Goal: Task Accomplishment & Management: Manage account settings

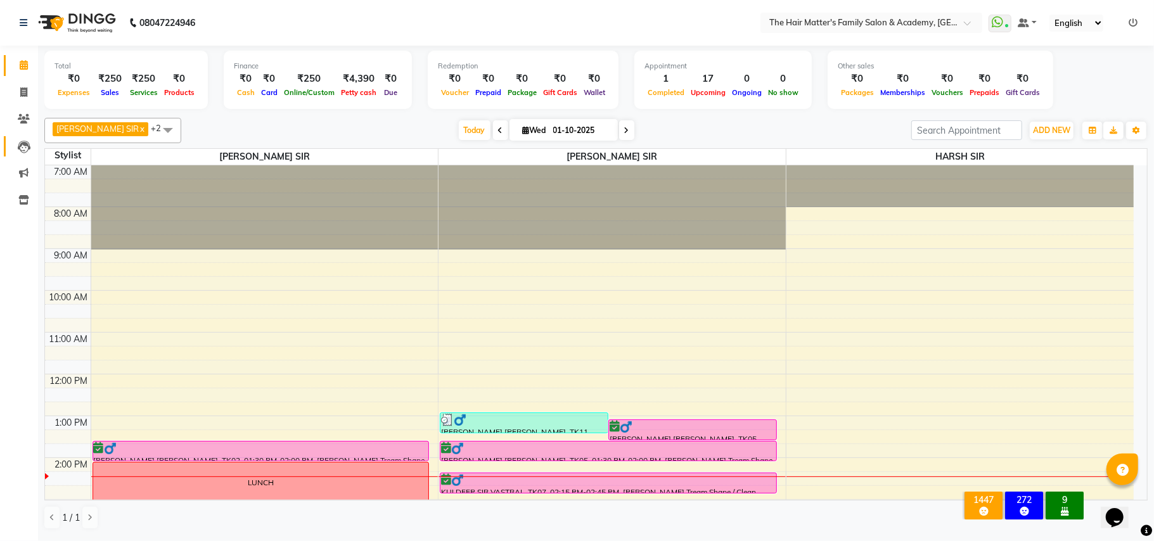
scroll to position [281, 0]
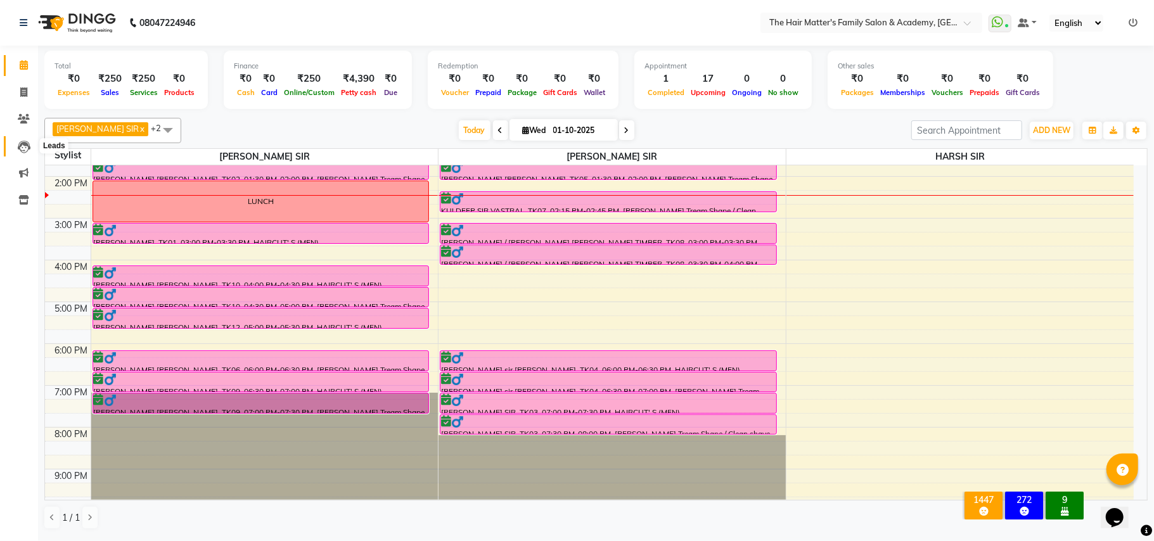
click at [22, 148] on icon at bounding box center [24, 147] width 13 height 13
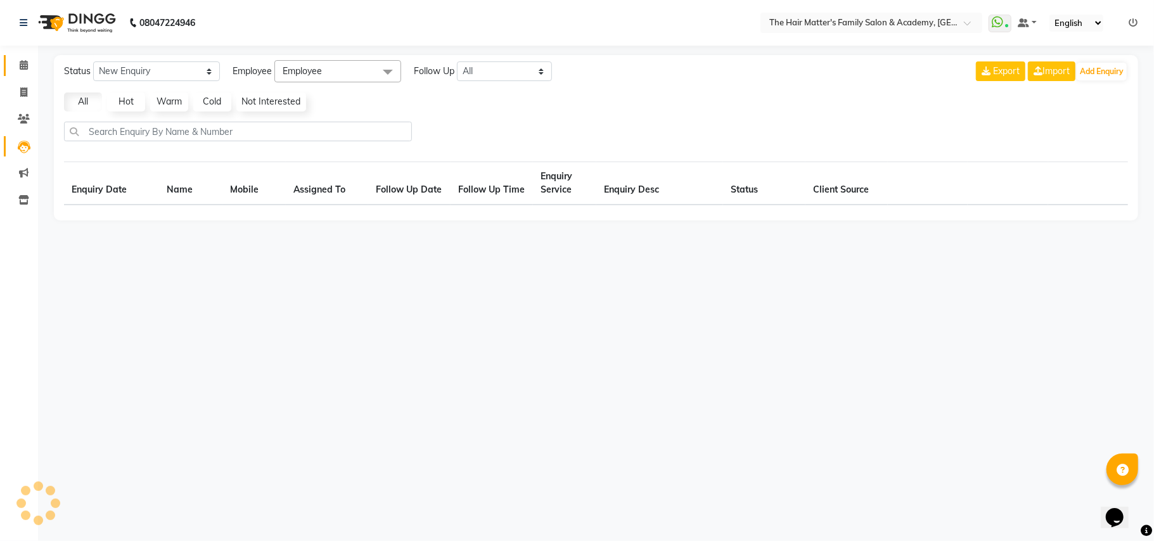
select select "10"
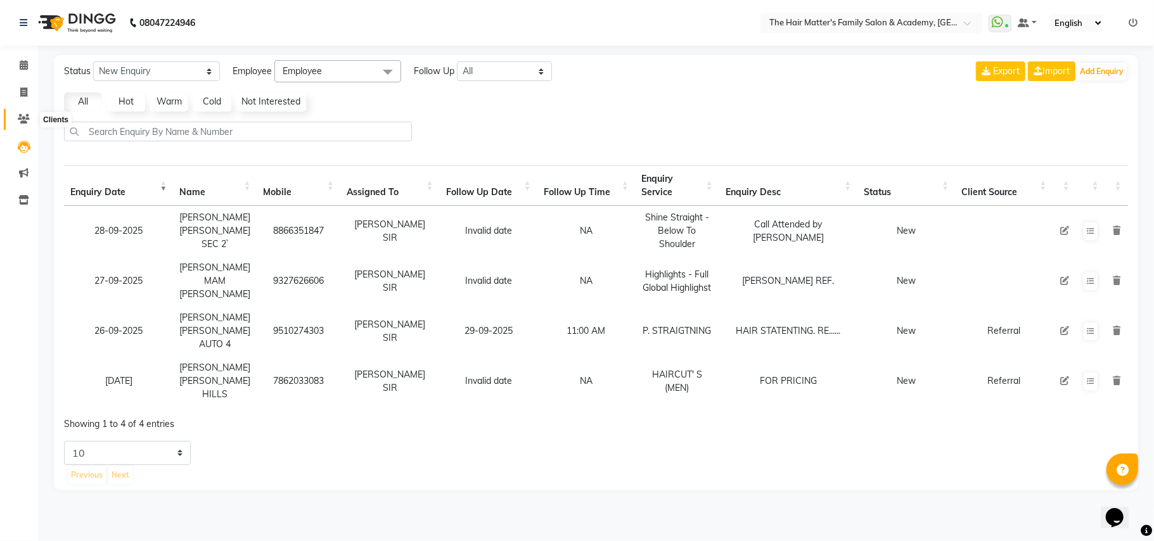
click at [20, 123] on icon at bounding box center [24, 119] width 12 height 10
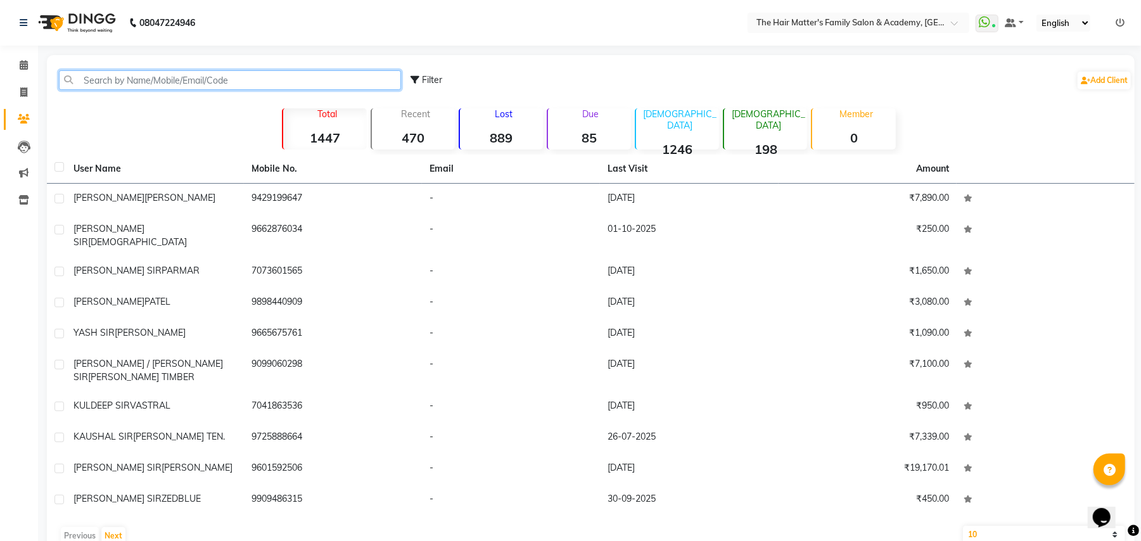
click at [129, 81] on input "text" at bounding box center [230, 80] width 342 height 20
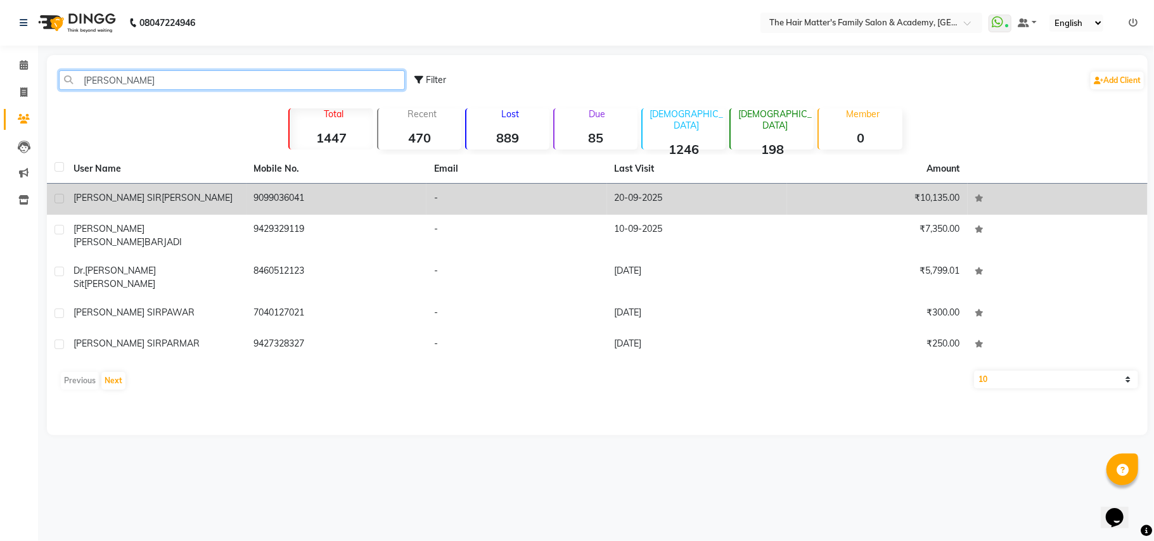
type input "sanket"
click at [162, 200] on span "[PERSON_NAME]" at bounding box center [197, 197] width 71 height 11
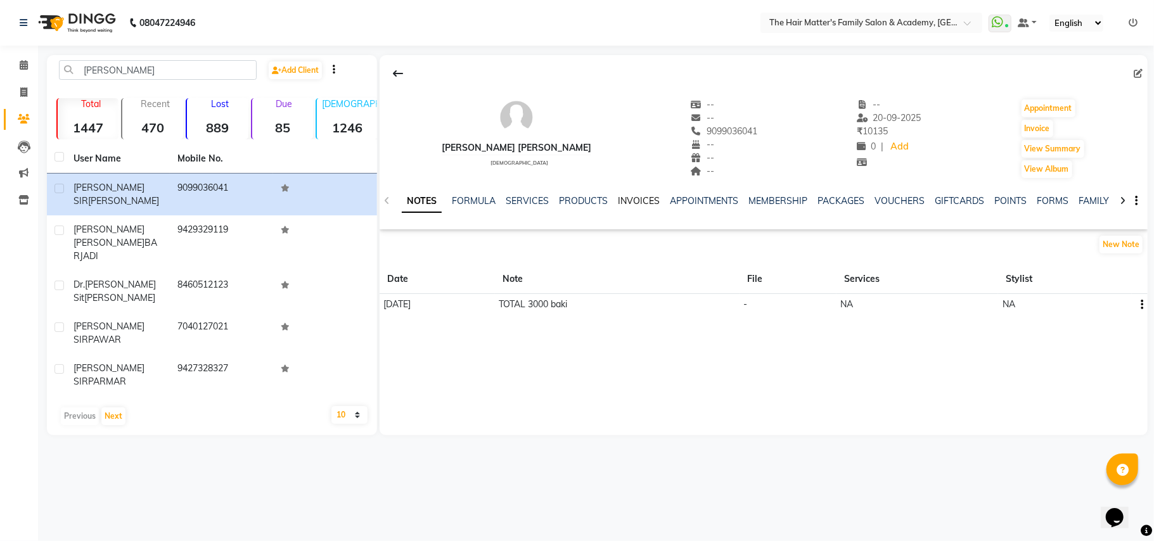
click at [632, 204] on link "INVOICES" at bounding box center [639, 200] width 42 height 11
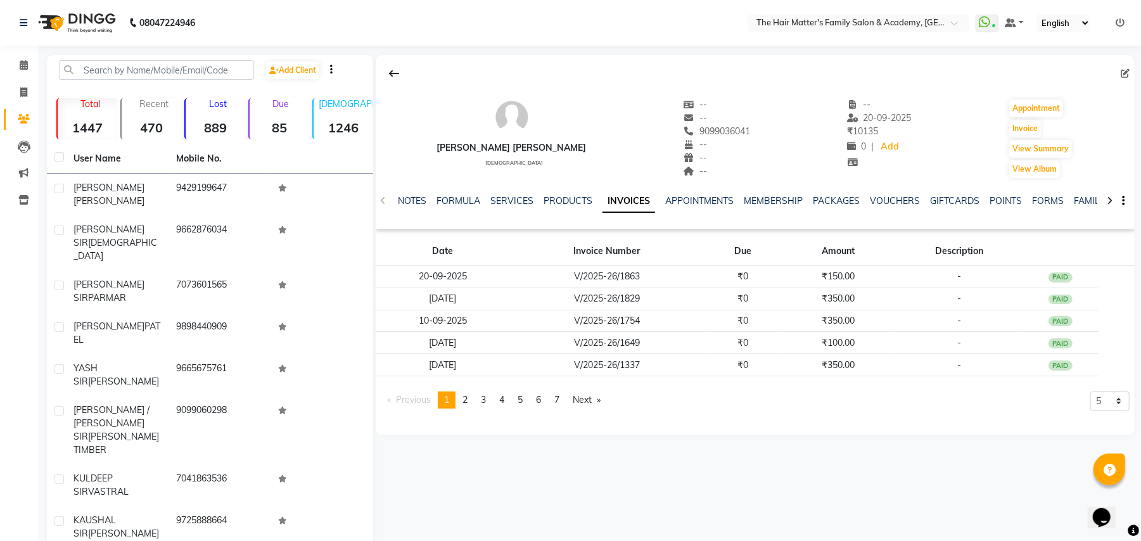
click at [29, 76] on li "Calendar" at bounding box center [19, 65] width 38 height 27
click at [20, 68] on icon at bounding box center [24, 65] width 8 height 10
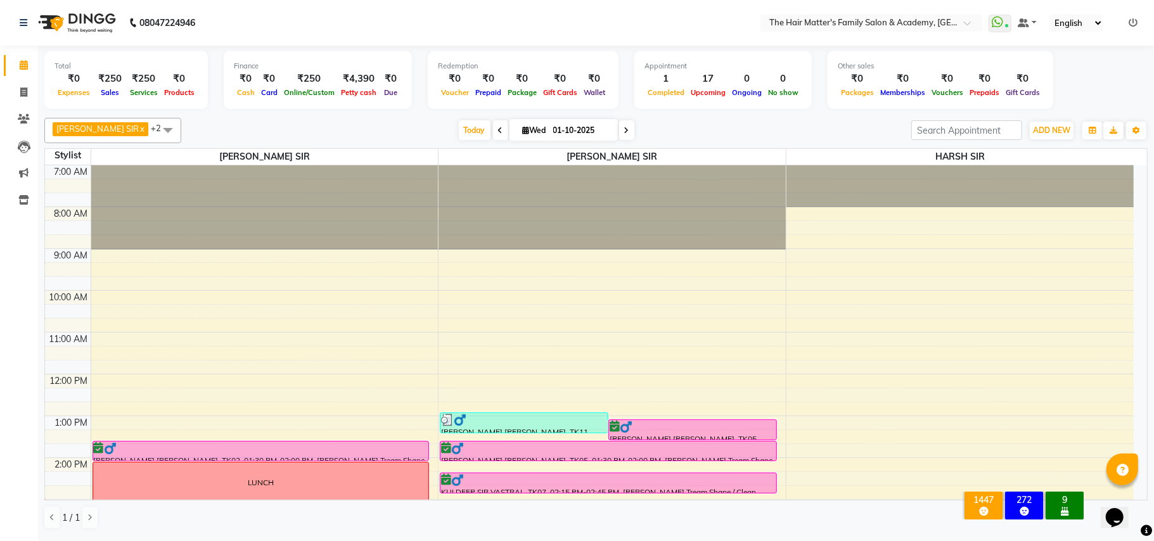
scroll to position [281, 0]
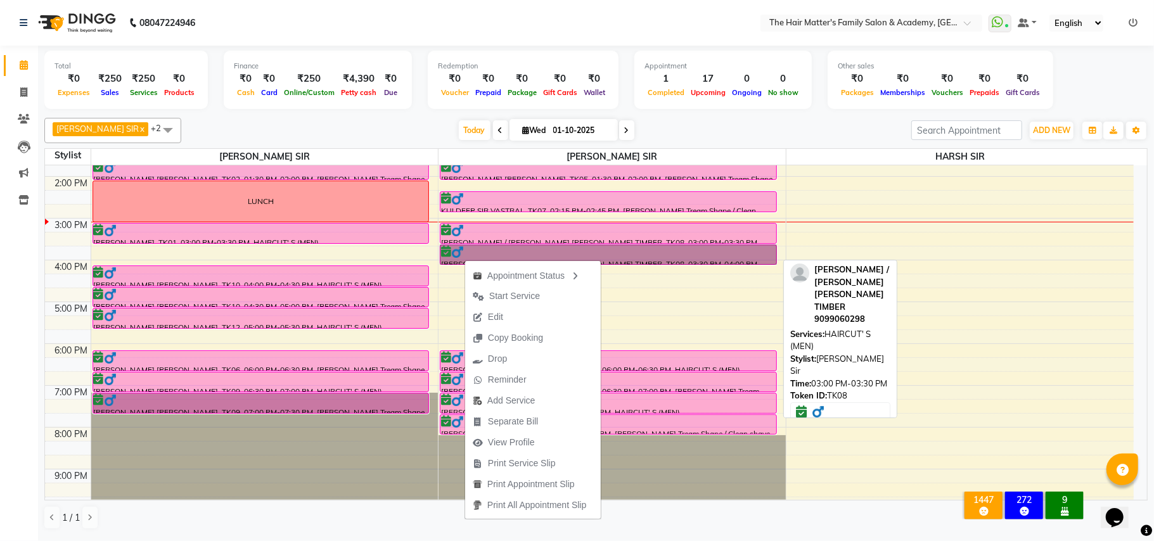
click at [596, 236] on div at bounding box center [608, 230] width 335 height 13
select select "6"
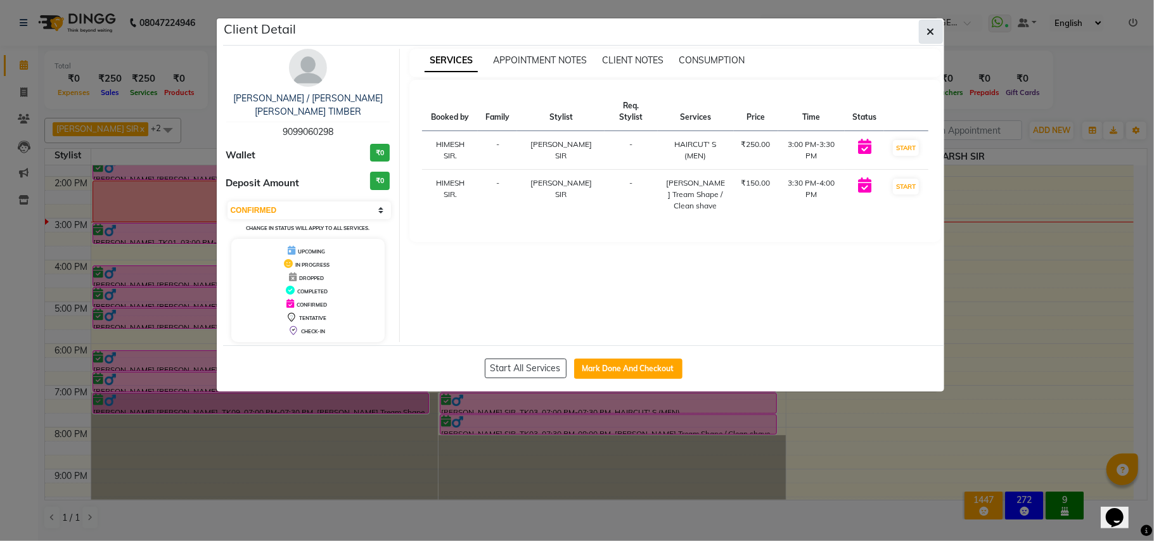
click at [931, 30] on icon "button" at bounding box center [931, 32] width 8 height 10
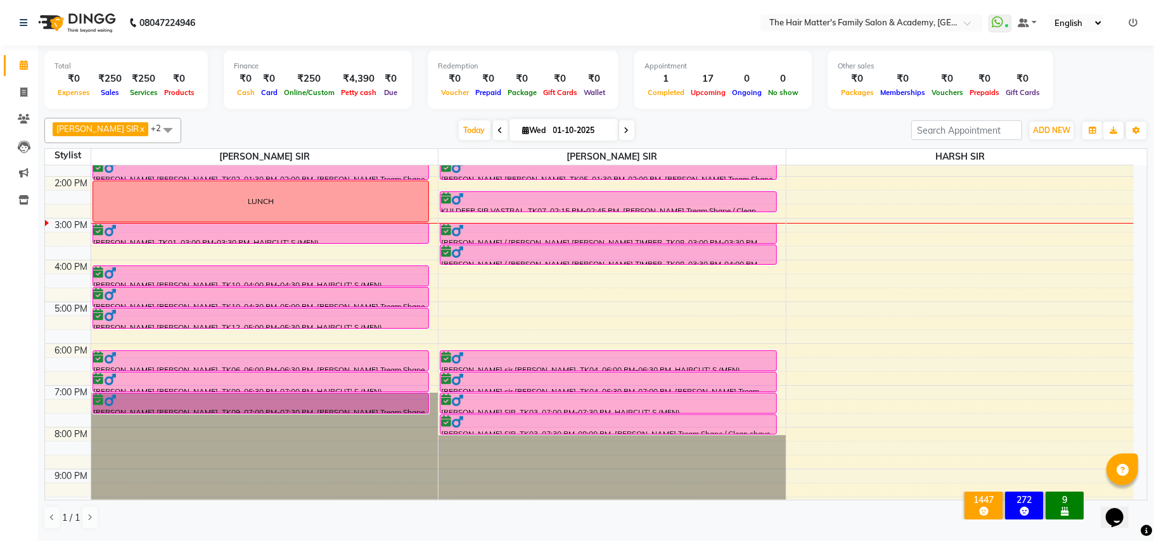
click at [734, 137] on div "[DATE] [DATE]" at bounding box center [546, 130] width 717 height 19
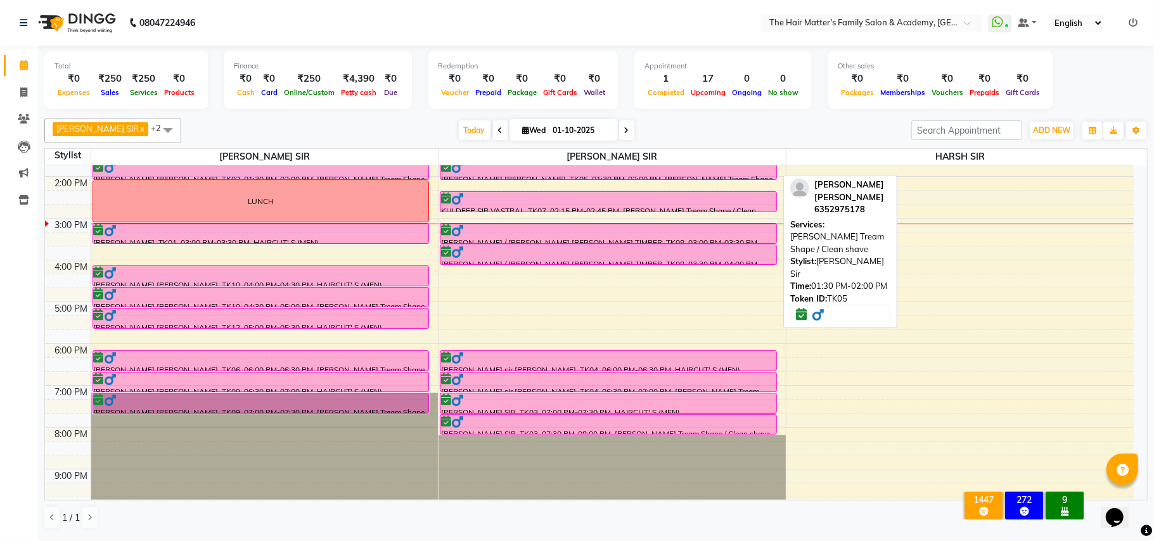
click at [558, 173] on div at bounding box center [608, 167] width 335 height 13
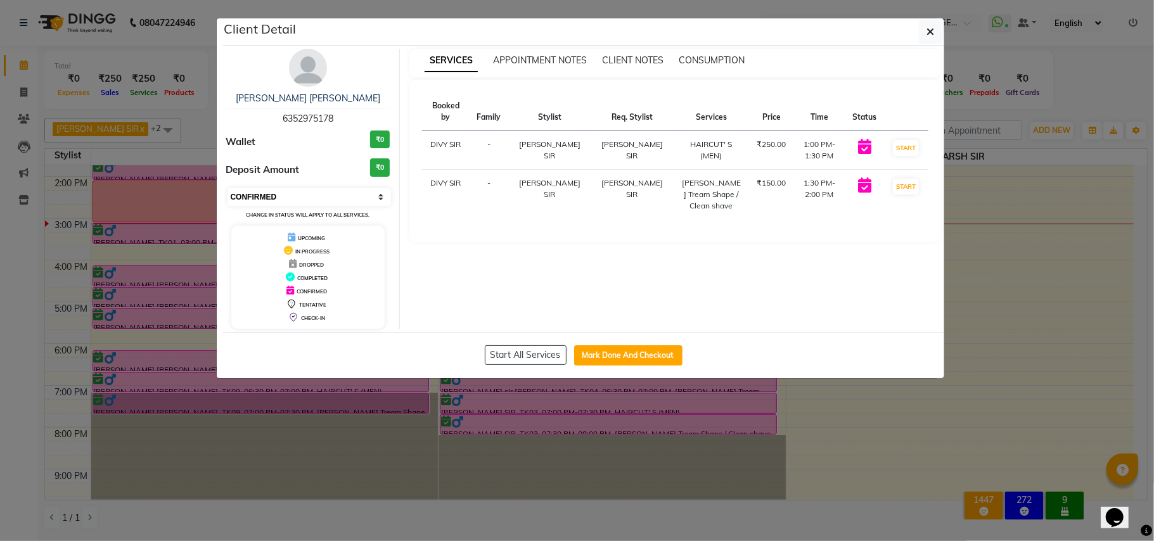
click at [279, 191] on select "Select IN SERVICE CONFIRMED TENTATIVE CHECK IN MARK DONE DROPPED UPCOMING" at bounding box center [309, 197] width 164 height 18
select select "2"
click at [227, 189] on select "Select IN SERVICE CONFIRMED TENTATIVE CHECK IN MARK DONE DROPPED UPCOMING" at bounding box center [309, 197] width 164 height 18
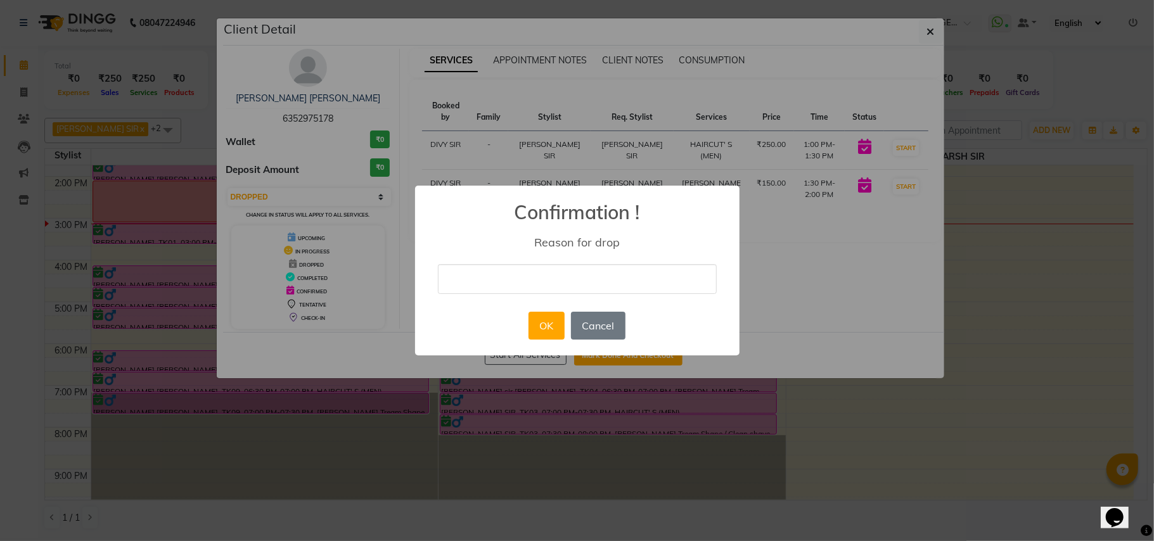
drag, startPoint x: 548, startPoint y: 283, endPoint x: 548, endPoint y: 295, distance: 12.0
click at [548, 283] on input "text" at bounding box center [577, 279] width 279 height 30
type input "CANCEL"
click at [547, 320] on button "OK" at bounding box center [546, 326] width 36 height 28
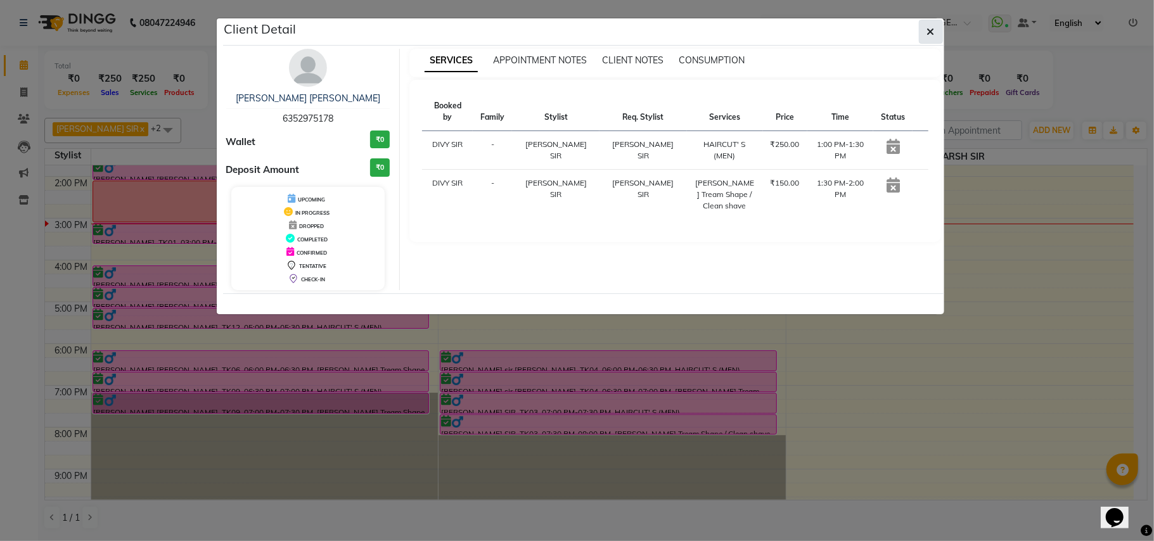
click at [931, 30] on icon "button" at bounding box center [931, 32] width 8 height 10
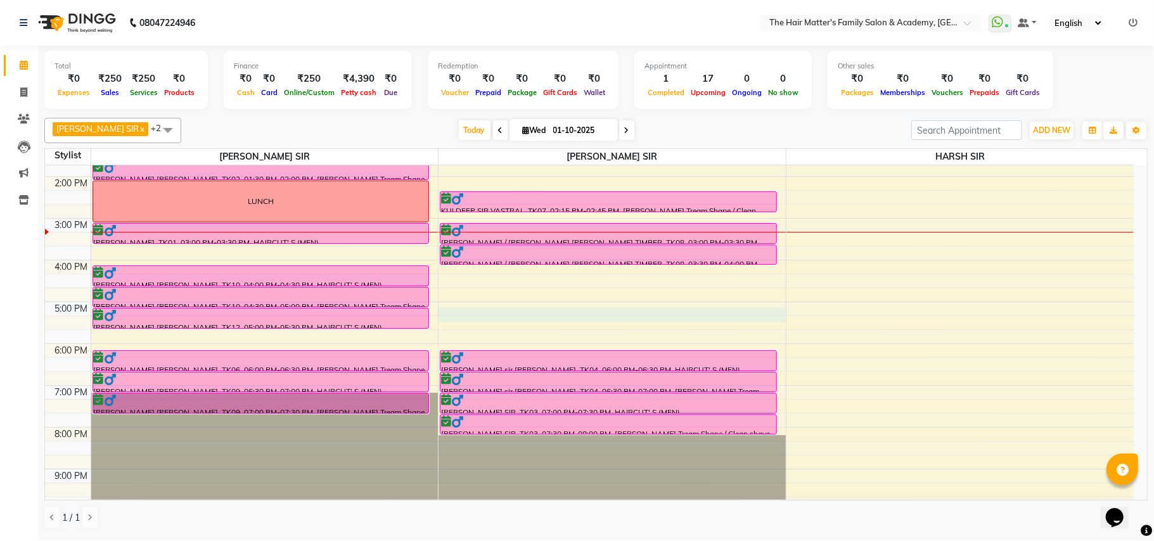
click at [444, 312] on div "7:00 AM 8:00 AM 9:00 AM 10:00 AM 11:00 AM 12:00 PM 1:00 PM 2:00 PM 3:00 PM 4:00…" at bounding box center [589, 218] width 1089 height 668
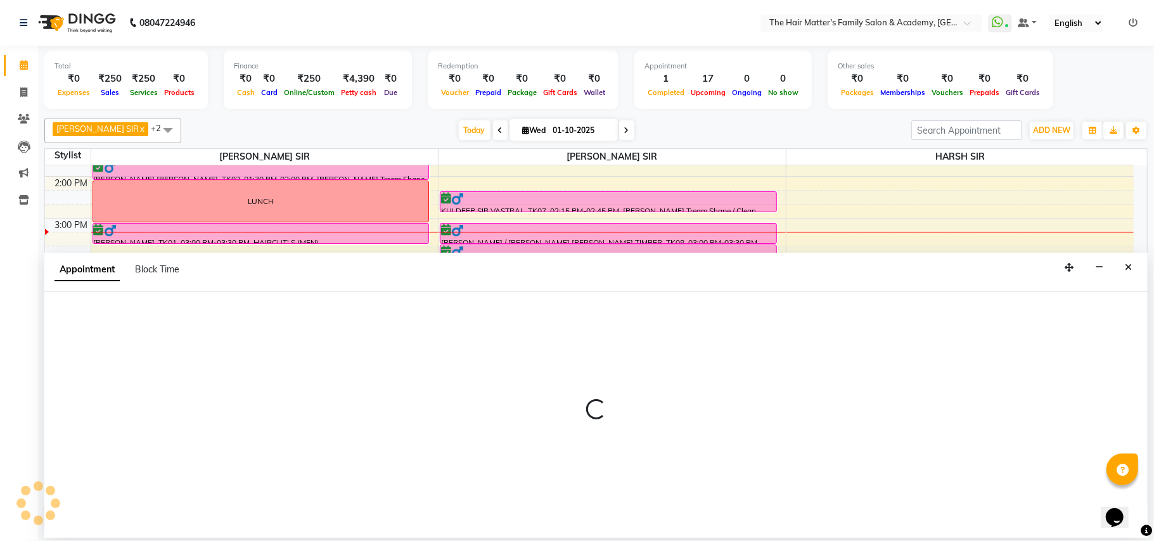
select select "43094"
select select "tentative"
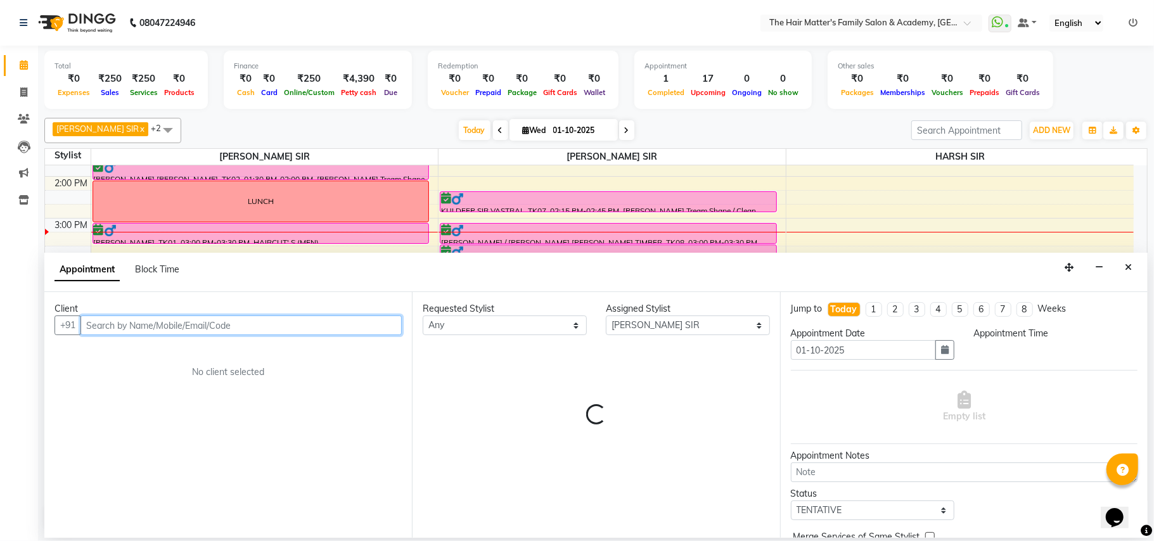
select select "1020"
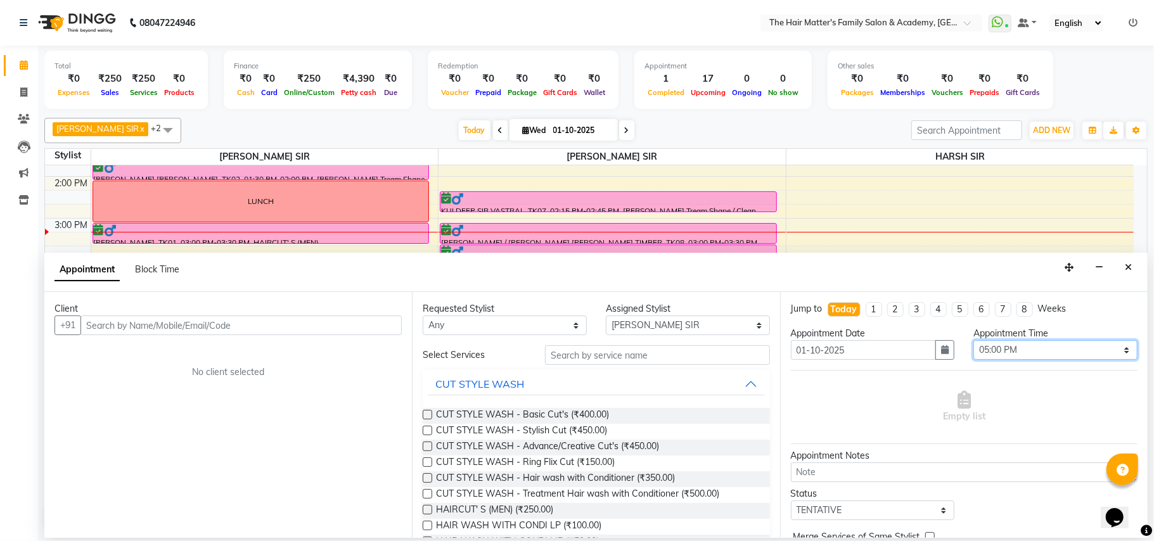
click at [979, 360] on select "Select 08:00 AM 08:15 AM 08:30 AM 08:45 AM 09:00 AM 09:15 AM 09:30 AM 09:45 AM …" at bounding box center [1055, 350] width 164 height 20
click at [980, 358] on select "Select 08:00 AM 08:15 AM 08:30 AM 08:45 AM 09:00 AM 09:15 AM 09:30 AM 09:45 AM …" at bounding box center [1055, 350] width 164 height 20
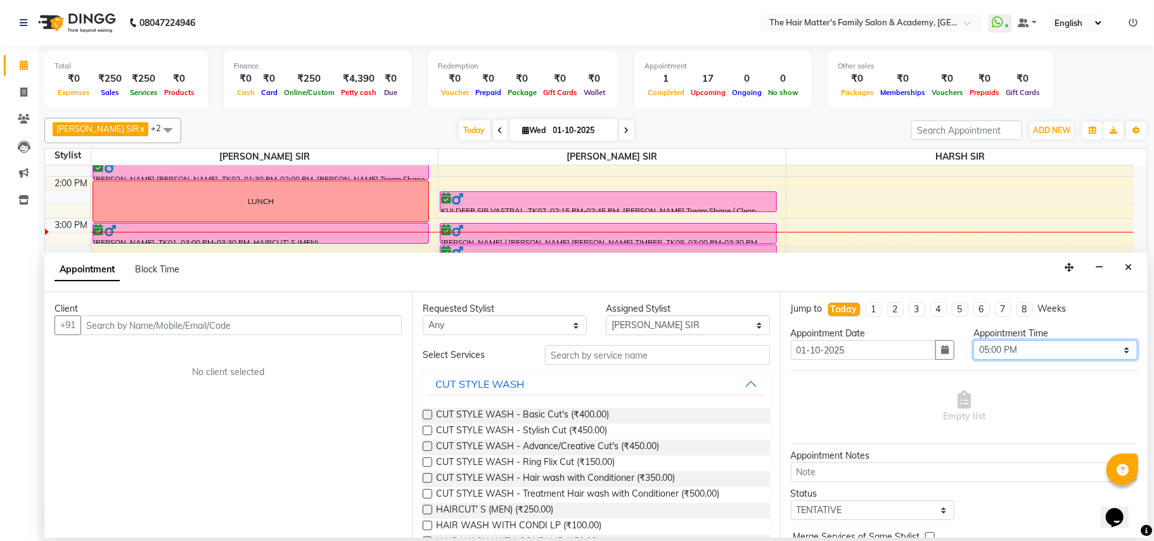
click at [980, 358] on select "Select 08:00 AM 08:15 AM 08:30 AM 08:45 AM 09:00 AM 09:15 AM 09:30 AM 09:45 AM …" at bounding box center [1055, 350] width 164 height 20
click at [1013, 348] on select "Select 08:00 AM 08:15 AM 08:30 AM 08:45 AM 09:00 AM 09:15 AM 09:30 AM 09:45 AM …" at bounding box center [1055, 350] width 164 height 20
click at [1012, 348] on select "Select 08:00 AM 08:15 AM 08:30 AM 08:45 AM 09:00 AM 09:15 AM 09:30 AM 09:45 AM …" at bounding box center [1055, 350] width 164 height 20
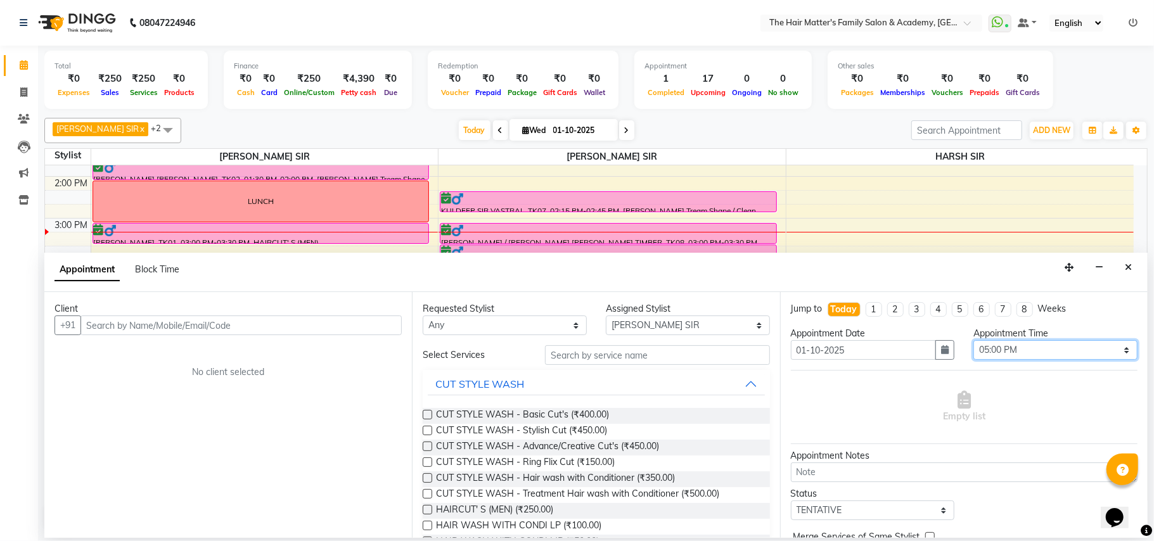
click at [1012, 348] on select "Select 08:00 AM 08:15 AM 08:30 AM 08:45 AM 09:00 AM 09:15 AM 09:30 AM 09:45 AM …" at bounding box center [1055, 350] width 164 height 20
click at [876, 308] on li "1" at bounding box center [874, 309] width 16 height 15
type input "[DATE]"
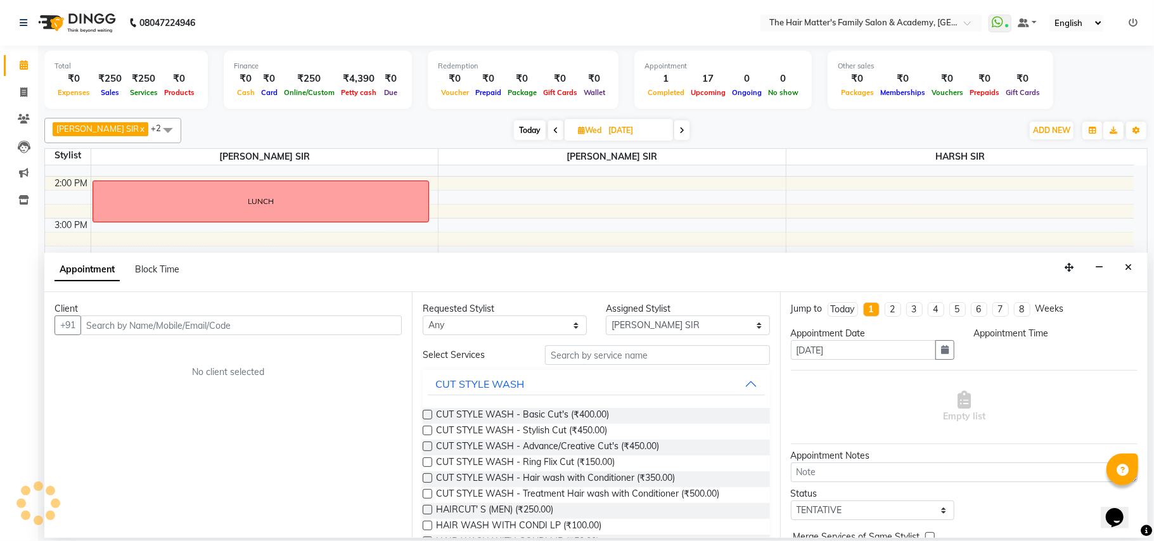
select select "1020"
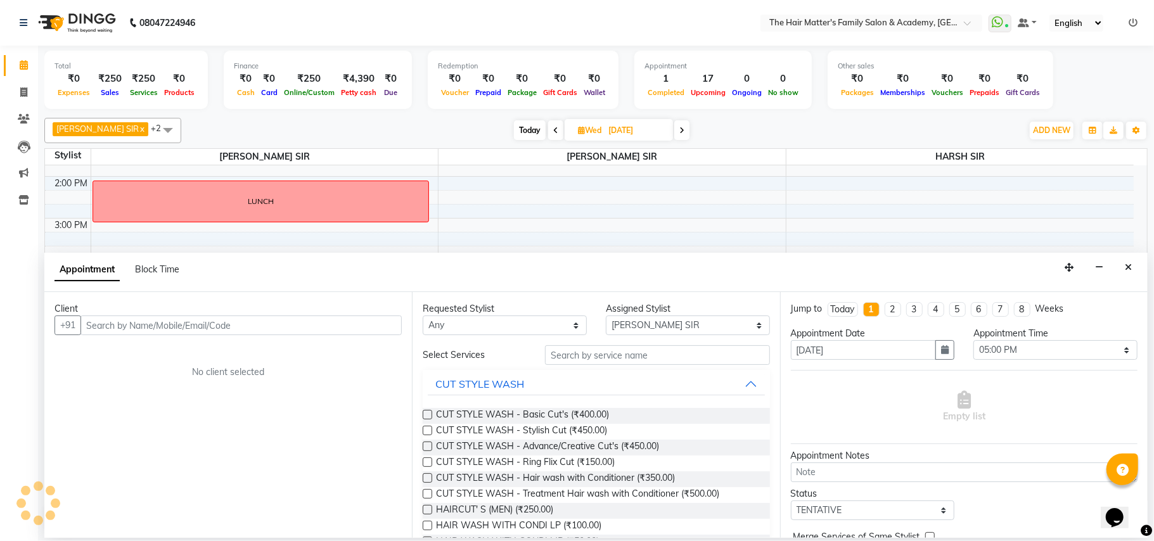
scroll to position [340, 0]
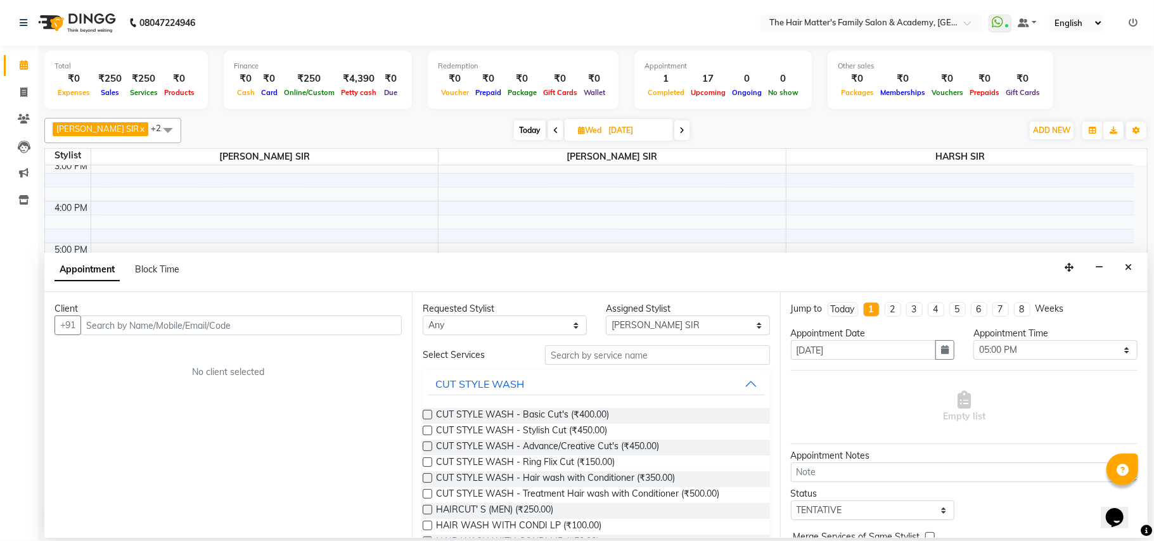
click at [834, 307] on div "Today" at bounding box center [843, 309] width 24 height 13
type input "01-10-2025"
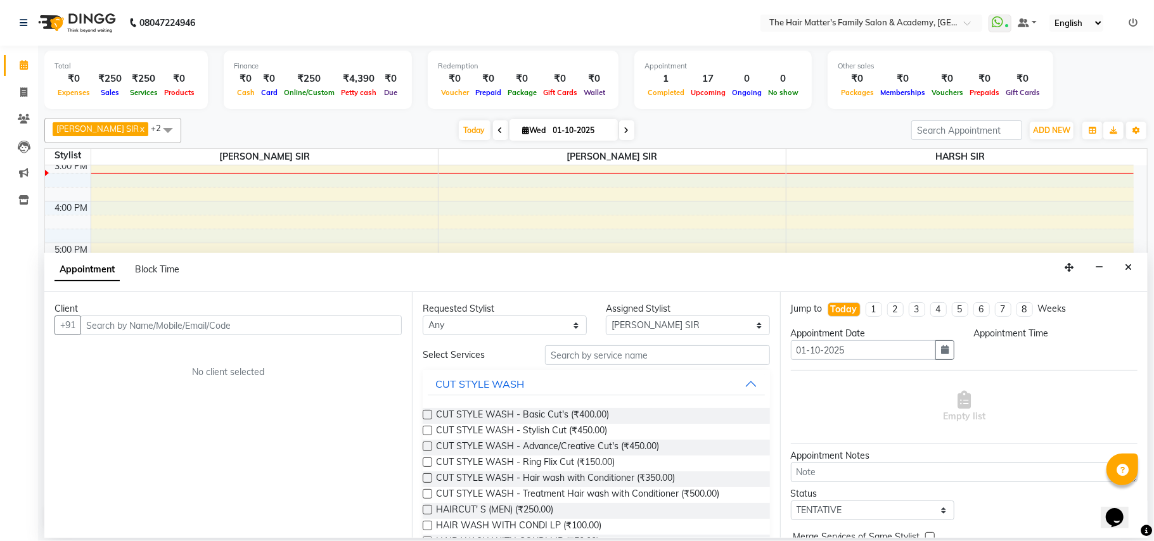
select select "1020"
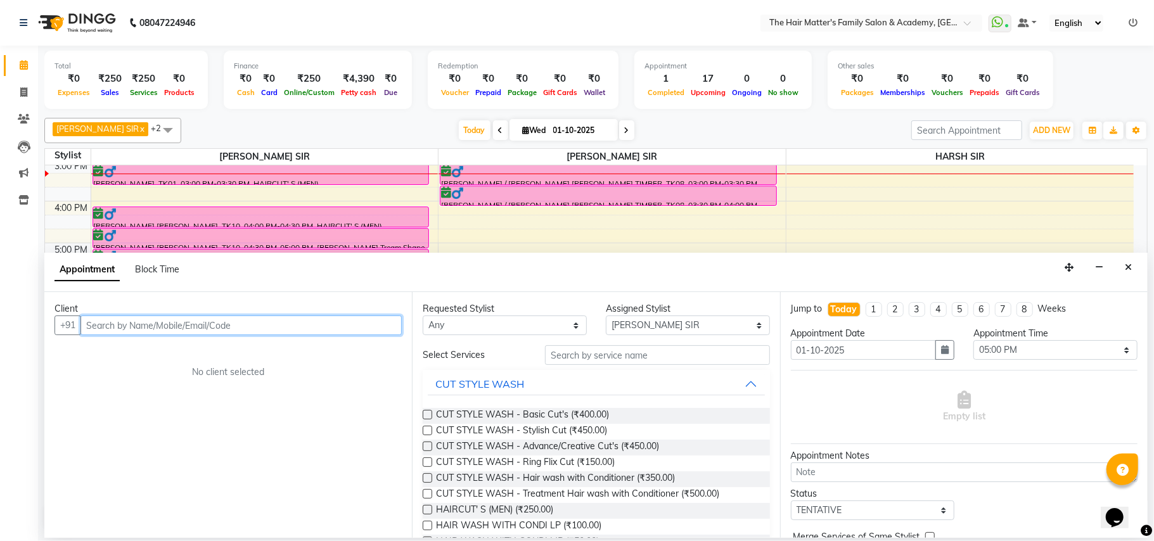
click at [174, 319] on input "text" at bounding box center [240, 326] width 321 height 20
click at [319, 331] on input "text" at bounding box center [240, 326] width 321 height 20
click at [161, 335] on input "text" at bounding box center [240, 326] width 321 height 20
paste input "[PHONE_NUMBER]"
click at [120, 328] on input "[PHONE_NUMBER]" at bounding box center [214, 326] width 269 height 20
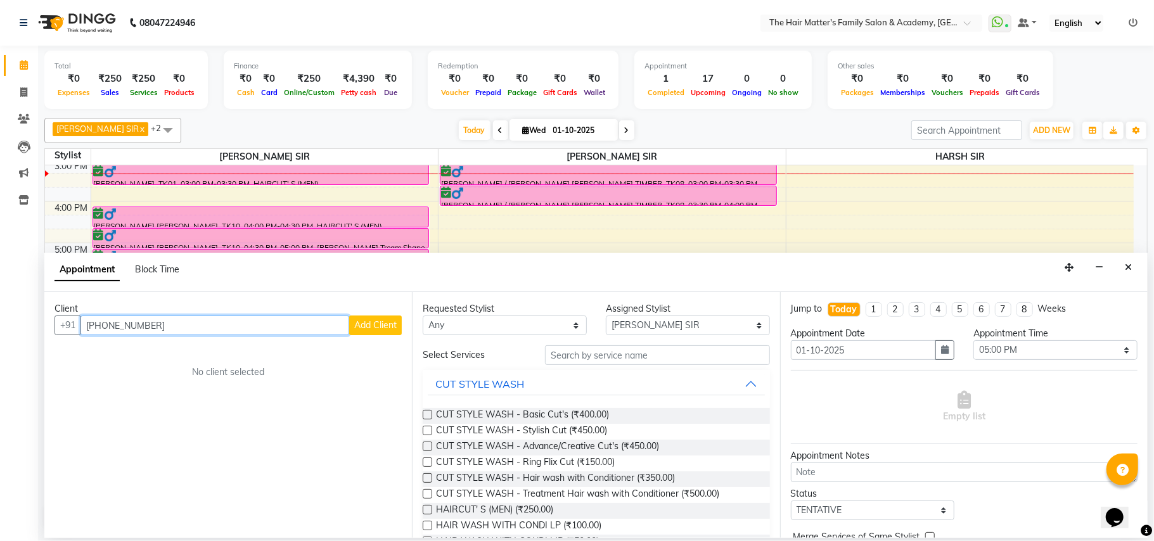
click at [108, 335] on input "[PHONE_NUMBER]" at bounding box center [214, 326] width 269 height 20
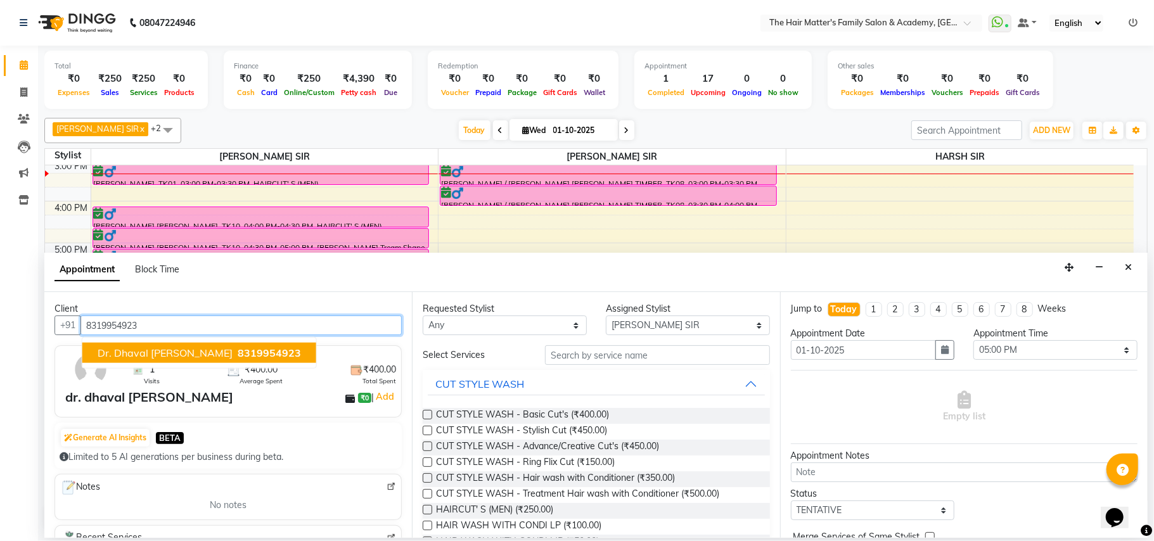
click at [181, 350] on span "dr. dhaval [PERSON_NAME]" at bounding box center [165, 353] width 135 height 13
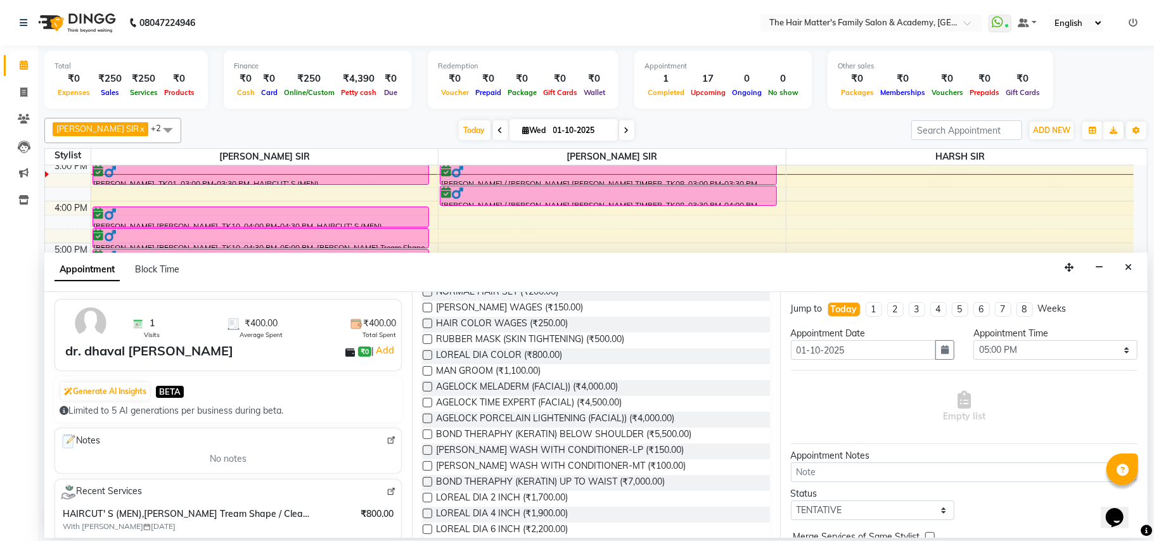
scroll to position [0, 0]
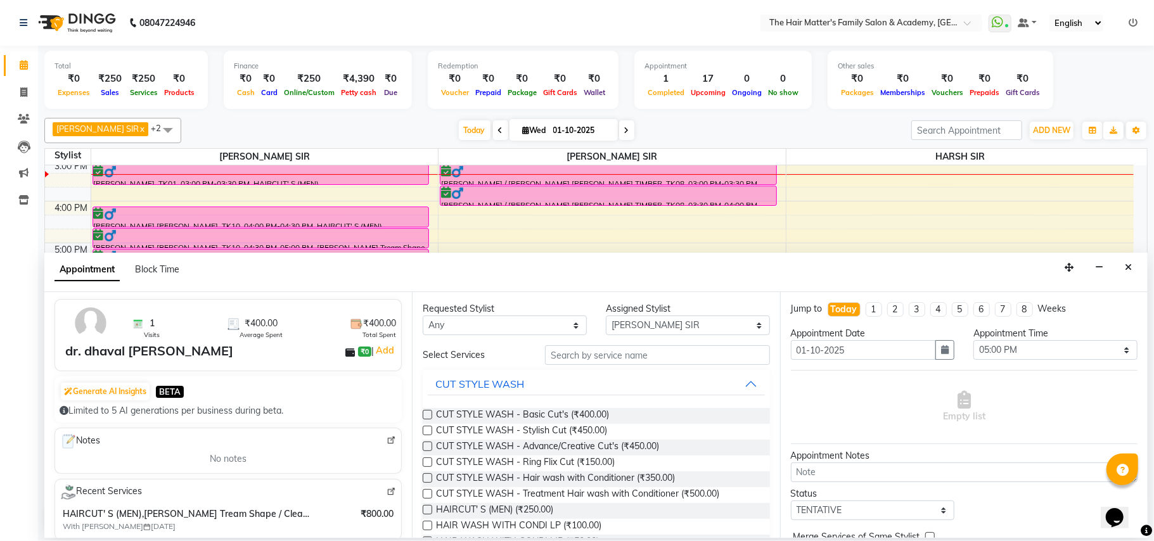
type input "8319954923"
click at [604, 361] on input "text" at bounding box center [657, 355] width 225 height 20
click at [548, 513] on span "HAIRCUT' S (MEN) (₹250.00)" at bounding box center [494, 511] width 117 height 16
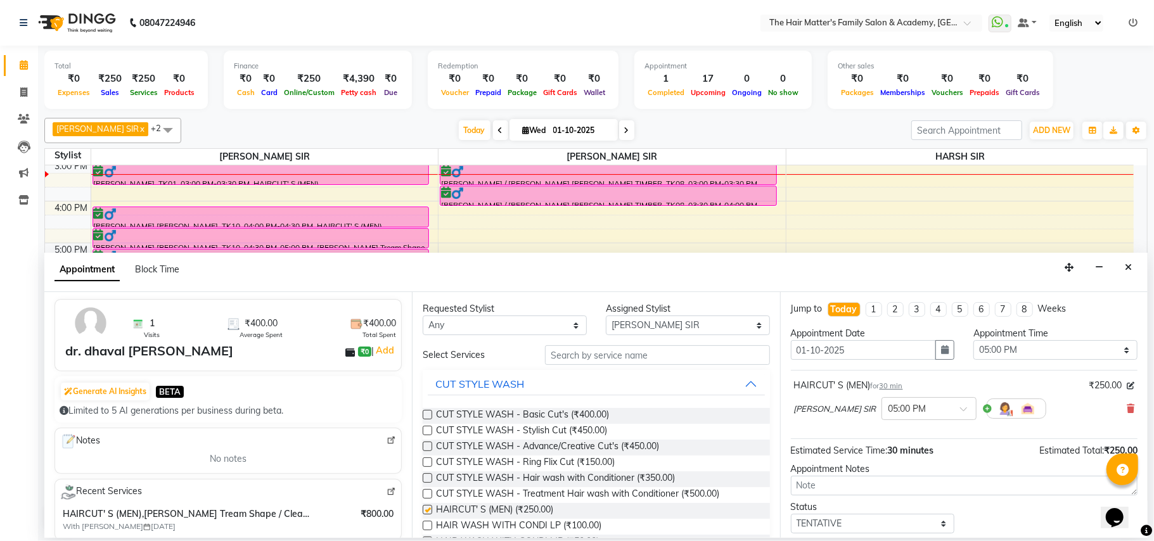
checkbox input "false"
click at [850, 521] on select "Select TENTATIVE CONFIRM CHECK-IN UPCOMING" at bounding box center [873, 524] width 164 height 20
select select "confirm booking"
click at [791, 517] on select "Select TENTATIVE CONFIRM CHECK-IN UPCOMING" at bounding box center [873, 524] width 164 height 20
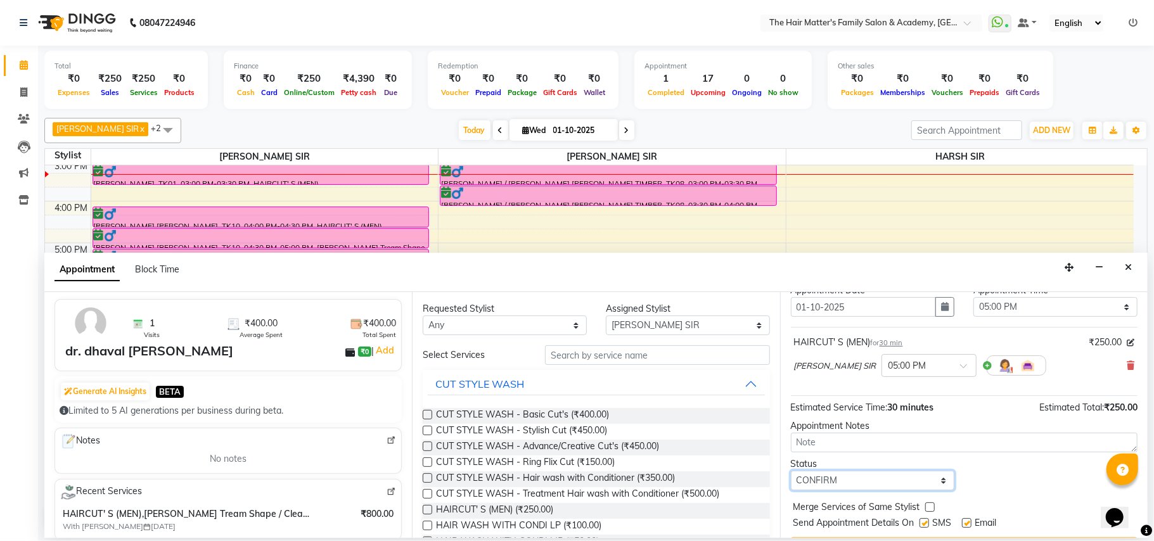
scroll to position [77, 0]
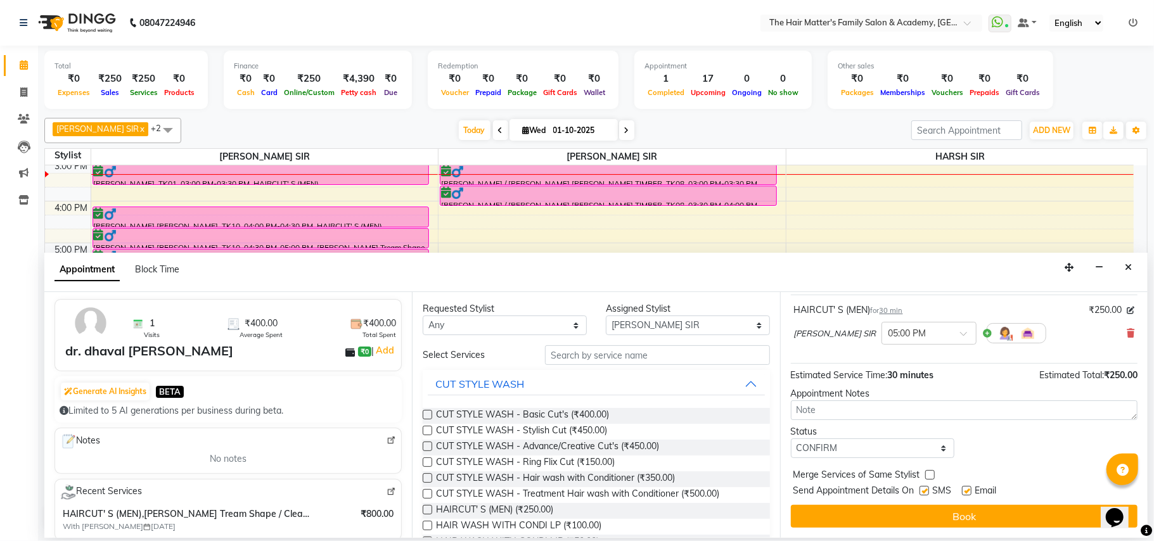
click at [885, 525] on button "Book" at bounding box center [964, 516] width 347 height 23
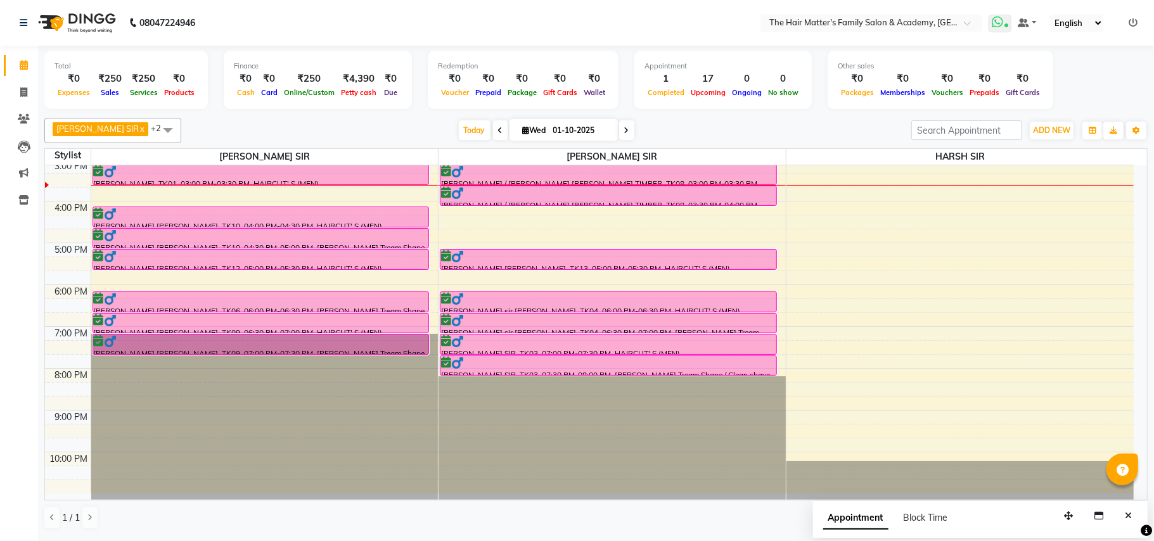
click at [1002, 21] on span at bounding box center [999, 24] width 23 height 18
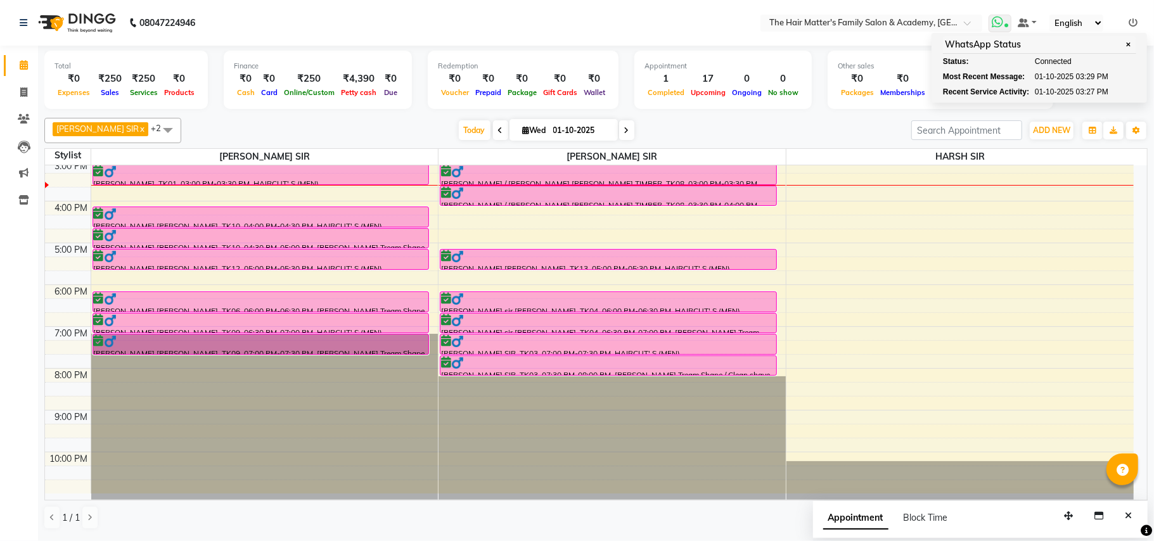
click at [1002, 21] on span at bounding box center [999, 24] width 23 height 18
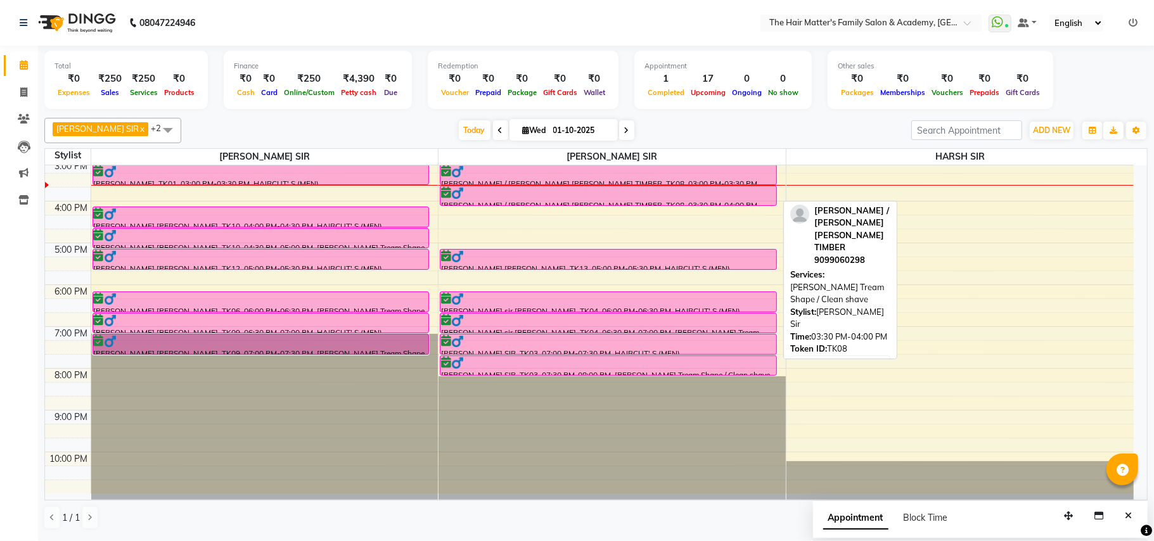
click at [513, 204] on div at bounding box center [608, 205] width 336 height 5
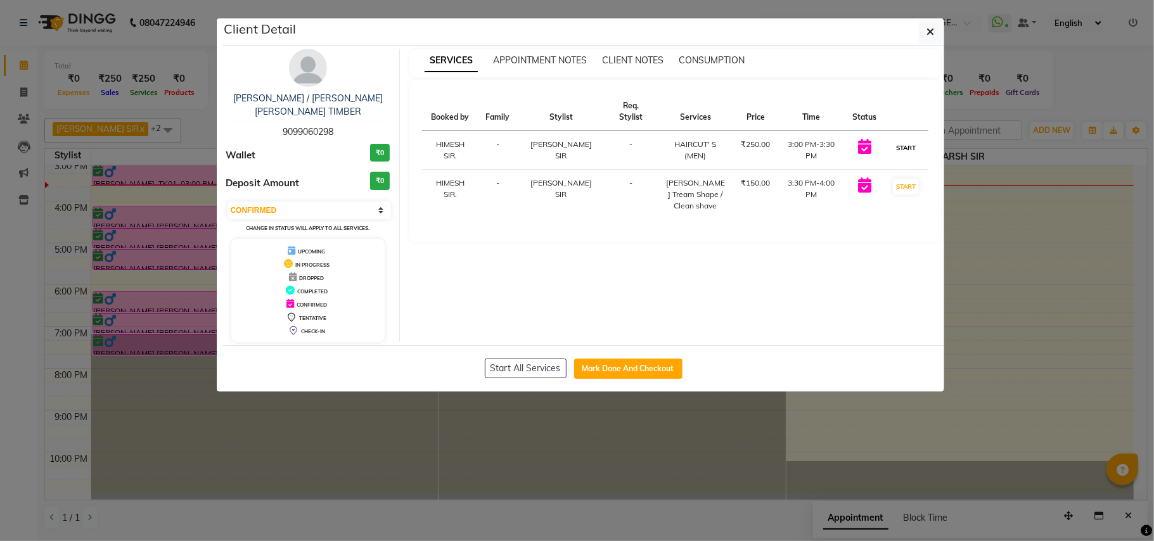
click at [907, 141] on button "START" at bounding box center [906, 148] width 26 height 16
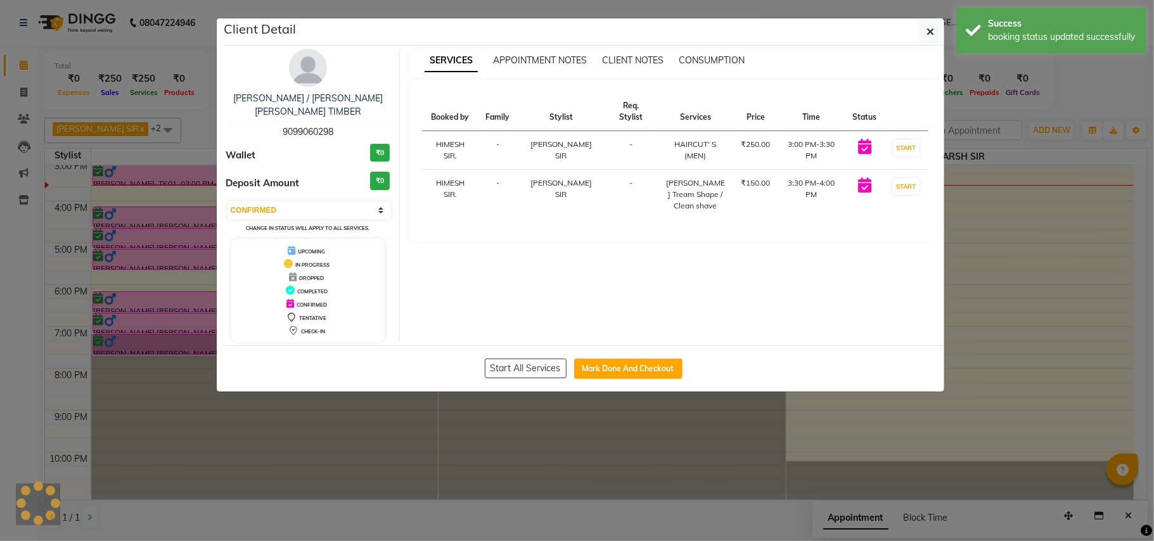
select select "select"
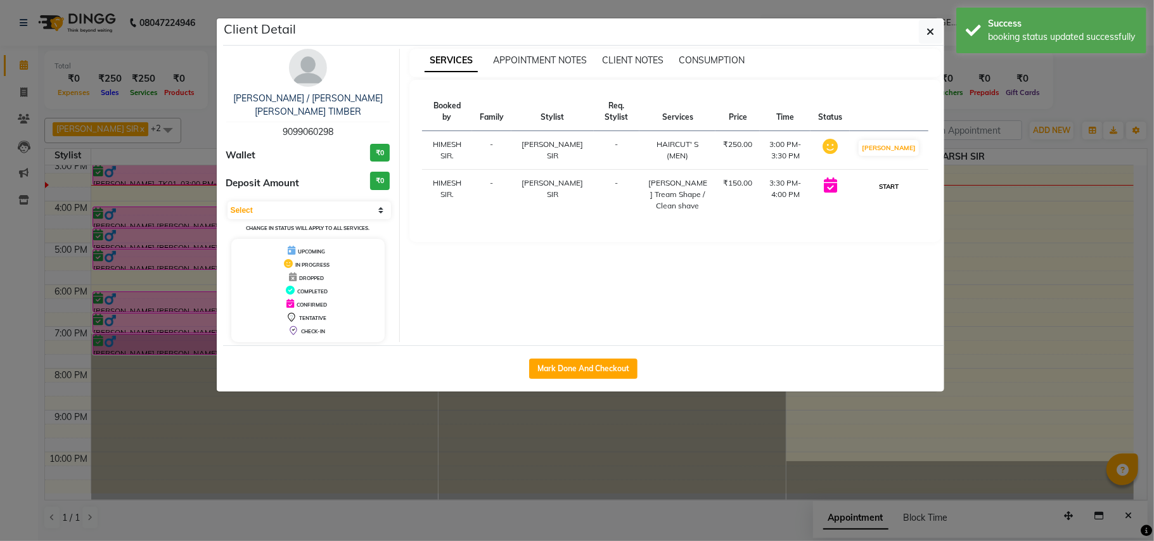
drag, startPoint x: 907, startPoint y: 160, endPoint x: 893, endPoint y: 196, distance: 39.3
click at [893, 195] on button "START" at bounding box center [889, 187] width 26 height 16
click at [934, 34] on button "button" at bounding box center [931, 32] width 24 height 24
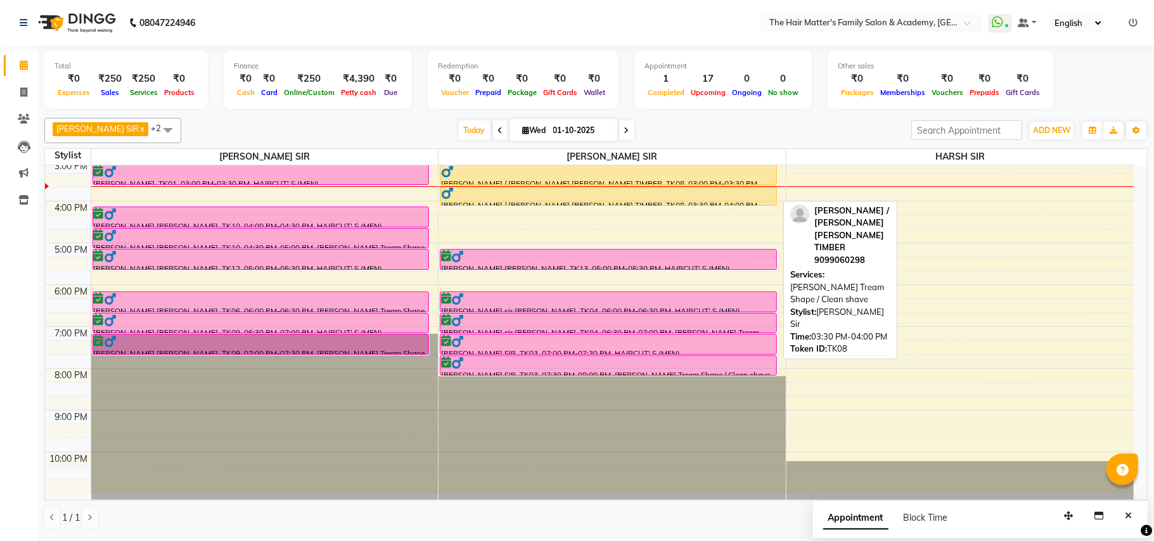
click at [490, 193] on div at bounding box center [608, 193] width 335 height 13
select select "1"
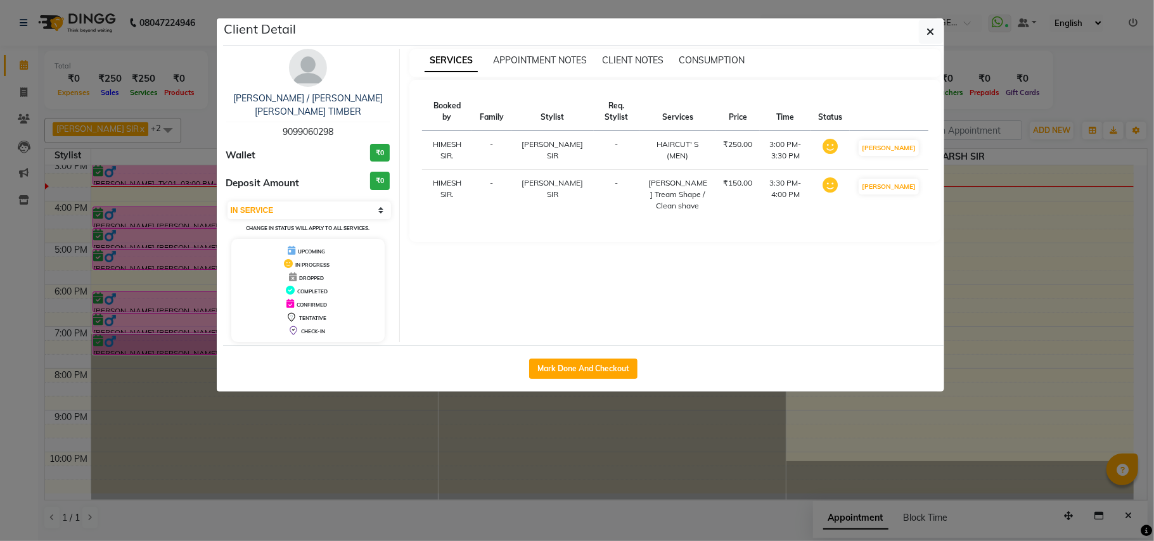
click at [1020, 282] on ngb-modal-window "Client Detail [PERSON_NAME] / [PERSON_NAME] [PERSON_NAME] TIMBER 9099060298 Wal…" at bounding box center [577, 270] width 1154 height 541
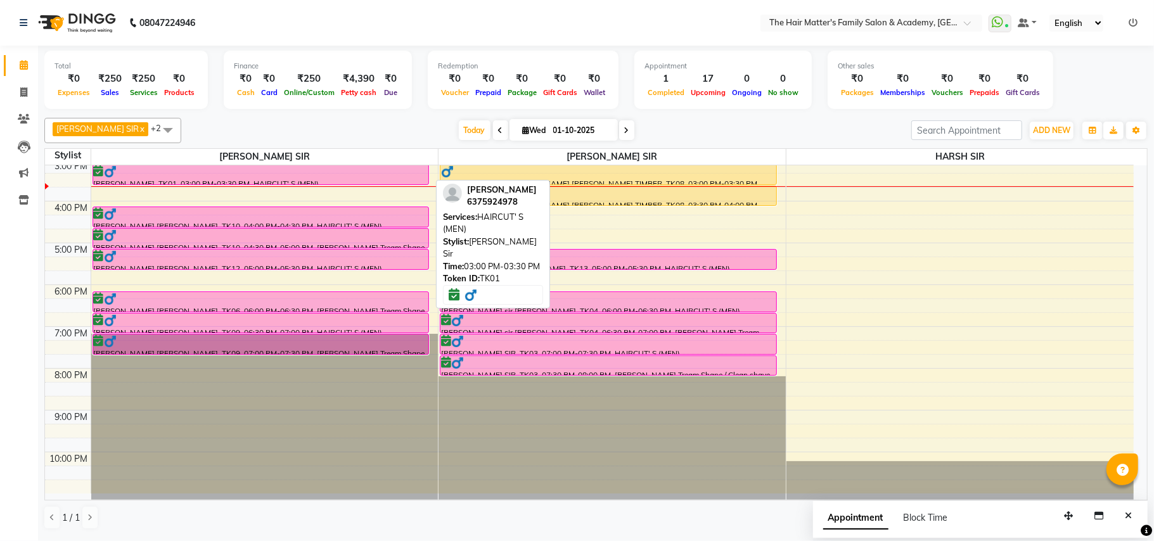
click at [320, 176] on div at bounding box center [261, 171] width 335 height 13
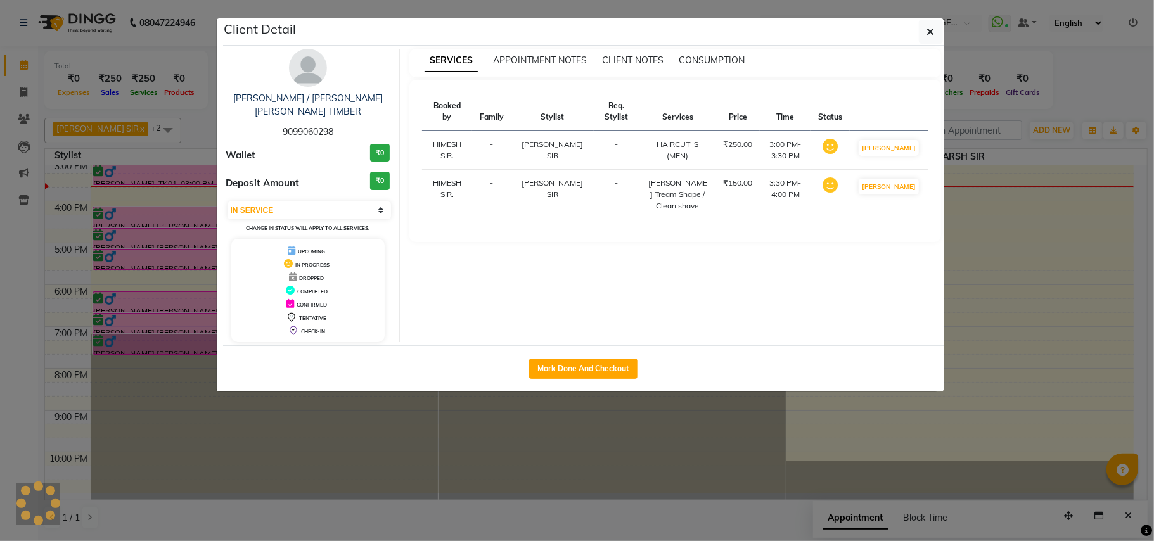
select select "6"
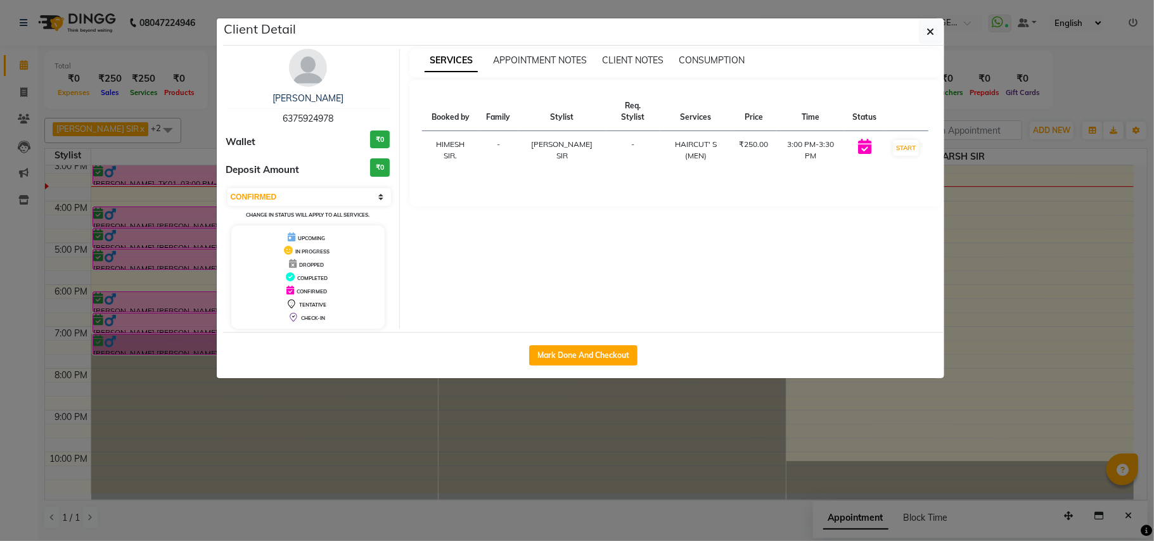
click at [508, 424] on ngb-modal-window "Client Detail RASAN [PERSON_NAME] 6375924978 Wallet ₹0 Deposit Amount ₹0 Select…" at bounding box center [577, 270] width 1154 height 541
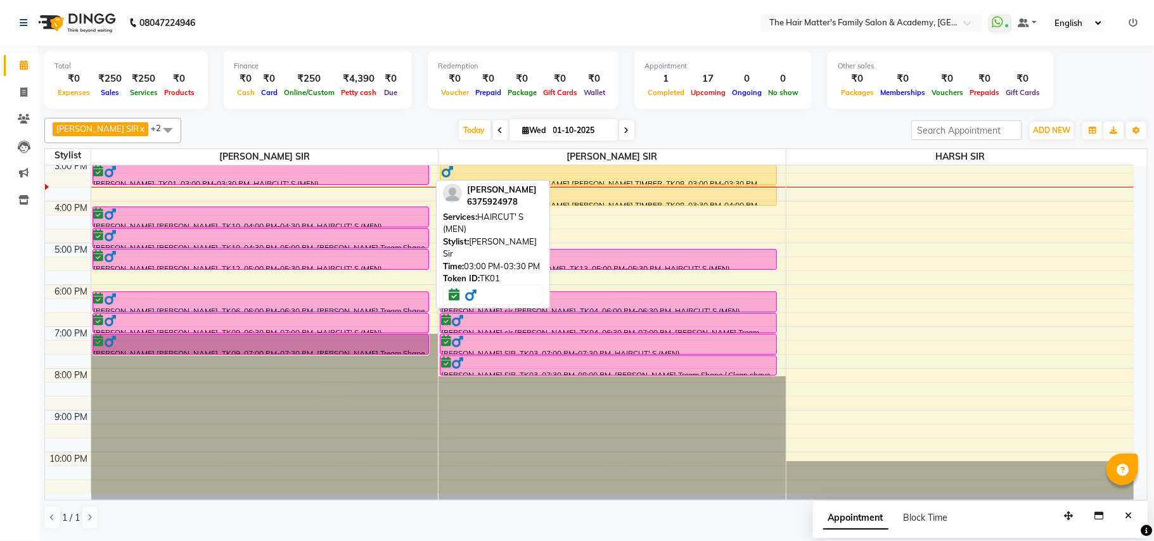
click at [212, 182] on div at bounding box center [261, 184] width 336 height 5
select select "6"
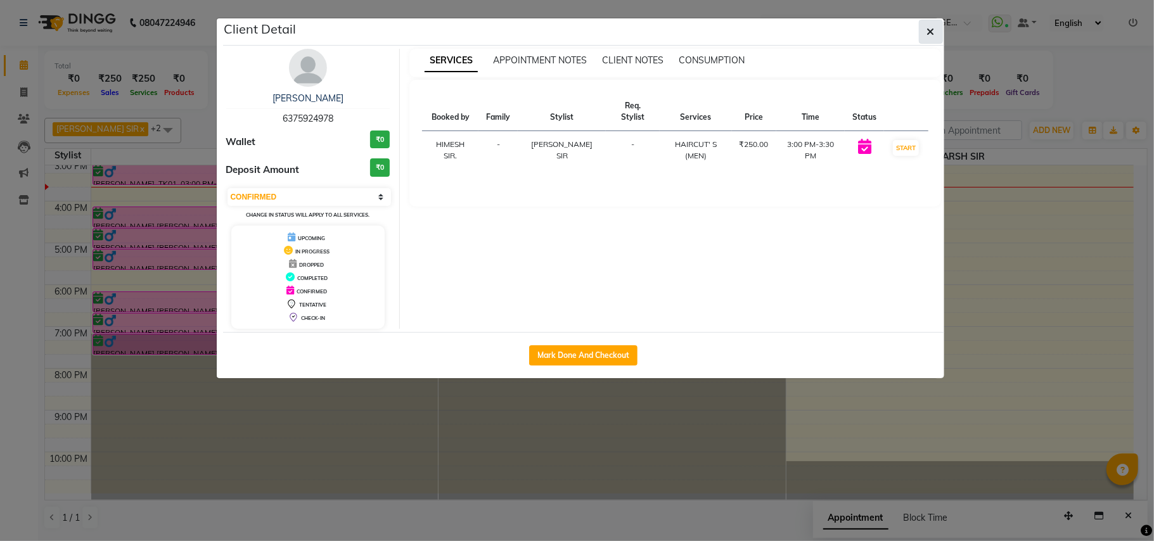
click at [933, 29] on icon "button" at bounding box center [931, 32] width 8 height 10
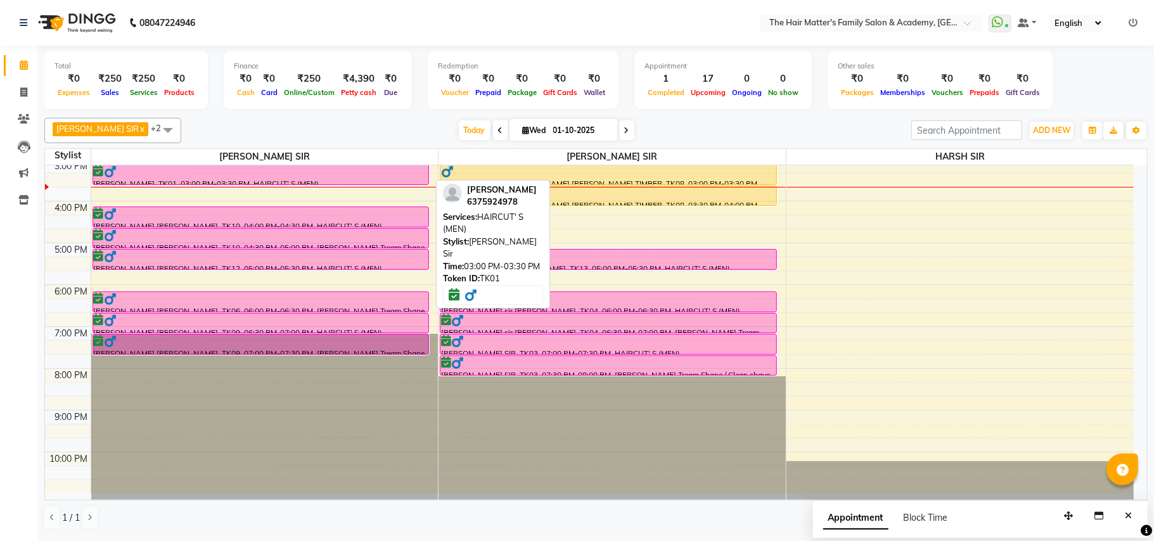
click at [299, 183] on div at bounding box center [261, 184] width 336 height 5
select select "6"
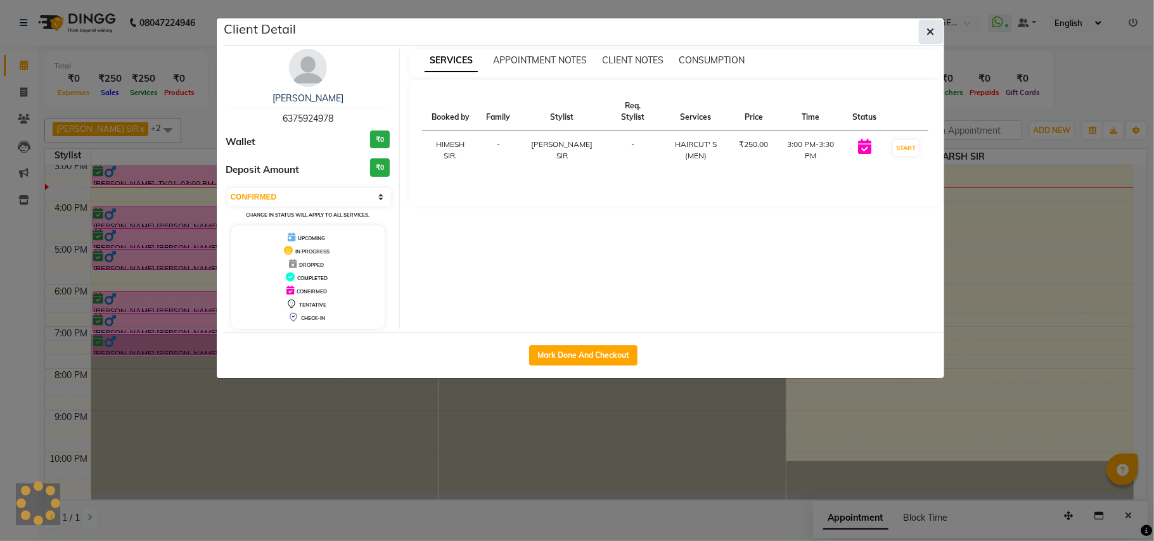
click at [928, 30] on icon "button" at bounding box center [931, 32] width 8 height 10
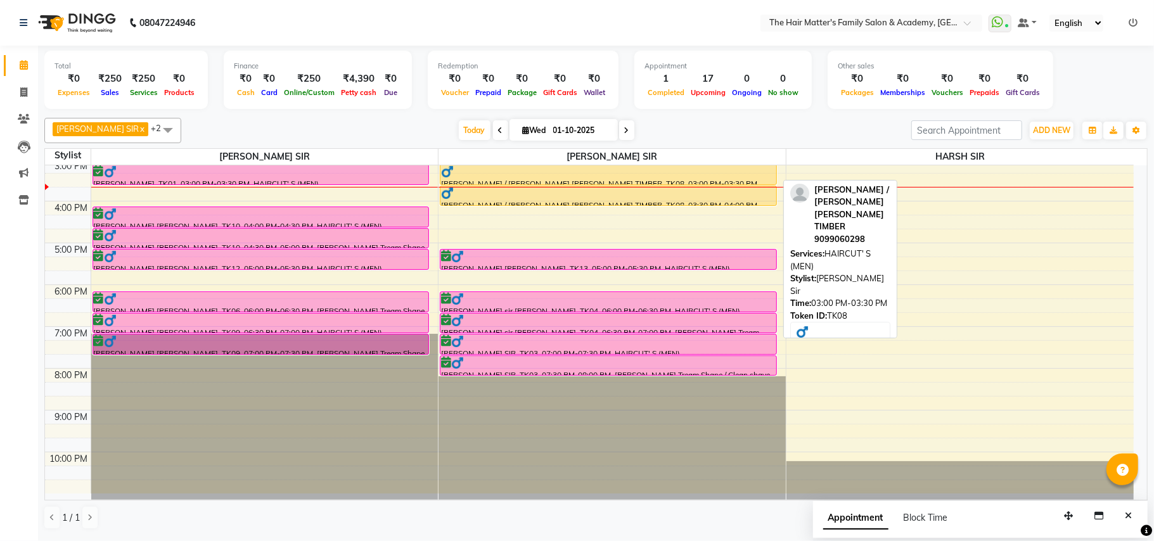
click at [497, 177] on div at bounding box center [608, 171] width 335 height 13
select select "1"
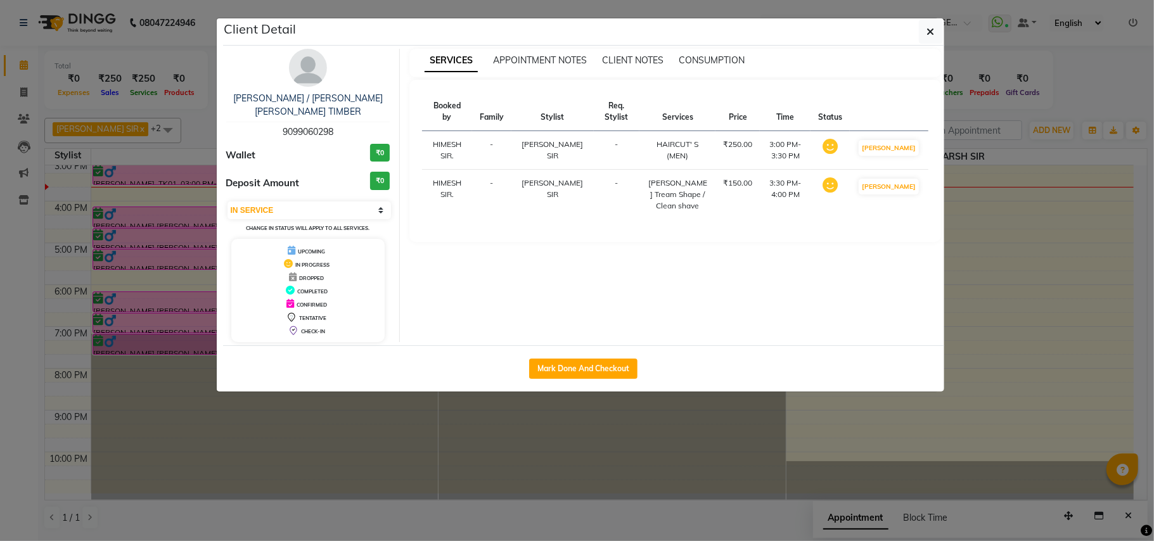
click at [530, 402] on ngb-modal-window "Client Detail [PERSON_NAME] / [PERSON_NAME] [PERSON_NAME] TIMBER 9099060298 Wal…" at bounding box center [577, 270] width 1154 height 541
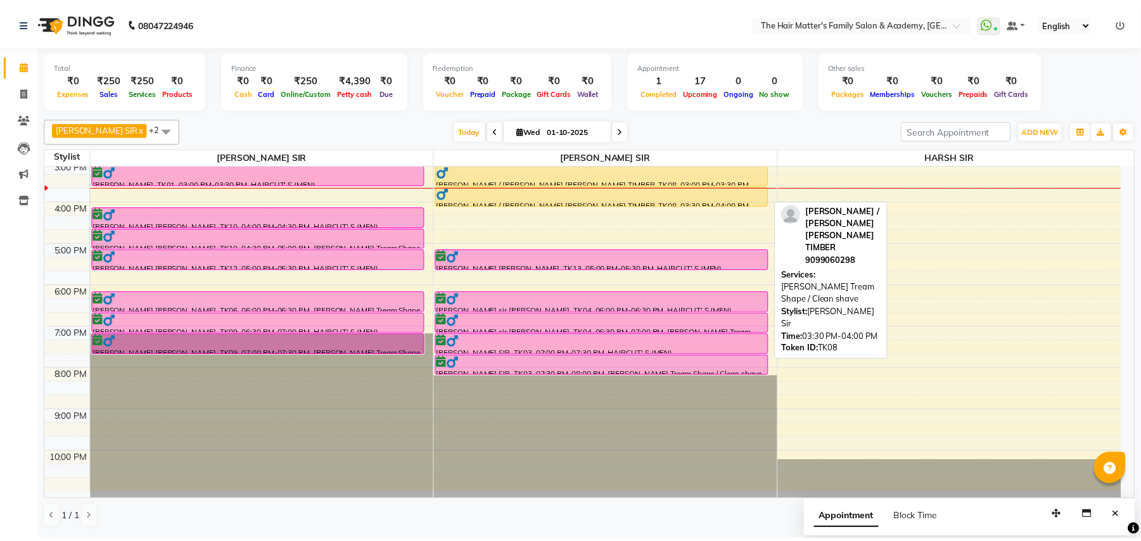
scroll to position [59, 0]
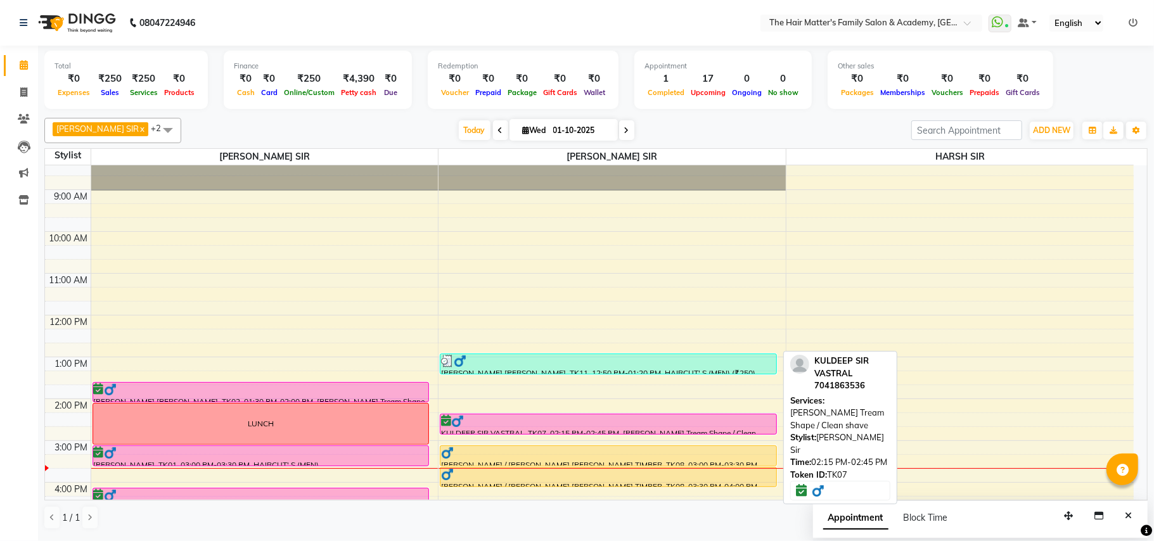
click at [576, 416] on div at bounding box center [608, 421] width 335 height 13
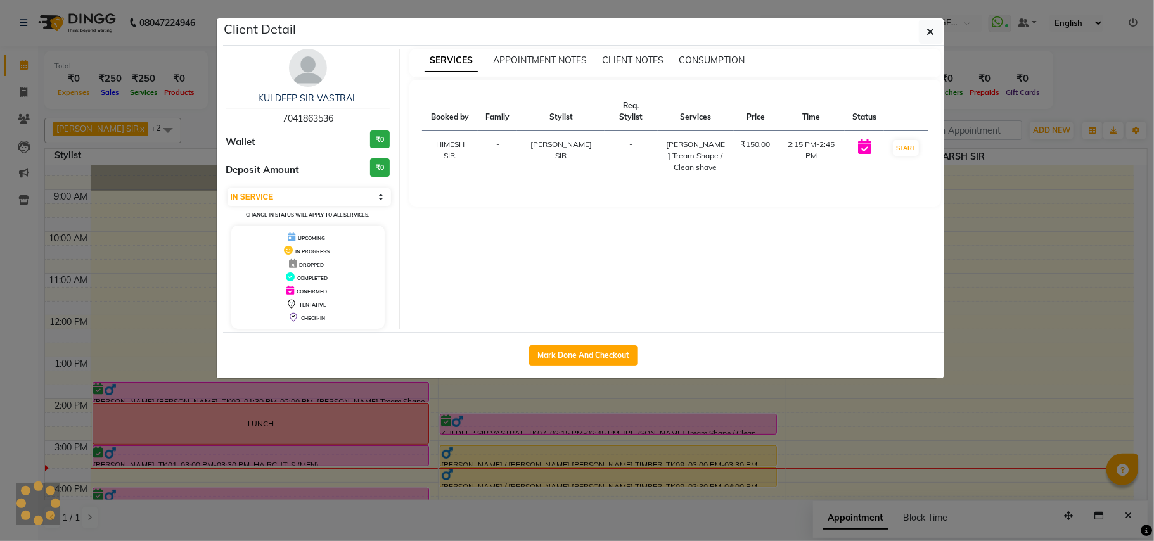
select select "6"
click at [602, 354] on button "Mark Done And Checkout" at bounding box center [583, 355] width 108 height 20
select select "service"
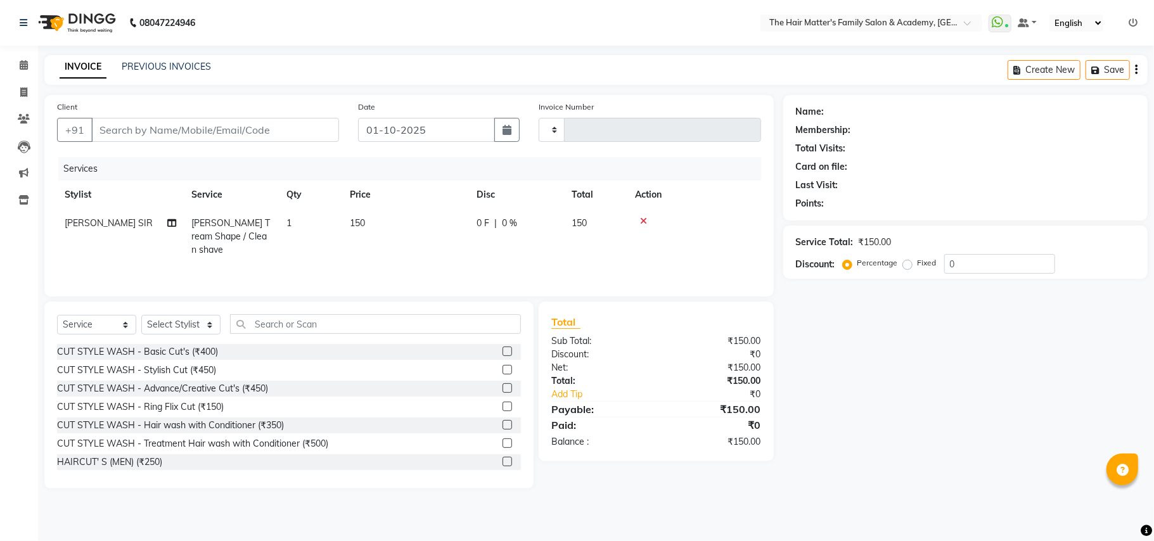
type input "7041863536"
select select "43094"
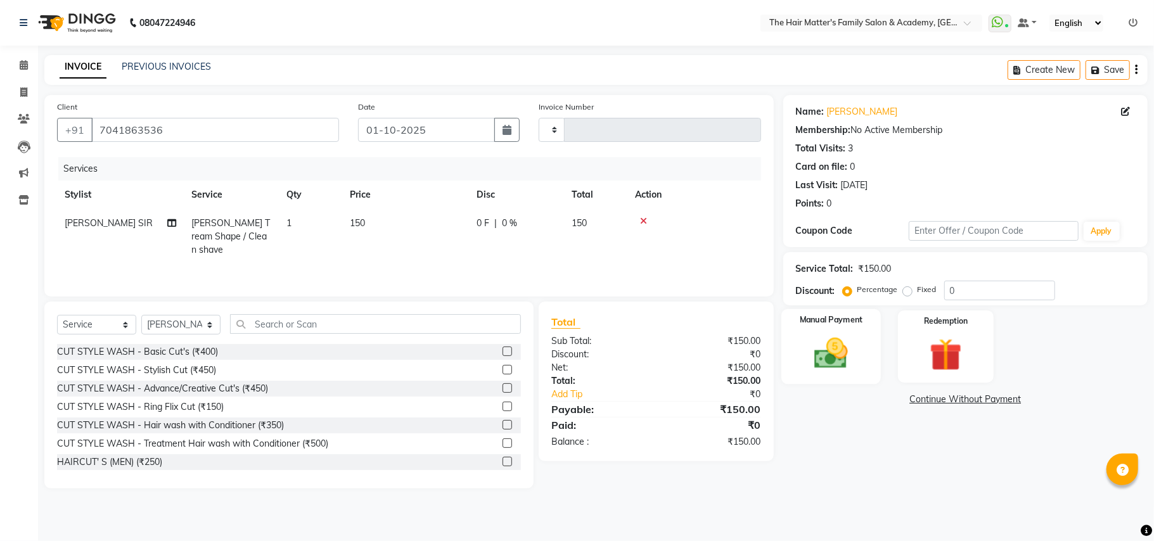
click at [837, 376] on div "Manual Payment" at bounding box center [830, 346] width 99 height 75
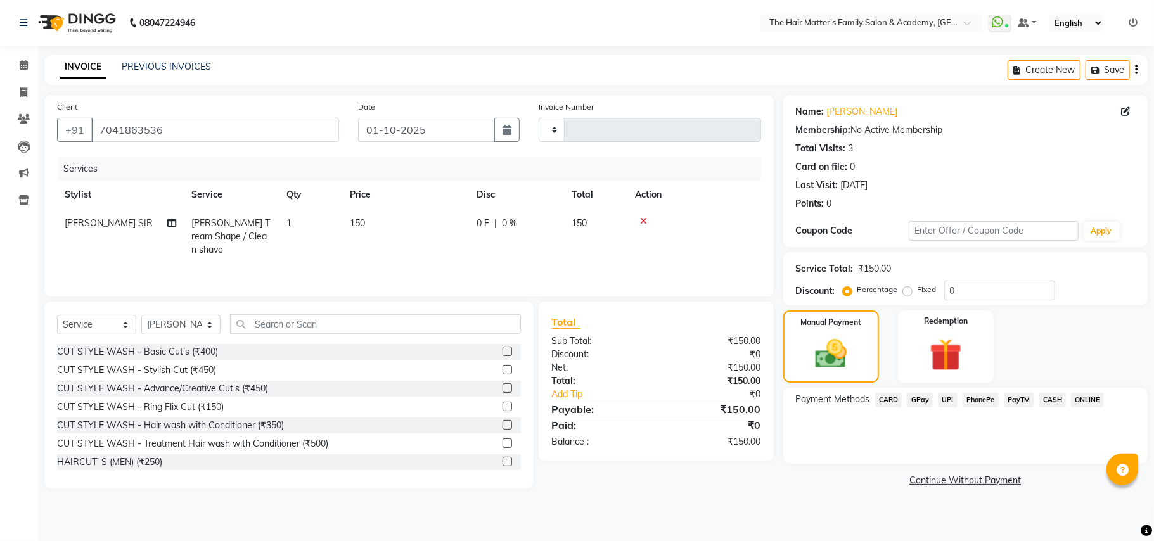
click at [948, 403] on span "UPI" at bounding box center [948, 400] width 20 height 15
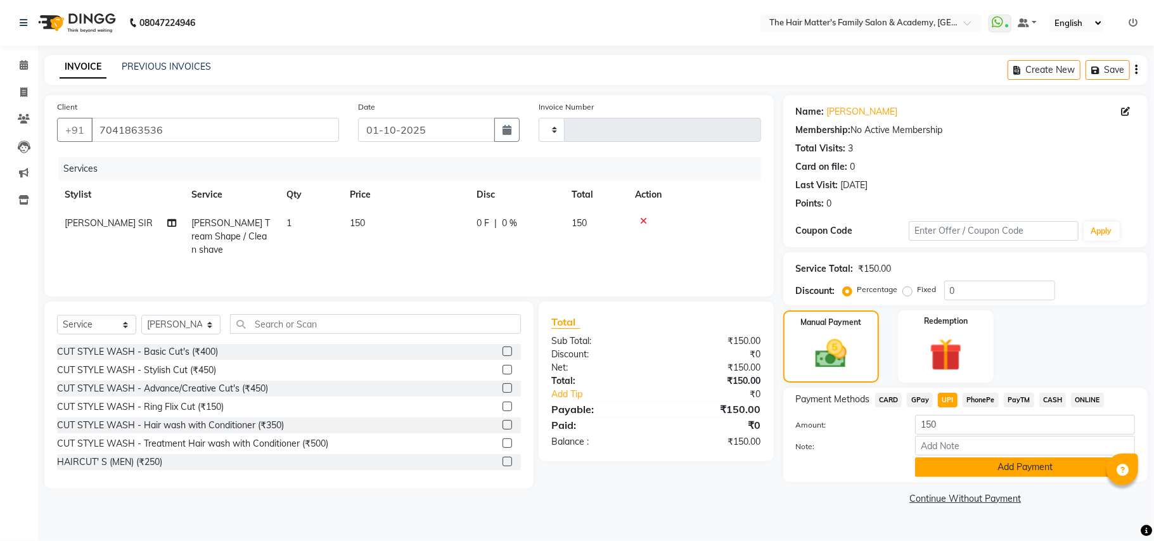
click at [961, 460] on button "Add Payment" at bounding box center [1025, 467] width 220 height 20
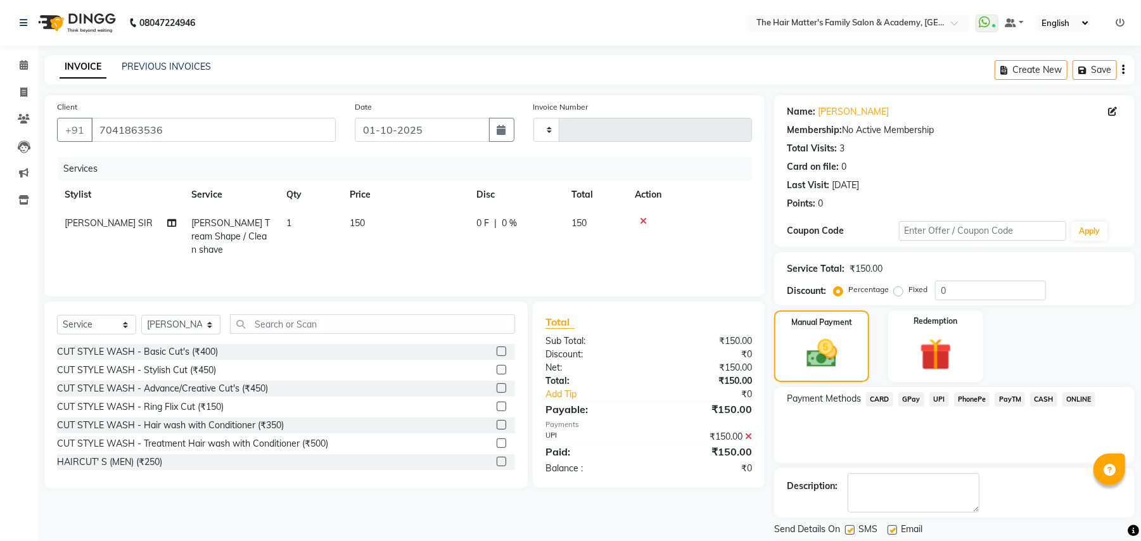
scroll to position [39, 0]
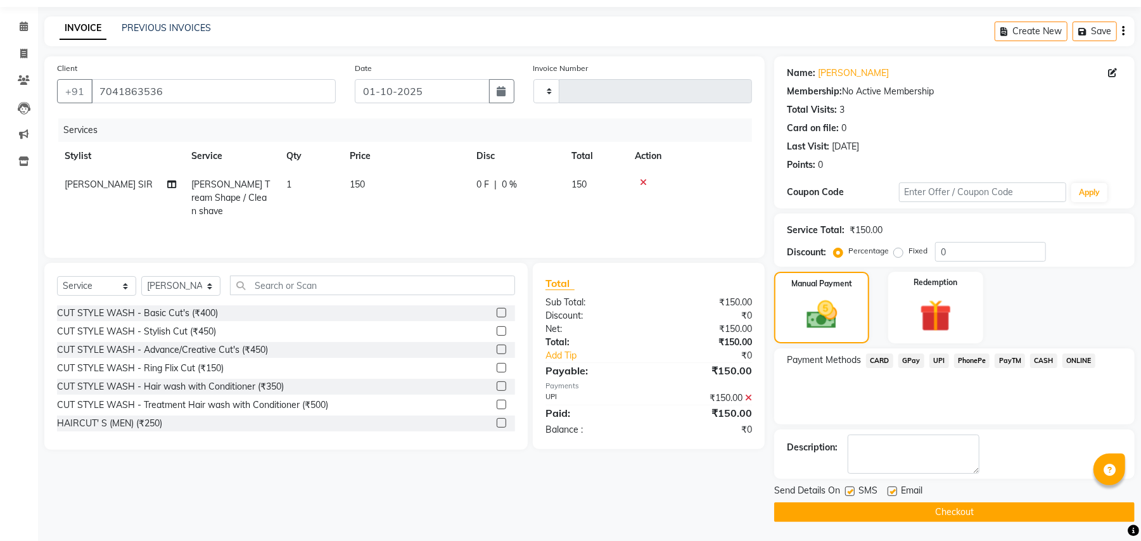
click at [916, 508] on button "Checkout" at bounding box center [954, 512] width 361 height 20
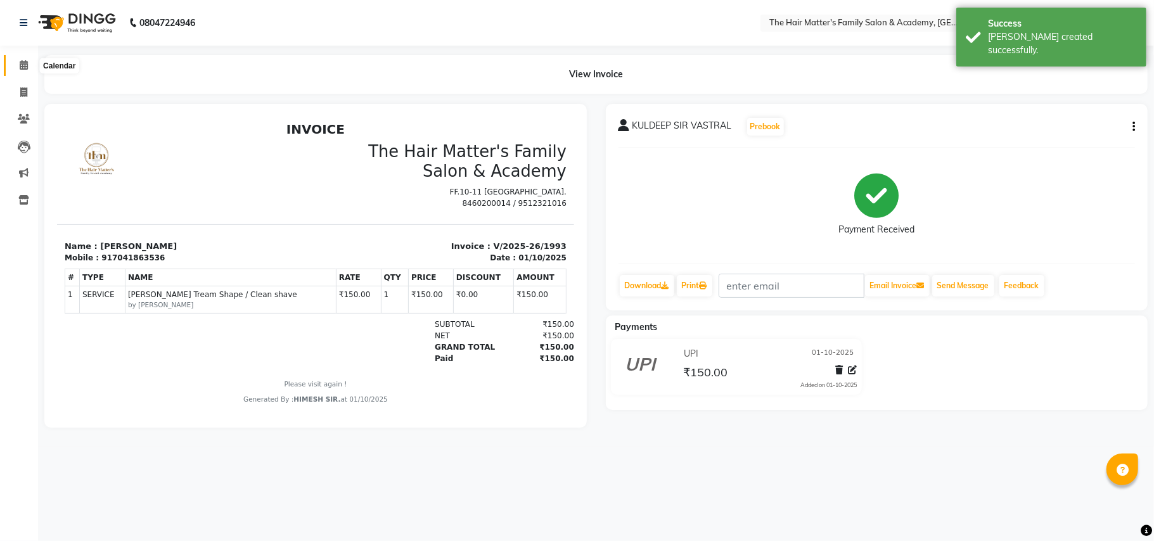
click at [22, 71] on span at bounding box center [24, 65] width 22 height 15
click at [22, 89] on icon at bounding box center [23, 92] width 7 height 10
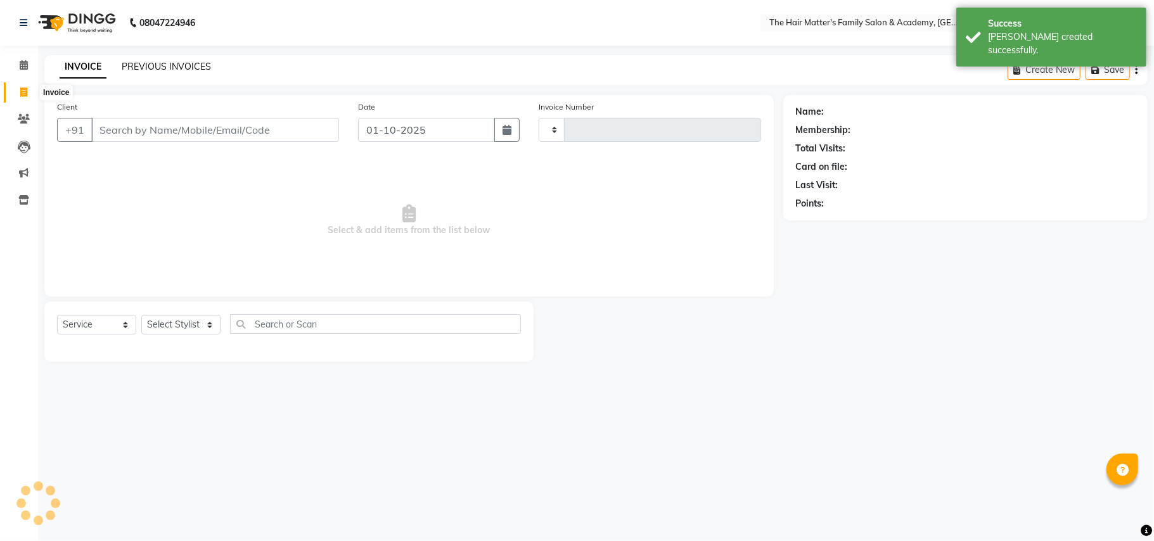
click at [133, 69] on link "PREVIOUS INVOICES" at bounding box center [166, 66] width 89 height 11
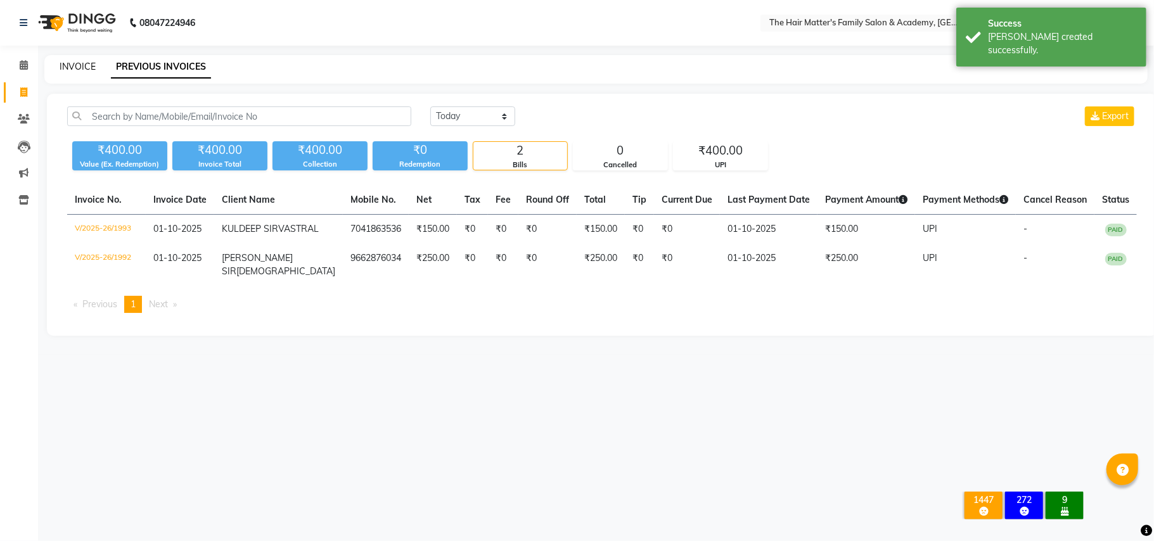
click at [70, 72] on link "INVOICE" at bounding box center [78, 66] width 36 height 11
select select "service"
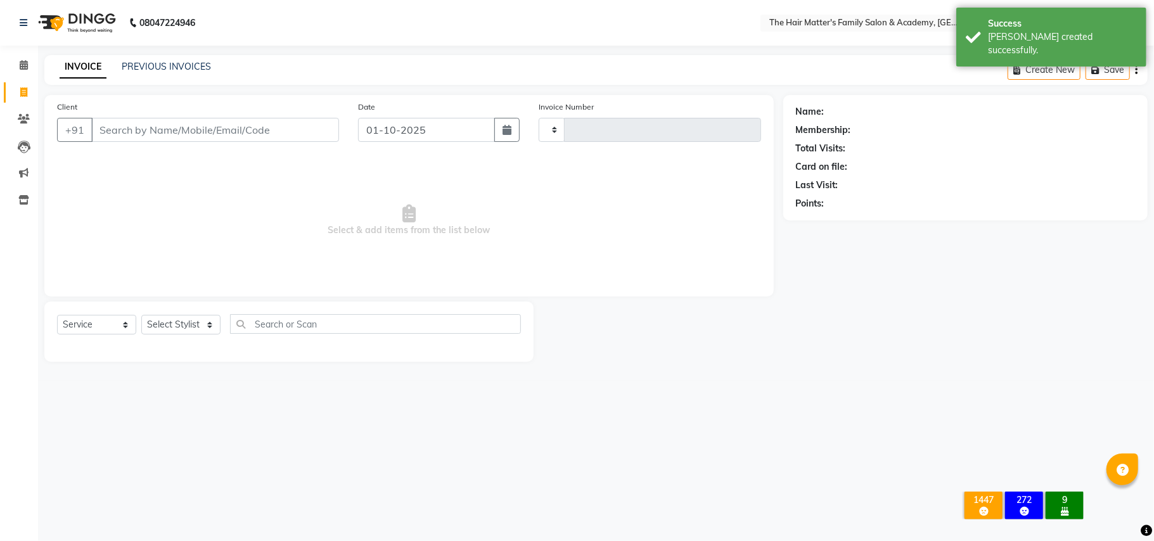
type input "1994"
select select "5980"
click at [153, 122] on input "Client" at bounding box center [215, 130] width 248 height 24
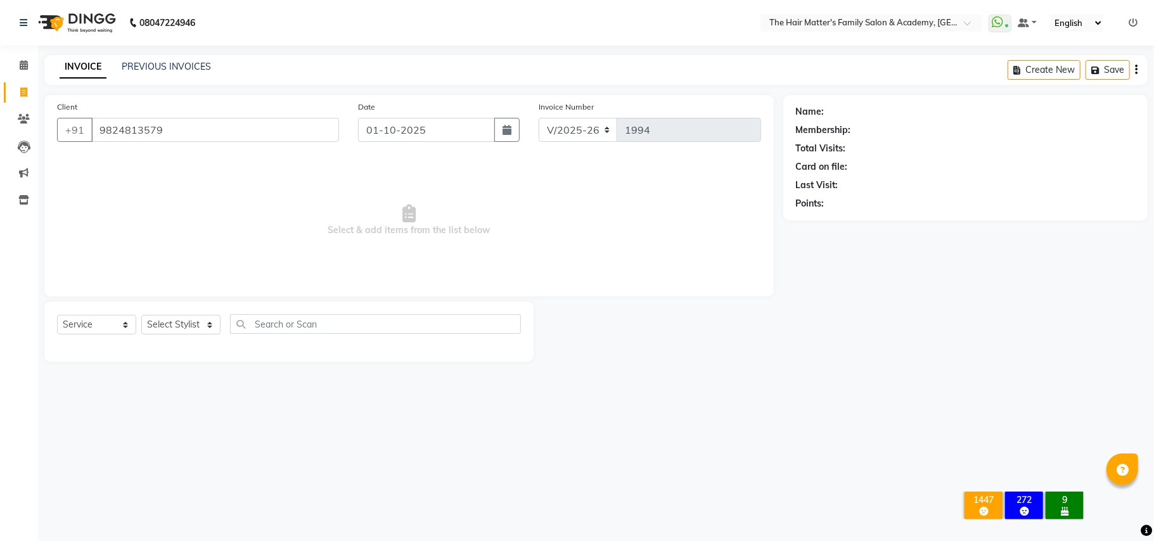
type input "9824813579"
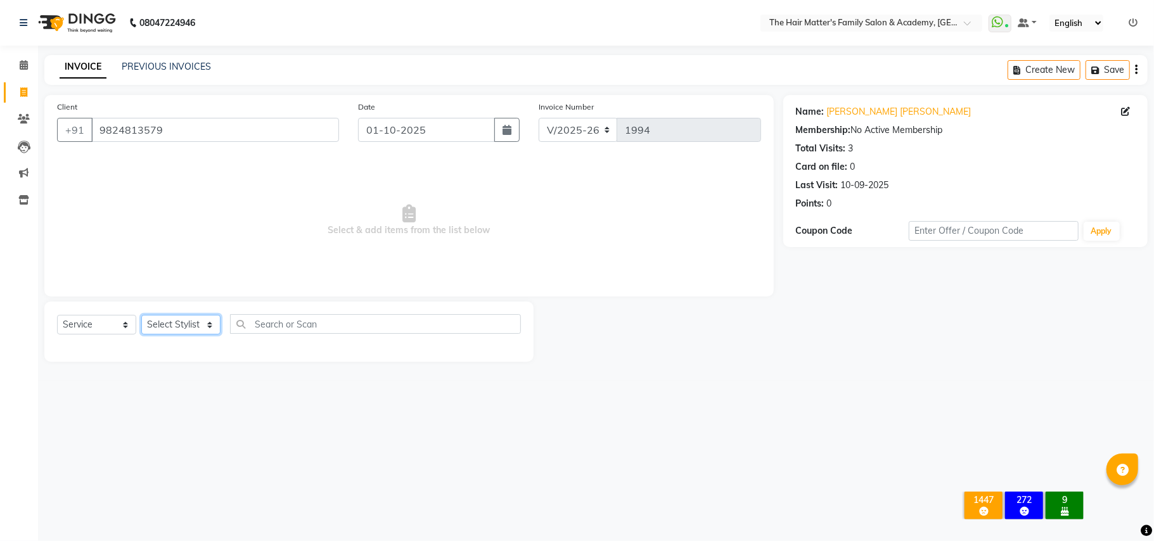
click at [205, 325] on select "Select Stylist DIVY SIR HARSH SIR HIMESH SIR. MAYANK SIR [PERSON_NAME] SIR" at bounding box center [180, 325] width 79 height 20
select select "42572"
click at [141, 315] on select "Select Stylist DIVY SIR HARSH SIR HIMESH SIR. MAYANK SIR [PERSON_NAME] SIR" at bounding box center [180, 325] width 79 height 20
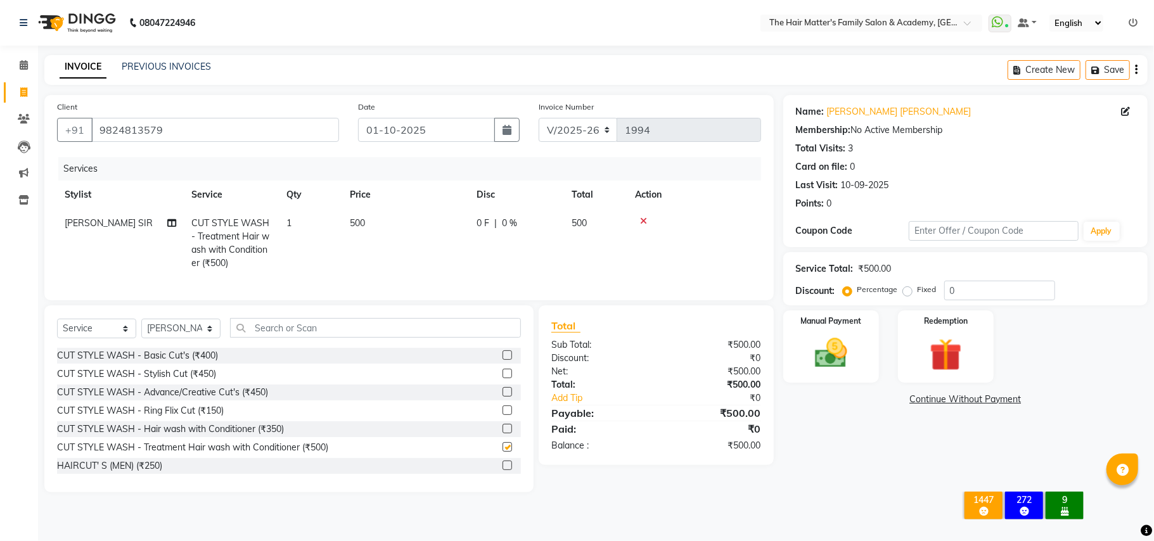
checkbox input "false"
click at [199, 338] on select "Select Stylist DIVY SIR HARSH SIR HIMESH SIR. MAYANK SIR [PERSON_NAME] SIR" at bounding box center [180, 329] width 79 height 20
select select "43094"
click at [141, 331] on select "Select Stylist DIVY SIR HARSH SIR HIMESH SIR. MAYANK SIR [PERSON_NAME] SIR" at bounding box center [180, 329] width 79 height 20
click at [644, 224] on icon at bounding box center [643, 221] width 7 height 9
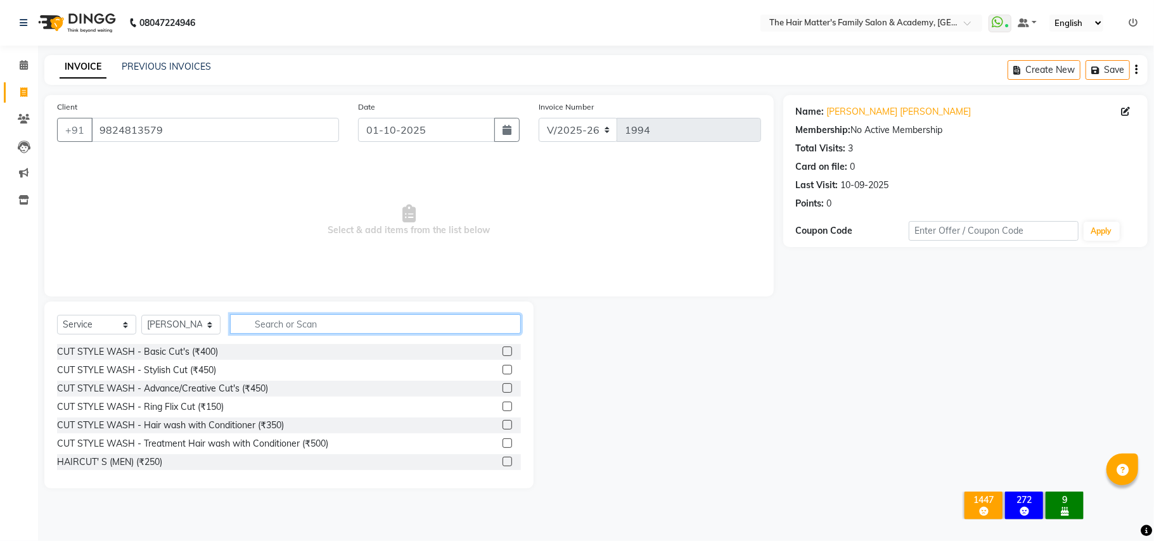
click at [345, 317] on input "text" at bounding box center [375, 324] width 291 height 20
click at [120, 470] on div "CUT STYLE WASH - Basic Cut's (₹400) CUT STYLE WASH - Stylish Cut (₹450) CUT STY…" at bounding box center [289, 407] width 464 height 127
click at [120, 468] on div "HAIRCUT' S (MEN) (₹250)" at bounding box center [109, 462] width 105 height 13
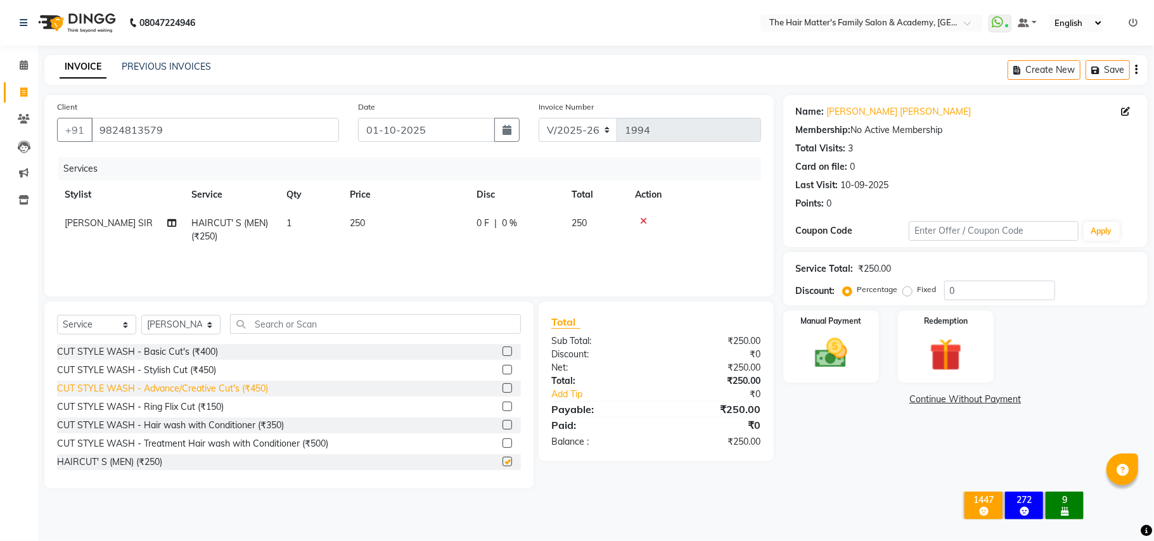
checkbox input "false"
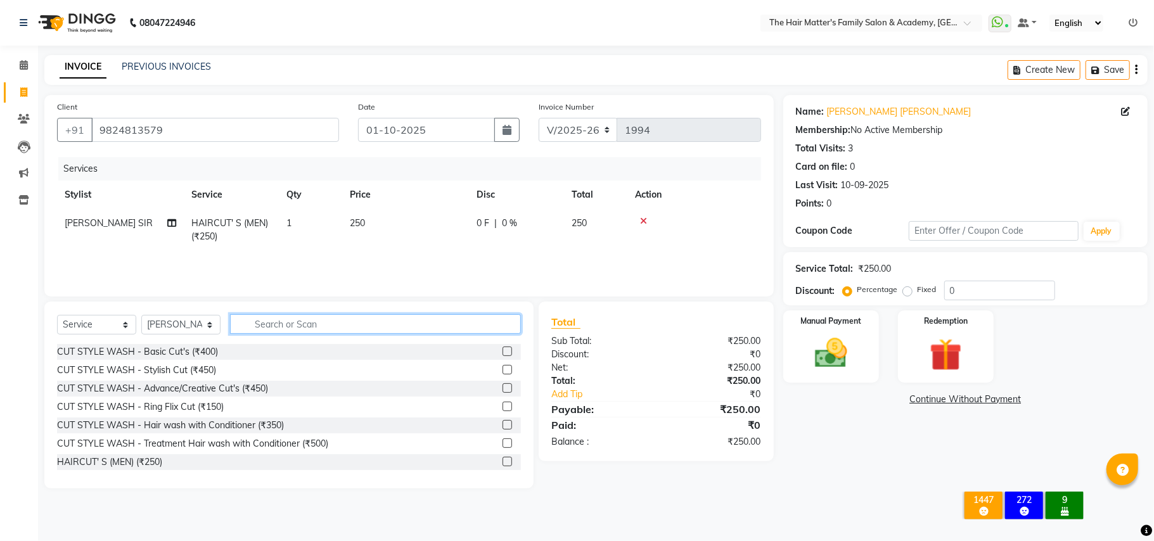
click at [291, 324] on input "text" at bounding box center [375, 324] width 291 height 20
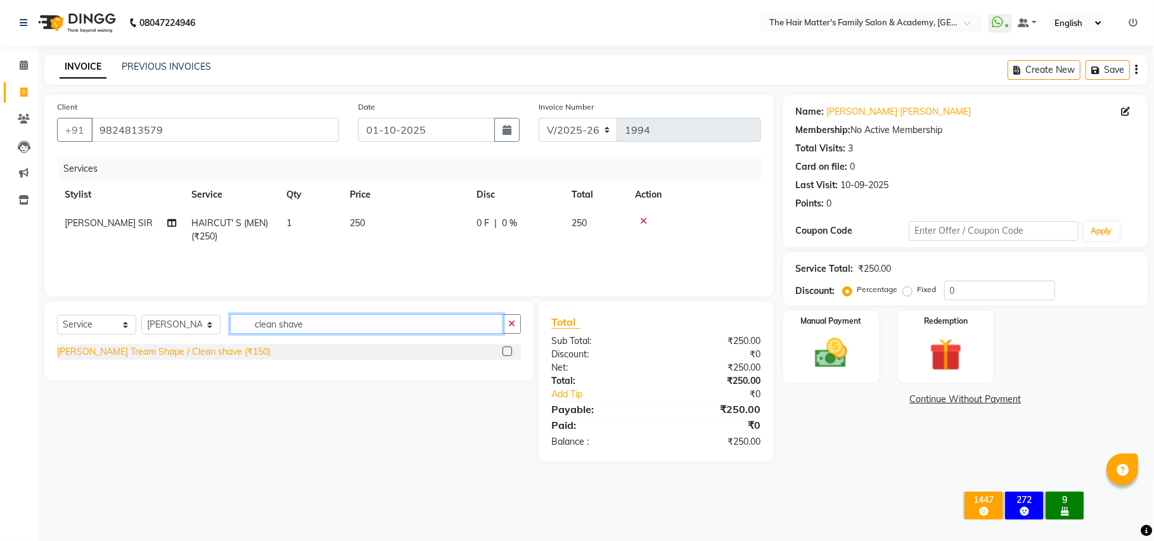
type input "clean shave"
click at [222, 354] on div "[PERSON_NAME] Tream Shape / Clean shave (₹150)" at bounding box center [164, 351] width 214 height 13
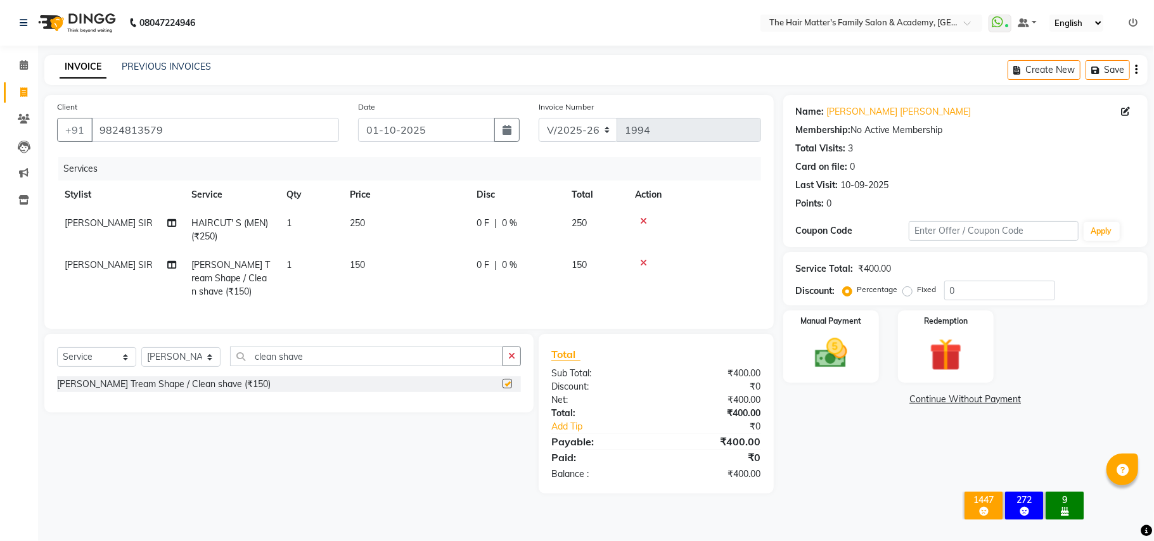
checkbox input "false"
click at [857, 361] on img at bounding box center [830, 353] width 55 height 39
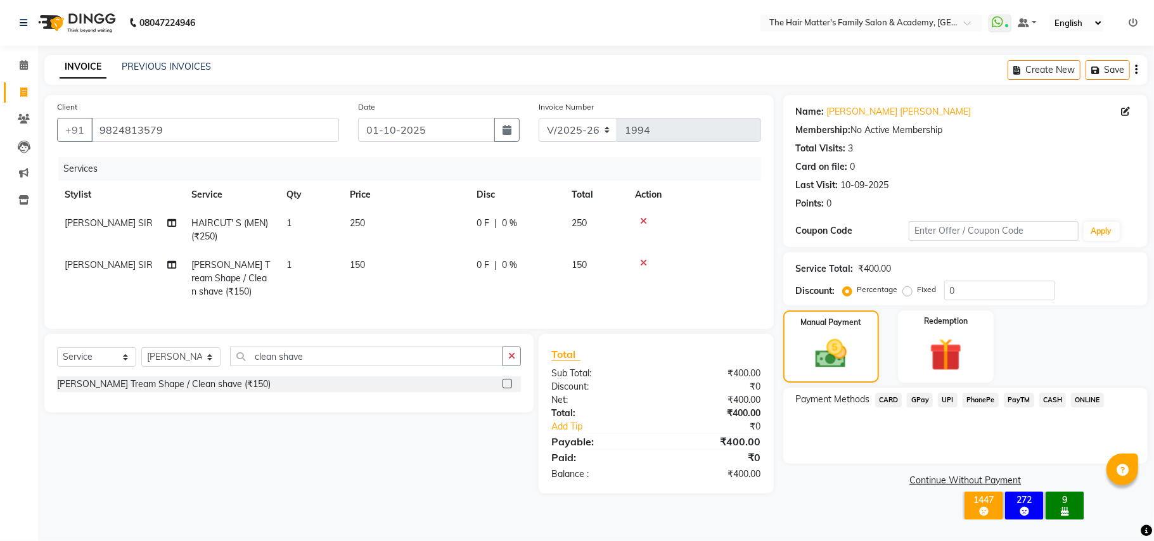
click at [1040, 400] on span "CASH" at bounding box center [1052, 400] width 27 height 15
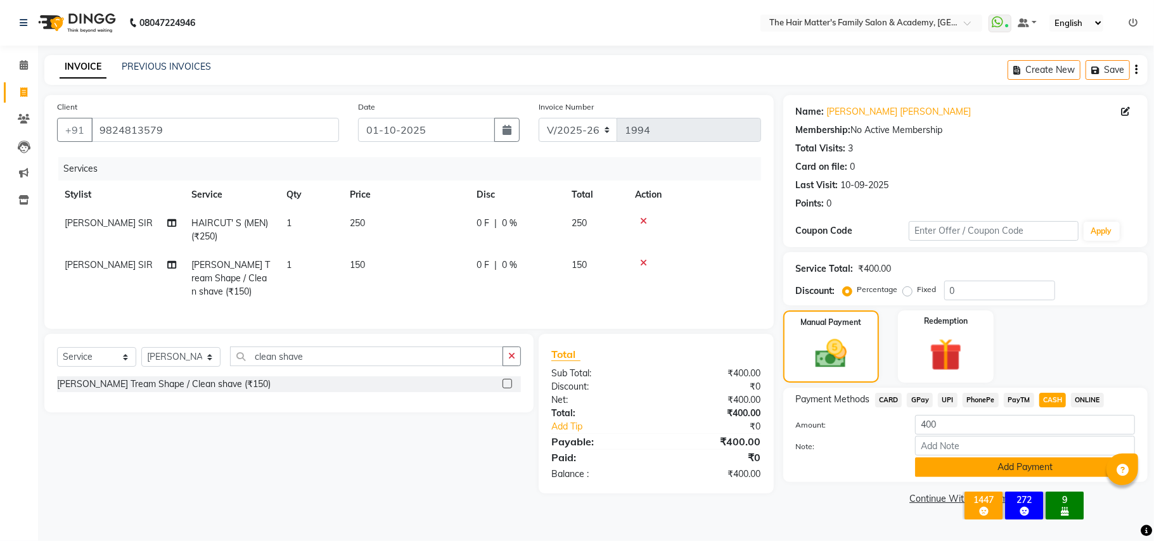
click at [1000, 462] on button "Add Payment" at bounding box center [1025, 467] width 220 height 20
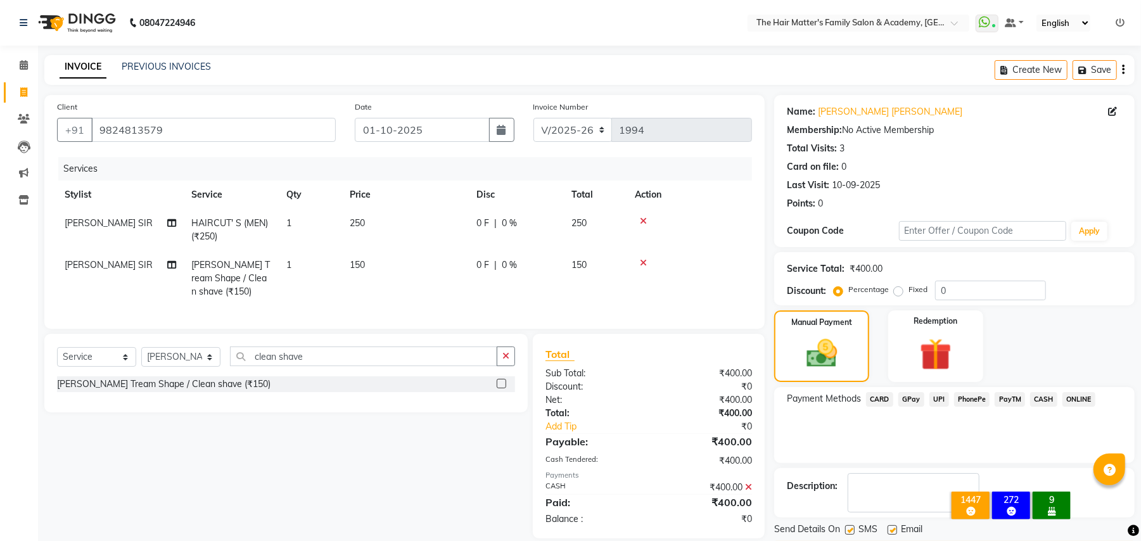
scroll to position [39, 0]
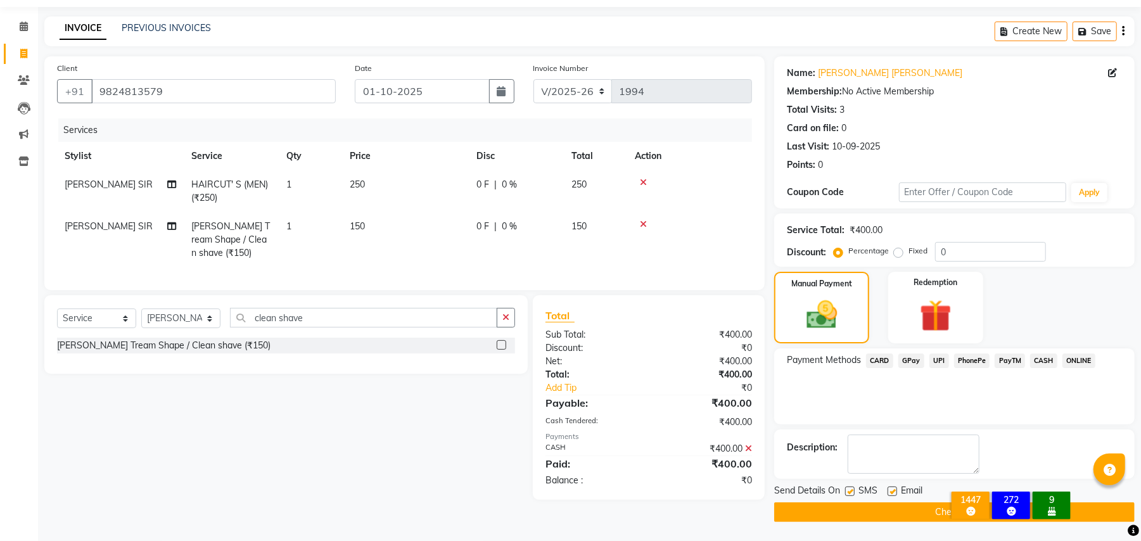
click at [895, 500] on div "Send Details On SMS Email Checkout" at bounding box center [954, 503] width 361 height 38
click at [895, 518] on button "Checkout" at bounding box center [954, 512] width 361 height 20
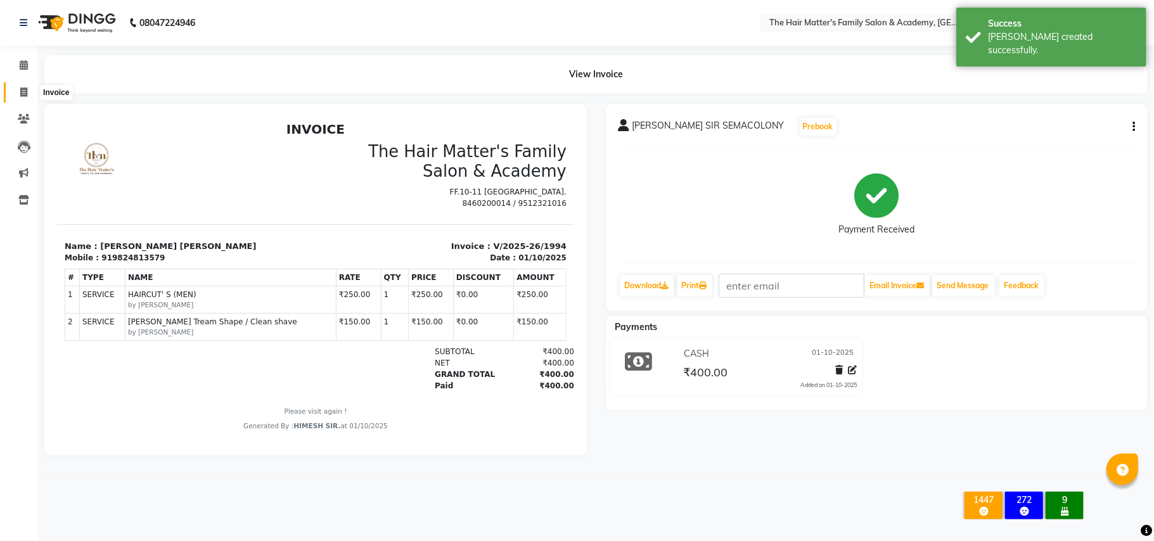
click at [25, 94] on icon at bounding box center [23, 92] width 7 height 10
select select "service"
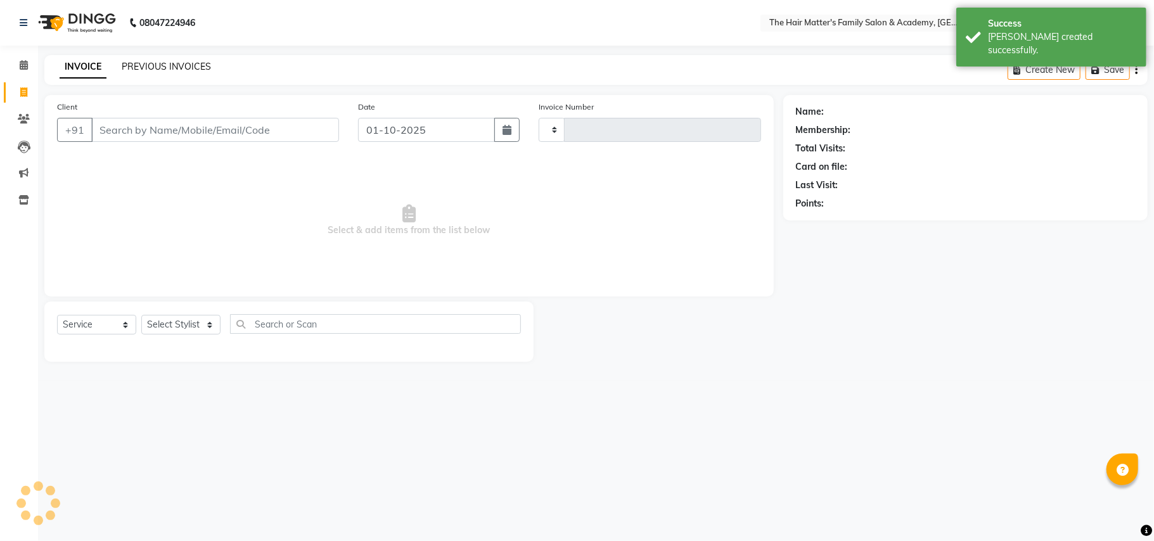
click at [118, 68] on div "INVOICE PREVIOUS INVOICES" at bounding box center [127, 66] width 167 height 13
click at [136, 67] on link "PREVIOUS INVOICES" at bounding box center [166, 66] width 89 height 11
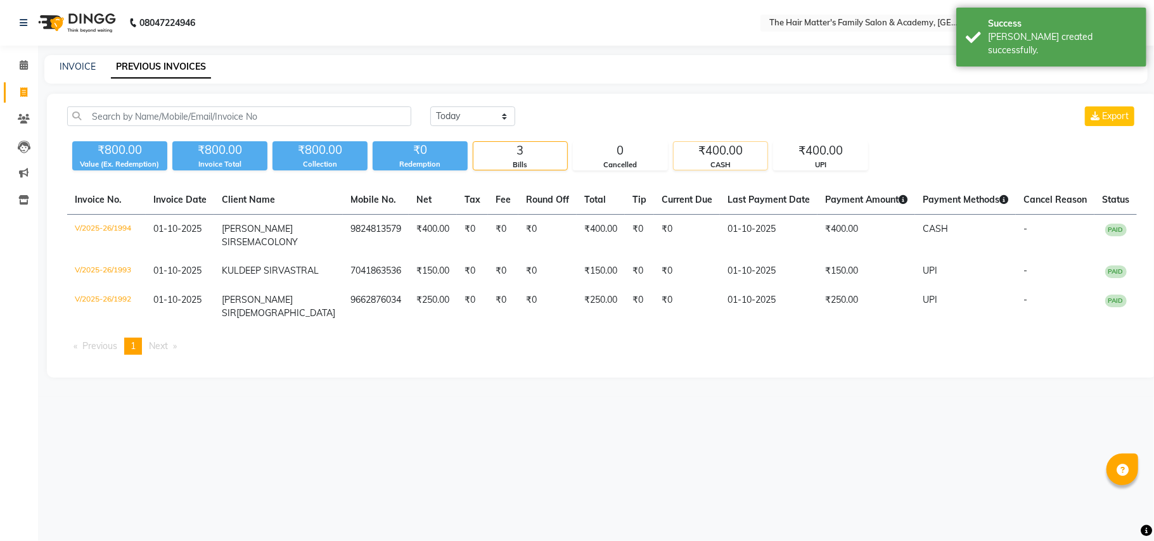
click at [717, 163] on div "CASH" at bounding box center [721, 165] width 94 height 11
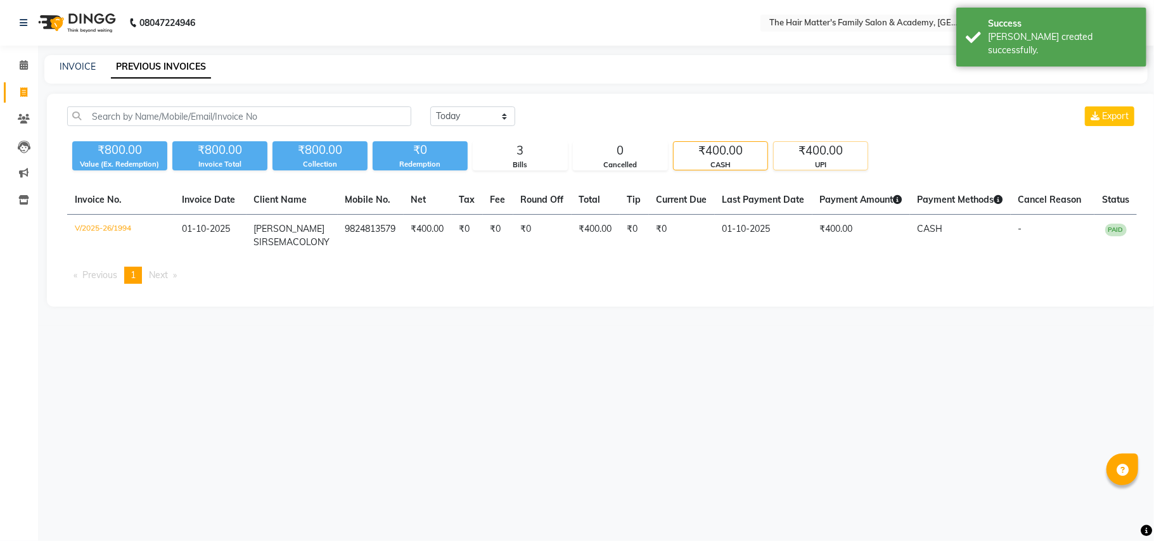
click at [787, 158] on div "₹400.00" at bounding box center [821, 151] width 94 height 18
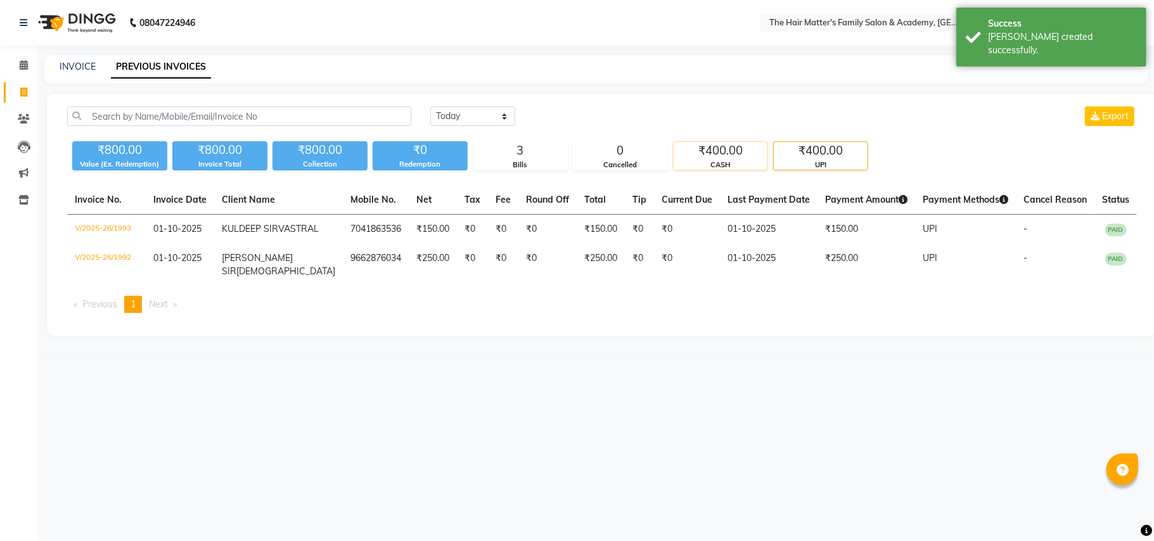
click at [698, 158] on div "₹400.00" at bounding box center [721, 151] width 94 height 18
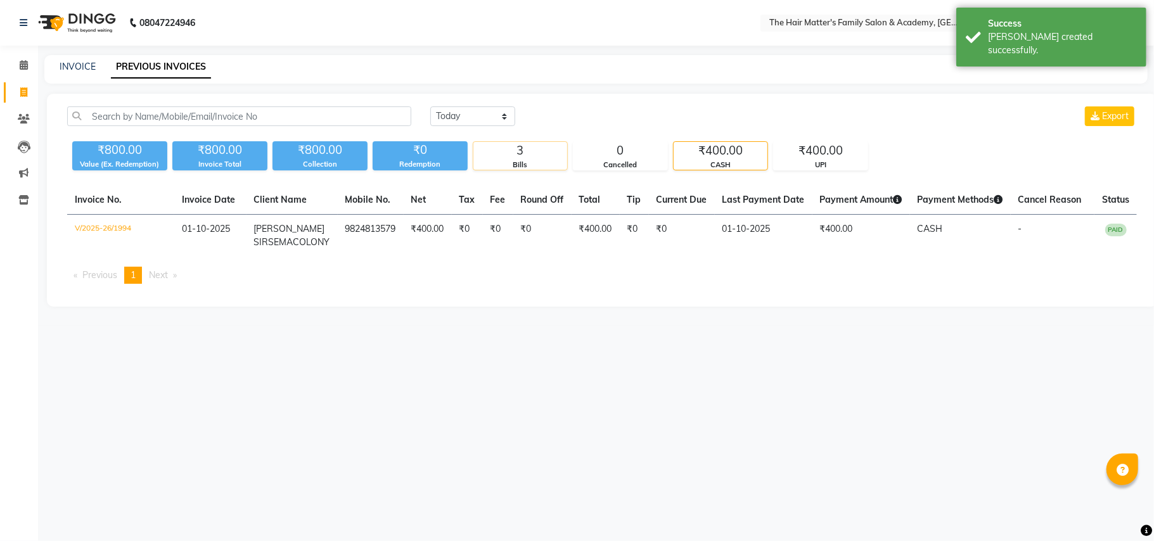
click at [563, 160] on div "Bills" at bounding box center [520, 165] width 94 height 11
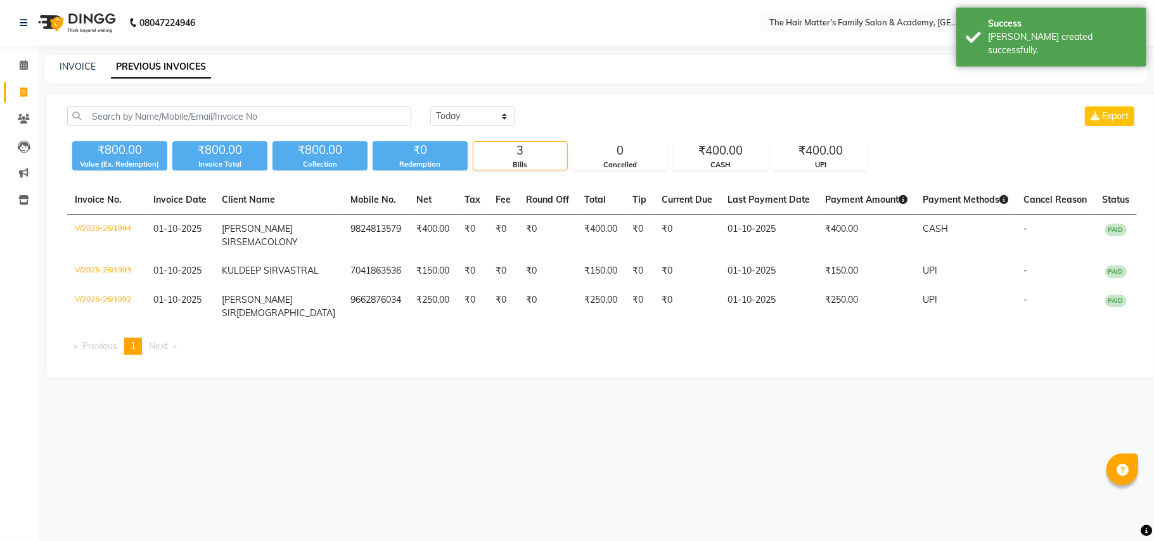
click at [502, 162] on div "Bills" at bounding box center [520, 165] width 94 height 11
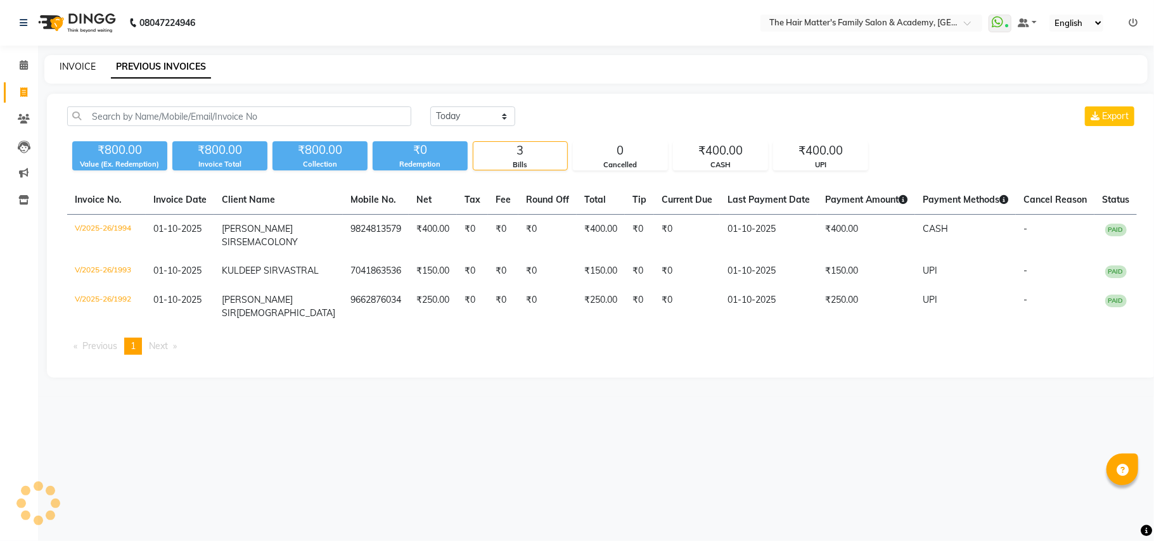
click at [72, 68] on link "INVOICE" at bounding box center [78, 66] width 36 height 11
select select "5980"
select select "service"
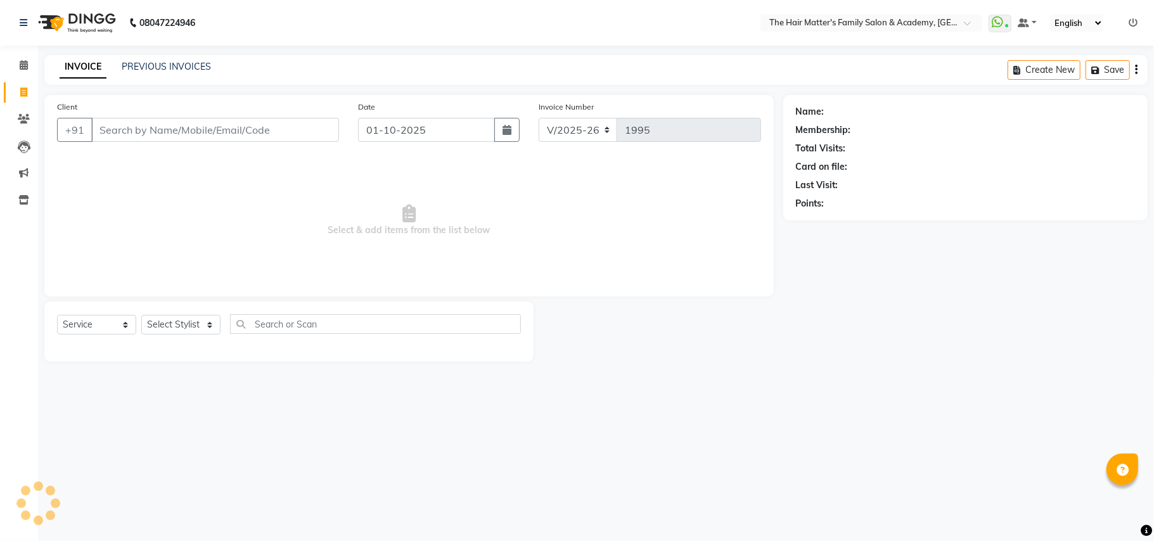
click at [142, 125] on input "Client" at bounding box center [215, 130] width 248 height 24
click at [16, 122] on span at bounding box center [24, 119] width 22 height 15
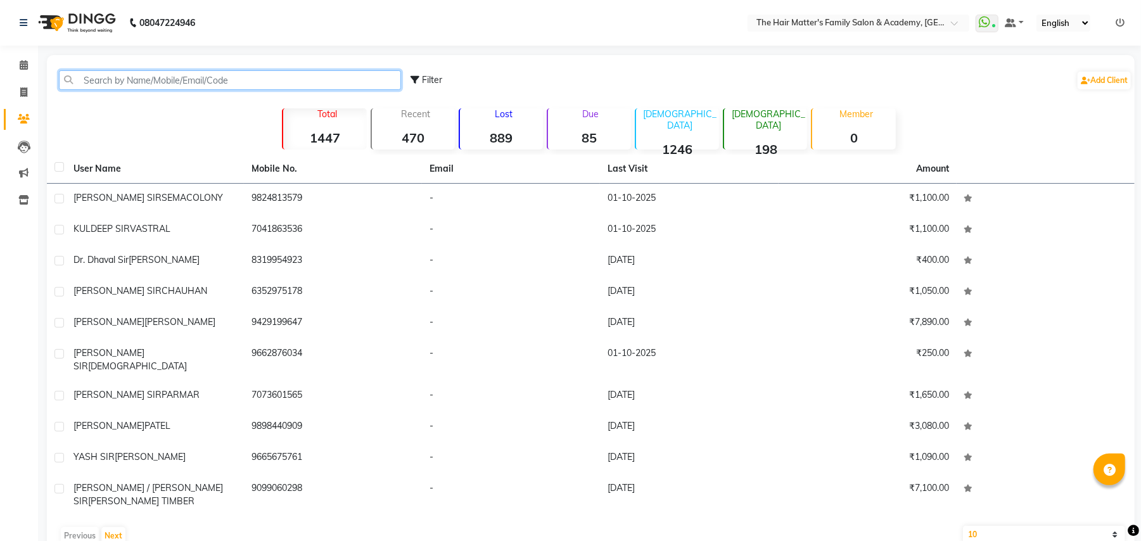
paste input "84694 30033"
click at [107, 82] on input "84694 30033" at bounding box center [230, 80] width 342 height 20
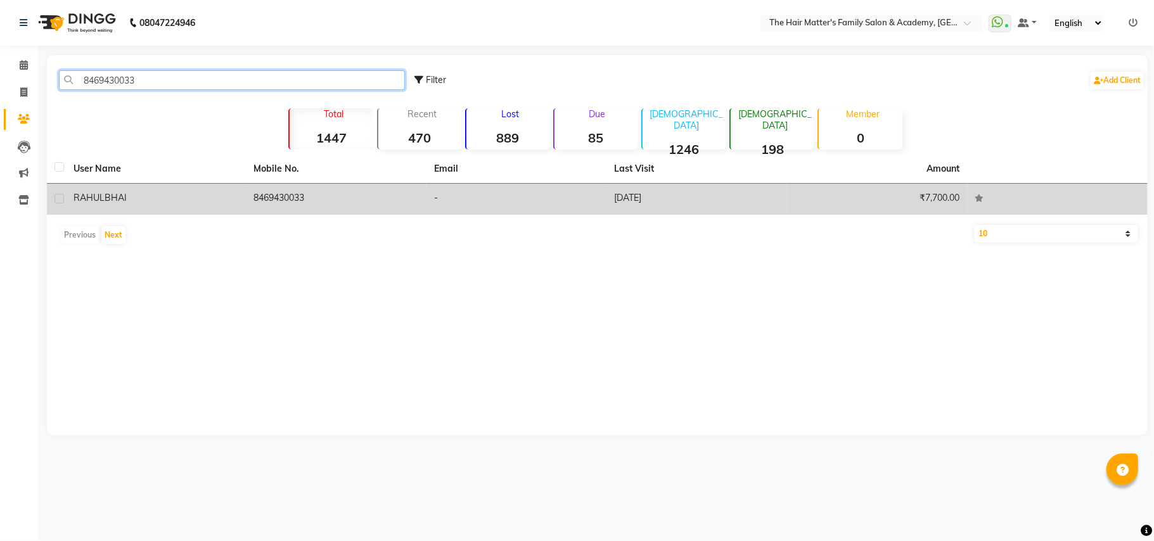
type input "8469430033"
click at [241, 188] on td "[PERSON_NAME]" at bounding box center [156, 199] width 181 height 31
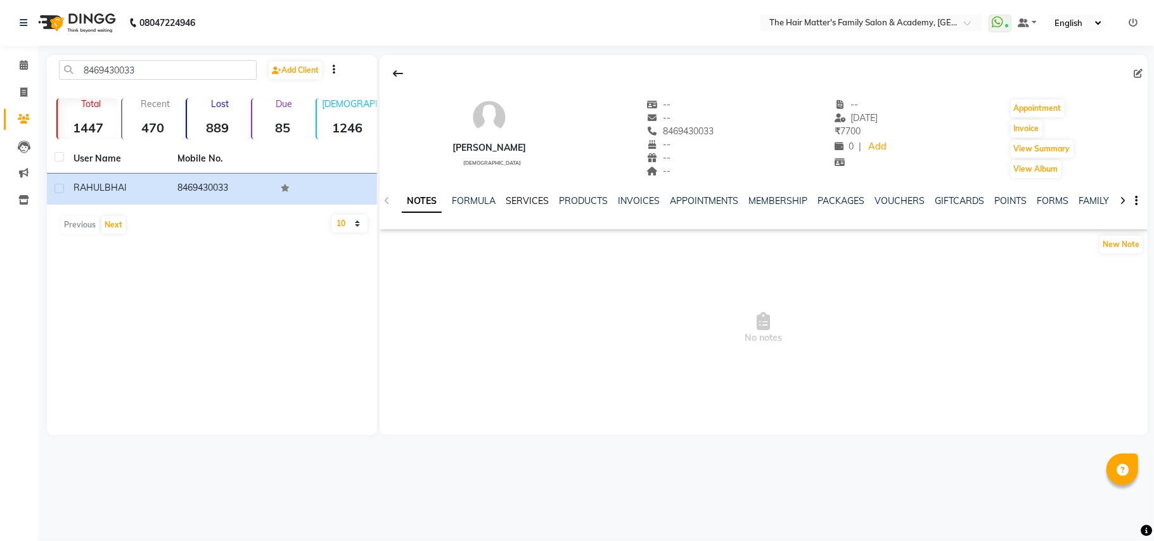
click at [537, 198] on link "SERVICES" at bounding box center [527, 200] width 43 height 11
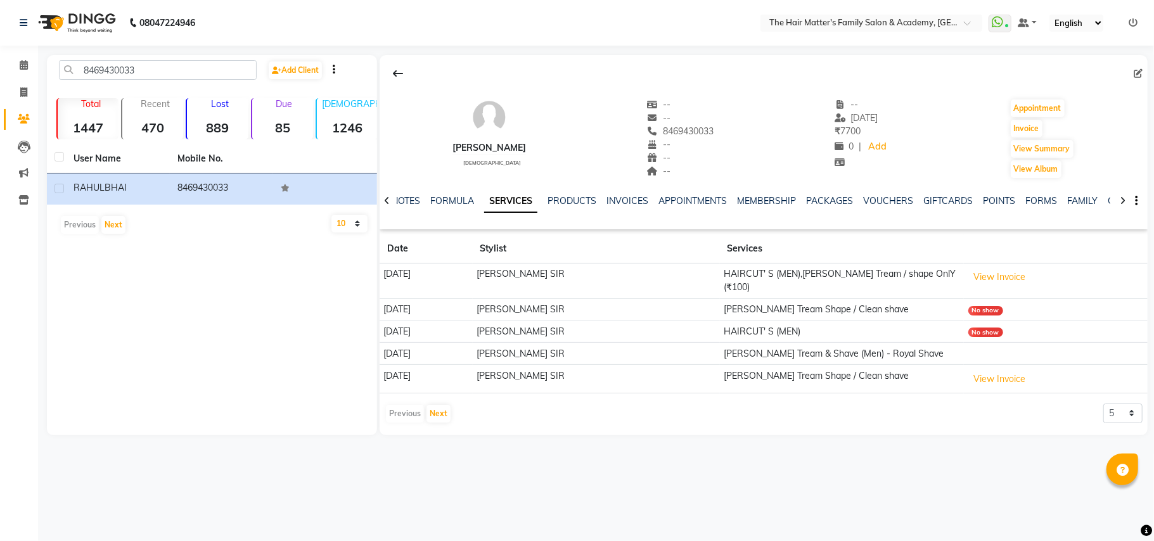
click at [569, 211] on div "NOTES FORMULA SERVICES PRODUCTS INVOICES APPOINTMENTS MEMBERSHIP PACKAGES VOUCH…" at bounding box center [748, 206] width 693 height 23
click at [569, 195] on link "PRODUCTS" at bounding box center [571, 200] width 49 height 11
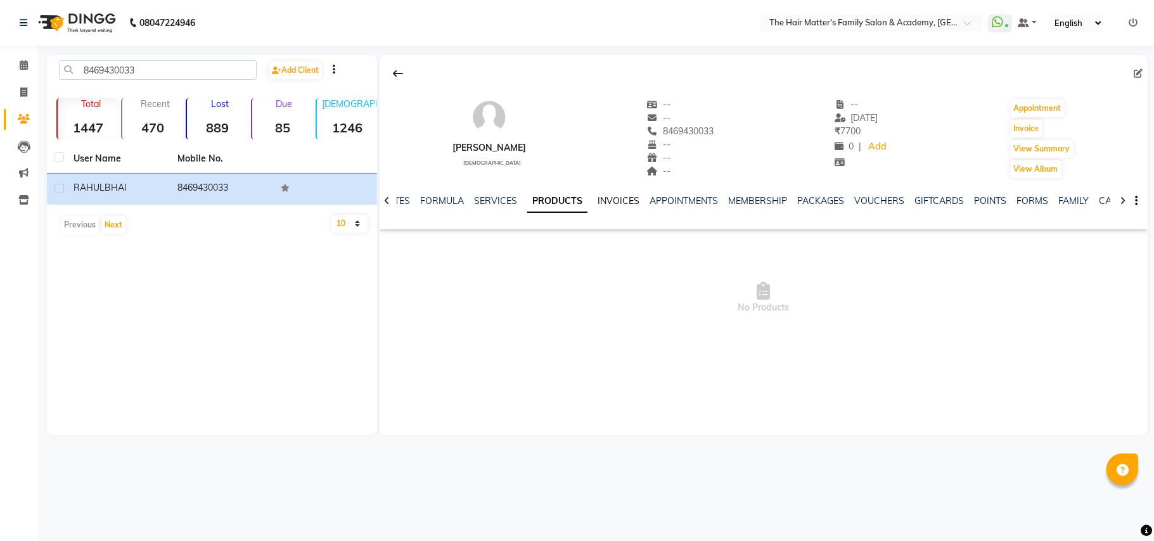
click at [616, 206] on link "INVOICES" at bounding box center [619, 200] width 42 height 11
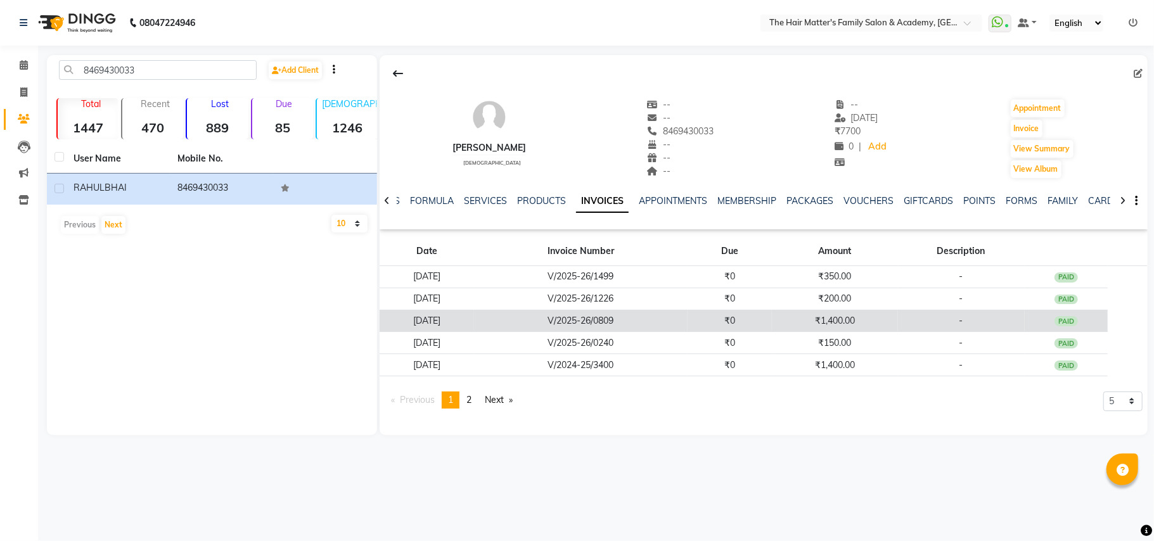
click at [845, 329] on td "₹1,400.00" at bounding box center [835, 321] width 126 height 22
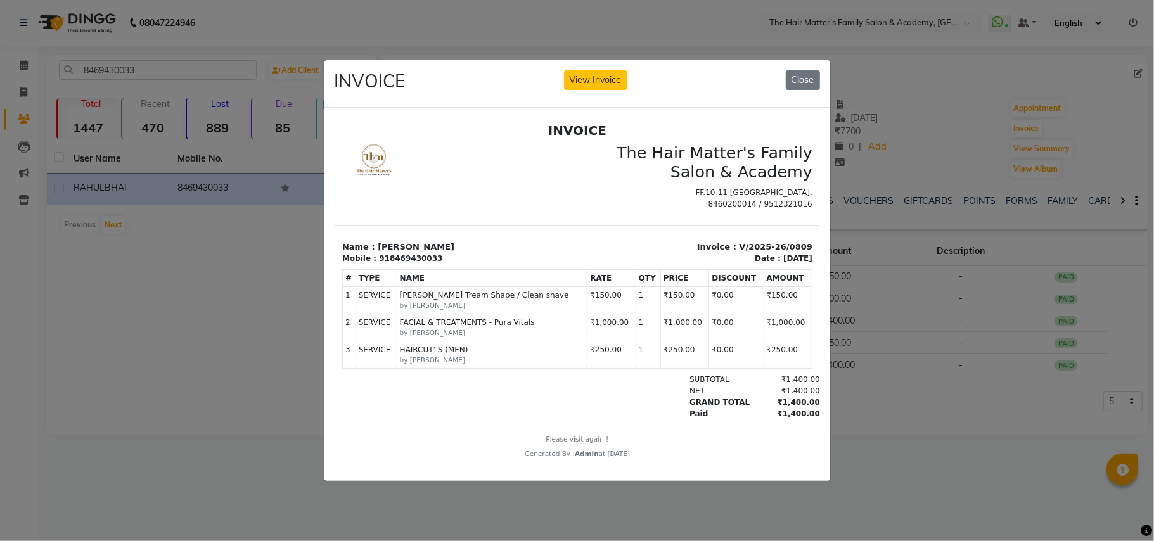
click at [441, 328] on span "FACIAL & TREATMENTS - Pura Vitals" at bounding box center [491, 321] width 185 height 11
click at [804, 85] on div "INVOICE View Invoice Close" at bounding box center [577, 84] width 506 height 48
click at [811, 70] on button "Close" at bounding box center [803, 80] width 34 height 20
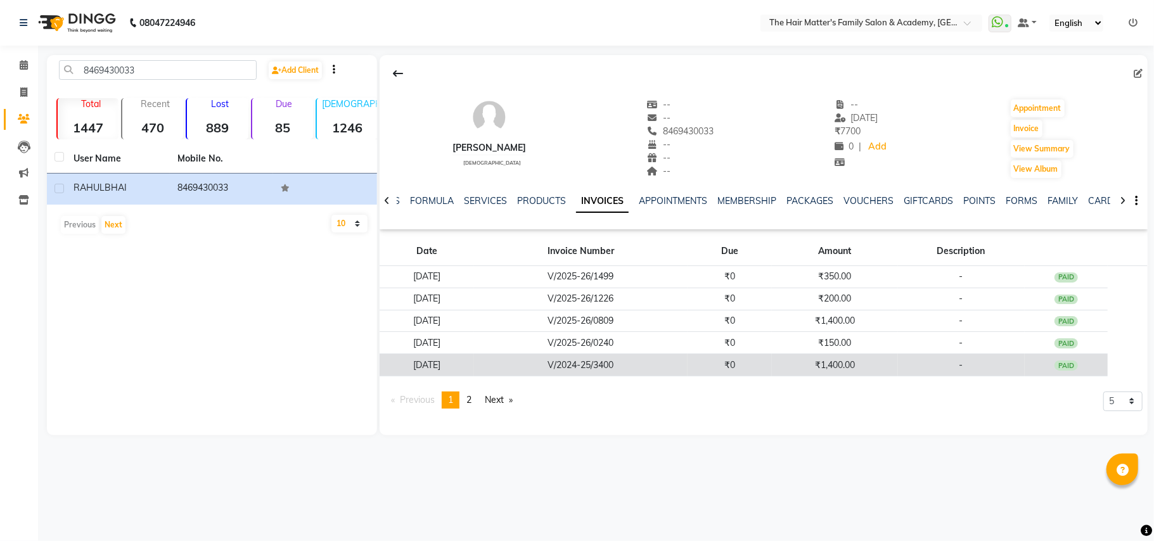
click at [825, 355] on td "₹1,400.00" at bounding box center [835, 365] width 126 height 22
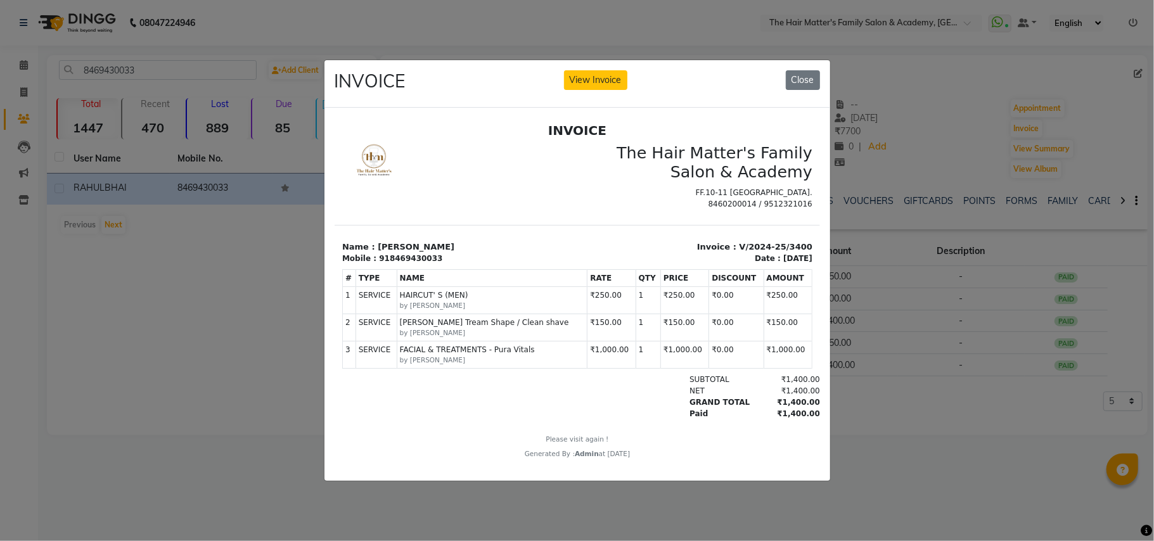
scroll to position [10, 0]
click at [867, 293] on ngb-modal-window "INVOICE View Invoice Close" at bounding box center [577, 270] width 1154 height 541
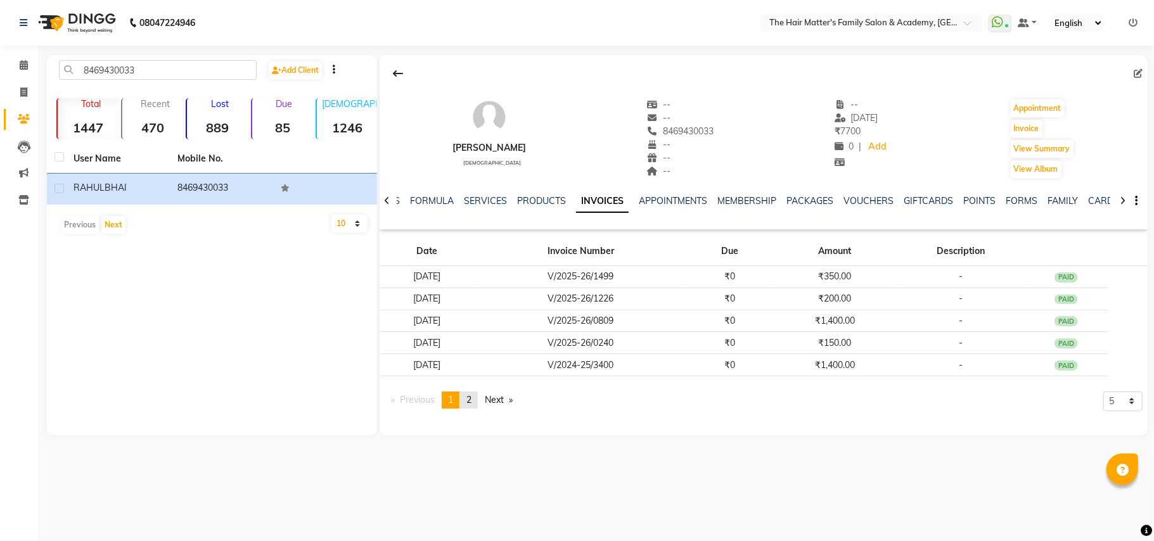
click at [471, 394] on span "2" at bounding box center [468, 399] width 5 height 11
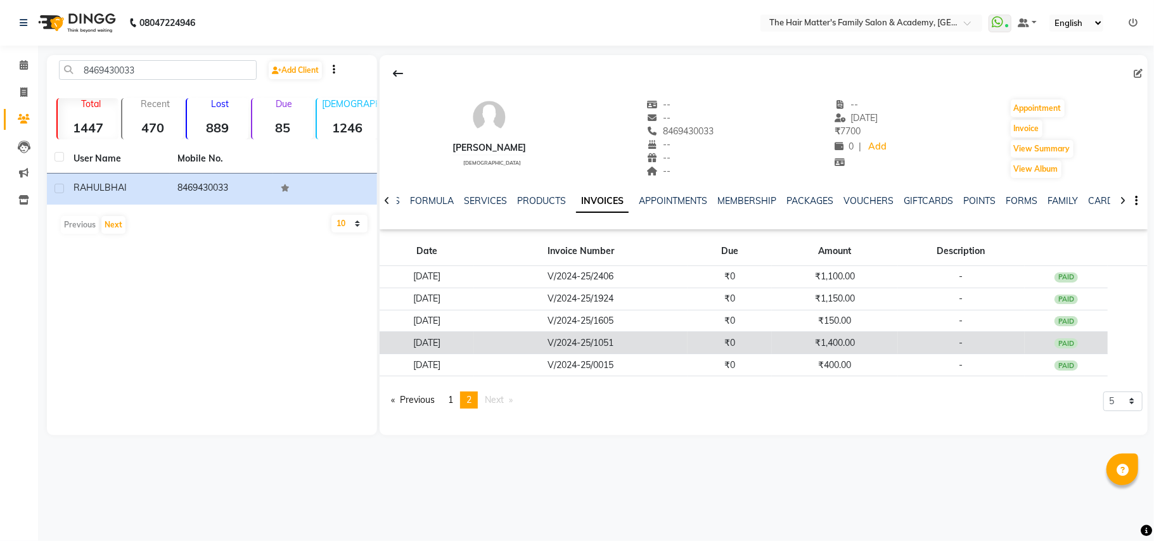
click at [715, 341] on td "₹0" at bounding box center [729, 343] width 84 height 22
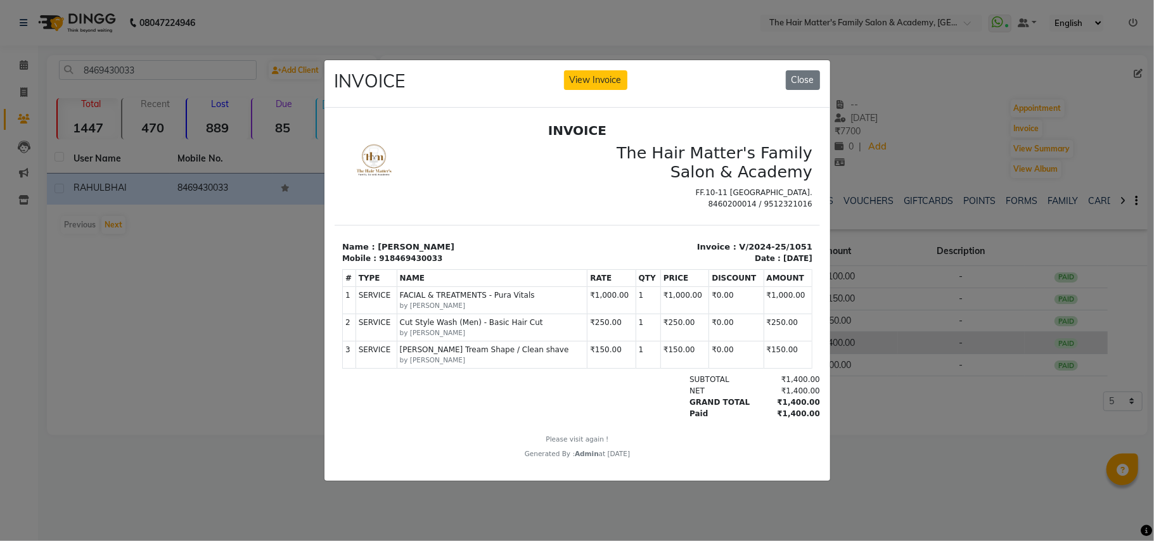
scroll to position [0, 0]
click at [477, 328] on span "Cut Style Wash (Men) - Basic Hair Cut" at bounding box center [491, 321] width 185 height 11
click at [852, 312] on ngb-modal-window "INVOICE View Invoice Close" at bounding box center [577, 270] width 1154 height 541
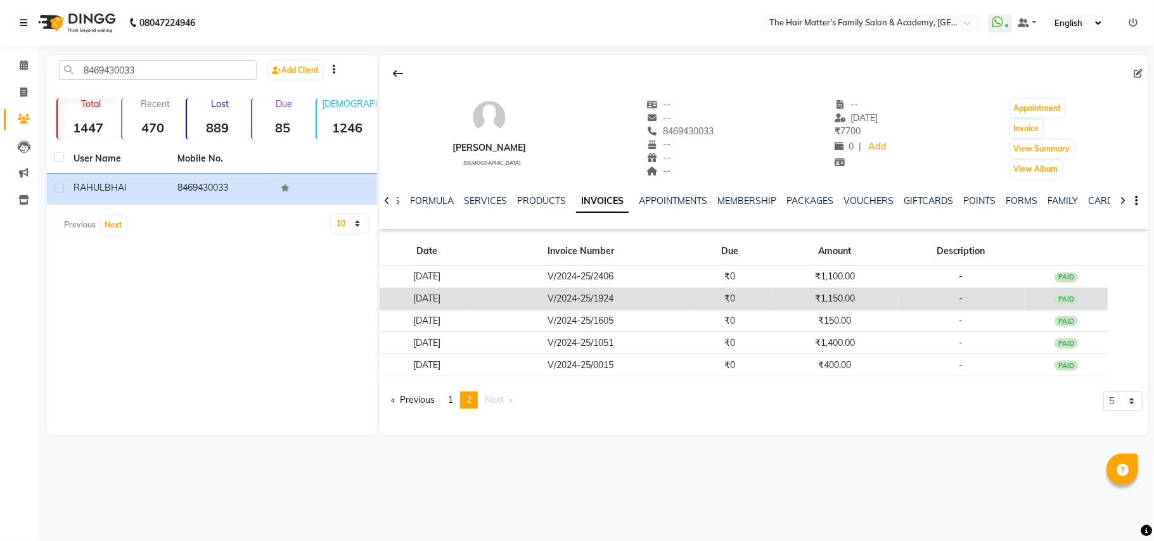
click at [817, 291] on td "₹1,150.00" at bounding box center [835, 299] width 126 height 22
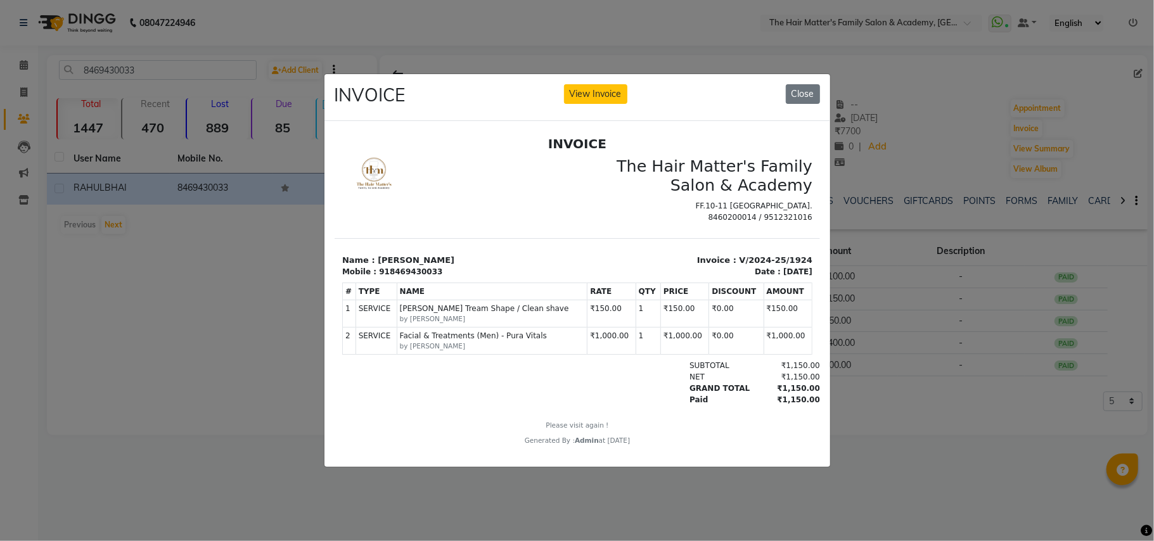
scroll to position [10, 0]
click at [459, 340] on span "Facial & Treatments (Men) - Pura Vitals" at bounding box center [491, 335] width 185 height 11
click at [989, 368] on ngb-modal-window "INVOICE View Invoice Close" at bounding box center [577, 270] width 1154 height 541
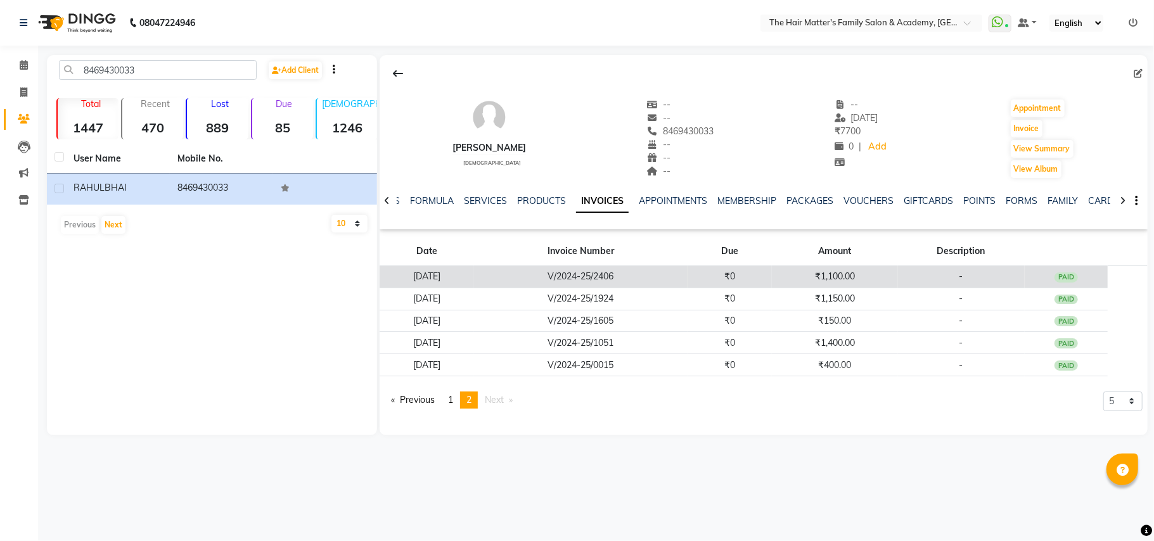
click at [801, 271] on td "₹1,100.00" at bounding box center [835, 277] width 126 height 22
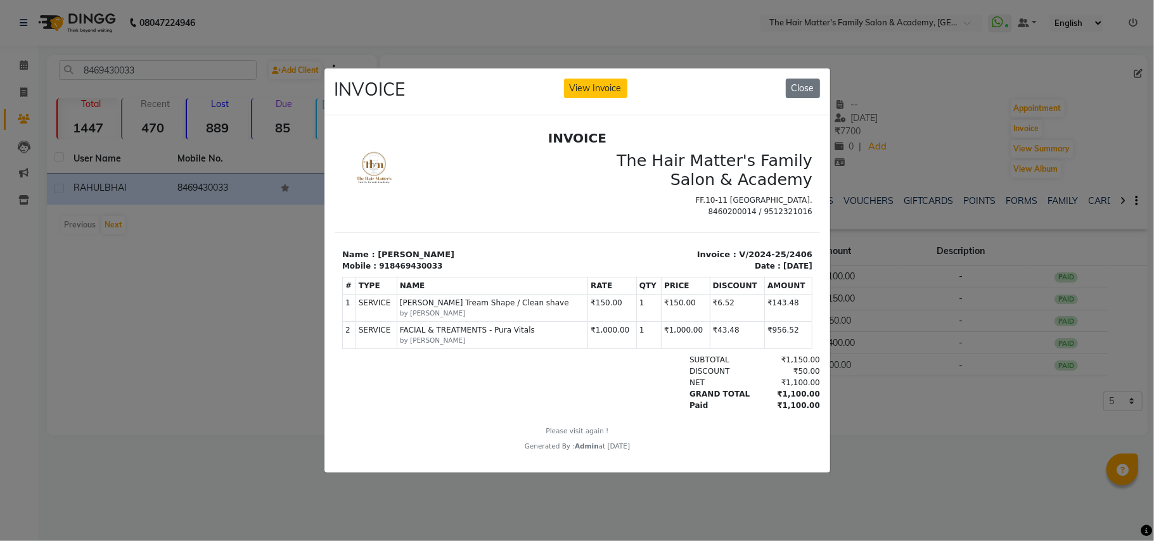
scroll to position [9, 0]
click at [847, 277] on ngb-modal-window "INVOICE View Invoice Close" at bounding box center [577, 270] width 1154 height 541
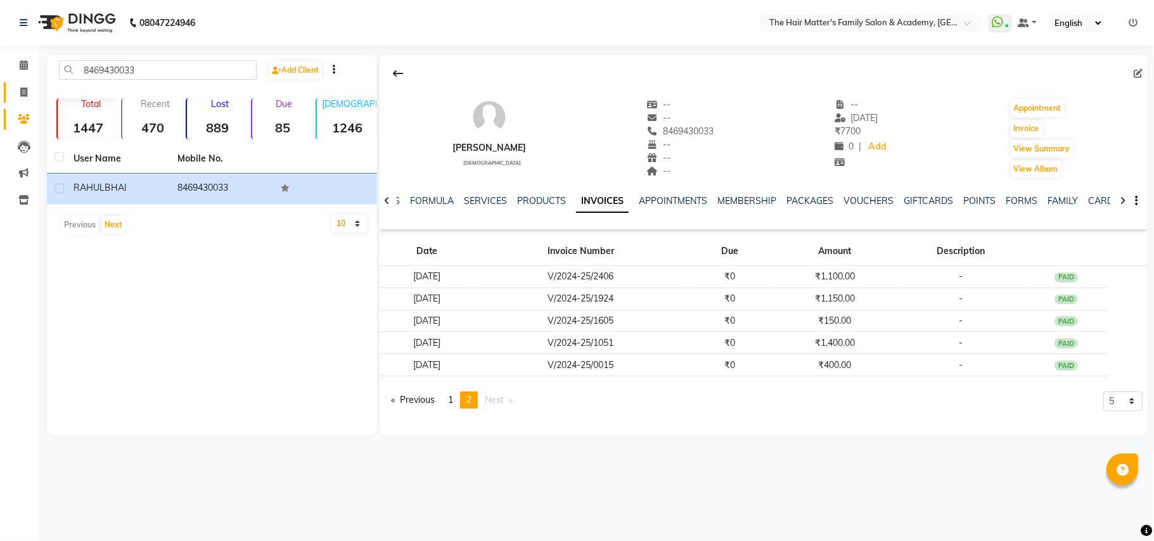
click at [28, 92] on span at bounding box center [24, 93] width 22 height 15
select select "service"
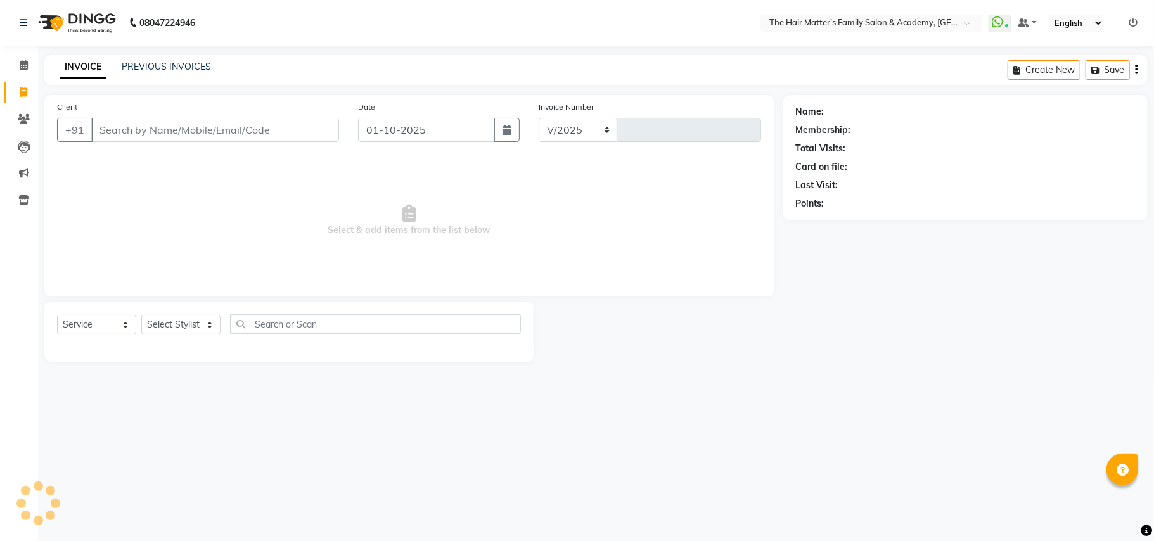
click at [125, 125] on input "Client" at bounding box center [215, 130] width 248 height 24
select select "5980"
type input "1995"
type input "b"
click at [179, 322] on select "Select Stylist DIVY SIR HARSH SIR HIMESH SIR. MAYANK SIR [PERSON_NAME] SIR" at bounding box center [180, 325] width 79 height 20
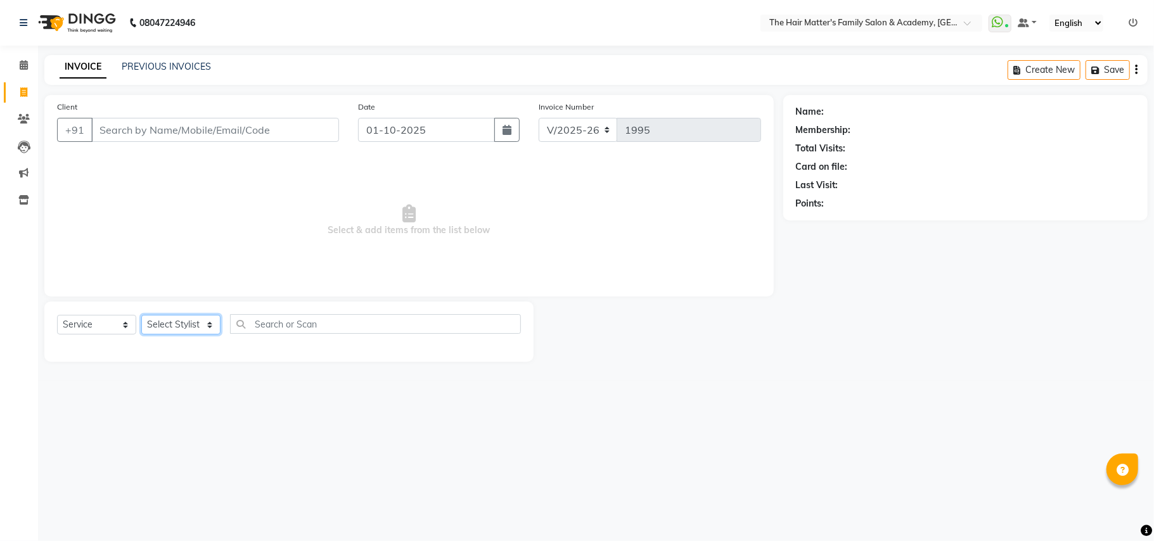
select select "90124"
click at [141, 315] on select "Select Stylist DIVY SIR HARSH SIR HIMESH SIR. MAYANK SIR [PERSON_NAME] SIR" at bounding box center [180, 325] width 79 height 20
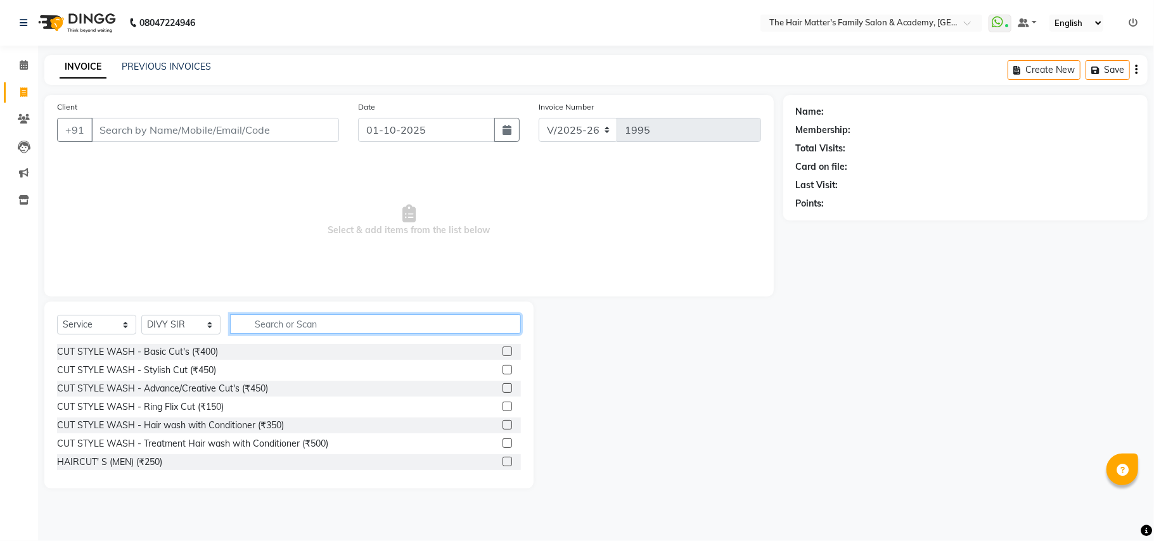
click at [290, 318] on input "text" at bounding box center [375, 324] width 291 height 20
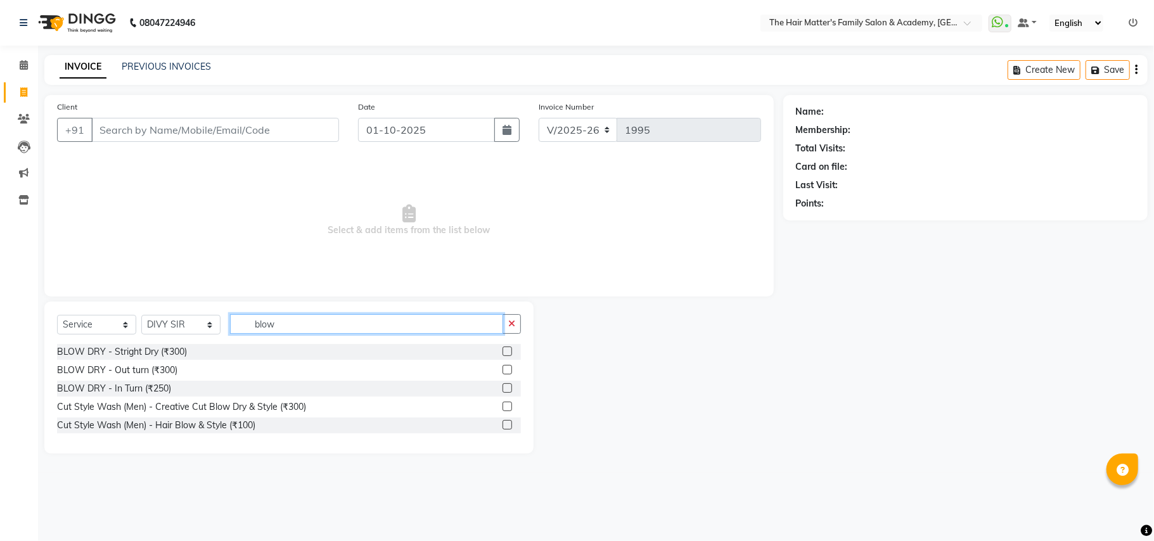
type input "blow"
click at [24, 114] on icon at bounding box center [24, 119] width 12 height 10
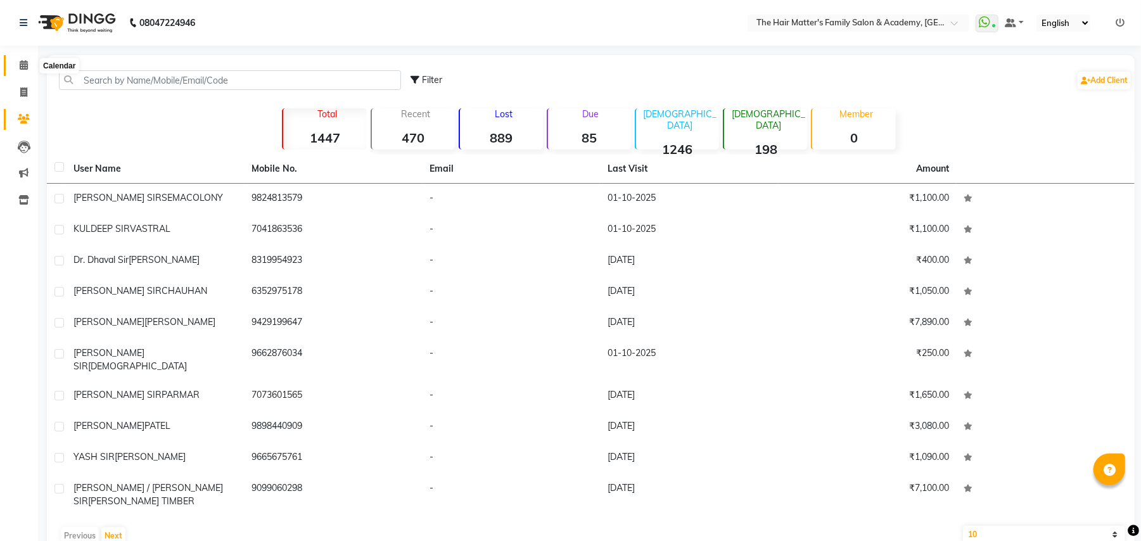
click at [28, 67] on span at bounding box center [24, 65] width 22 height 15
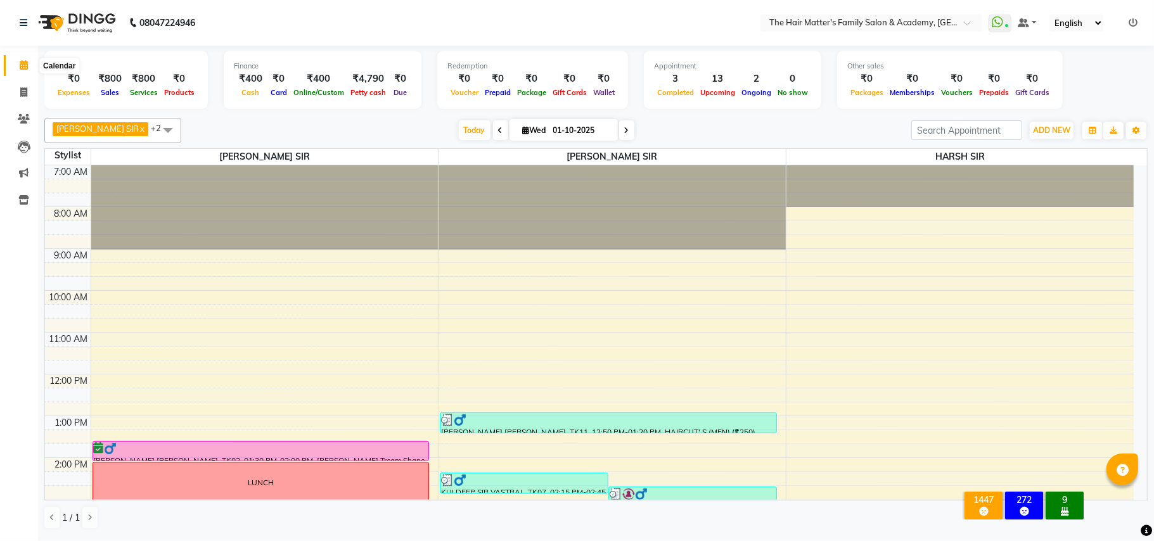
click at [20, 67] on icon at bounding box center [24, 65] width 8 height 10
click at [21, 60] on icon at bounding box center [24, 65] width 8 height 10
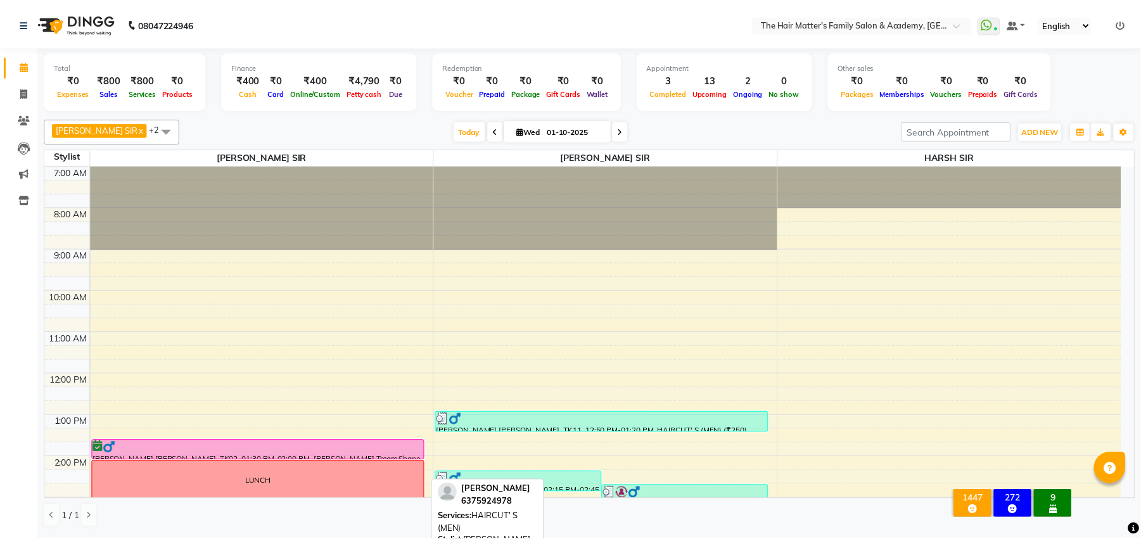
scroll to position [343, 0]
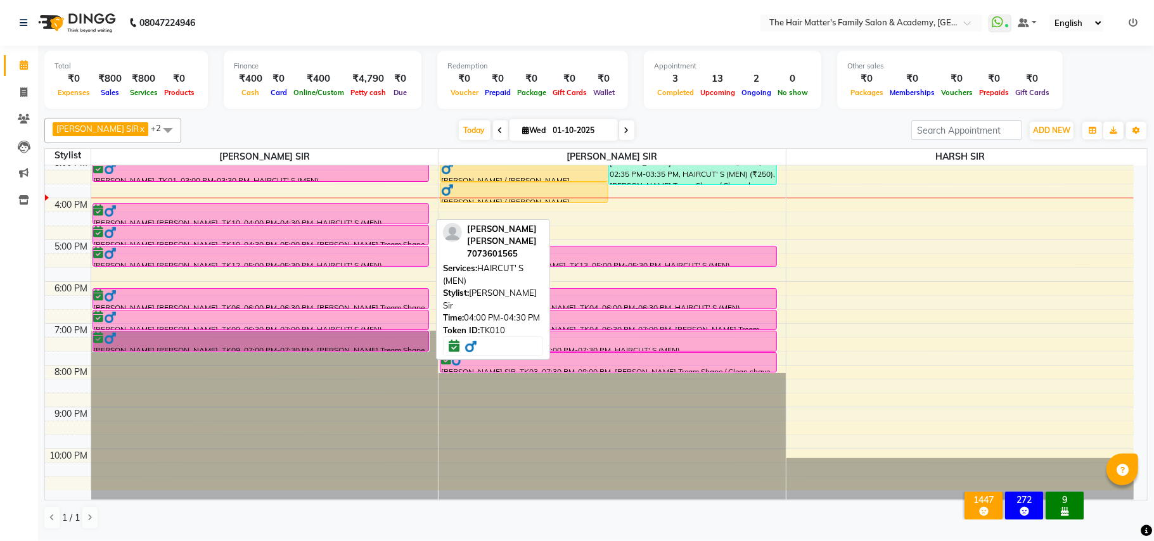
click at [173, 216] on div at bounding box center [261, 211] width 335 height 13
select select "6"
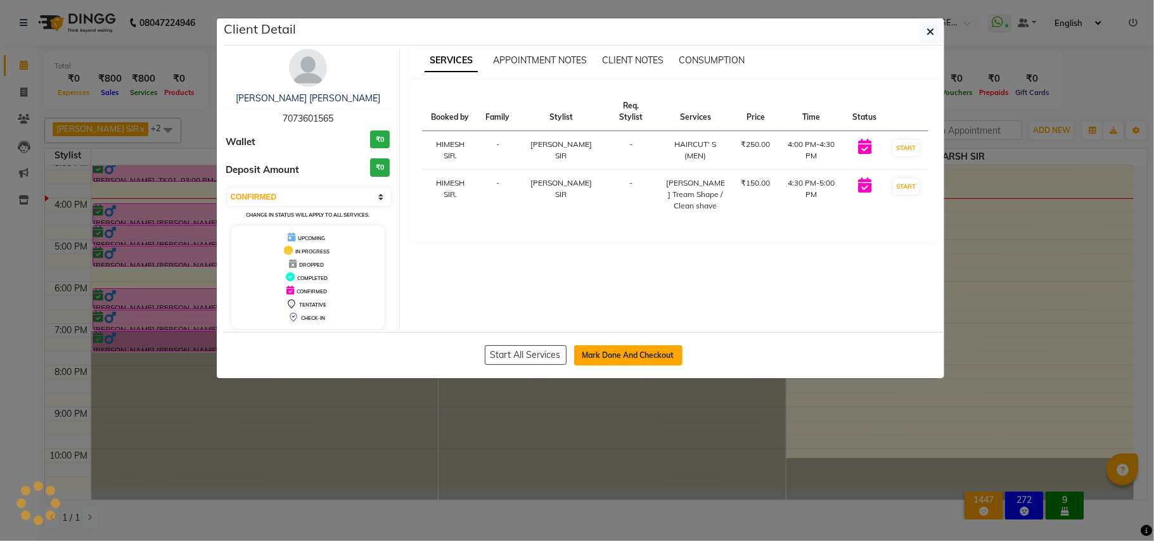
click at [584, 353] on button "Mark Done And Checkout" at bounding box center [628, 355] width 108 height 20
select select "5980"
select select "service"
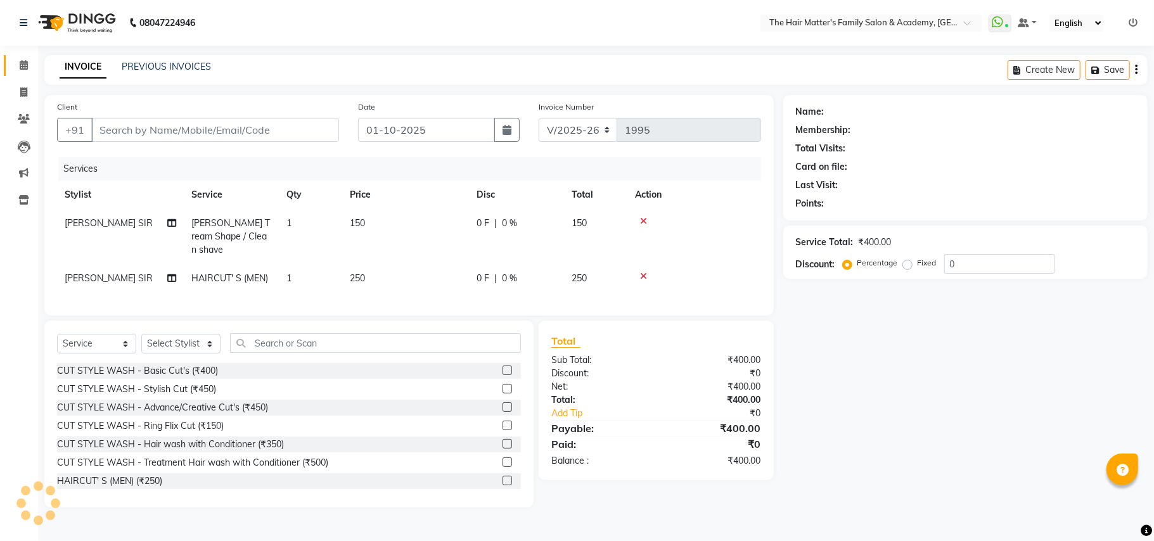
type input "7073601565"
select select "42572"
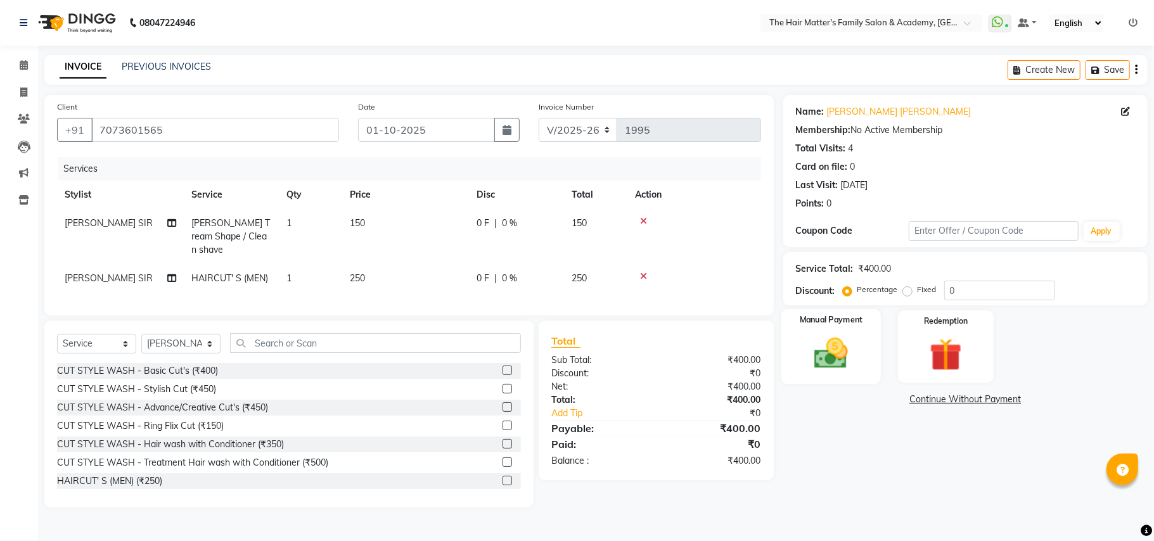
click at [839, 361] on img at bounding box center [830, 353] width 55 height 39
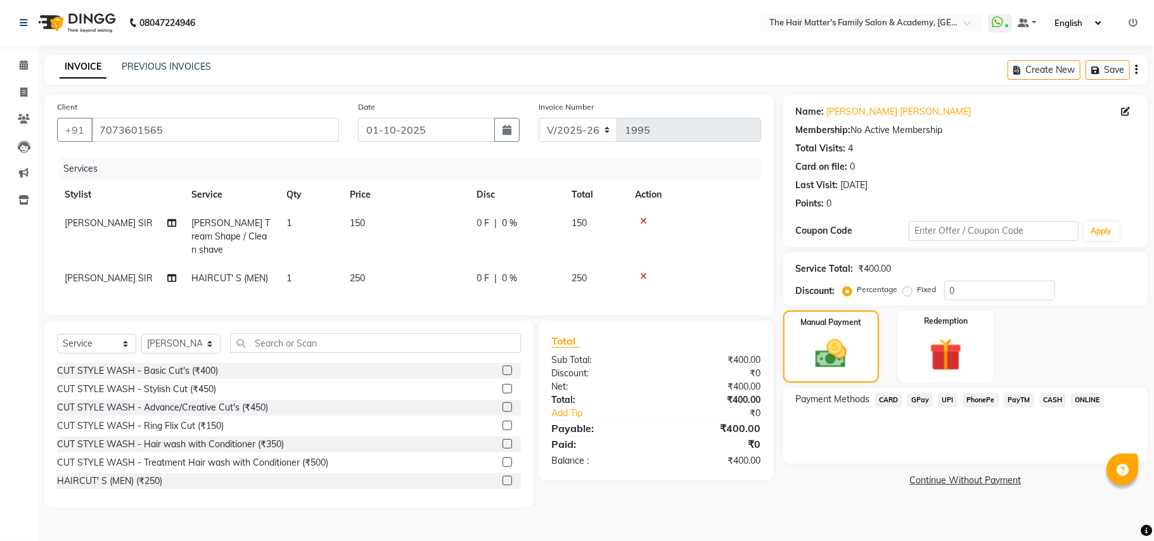
click at [944, 404] on span "UPI" at bounding box center [948, 400] width 20 height 15
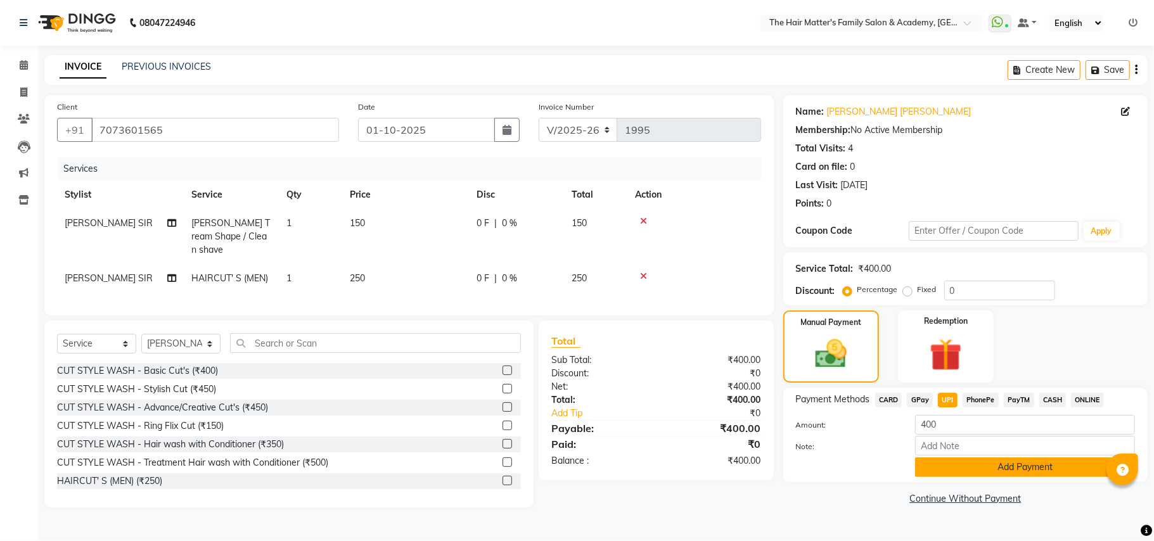
click at [949, 465] on button "Add Payment" at bounding box center [1025, 467] width 220 height 20
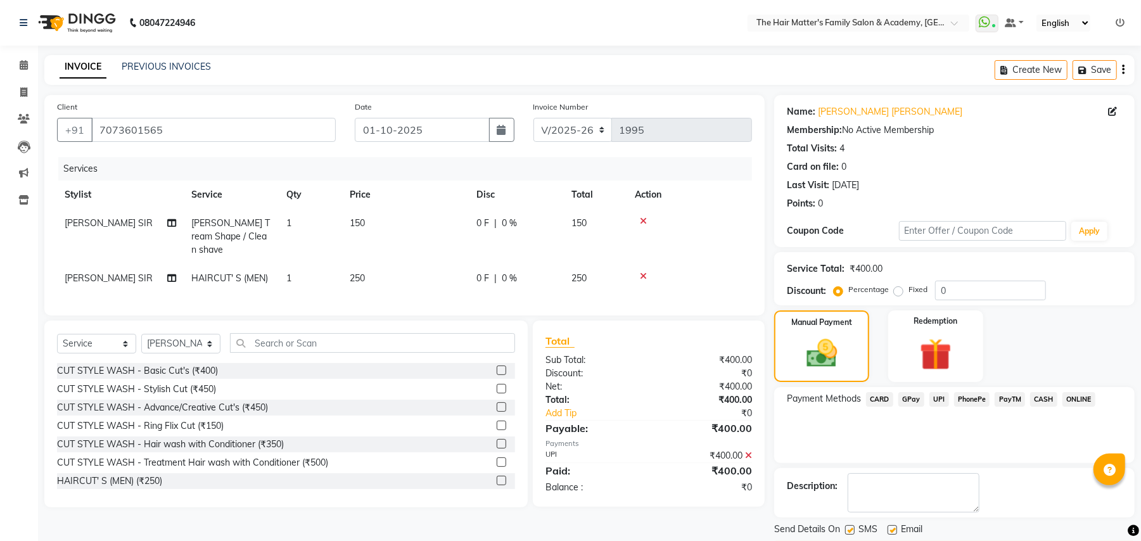
scroll to position [39, 0]
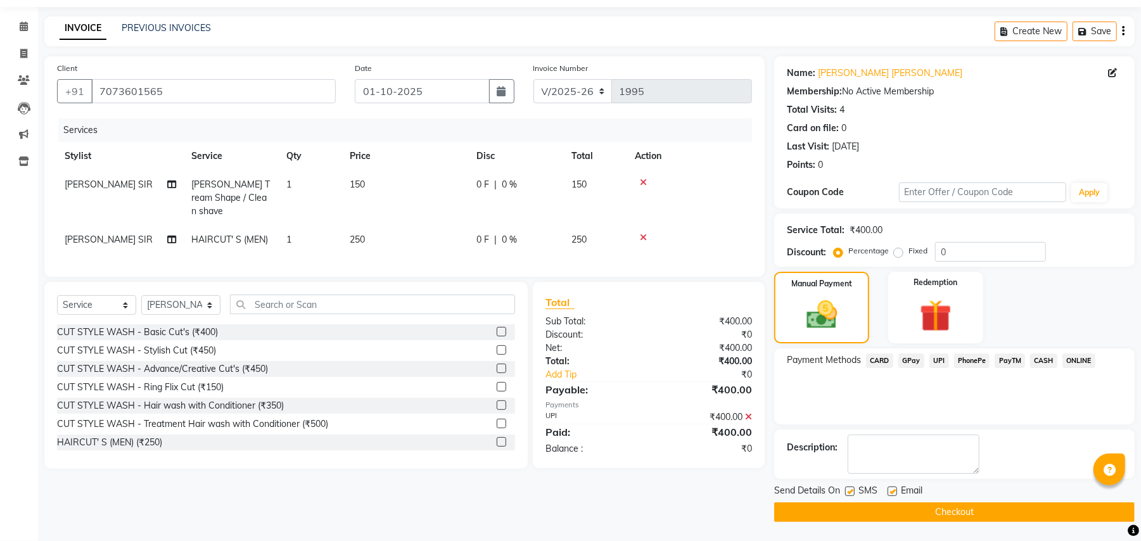
click at [906, 515] on button "Checkout" at bounding box center [954, 512] width 361 height 20
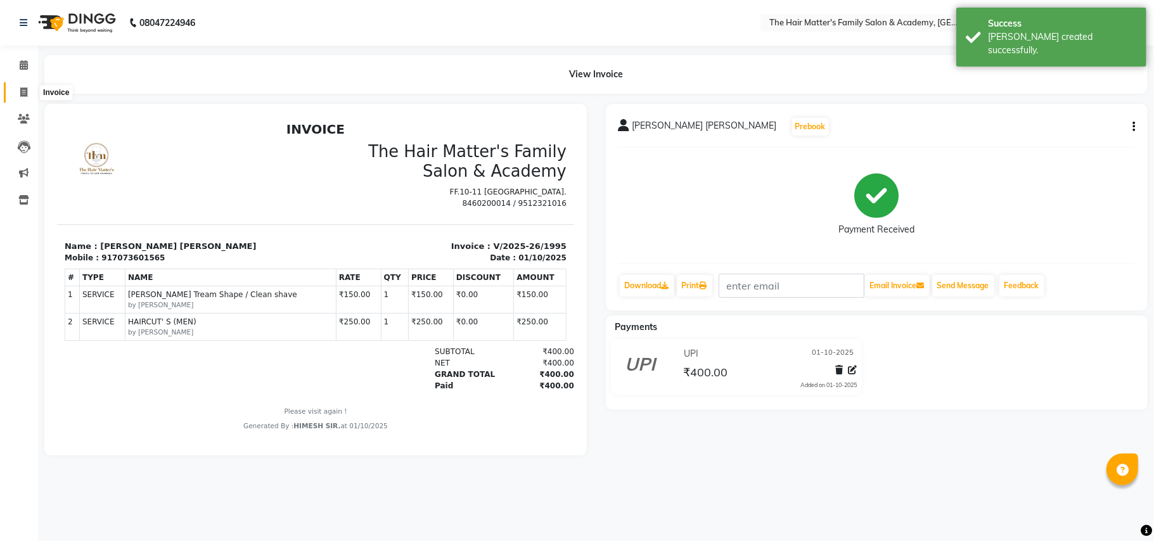
click at [26, 86] on span at bounding box center [24, 93] width 22 height 15
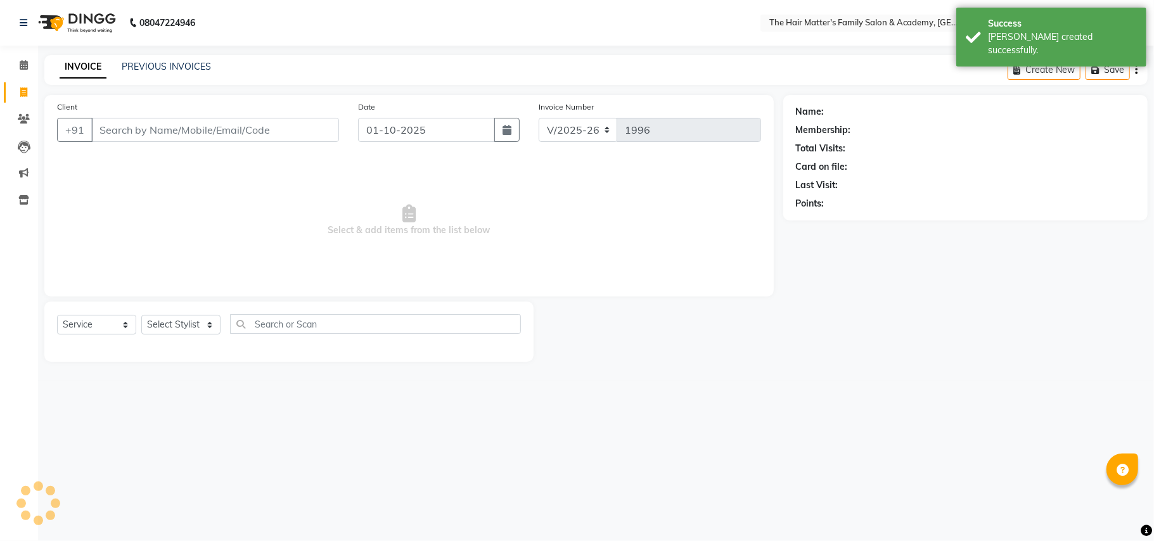
click at [199, 69] on link "PREVIOUS INVOICES" at bounding box center [166, 66] width 89 height 11
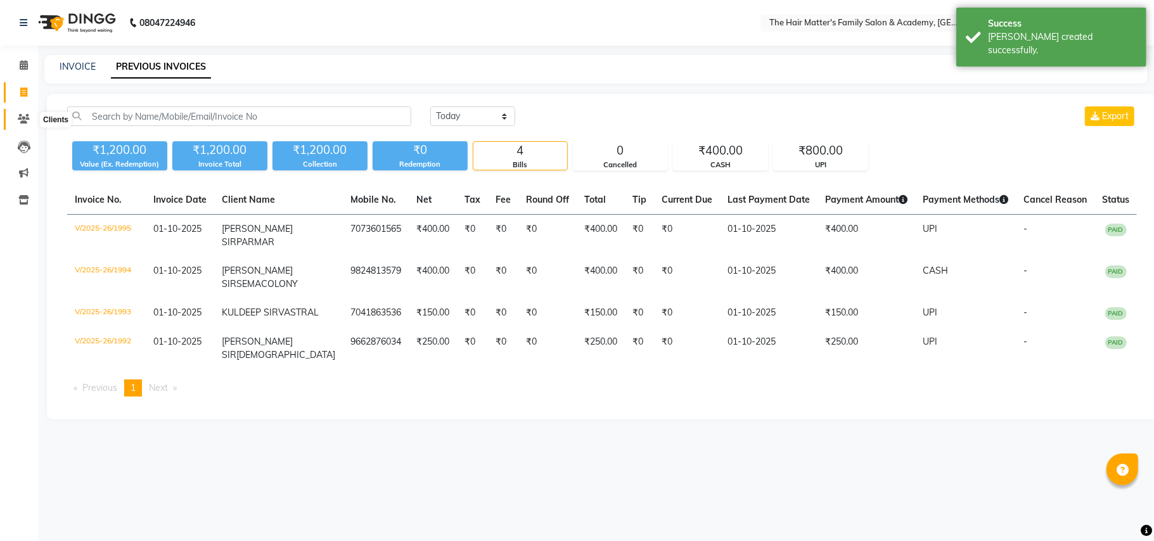
click at [29, 113] on span at bounding box center [24, 119] width 22 height 15
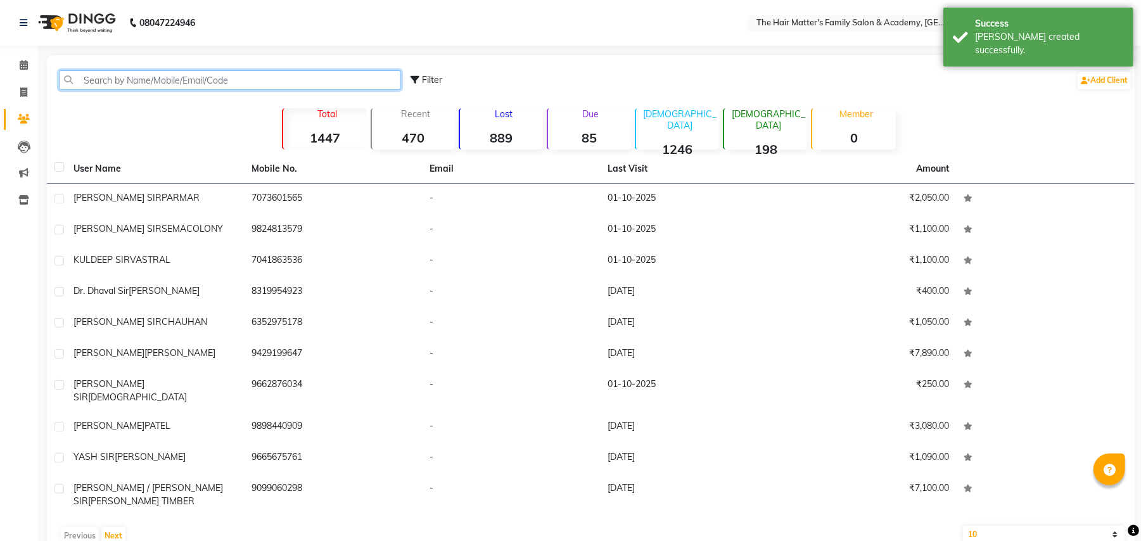
click at [180, 82] on input "text" at bounding box center [230, 80] width 342 height 20
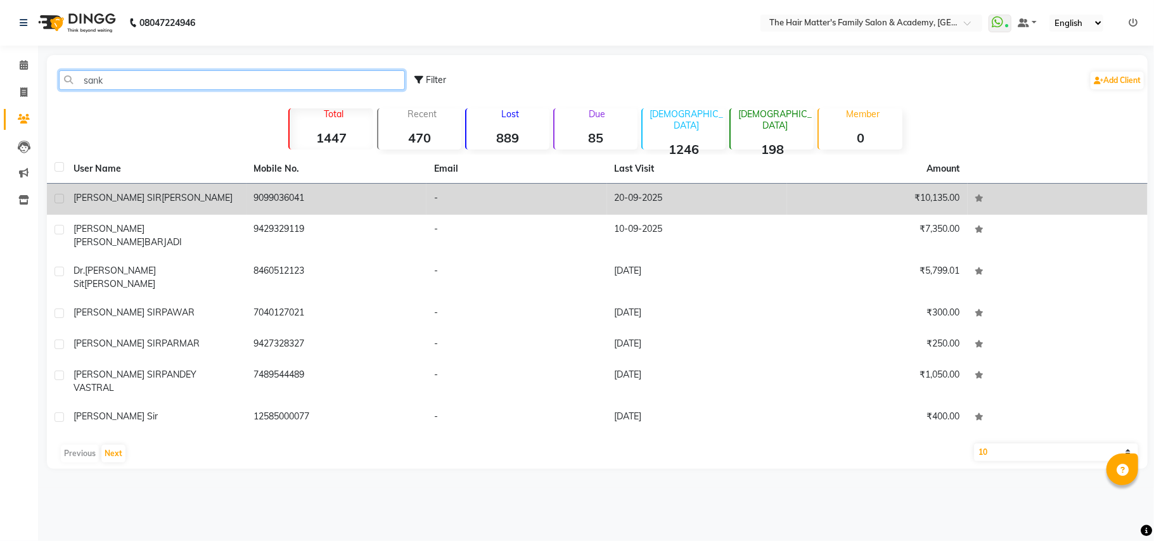
type input "sank"
click at [307, 205] on td "9099036041" at bounding box center [336, 199] width 181 height 31
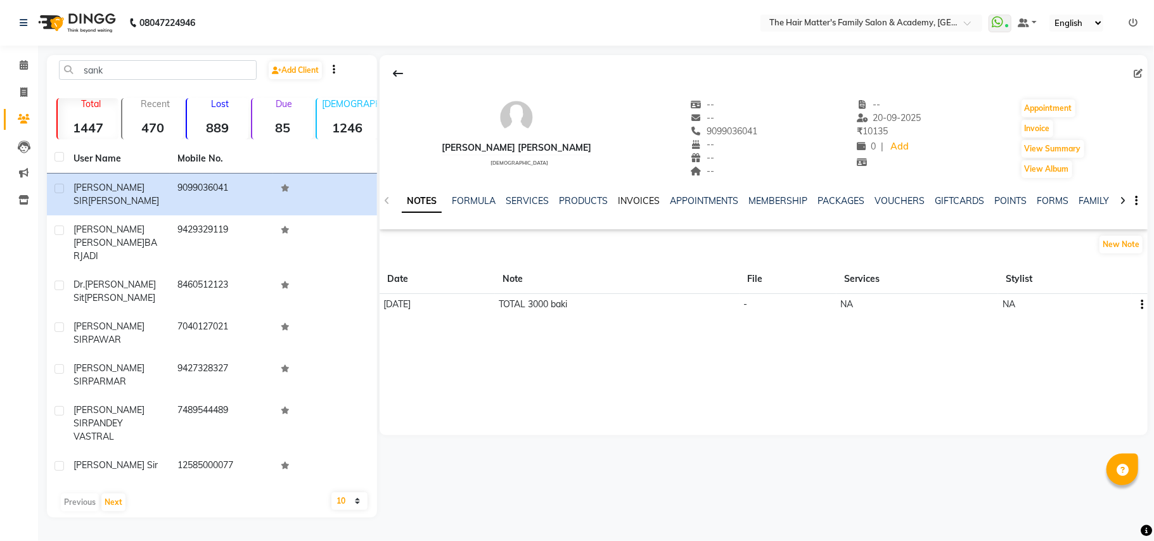
click at [621, 203] on link "INVOICES" at bounding box center [639, 200] width 42 height 11
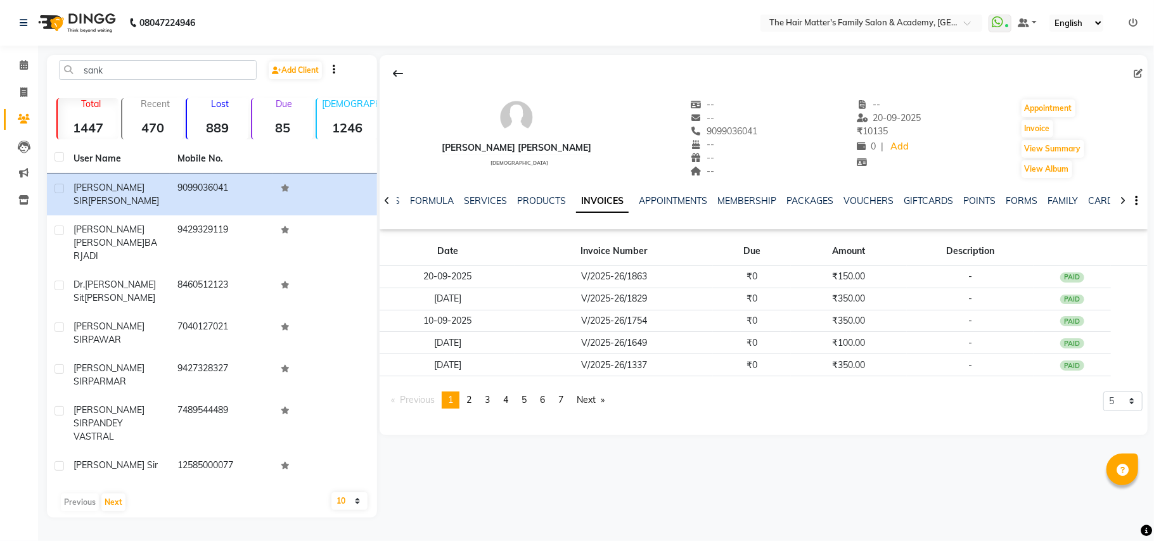
click at [1120, 205] on icon at bounding box center [1123, 200] width 6 height 9
click at [22, 94] on icon at bounding box center [23, 92] width 7 height 10
select select "service"
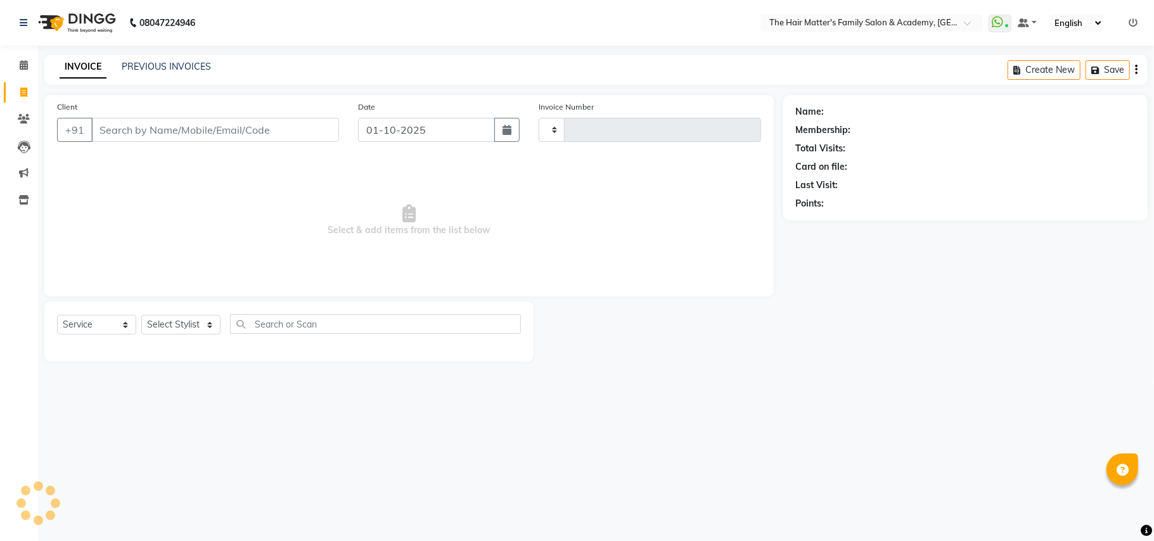
type input "1996"
select select "5980"
click at [18, 65] on span at bounding box center [24, 65] width 22 height 15
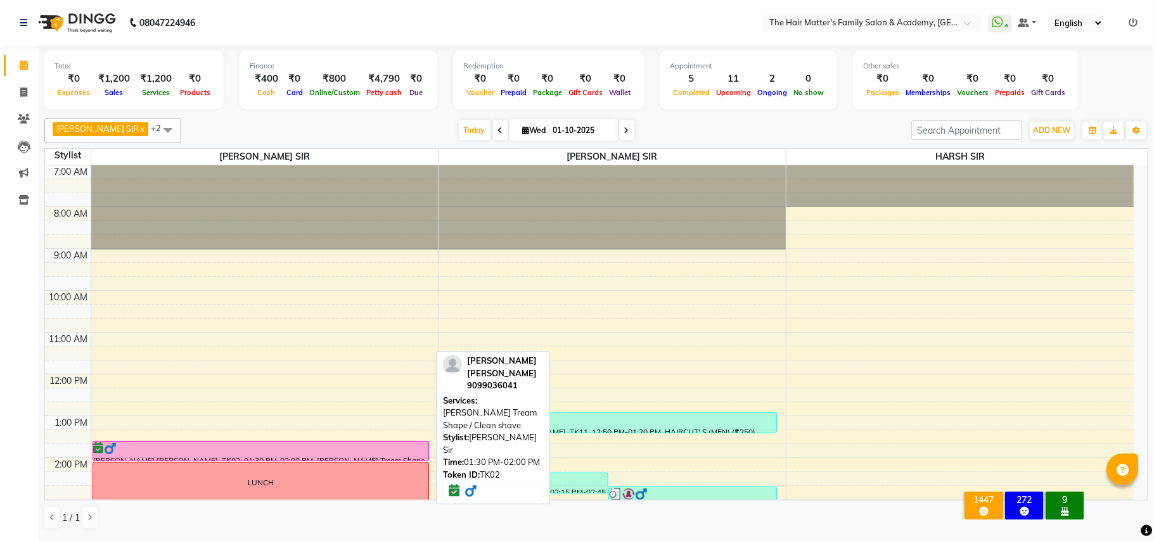
click at [232, 452] on div at bounding box center [261, 448] width 335 height 13
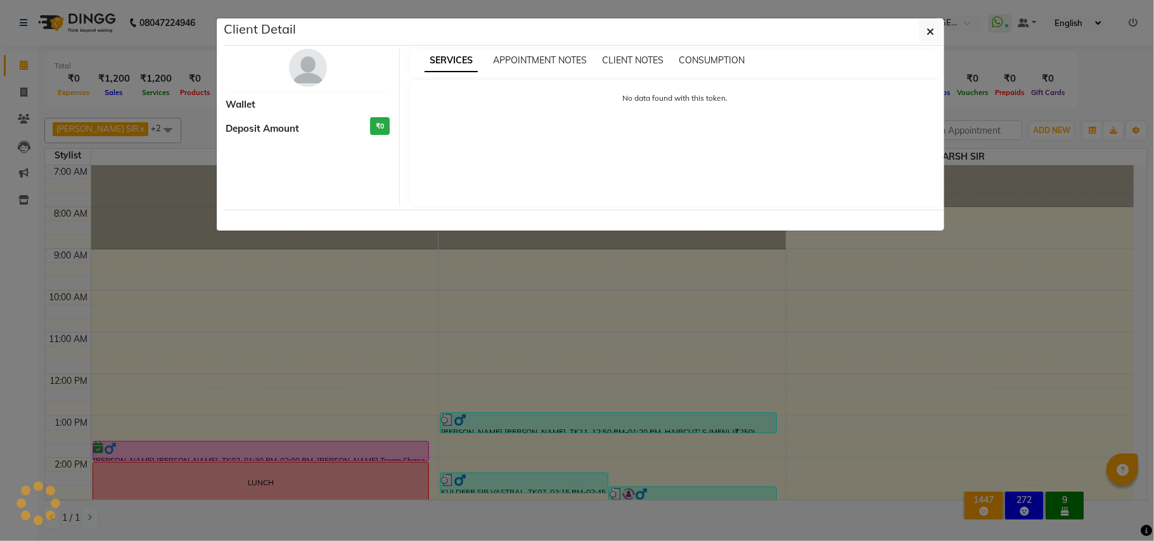
select select "6"
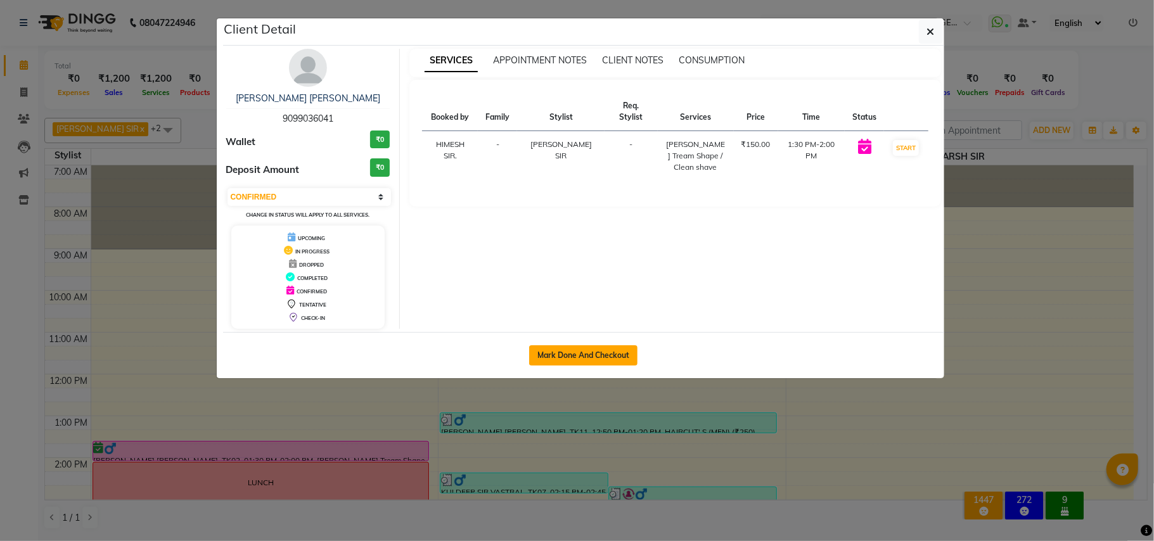
click at [608, 347] on button "Mark Done And Checkout" at bounding box center [583, 355] width 108 height 20
select select "service"
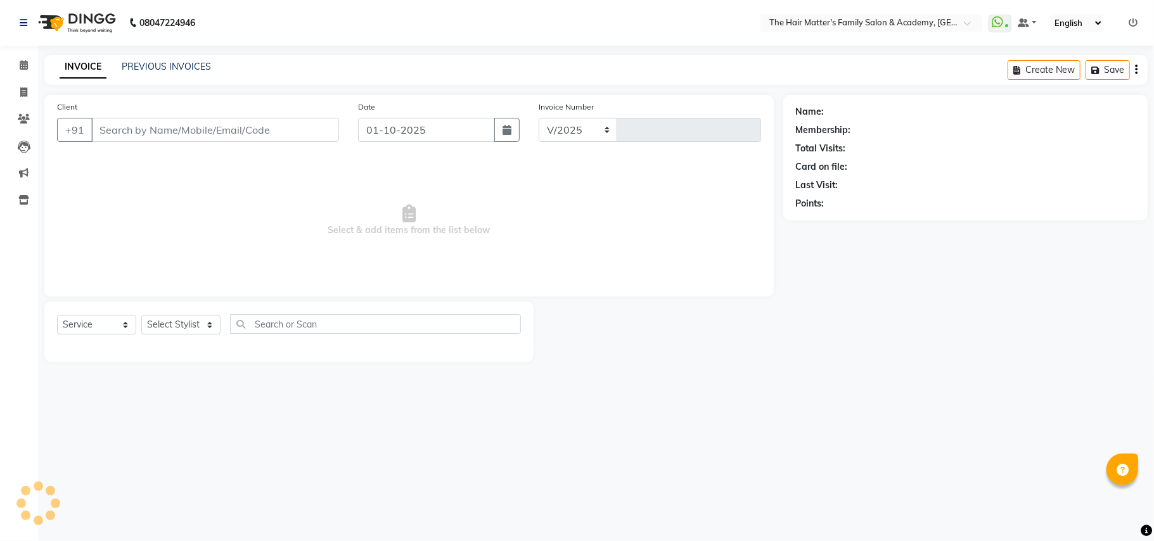
select select "5980"
type input "1996"
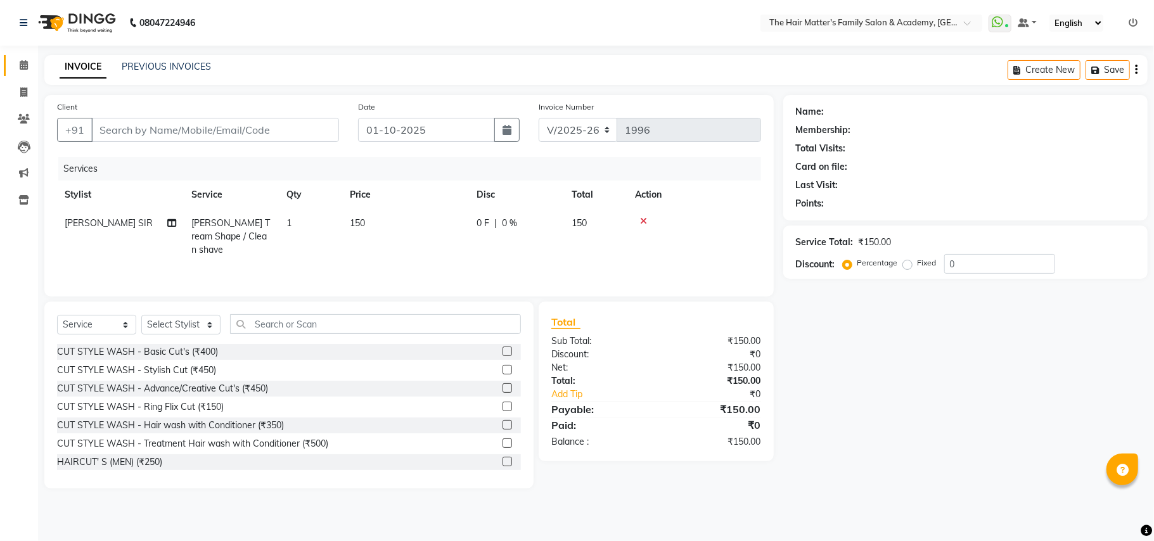
type input "9099036041"
select select "42572"
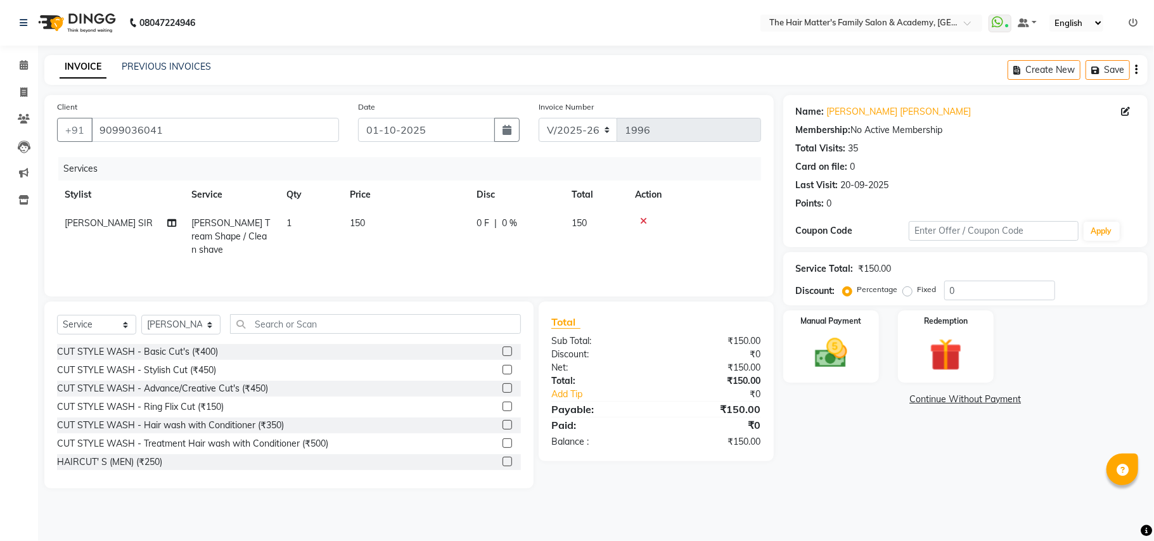
click at [497, 228] on div "0 F | 0 %" at bounding box center [516, 223] width 80 height 13
select select "42572"
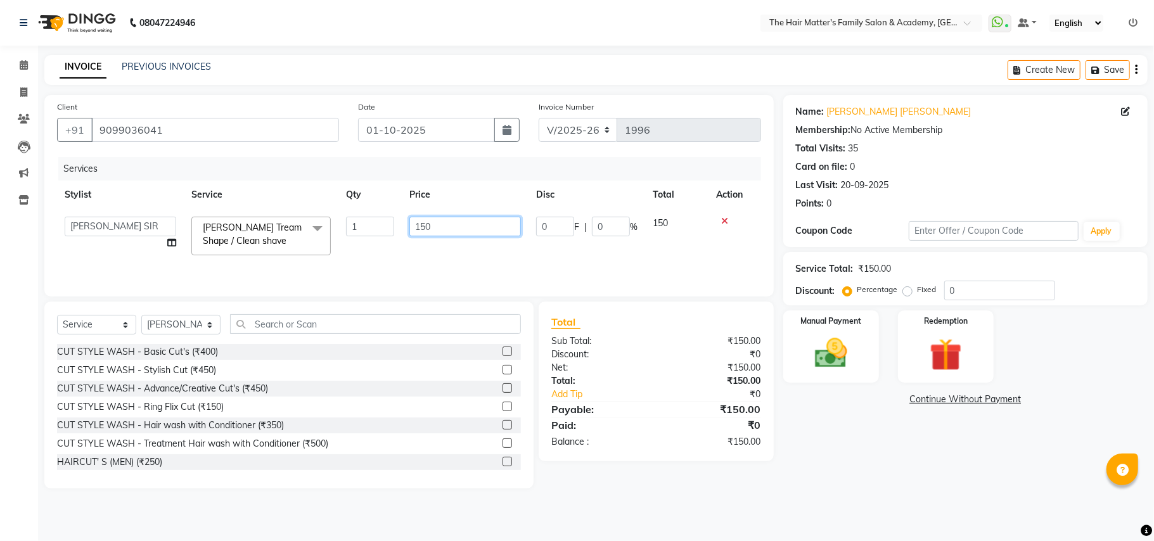
click at [499, 226] on input "150" at bounding box center [465, 227] width 112 height 20
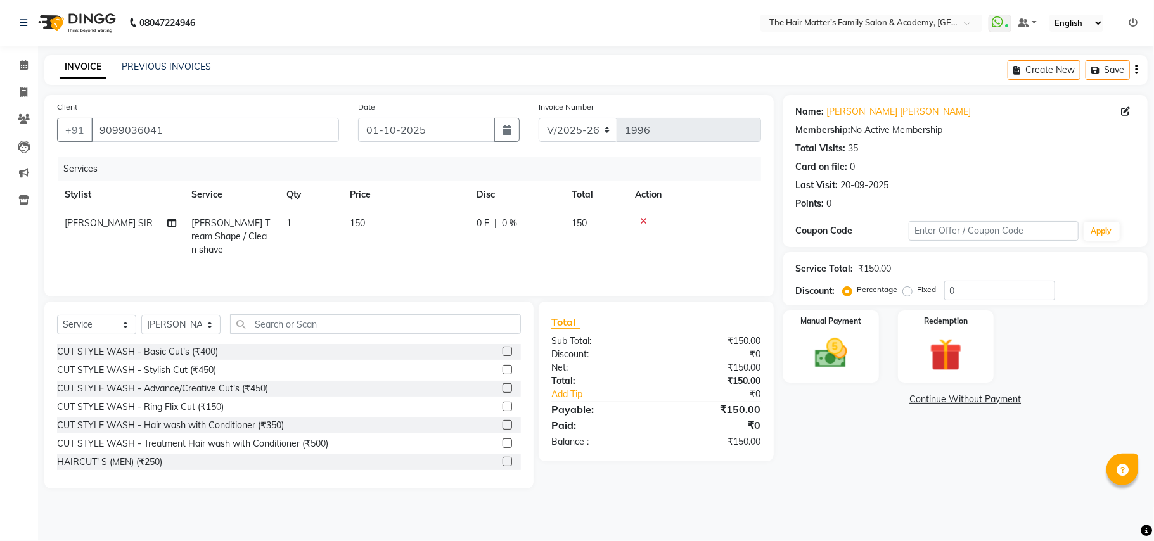
click at [515, 219] on span "0 %" at bounding box center [509, 223] width 15 height 13
select select "42572"
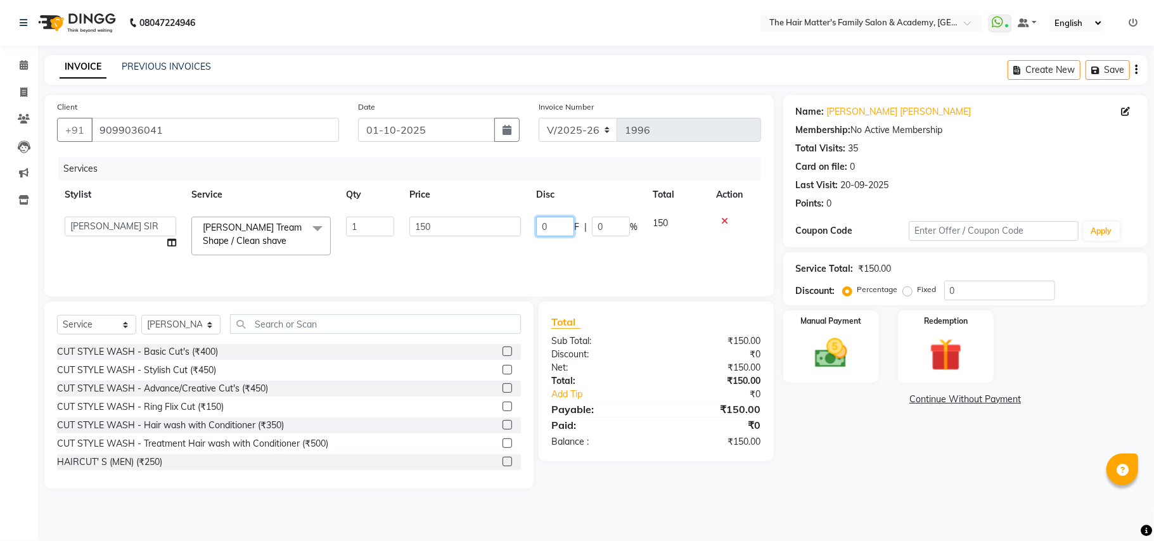
drag, startPoint x: 559, startPoint y: 229, endPoint x: 518, endPoint y: 241, distance: 42.7
click at [525, 240] on tr "DIVY [PERSON_NAME] SIR HIMESH [PERSON_NAME] SIR [PERSON_NAME] [PERSON_NAME] Tre…" at bounding box center [409, 236] width 704 height 54
type input "50"
click at [665, 325] on div "Total" at bounding box center [656, 321] width 210 height 15
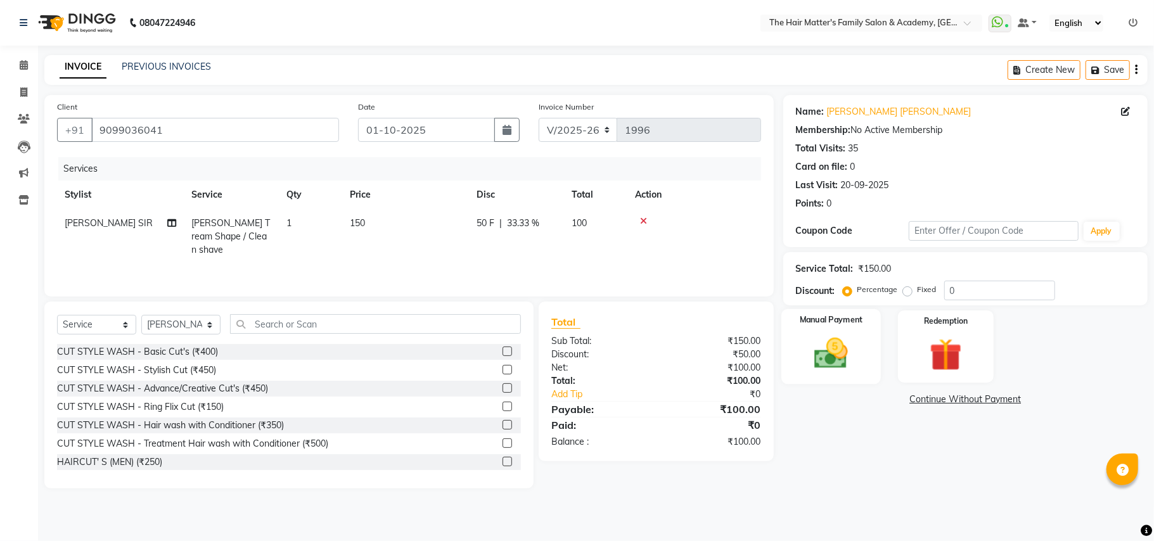
click at [845, 362] on img at bounding box center [830, 353] width 55 height 39
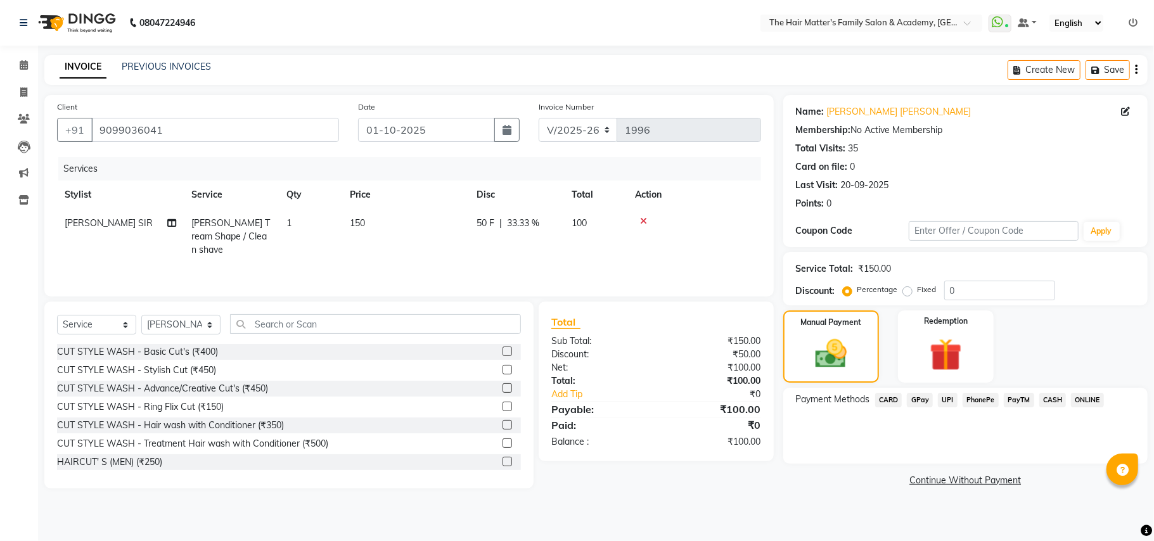
click at [948, 393] on span "UPI" at bounding box center [948, 400] width 20 height 15
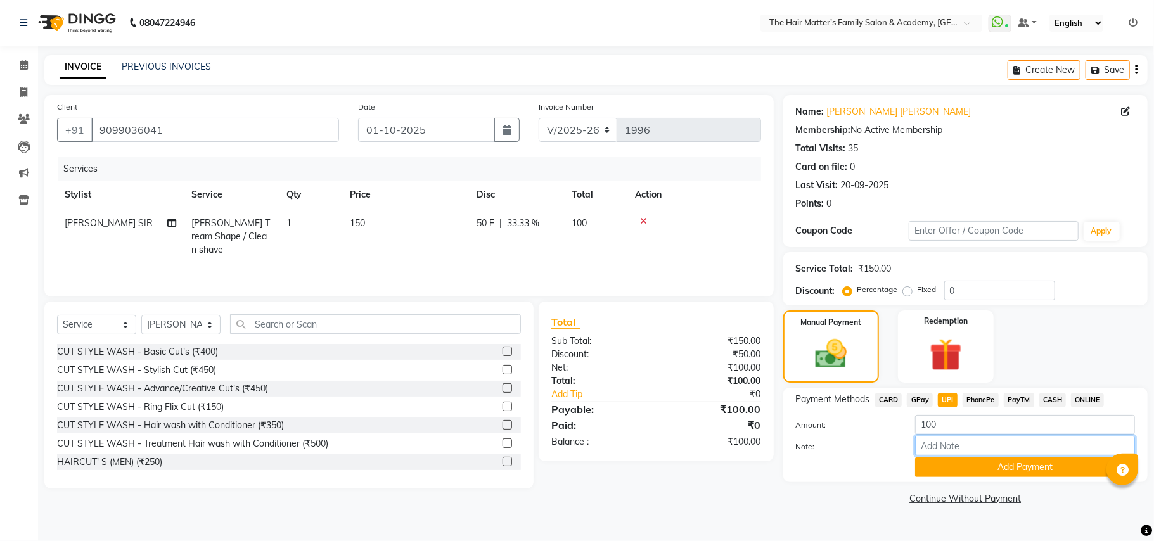
click at [954, 444] on input "Note:" at bounding box center [1025, 446] width 220 height 20
type input "500 karya 400 jama"
click at [982, 473] on button "Add Payment" at bounding box center [1025, 467] width 220 height 20
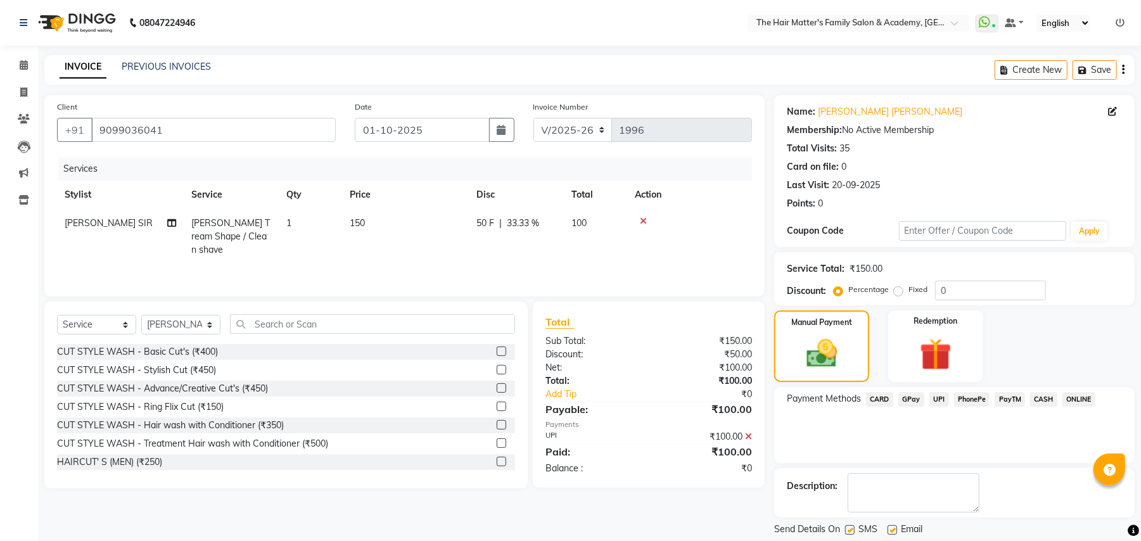
scroll to position [39, 0]
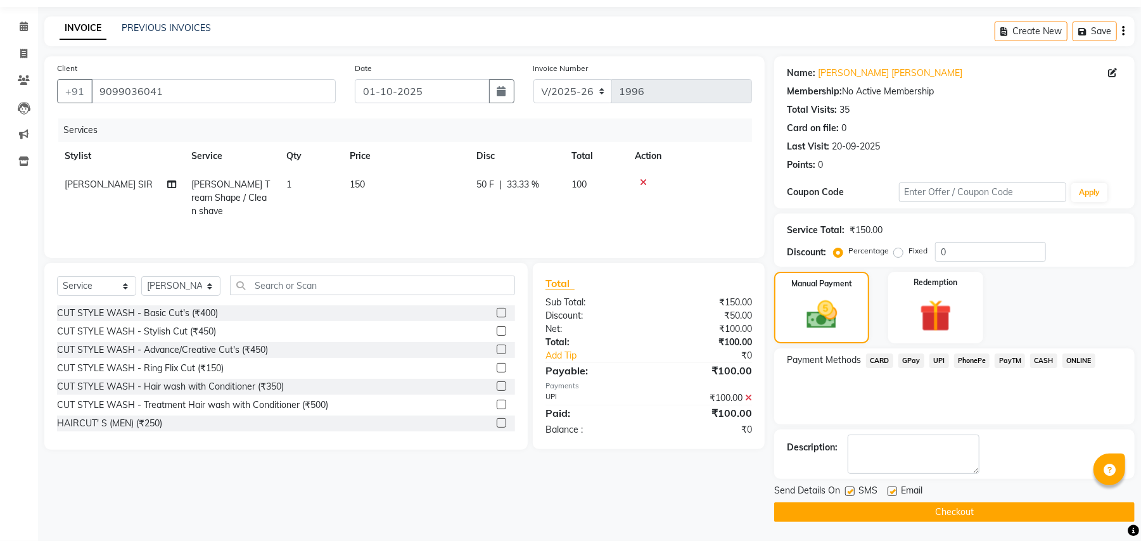
click at [934, 510] on button "Checkout" at bounding box center [954, 512] width 361 height 20
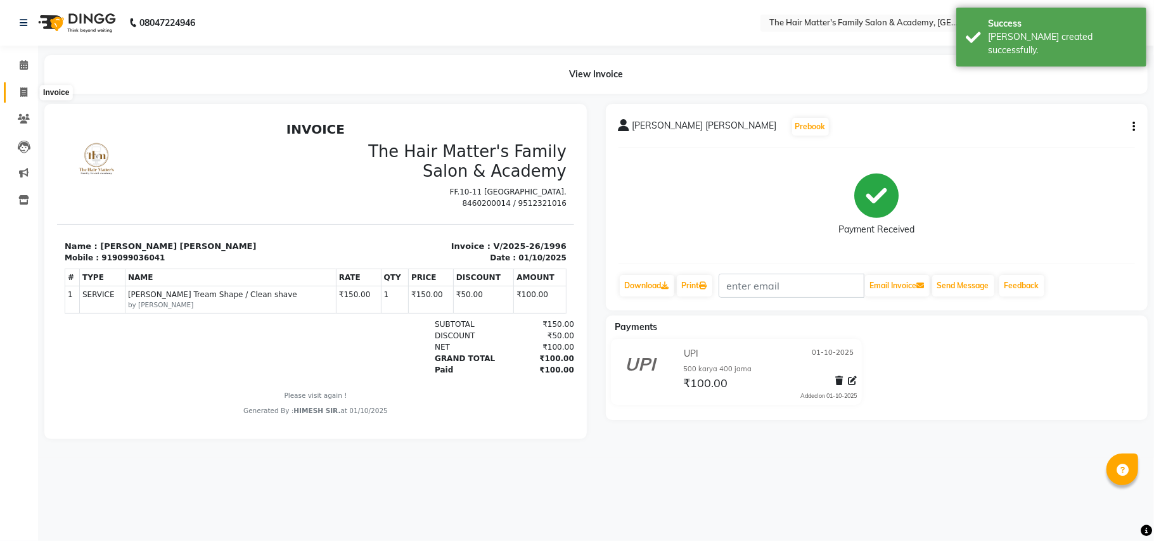
click at [27, 93] on icon at bounding box center [23, 92] width 7 height 10
select select "5980"
select select "service"
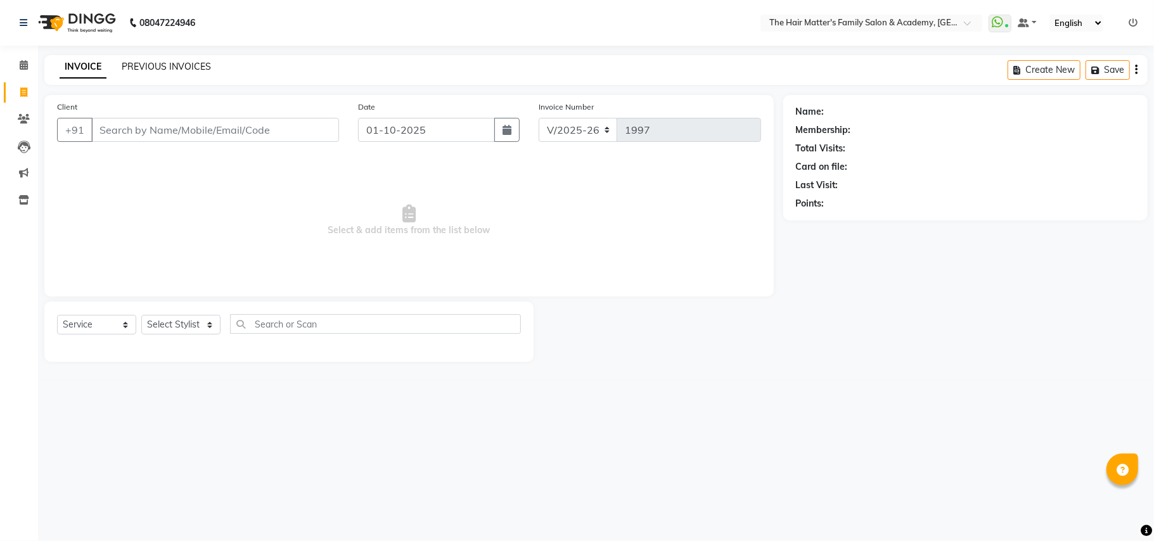
click at [162, 65] on link "PREVIOUS INVOICES" at bounding box center [166, 66] width 89 height 11
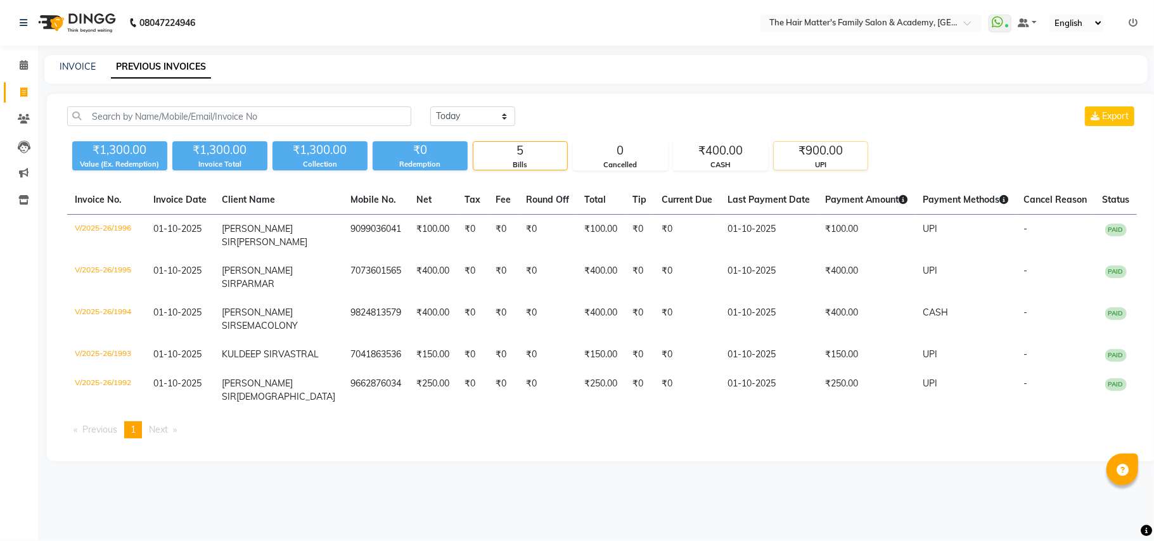
click at [834, 155] on div "₹900.00" at bounding box center [821, 151] width 94 height 18
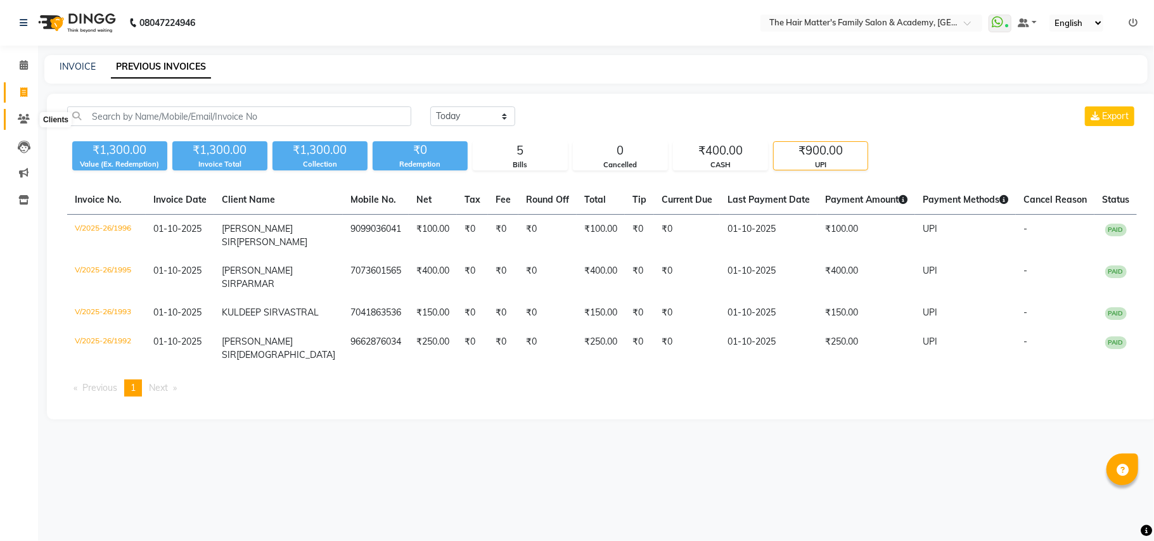
click at [24, 119] on icon at bounding box center [24, 119] width 12 height 10
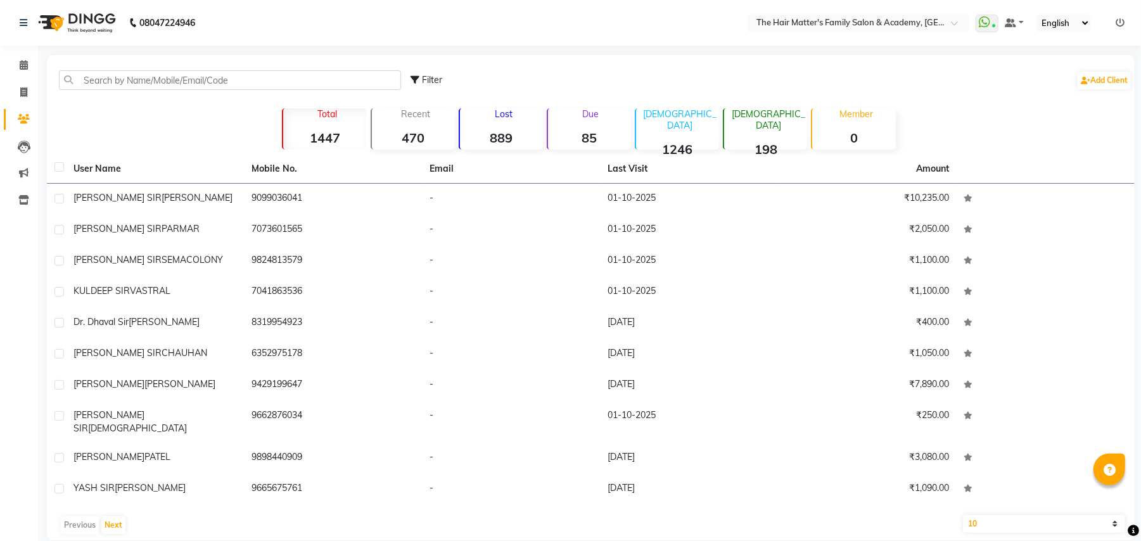
click at [303, 194] on td "9099036041" at bounding box center [333, 199] width 178 height 31
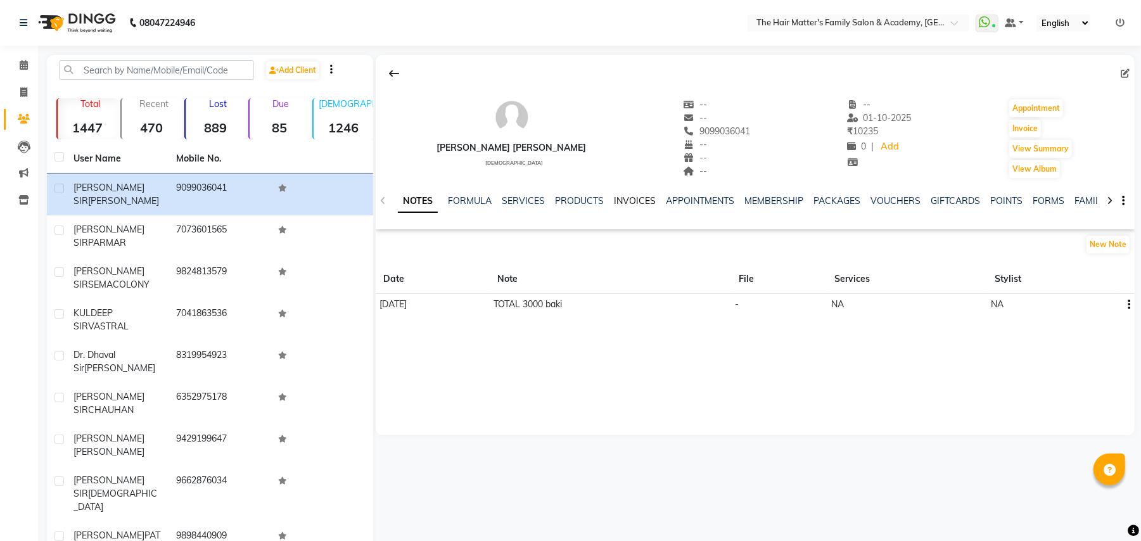
click at [614, 195] on link "INVOICES" at bounding box center [635, 200] width 42 height 11
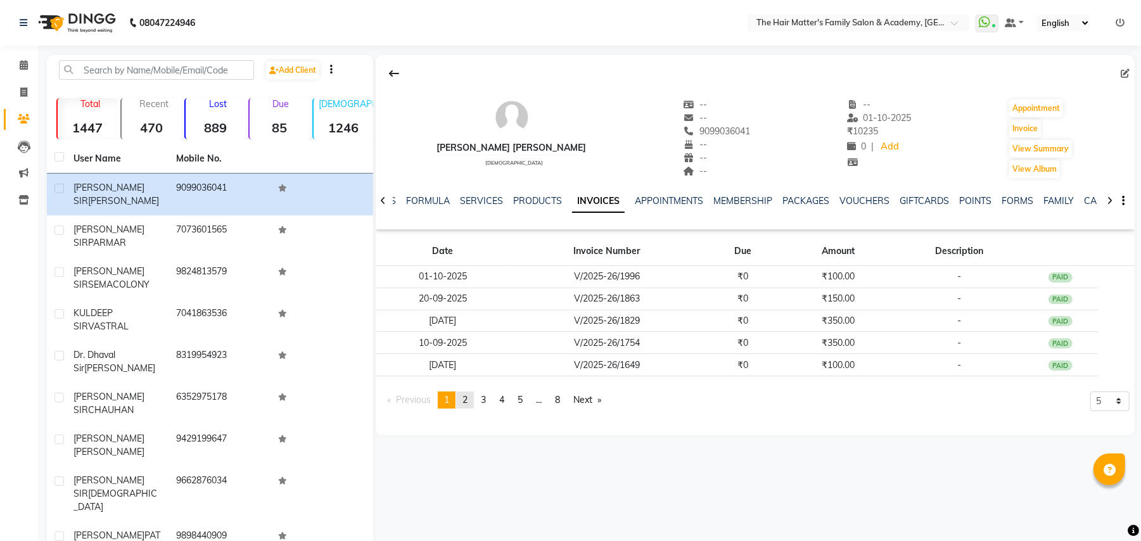
click at [468, 399] on span "2" at bounding box center [465, 399] width 5 height 11
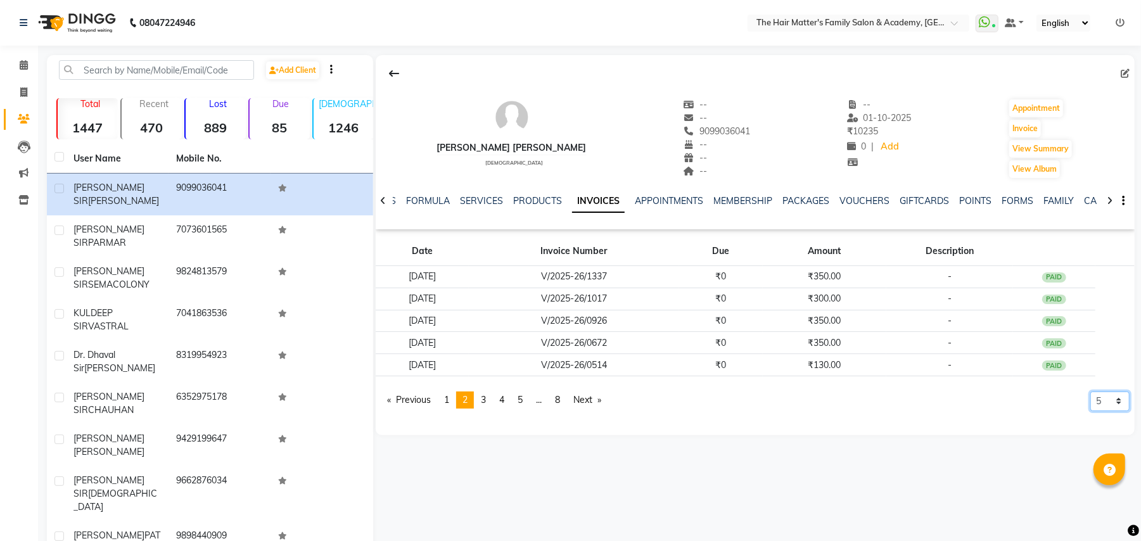
click at [1106, 407] on select "5 10 50 100 500" at bounding box center [1109, 402] width 39 height 20
select select "50"
click at [1090, 392] on select "5 10 50 100 500" at bounding box center [1109, 402] width 39 height 20
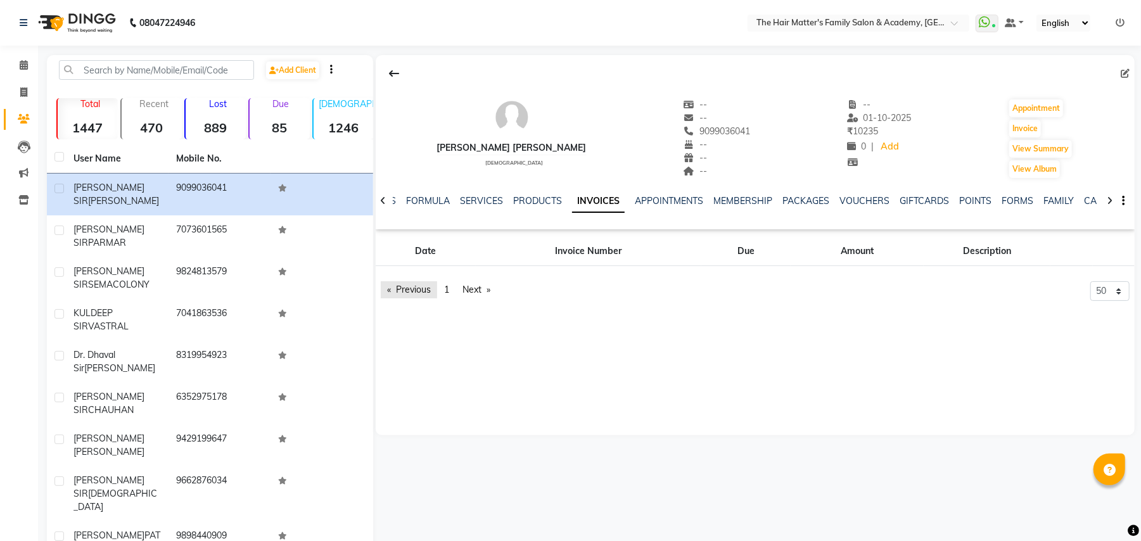
click at [424, 283] on link "Previous page" at bounding box center [409, 289] width 56 height 17
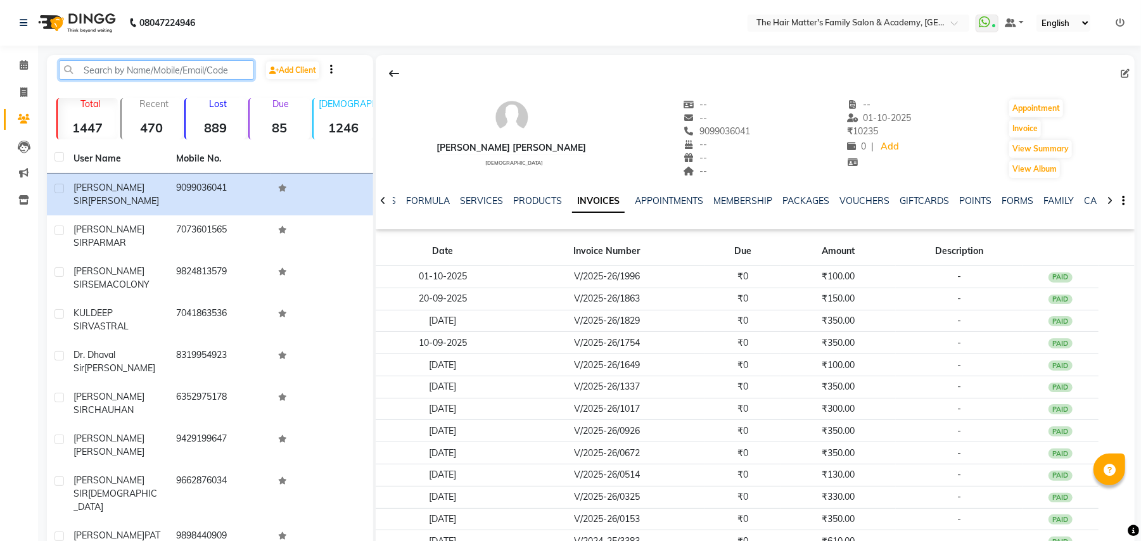
click at [186, 75] on input "text" at bounding box center [156, 70] width 195 height 20
click at [380, 201] on icon at bounding box center [383, 200] width 6 height 9
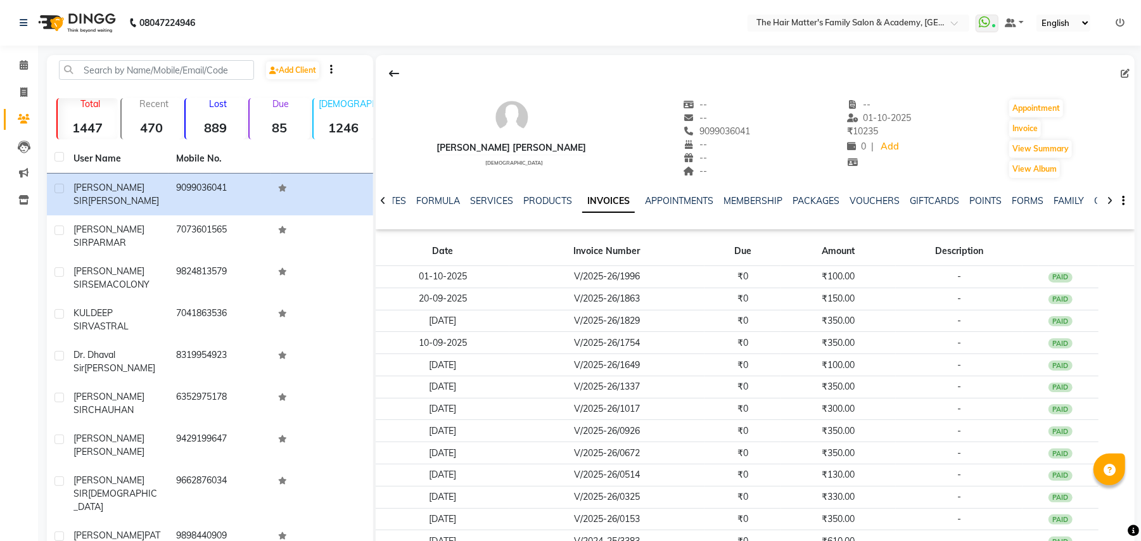
click at [380, 201] on icon at bounding box center [383, 200] width 6 height 9
click at [380, 201] on div "NOTES FORMULA SERVICES PRODUCTS INVOICES APPOINTMENTS MEMBERSHIP PACKAGES VOUCH…" at bounding box center [755, 201] width 759 height 44
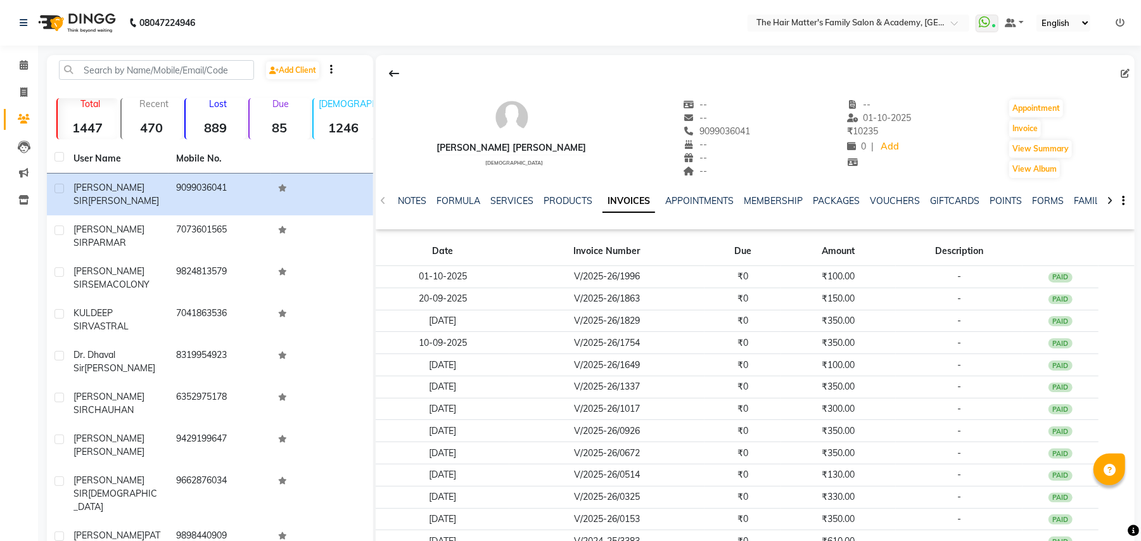
click at [380, 201] on div "NOTES FORMULA SERVICES PRODUCTS INVOICES APPOINTMENTS MEMBERSHIP PACKAGES VOUCH…" at bounding box center [755, 201] width 759 height 44
click at [400, 201] on link "NOTES" at bounding box center [412, 200] width 29 height 11
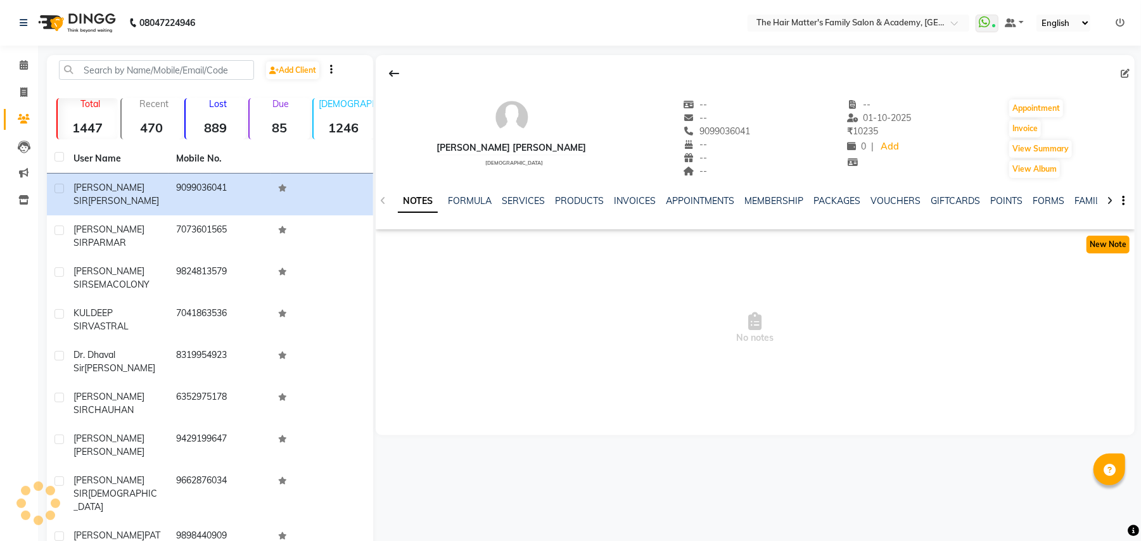
click at [1120, 243] on button "New Note" at bounding box center [1108, 245] width 43 height 18
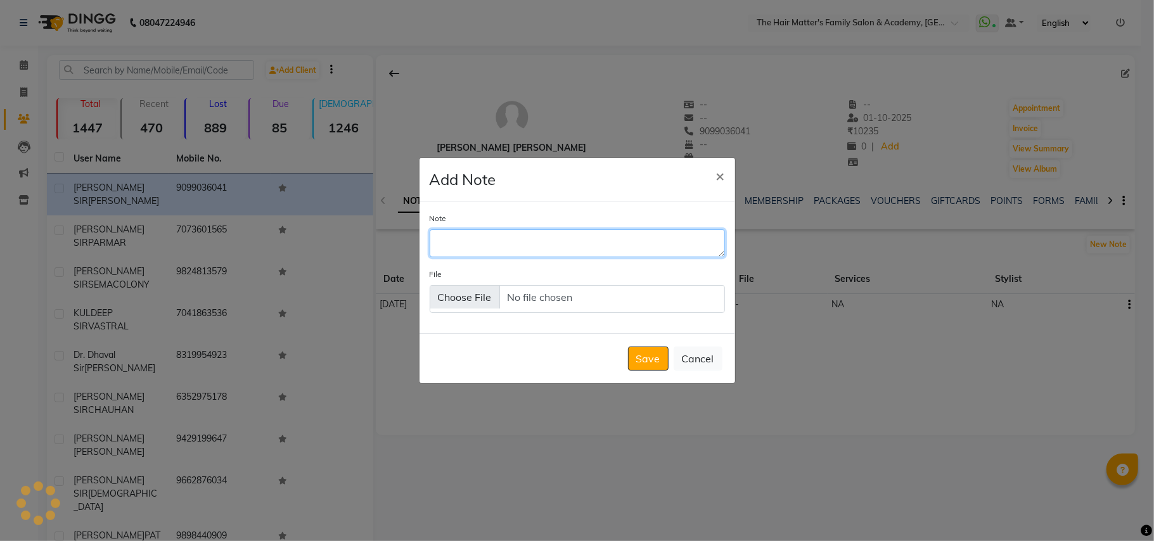
click at [581, 236] on textarea "Note" at bounding box center [577, 243] width 295 height 28
type textarea "2400 bki pk"
click at [635, 357] on button "Save" at bounding box center [648, 359] width 41 height 24
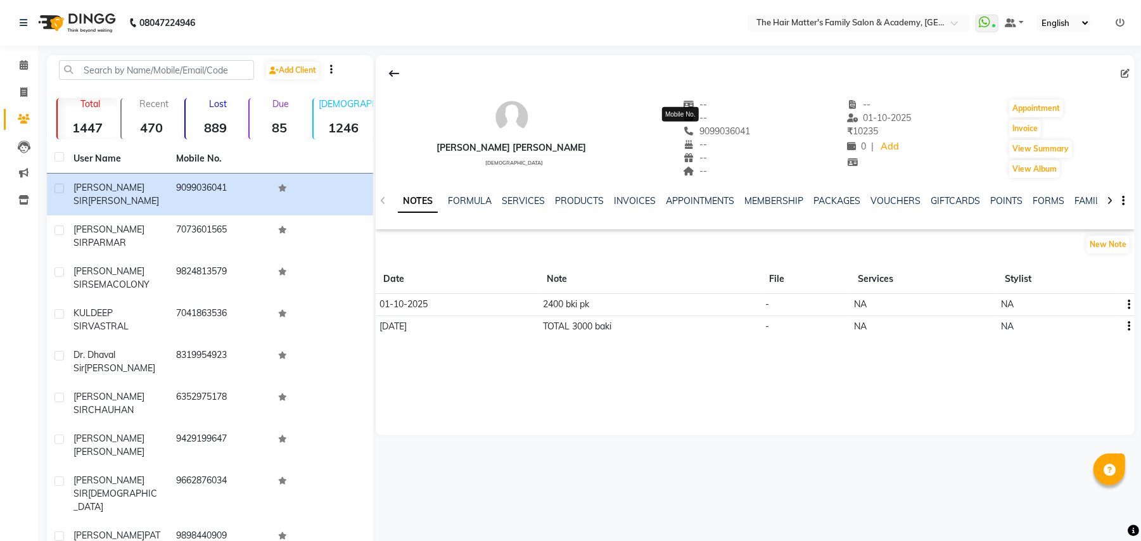
click at [687, 131] on span "9099036041" at bounding box center [717, 130] width 67 height 11
click at [713, 133] on span "9099036041" at bounding box center [717, 130] width 67 height 11
click at [30, 62] on span at bounding box center [24, 65] width 22 height 15
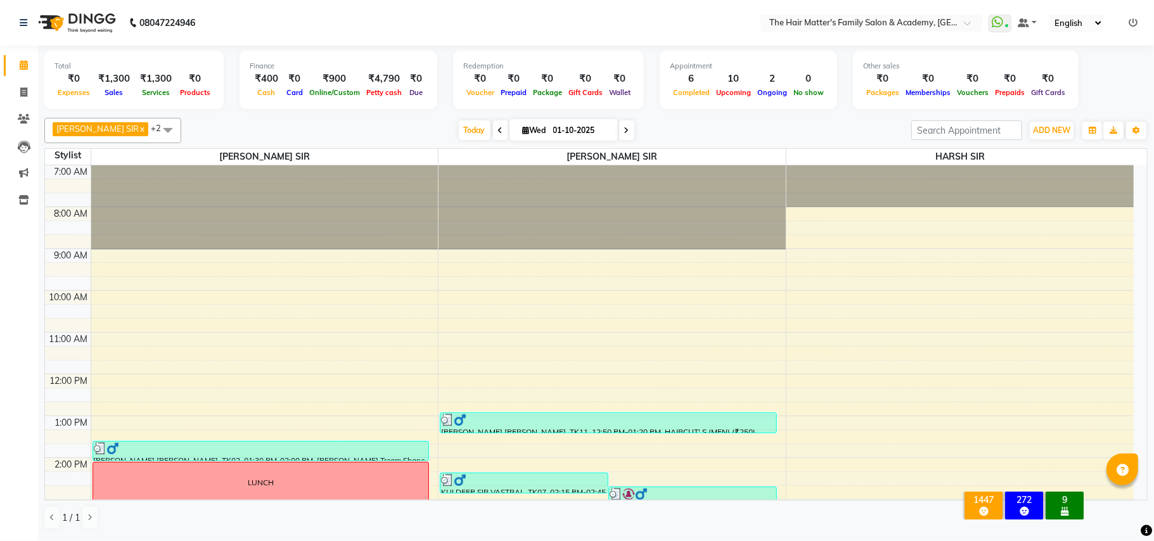
scroll to position [343, 0]
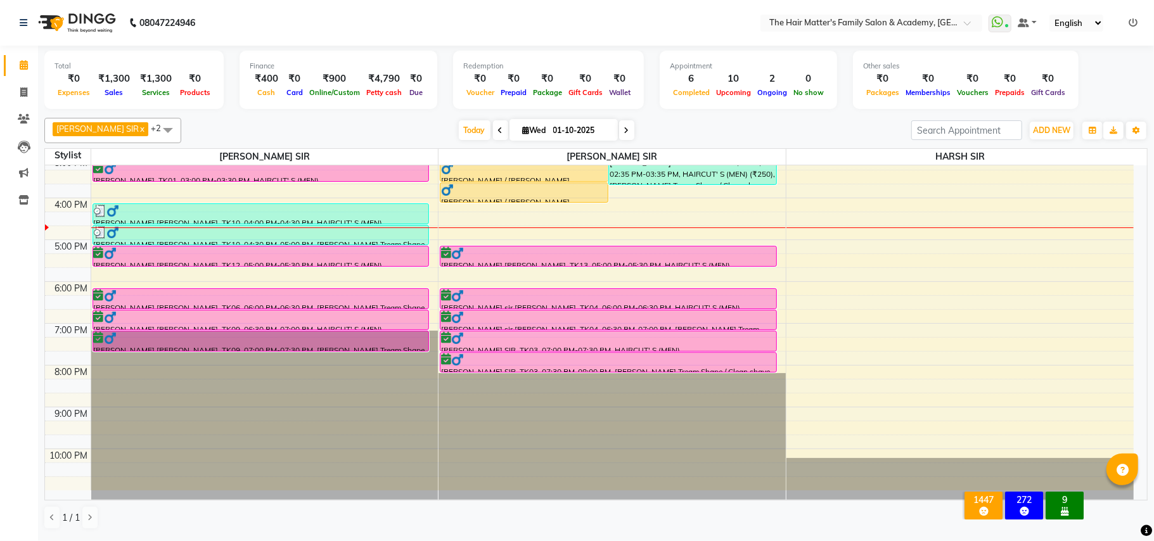
click at [619, 130] on span at bounding box center [626, 130] width 15 height 20
type input "02-10-2025"
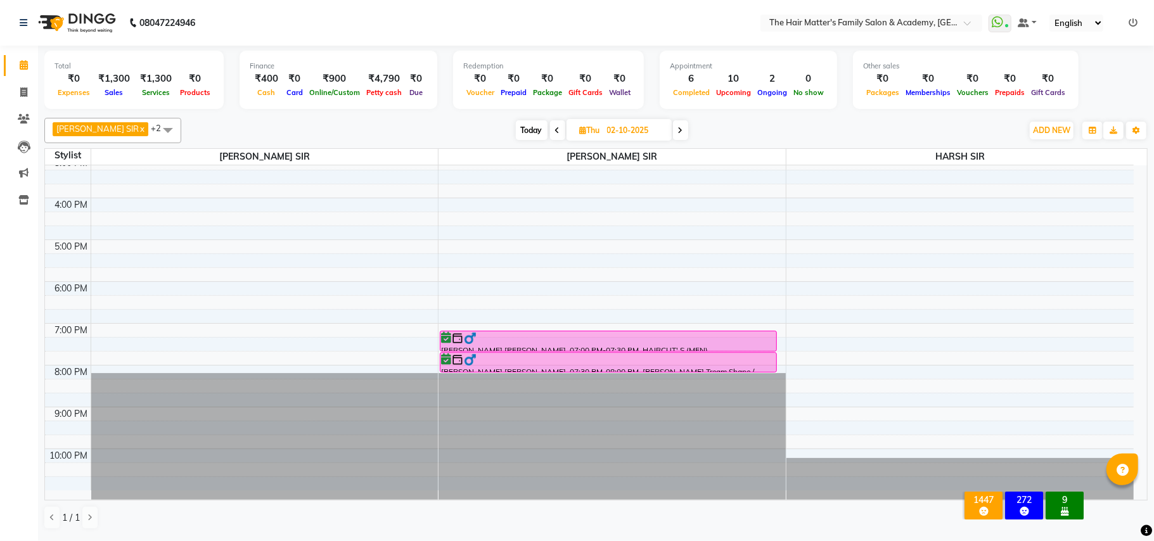
click at [102, 252] on div "7:00 AM 8:00 AM 9:00 AM 10:00 AM 11:00 AM 12:00 PM 1:00 PM 2:00 PM 3:00 PM 4:00…" at bounding box center [589, 156] width 1089 height 668
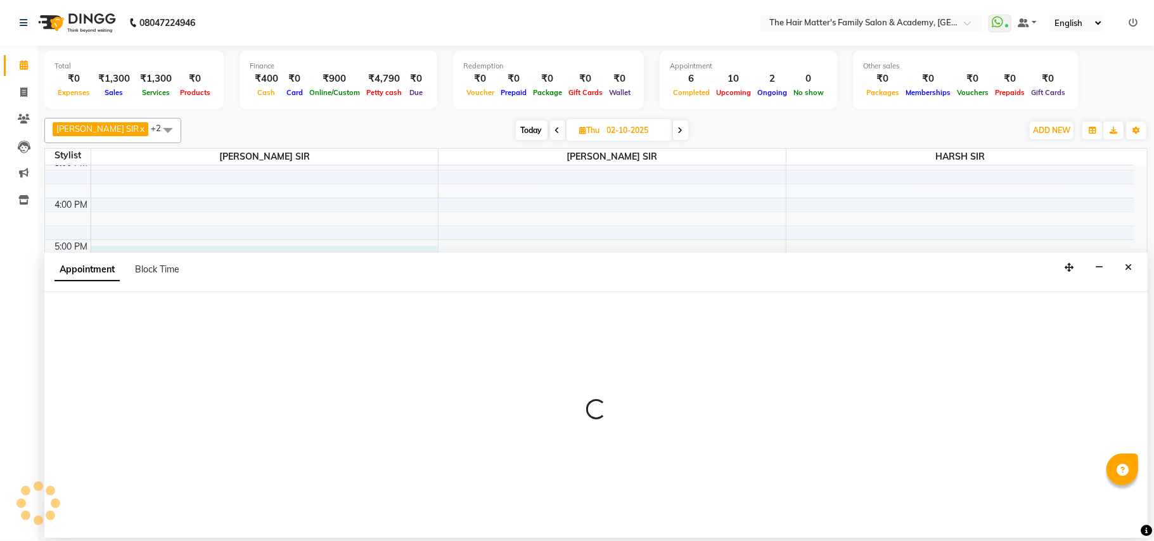
select select "42572"
select select "tentative"
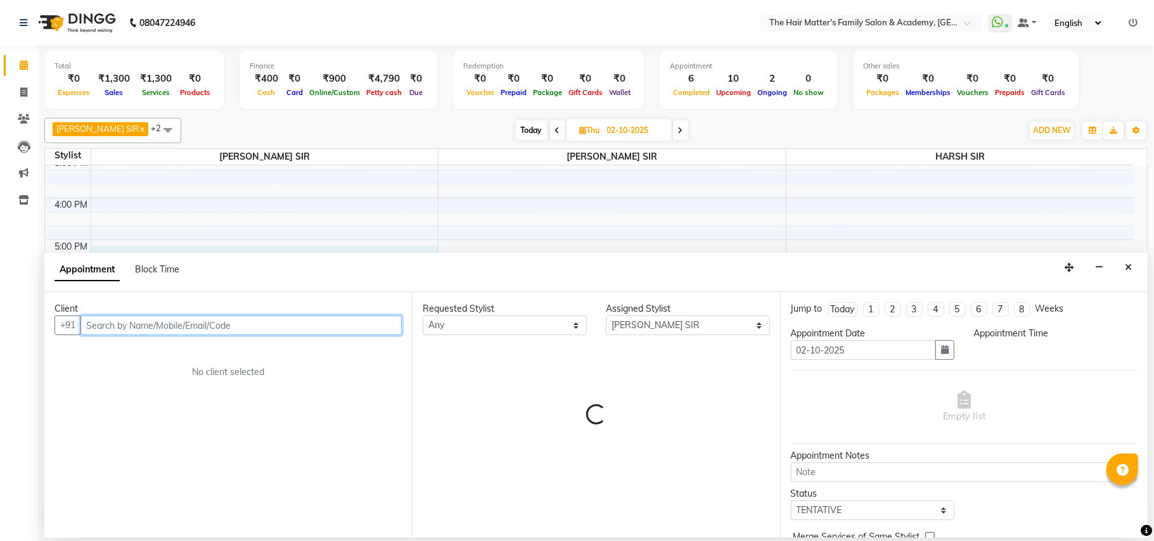
click at [131, 333] on input "text" at bounding box center [240, 326] width 321 height 20
select select "1020"
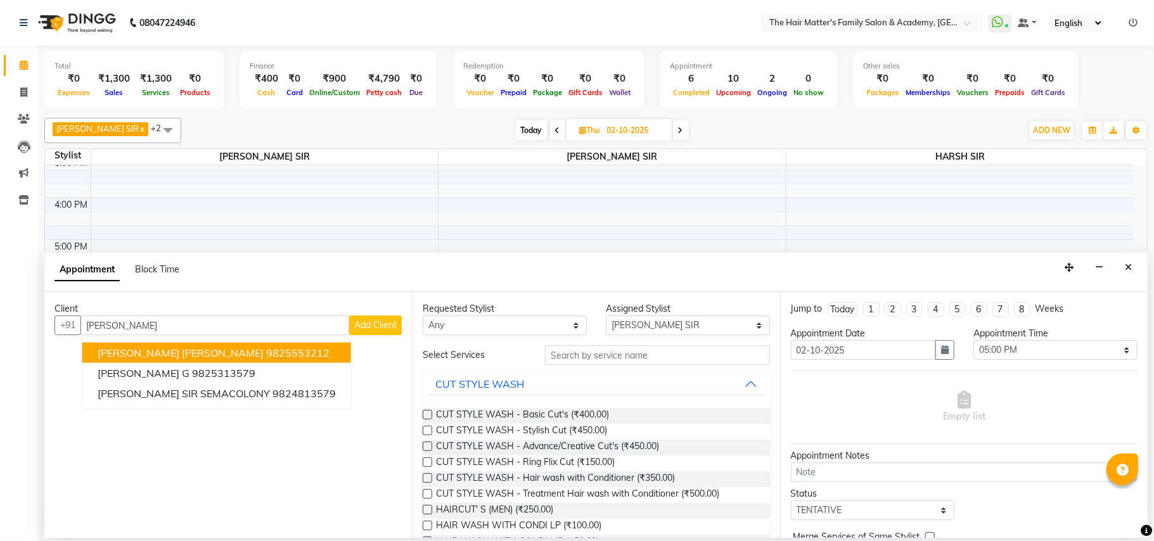
click at [203, 316] on div "Client" at bounding box center [227, 308] width 347 height 13
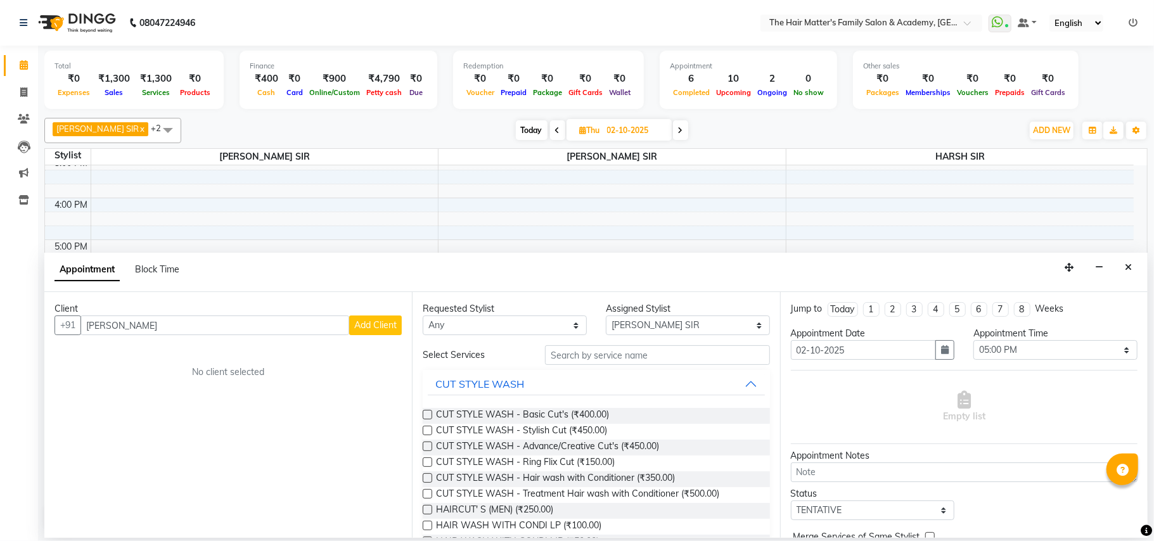
click at [203, 316] on div "Client" at bounding box center [227, 308] width 347 height 13
click at [203, 331] on input "[PERSON_NAME]" at bounding box center [214, 326] width 269 height 20
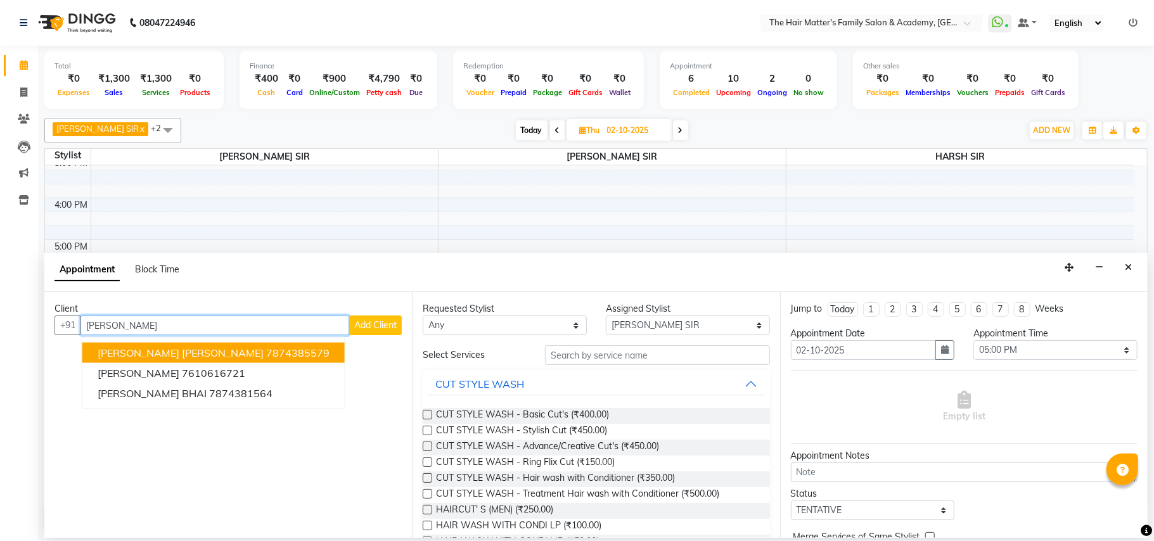
click at [266, 352] on ngb-highlight "7874385579" at bounding box center [297, 353] width 63 height 13
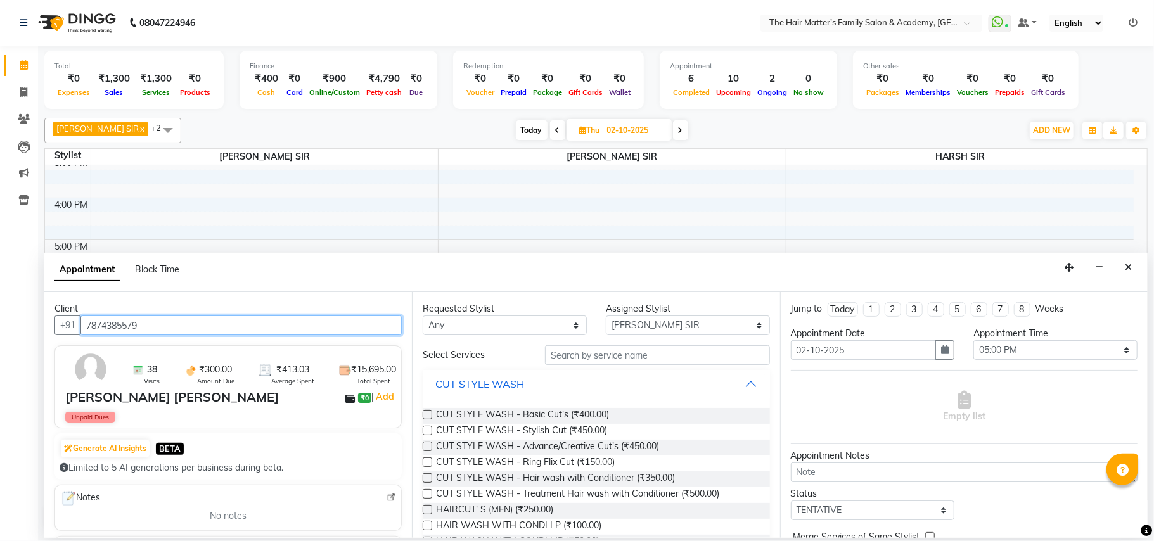
type input "7874385579"
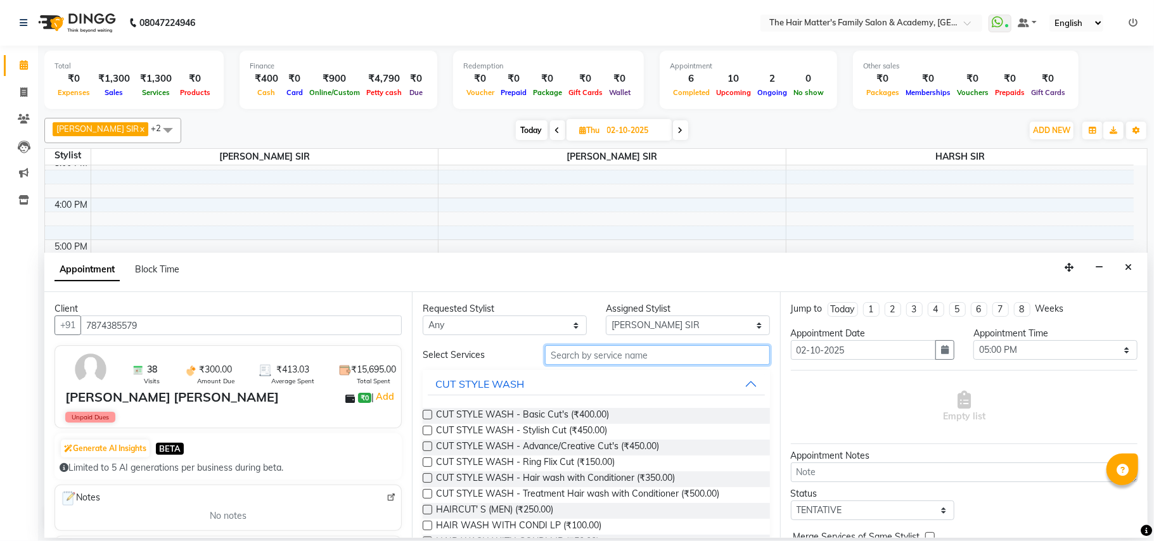
click at [589, 355] on input "text" at bounding box center [657, 355] width 225 height 20
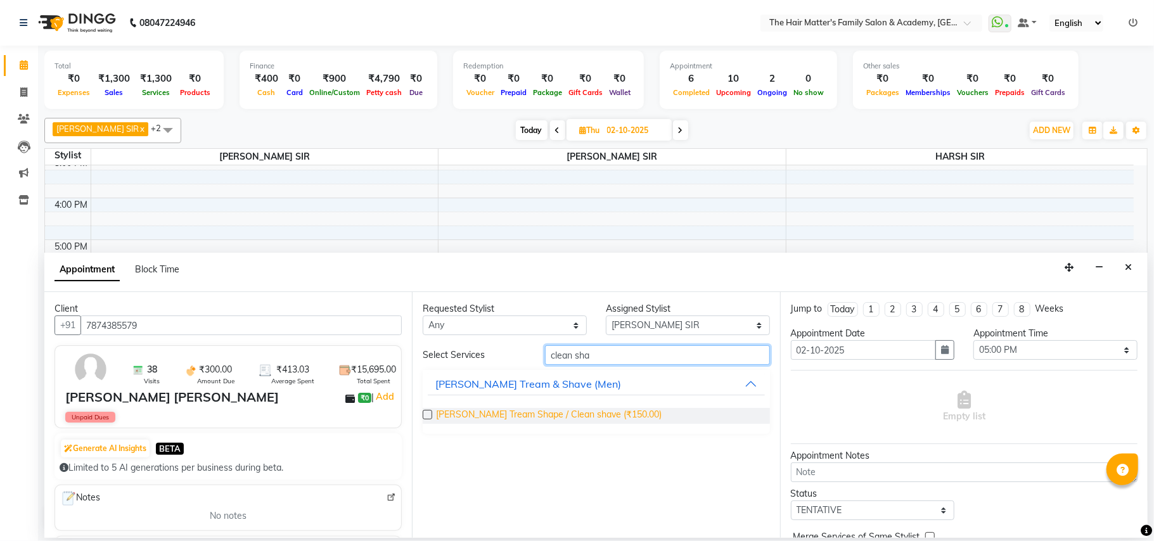
type input "clean sha"
click at [611, 409] on span "[PERSON_NAME] Tream Shape / Clean shave (₹150.00)" at bounding box center [549, 416] width 226 height 16
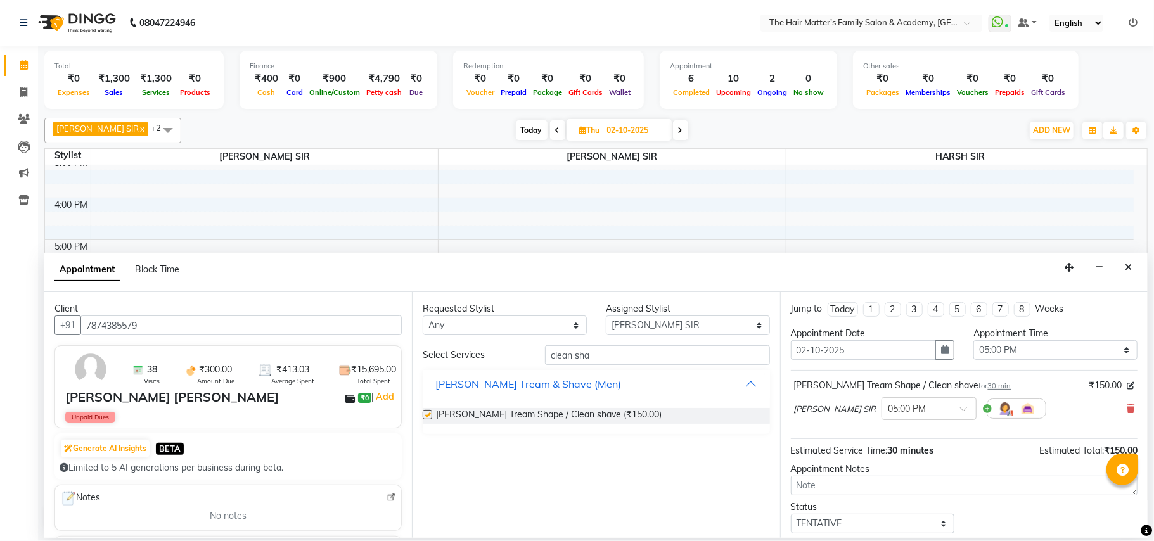
checkbox input "false"
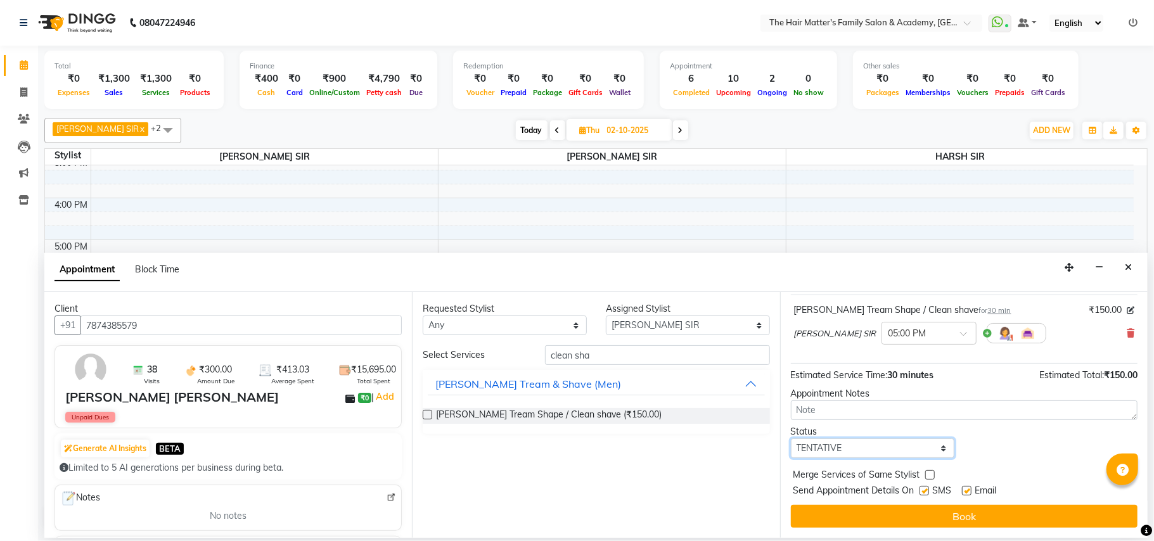
click at [822, 452] on select "Select TENTATIVE CONFIRM UPCOMING" at bounding box center [873, 448] width 164 height 20
select select "confirm booking"
click at [791, 440] on select "Select TENTATIVE CONFIRM UPCOMING" at bounding box center [873, 448] width 164 height 20
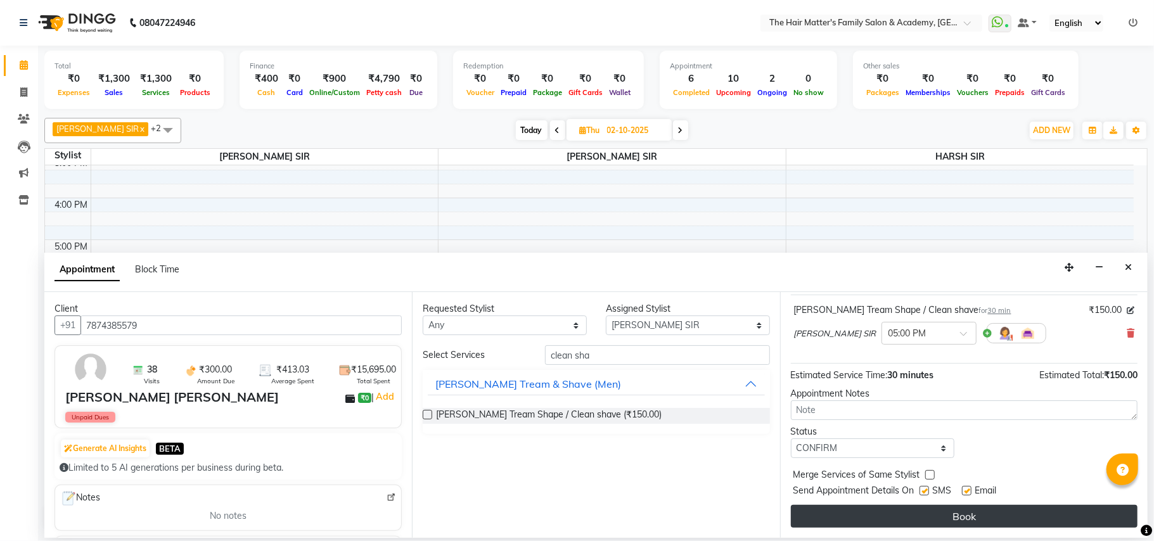
click at [873, 520] on button "Book" at bounding box center [964, 516] width 347 height 23
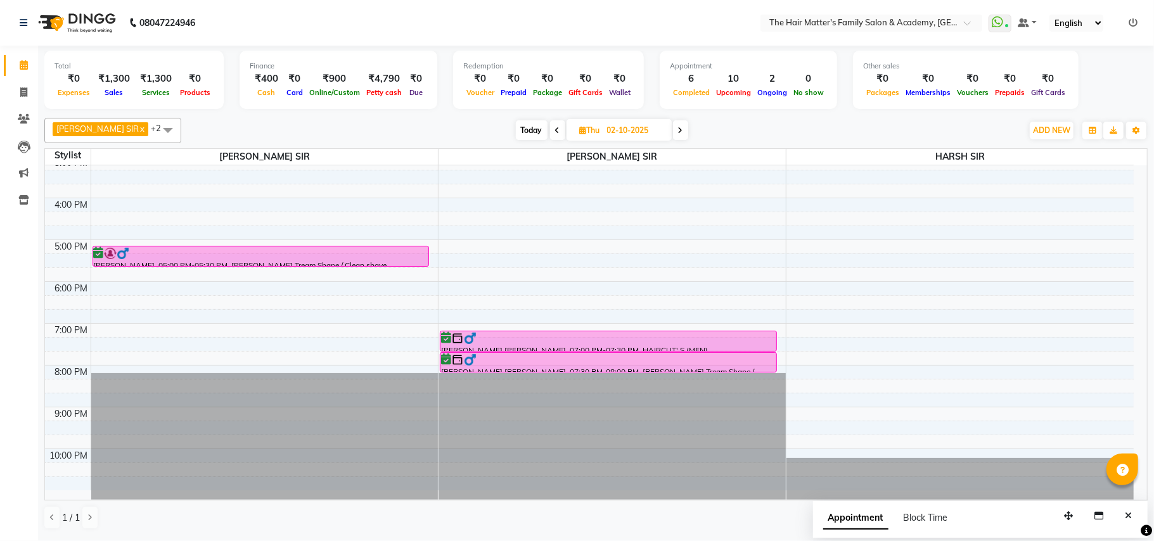
click at [277, 265] on div at bounding box center [261, 266] width 336 height 5
select select "6"
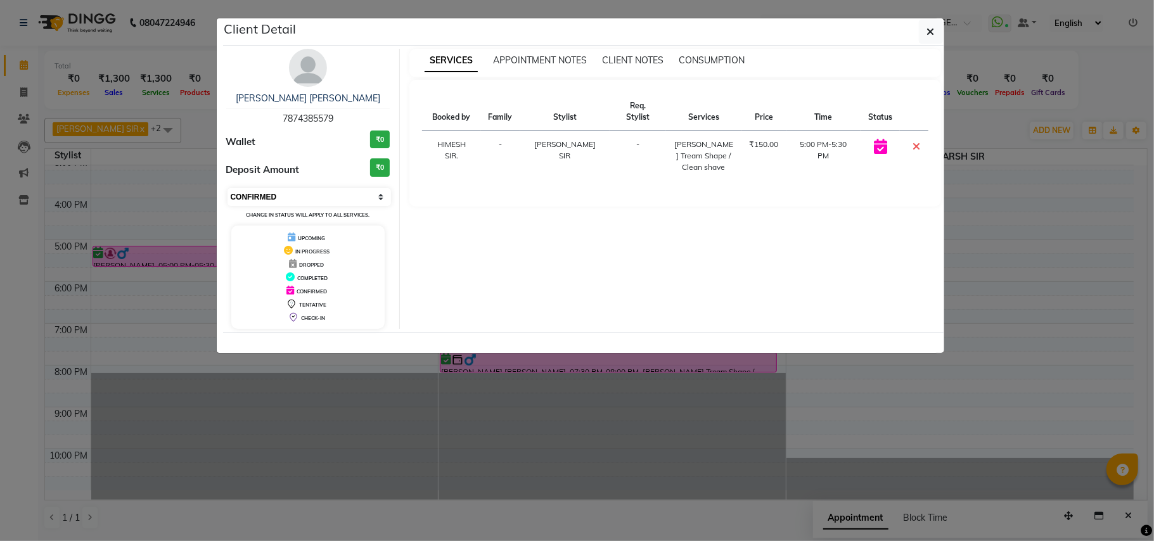
click at [309, 188] on select "Select CONFIRMED TENTATIVE" at bounding box center [309, 197] width 164 height 18
click at [915, 141] on icon at bounding box center [916, 146] width 8 height 10
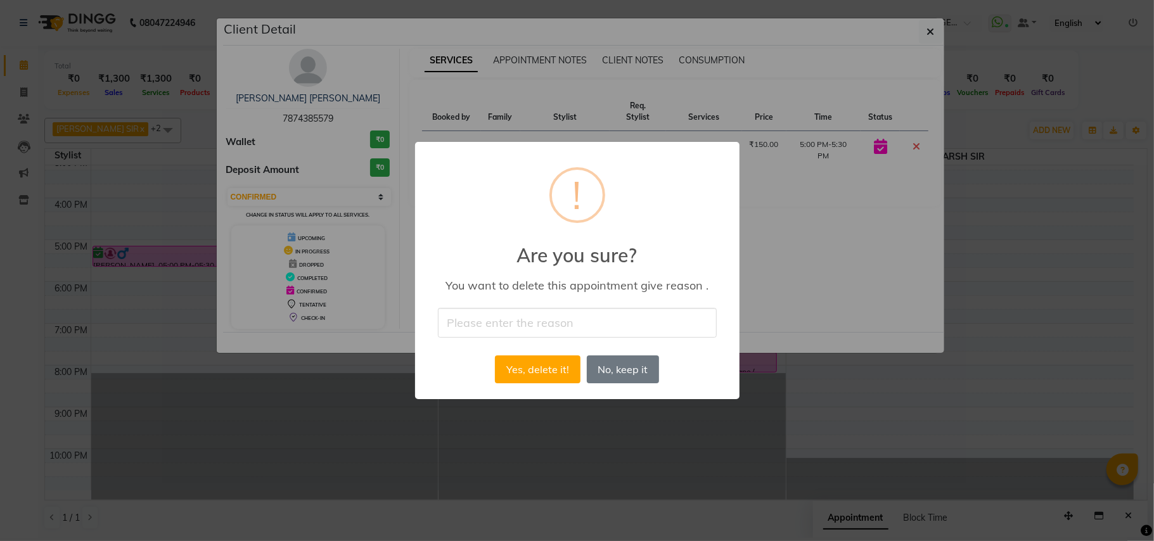
drag, startPoint x: 621, startPoint y: 312, endPoint x: 622, endPoint y: 328, distance: 15.9
click at [621, 312] on input "text" at bounding box center [577, 323] width 279 height 30
type input "CANCEL"
click at [548, 371] on button "Yes, delete it!" at bounding box center [537, 369] width 85 height 28
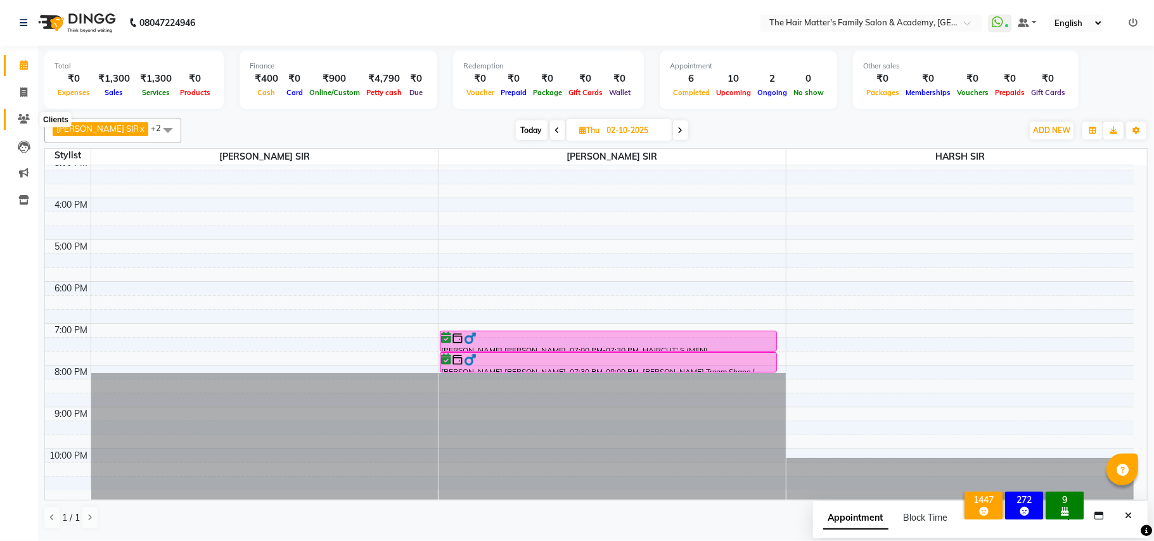
click at [18, 120] on icon at bounding box center [24, 119] width 12 height 10
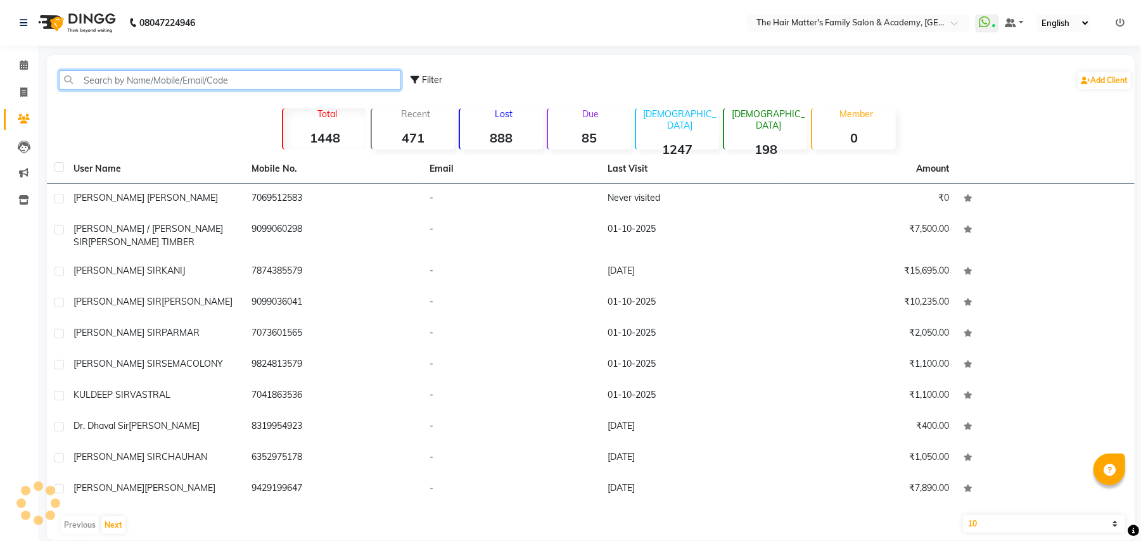
click at [169, 77] on input "text" at bounding box center [230, 80] width 342 height 20
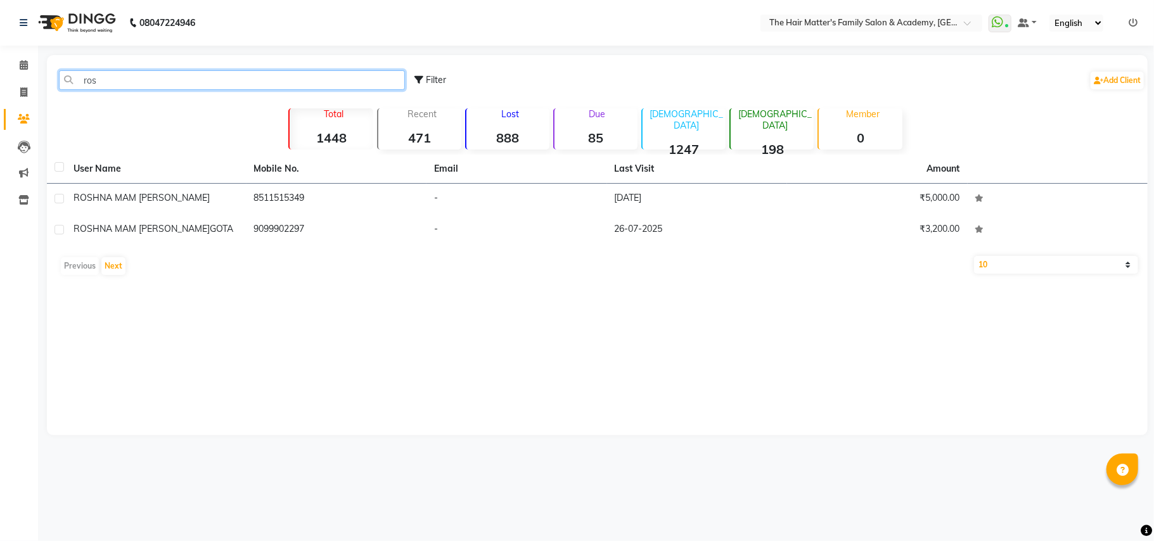
click at [148, 89] on input "ros" at bounding box center [232, 80] width 346 height 20
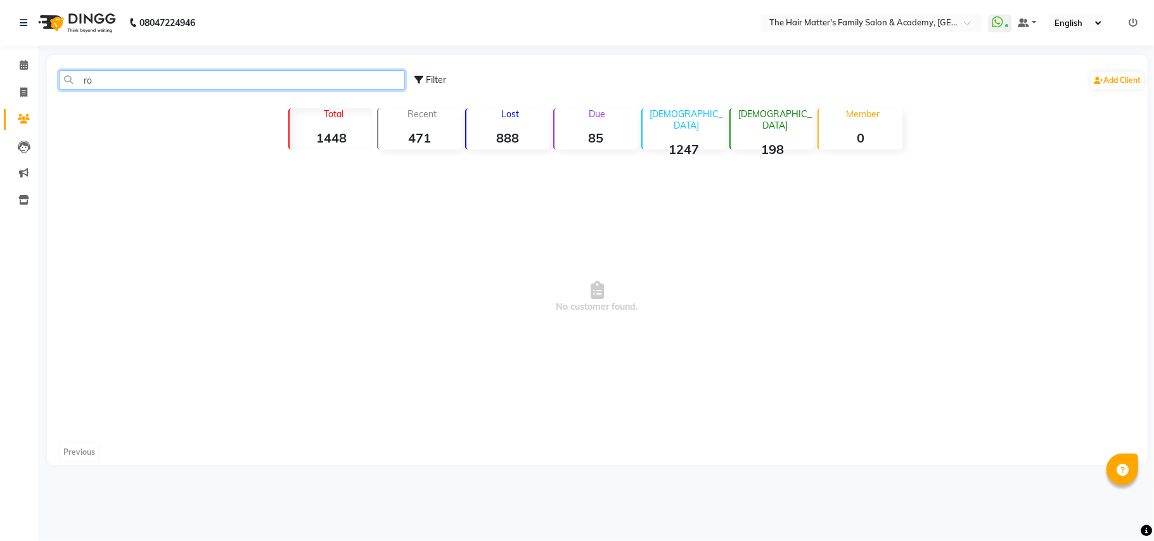
type input "r"
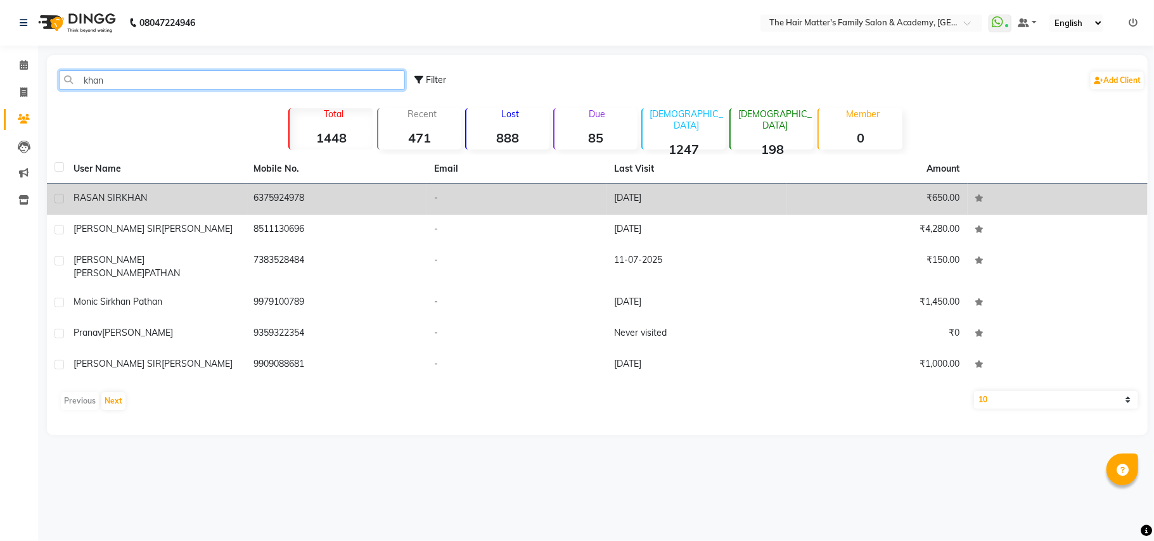
type input "khan"
click at [201, 201] on div "[PERSON_NAME]" at bounding box center [156, 197] width 165 height 13
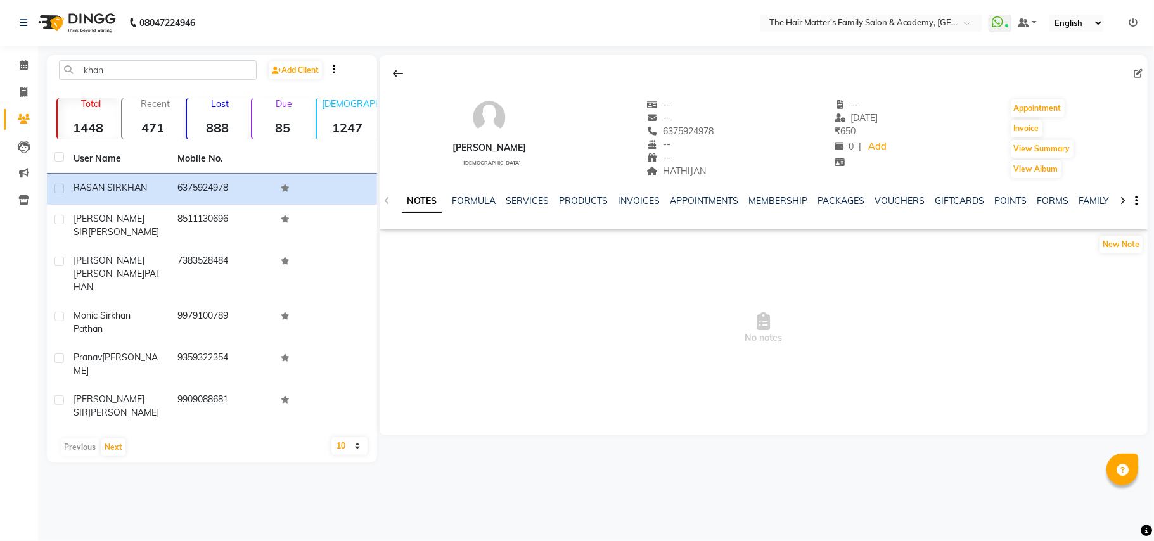
click at [525, 146] on div "[PERSON_NAME]" at bounding box center [489, 147] width 74 height 13
click at [877, 115] on span "[DATE]" at bounding box center [856, 117] width 44 height 11
click at [1134, 69] on icon at bounding box center [1138, 73] width 9 height 9
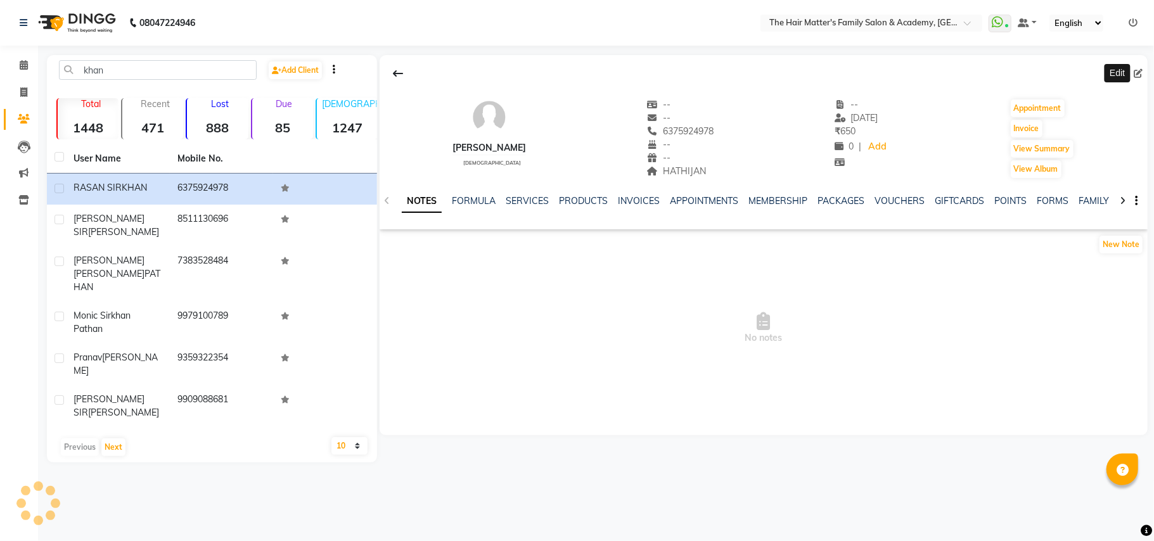
select select "[DEMOGRAPHIC_DATA]"
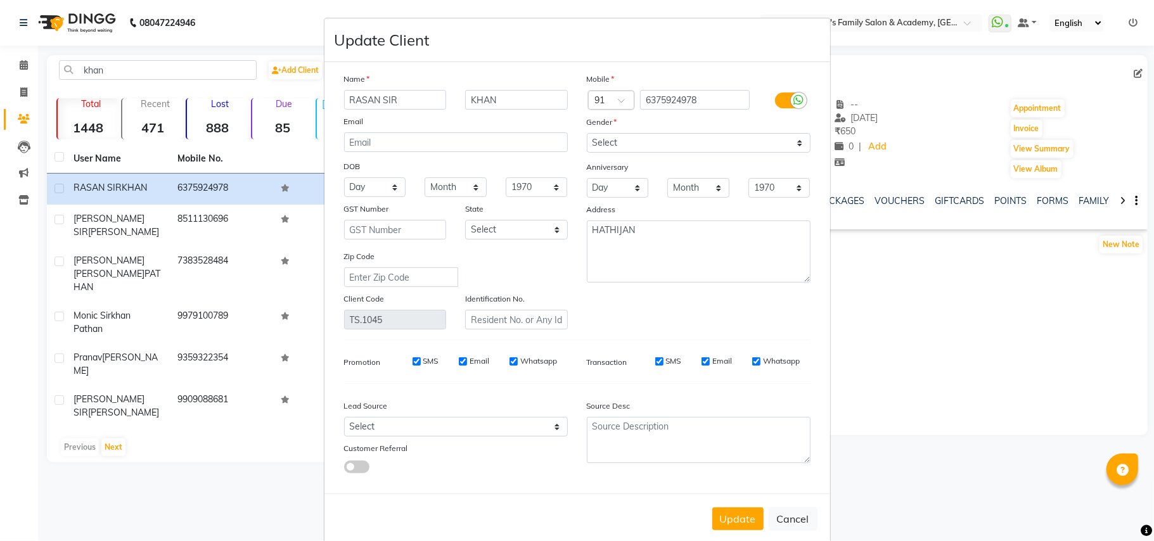
click at [404, 104] on input "RASAN SIR" at bounding box center [395, 100] width 103 height 20
click at [350, 103] on input "RASAN SIR" at bounding box center [395, 100] width 103 height 20
type input "[PERSON_NAME]"
click at [740, 508] on button "Update" at bounding box center [737, 519] width 51 height 23
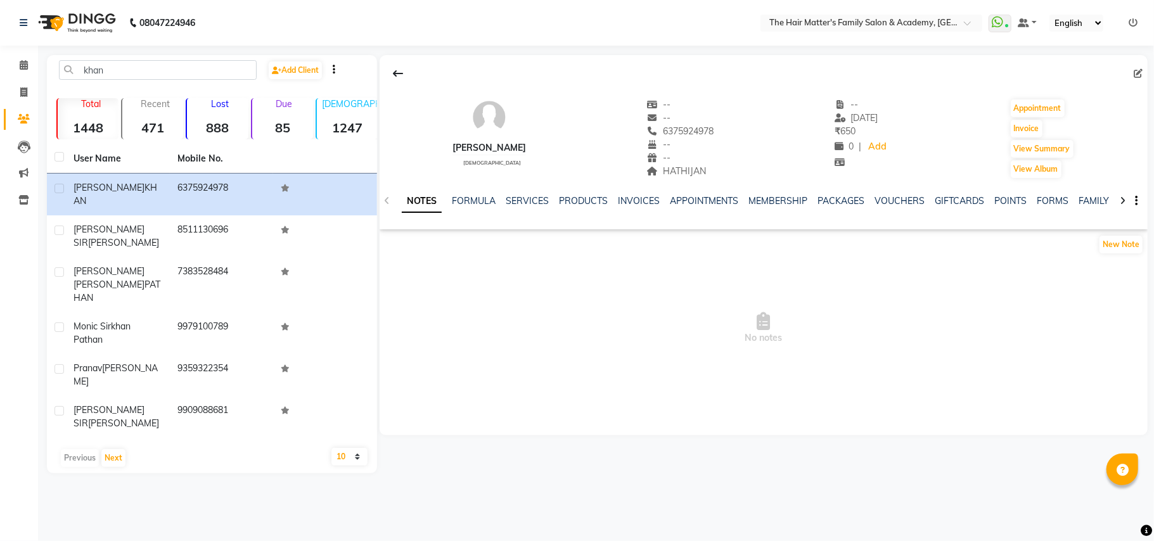
click at [685, 123] on div "--" at bounding box center [680, 118] width 67 height 13
click at [690, 131] on span "6375924978" at bounding box center [680, 130] width 67 height 11
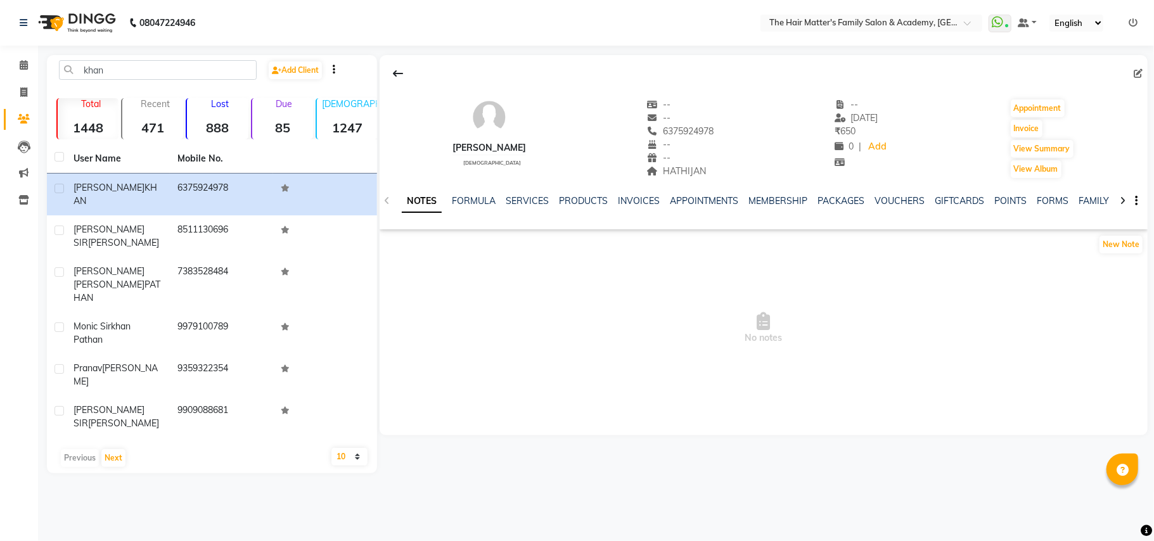
click at [690, 131] on span "6375924978" at bounding box center [680, 130] width 67 height 11
copy span "6375924978"
click at [109, 67] on input "khan" at bounding box center [158, 70] width 198 height 20
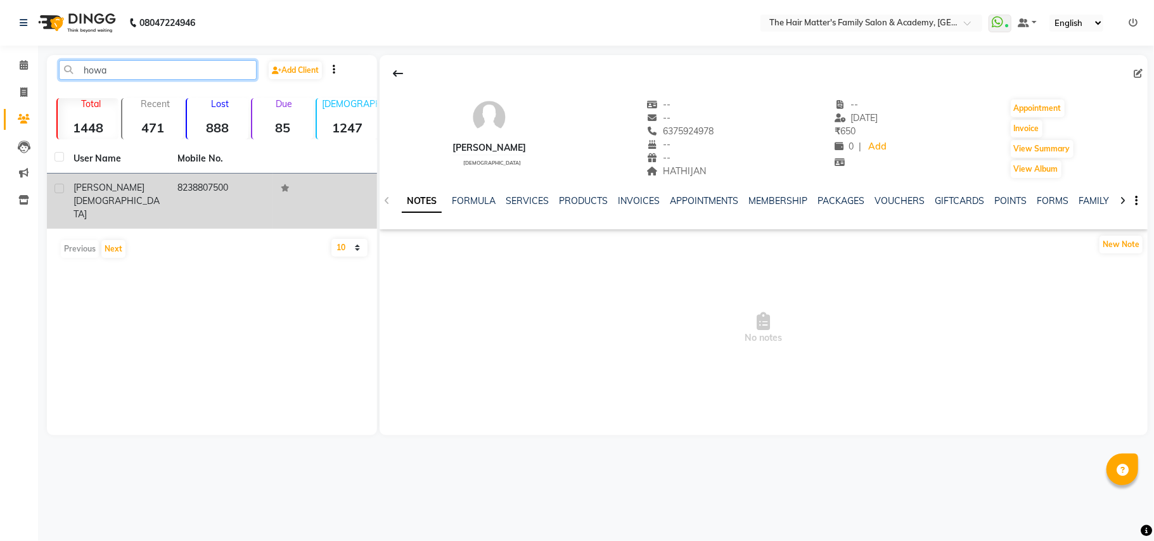
type input "howa"
click at [143, 182] on div "[PERSON_NAME] [PERSON_NAME]" at bounding box center [118, 201] width 89 height 40
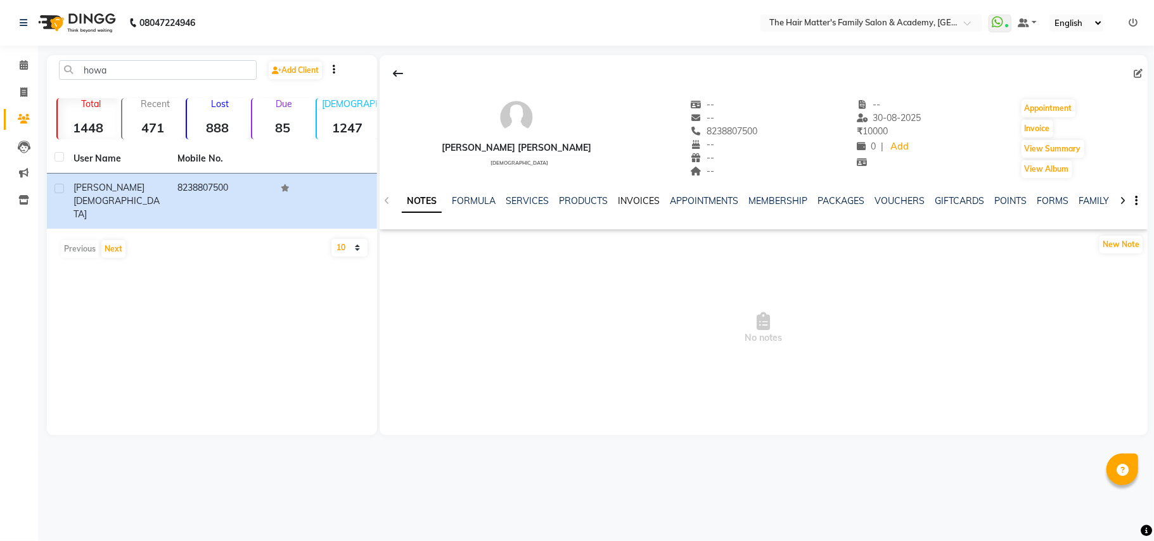
click at [632, 200] on link "INVOICES" at bounding box center [639, 200] width 42 height 11
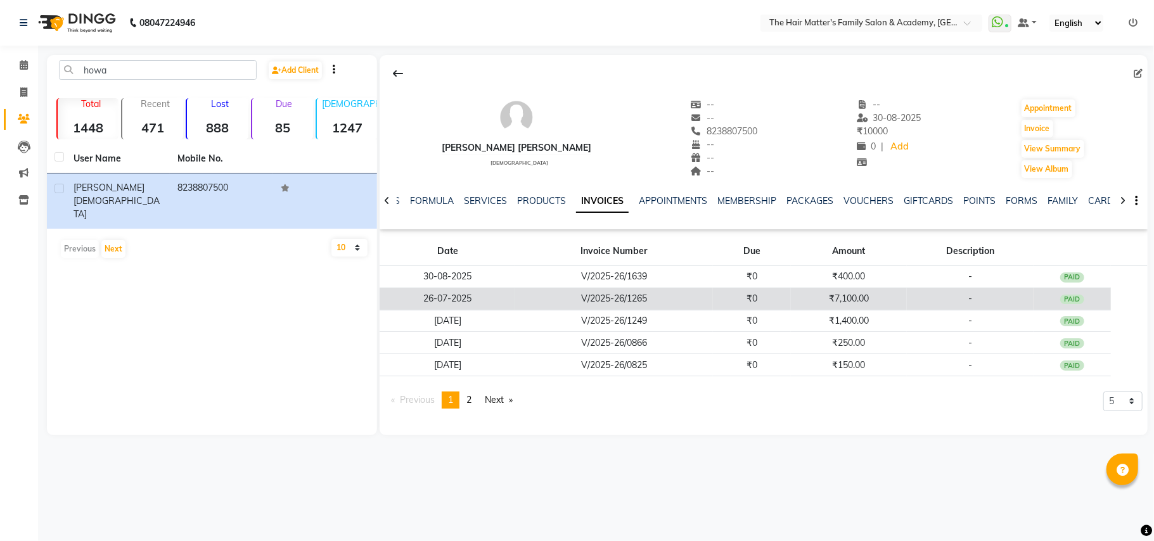
click at [772, 302] on td "₹0" at bounding box center [752, 299] width 78 height 22
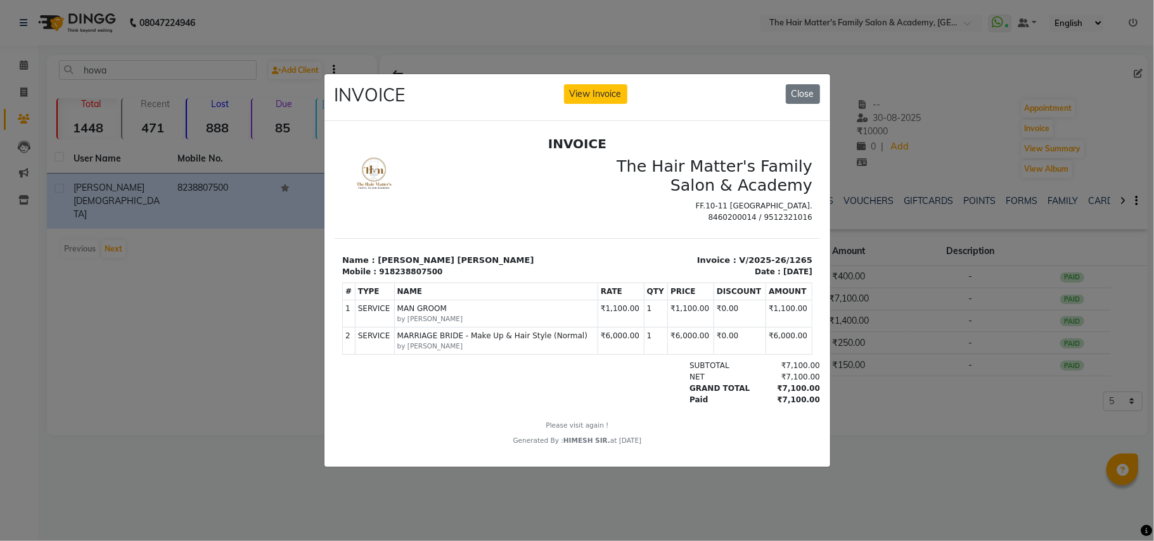
click at [601, 77] on div "INVOICE View Invoice Close" at bounding box center [577, 98] width 506 height 48
click at [608, 87] on button "View Invoice" at bounding box center [595, 94] width 63 height 20
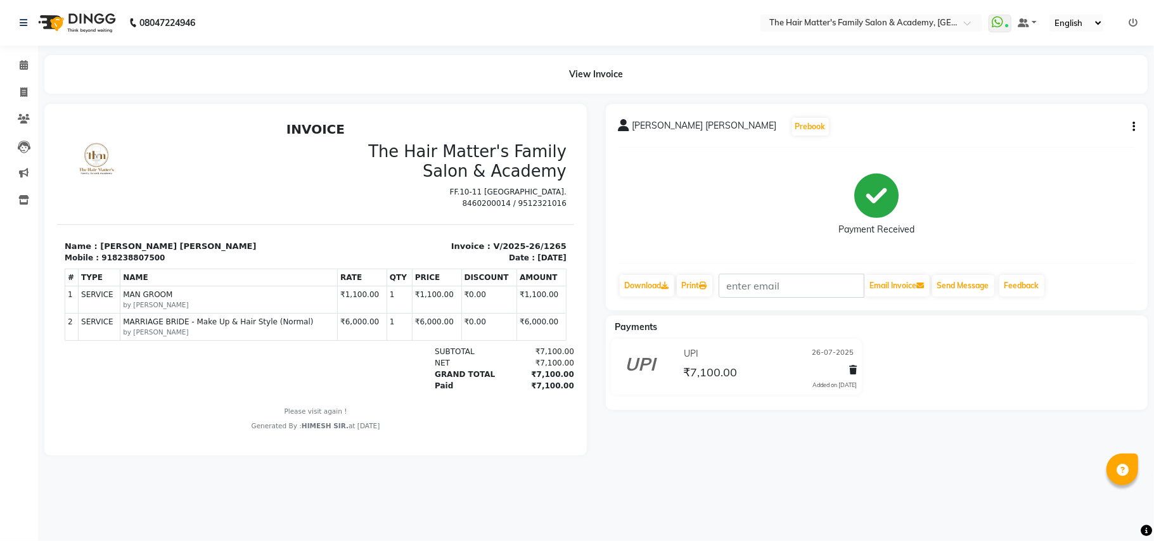
scroll to position [9, 0]
click at [342, 320] on td "₹6,000.00" at bounding box center [361, 325] width 49 height 27
click at [411, 289] on td "₹1,100.00" at bounding box center [435, 299] width 49 height 27
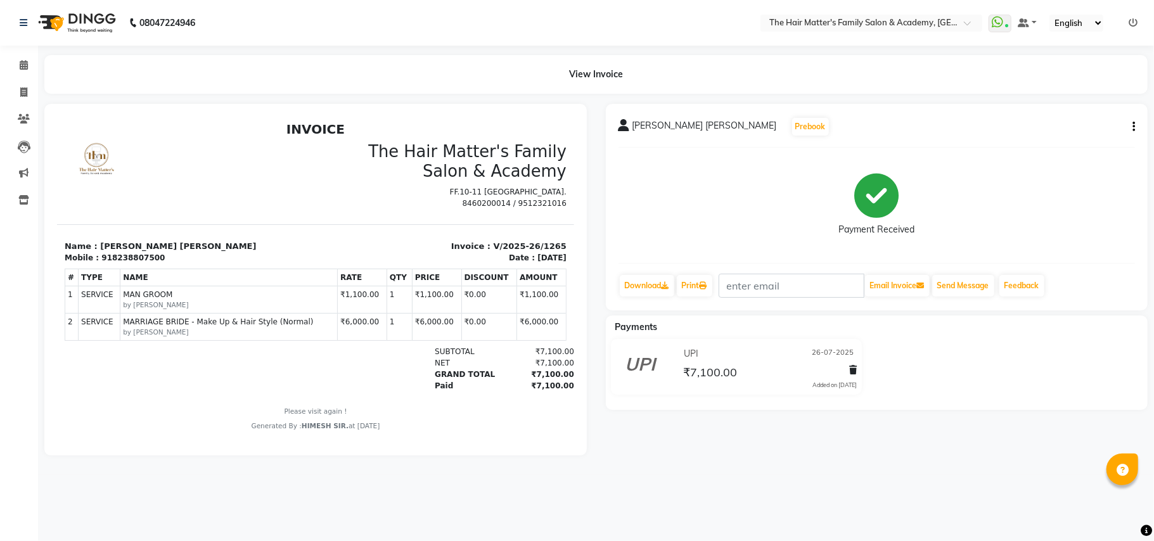
click at [524, 366] on div "₹7,100.00" at bounding box center [537, 362] width 74 height 11
click at [523, 367] on div "₹7,100.00" at bounding box center [537, 362] width 74 height 11
click at [539, 373] on div "₹7,100.00" at bounding box center [537, 373] width 74 height 11
click at [542, 375] on div "₹7,100.00" at bounding box center [537, 373] width 74 height 11
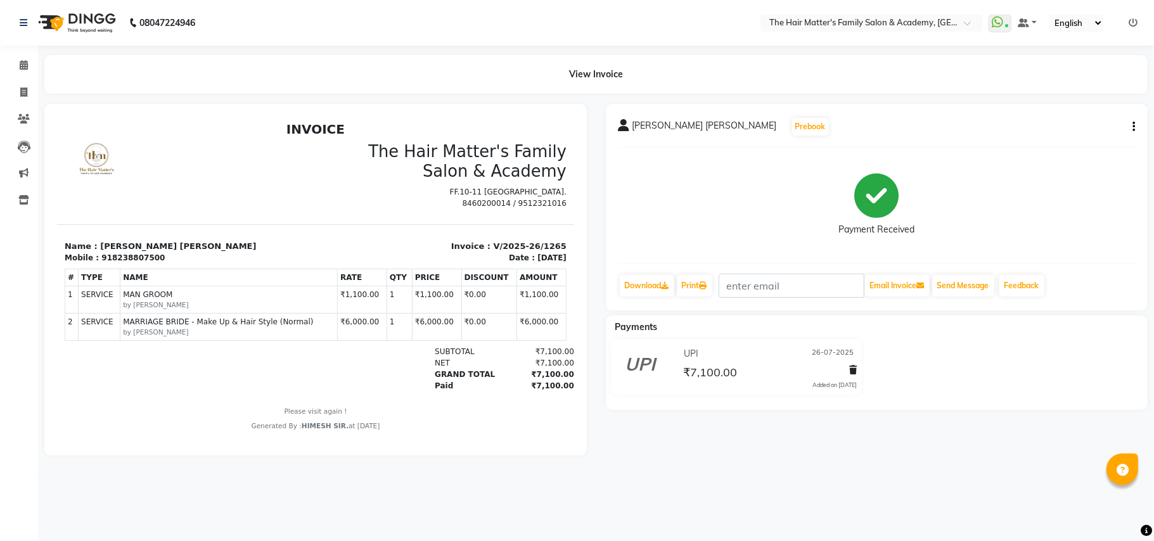
drag, startPoint x: 116, startPoint y: 288, endPoint x: 137, endPoint y: 297, distance: 23.1
click at [129, 296] on td "SERVICE MAN GROOM by [PERSON_NAME]" at bounding box center [228, 299] width 217 height 27
click at [142, 297] on span "MAN GROOM" at bounding box center [228, 293] width 212 height 11
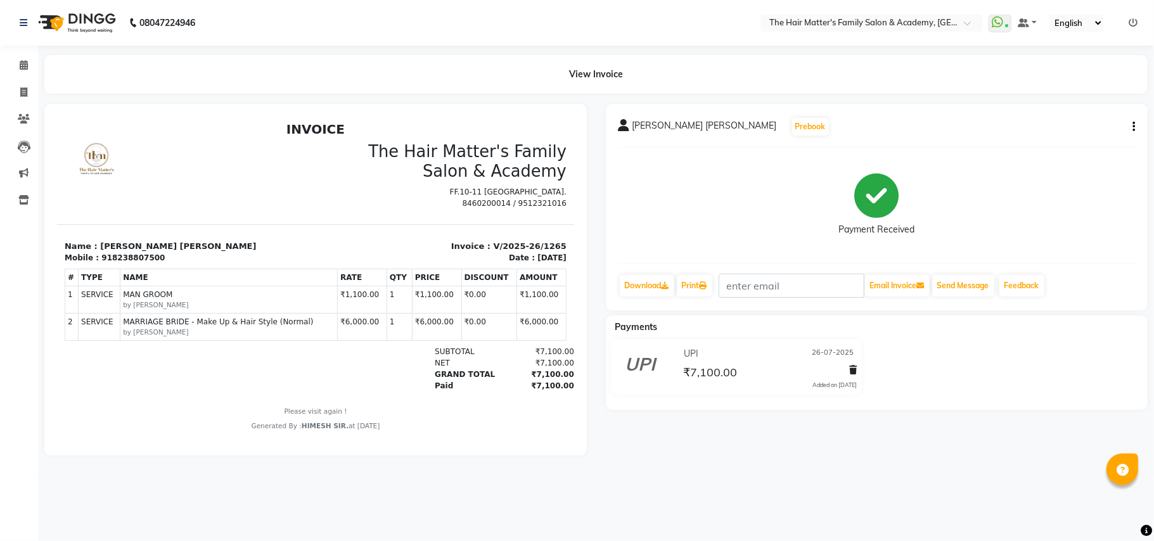
click at [162, 324] on span "MARRIAGE BRIDE - Make Up & Hair Style (Normal)" at bounding box center [228, 321] width 212 height 11
click at [228, 325] on span "MARRIAGE BRIDE - Make Up & Hair Style (Normal)" at bounding box center [228, 321] width 212 height 11
click at [253, 321] on span "MARRIAGE BRIDE - Make Up & Hair Style (Normal)" at bounding box center [228, 321] width 212 height 11
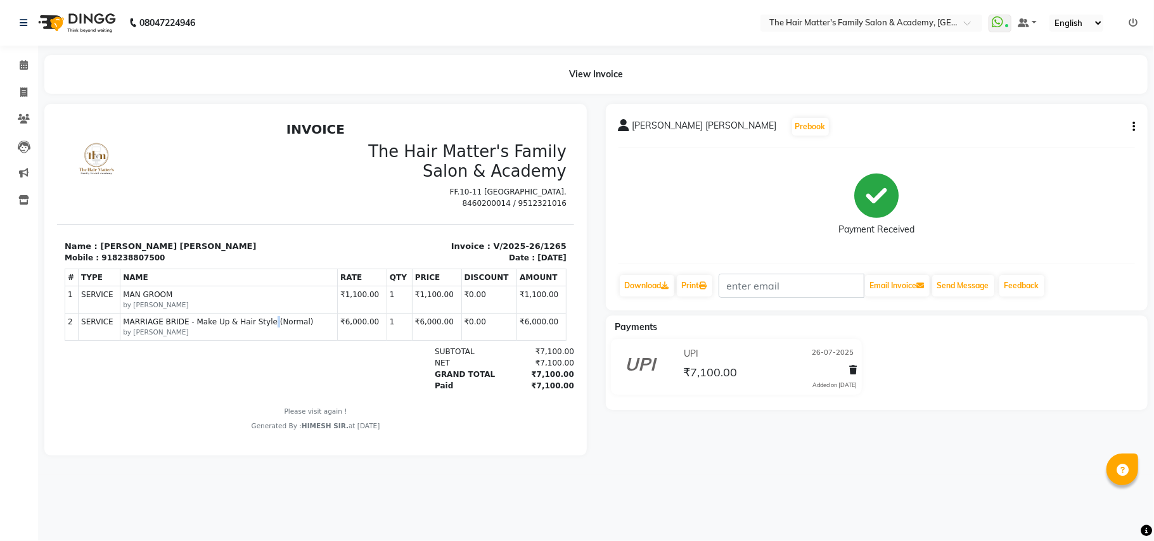
click at [261, 324] on span "MARRIAGE BRIDE - Make Up & Hair Style (Normal)" at bounding box center [228, 321] width 212 height 11
click at [287, 313] on td "SERVICE MAN GROOM by [PERSON_NAME]" at bounding box center [228, 299] width 217 height 27
click at [284, 320] on span "MARRIAGE BRIDE - Make Up & Hair Style (Normal)" at bounding box center [228, 321] width 212 height 11
click at [306, 329] on small "by [PERSON_NAME]" at bounding box center [228, 332] width 212 height 10
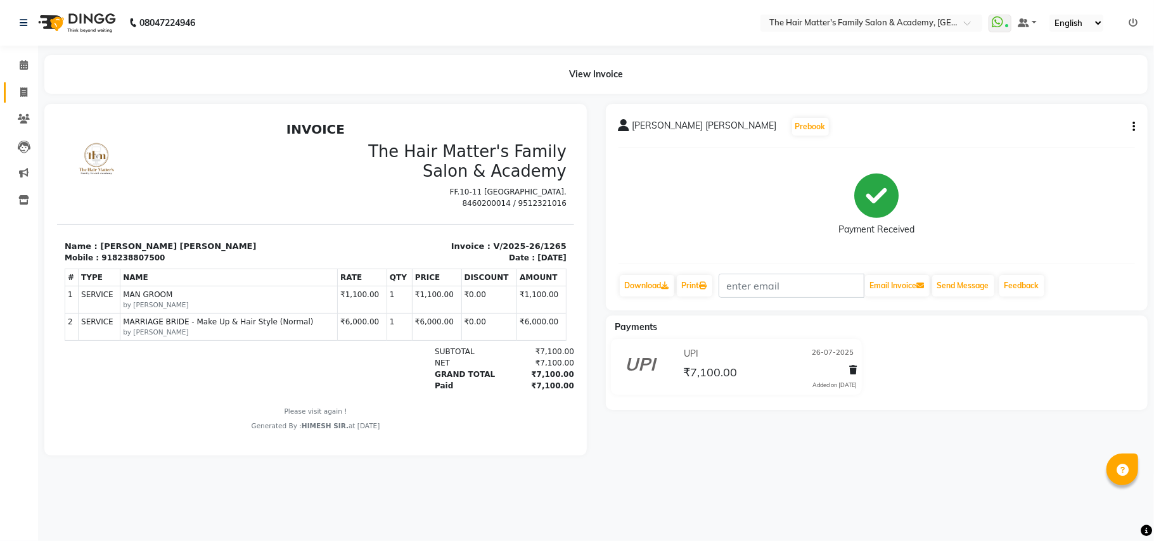
click at [18, 101] on link "Invoice" at bounding box center [19, 92] width 30 height 21
select select "5980"
select select "service"
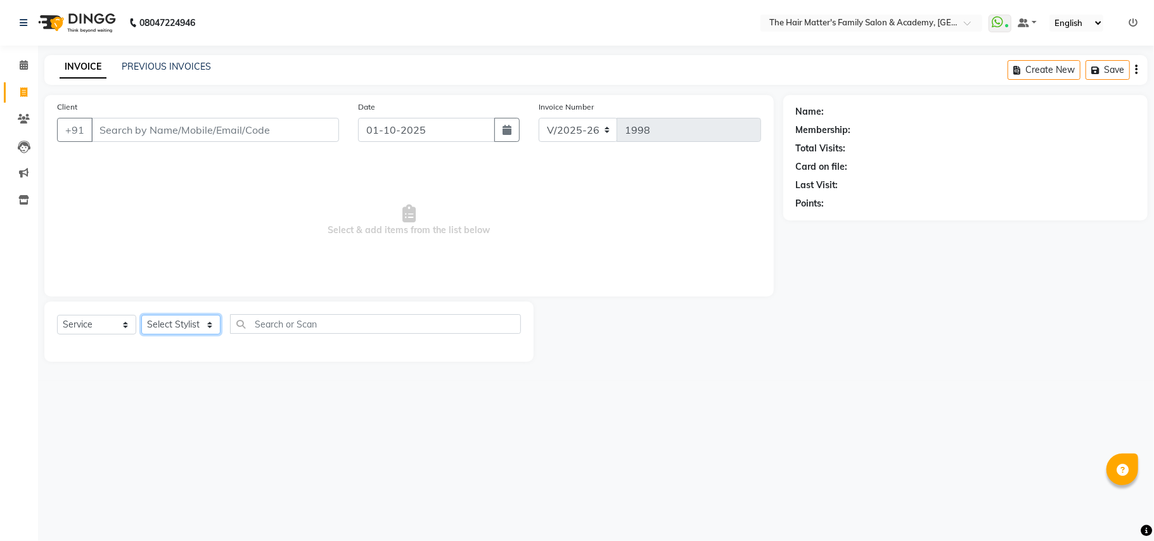
click at [174, 327] on select "Select Stylist" at bounding box center [180, 325] width 79 height 20
select select "85431"
click at [141, 315] on select "Select Stylist DIVY SIR HARSH SIR HIMESH SIR. MAYANK SIR [PERSON_NAME] SIR" at bounding box center [180, 325] width 79 height 20
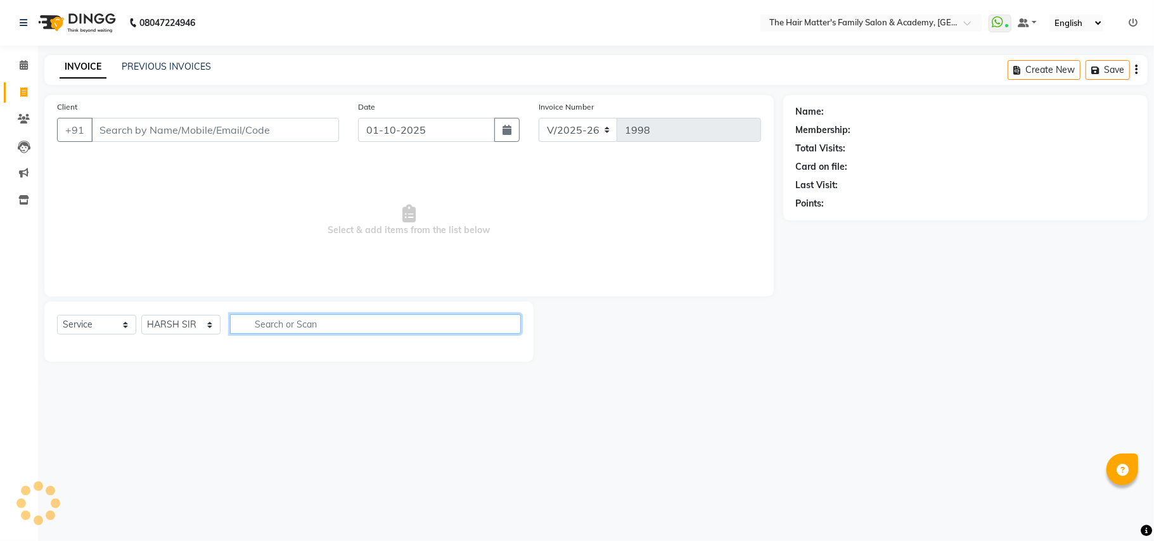
click at [283, 320] on input "text" at bounding box center [375, 324] width 291 height 20
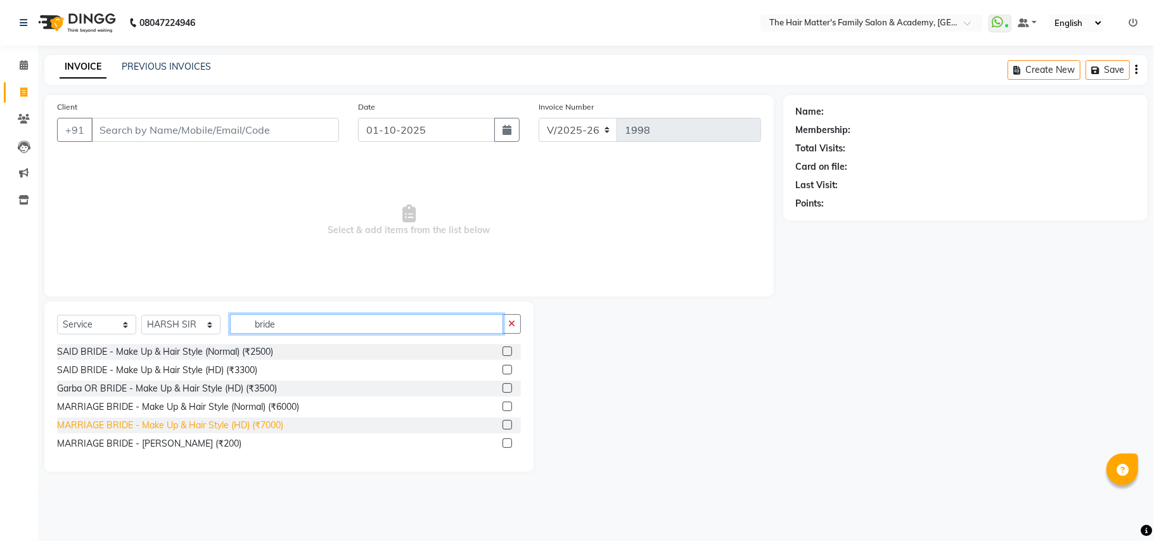
type input "bride"
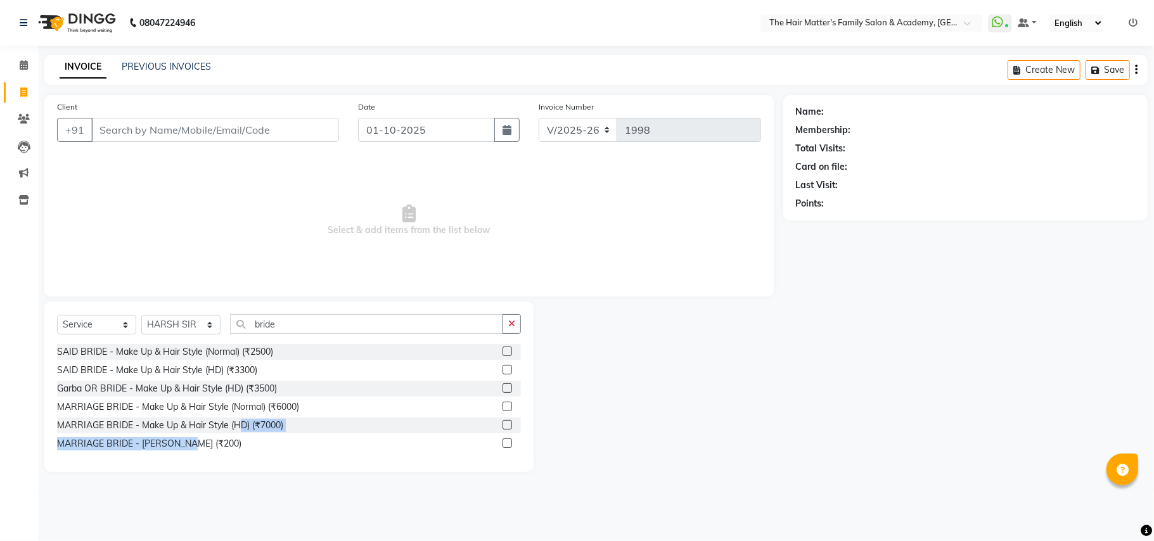
drag, startPoint x: 241, startPoint y: 432, endPoint x: 191, endPoint y: 456, distance: 55.8
click at [191, 456] on div "SAID BRIDE - Make Up & Hair Style (Normal) (₹2500) SAID BRIDE - Make Up & Hair …" at bounding box center [289, 401] width 464 height 115
click at [153, 476] on main "INVOICE PREVIOUS INVOICES Create New Save Client +91 Date [DATE] Invoice Number…" at bounding box center [596, 273] width 1116 height 436
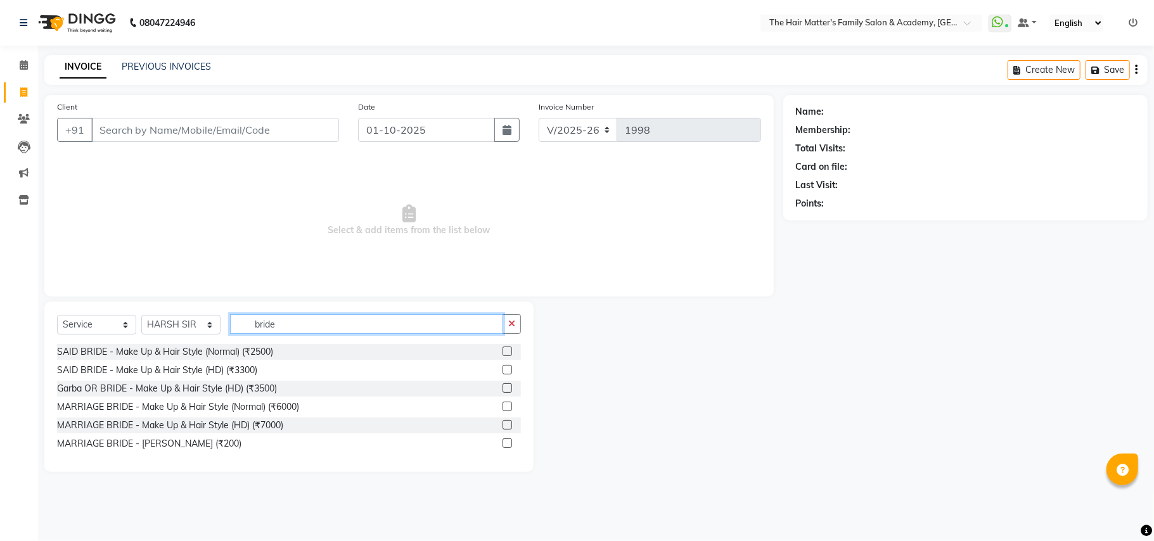
click at [290, 327] on input "bride" at bounding box center [366, 324] width 273 height 20
click at [294, 328] on input "bride" at bounding box center [366, 324] width 273 height 20
click at [511, 321] on icon "button" at bounding box center [511, 323] width 7 height 9
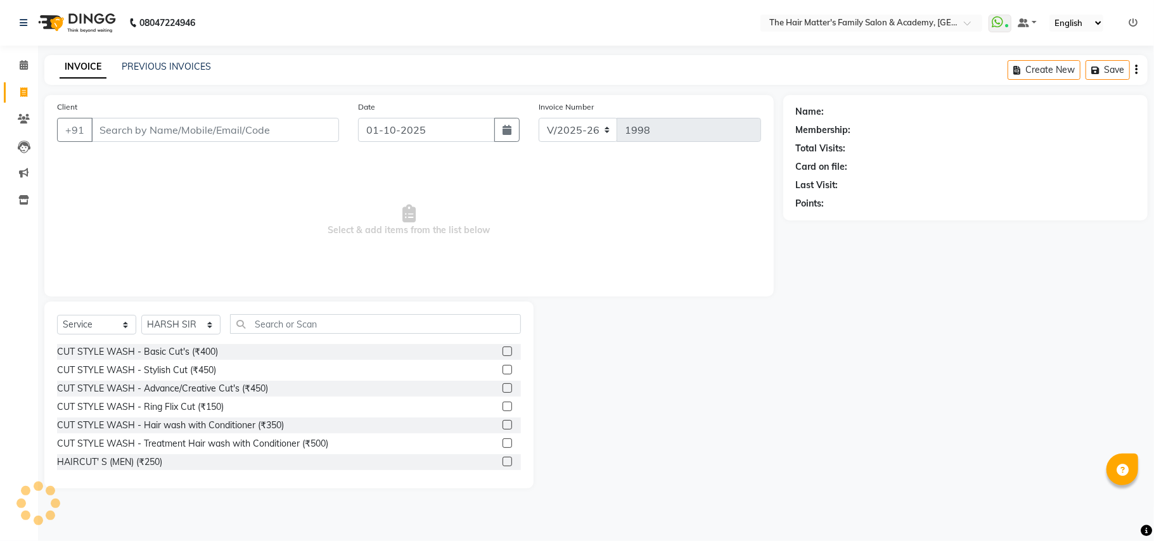
click at [18, 49] on div "Calendar Invoice Clients Leads Marketing Inventory Upcoming Tentative Confirm B…" at bounding box center [85, 279] width 171 height 486
click at [22, 68] on icon at bounding box center [24, 65] width 8 height 10
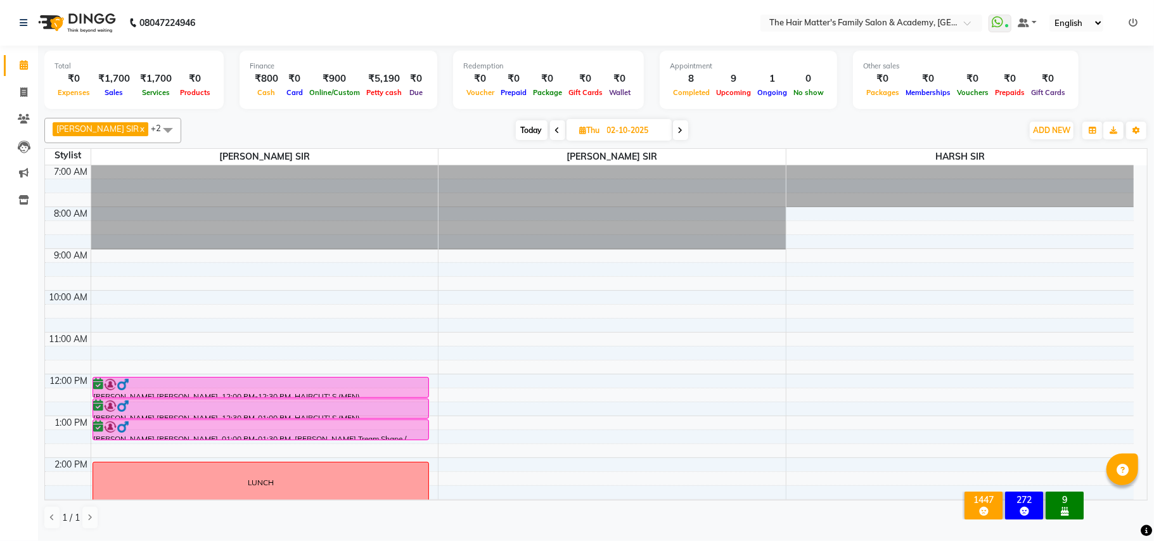
scroll to position [343, 0]
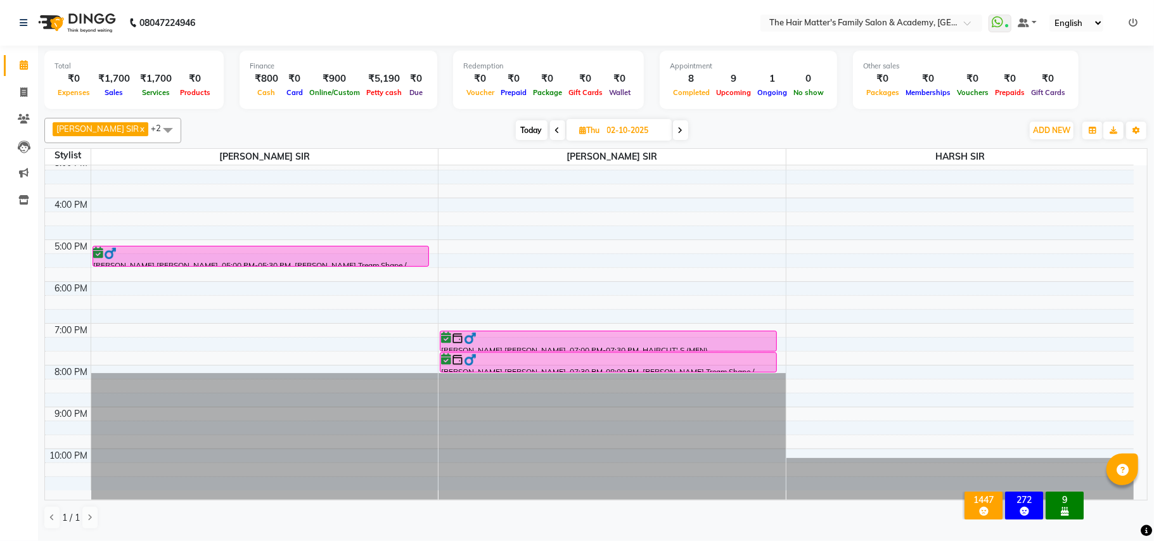
click at [505, 142] on div "[PERSON_NAME] SIR x [PERSON_NAME] SIR x HARSH SIR x +2 Select All [PERSON_NAME]…" at bounding box center [595, 130] width 1103 height 25
click at [516, 138] on span "Today" at bounding box center [532, 130] width 32 height 20
type input "01-10-2025"
click at [577, 134] on span "Thu" at bounding box center [590, 130] width 27 height 10
select select "10"
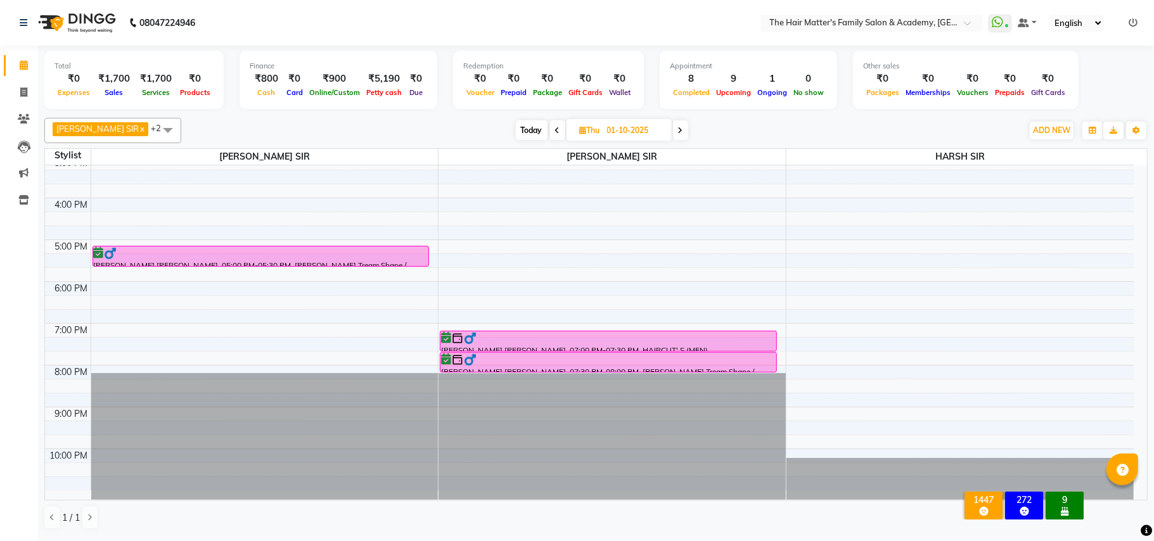
select select "2025"
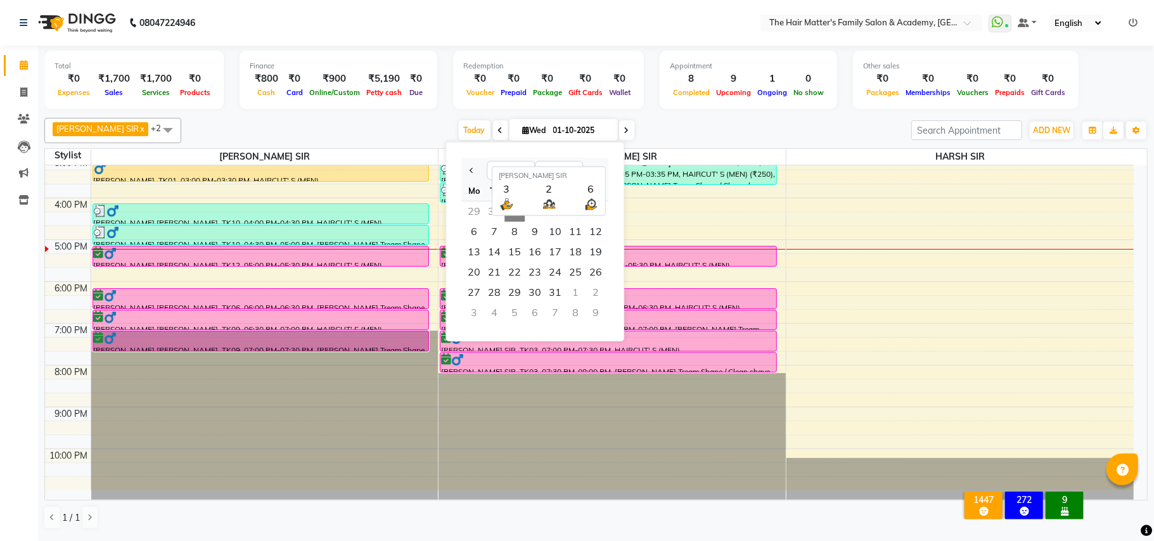
click at [761, 151] on span "[PERSON_NAME] SIR" at bounding box center [611, 157] width 347 height 16
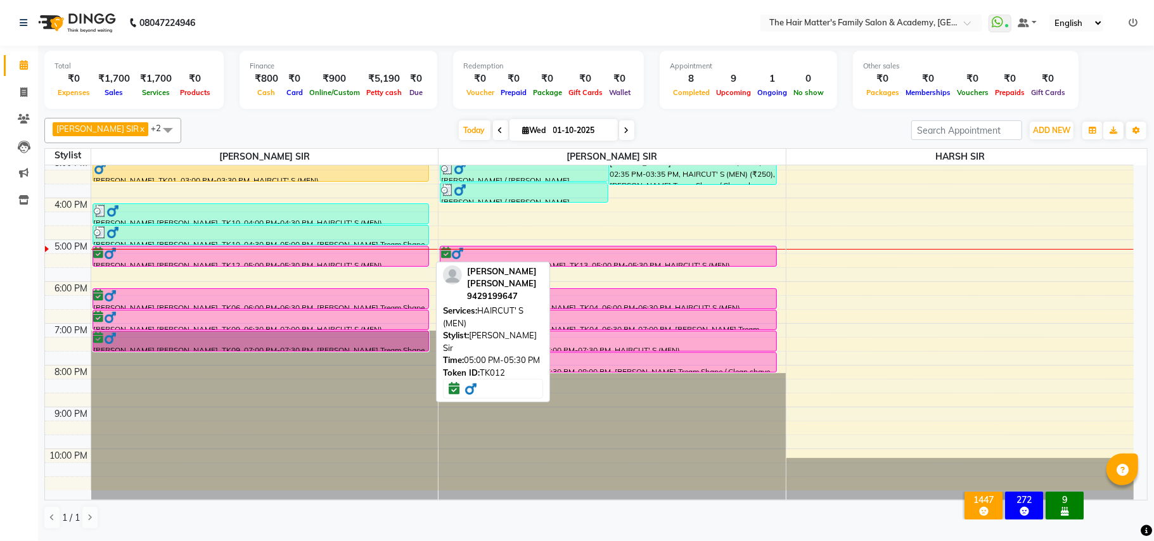
click at [234, 251] on div at bounding box center [261, 253] width 335 height 13
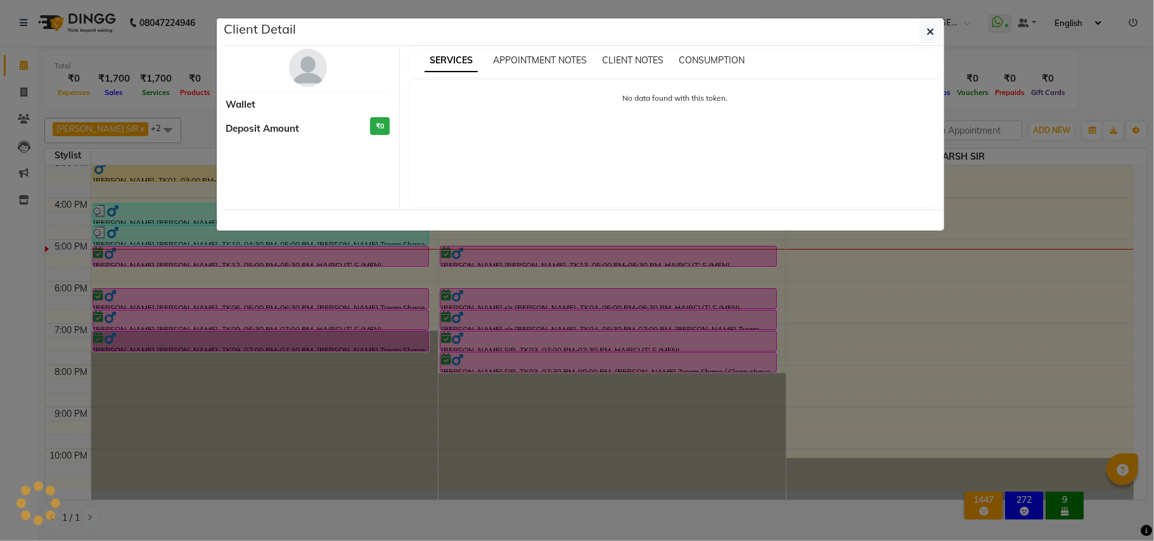
select select "6"
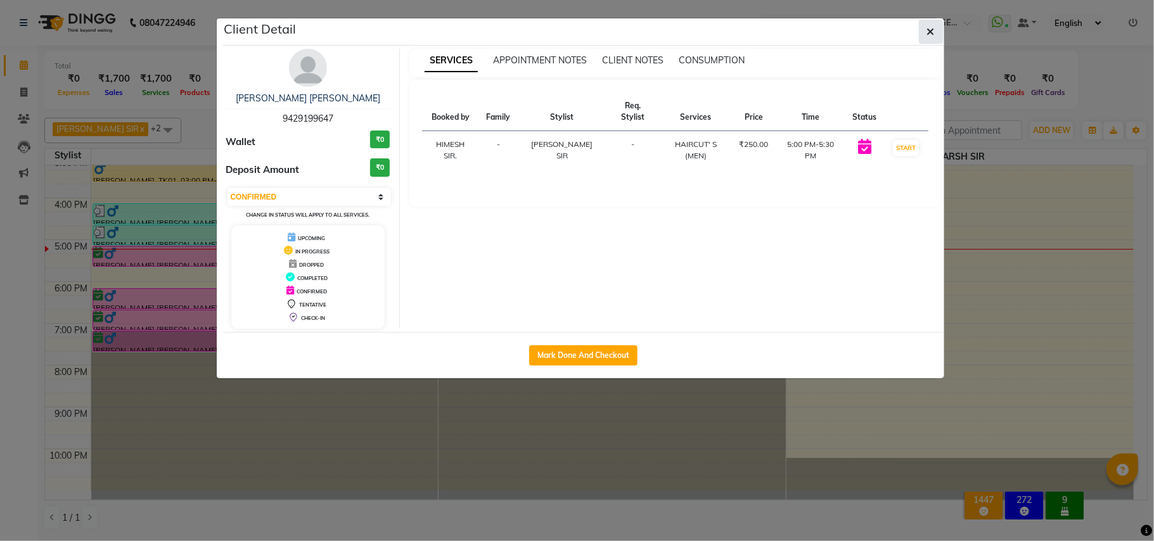
click at [933, 29] on icon "button" at bounding box center [931, 32] width 8 height 10
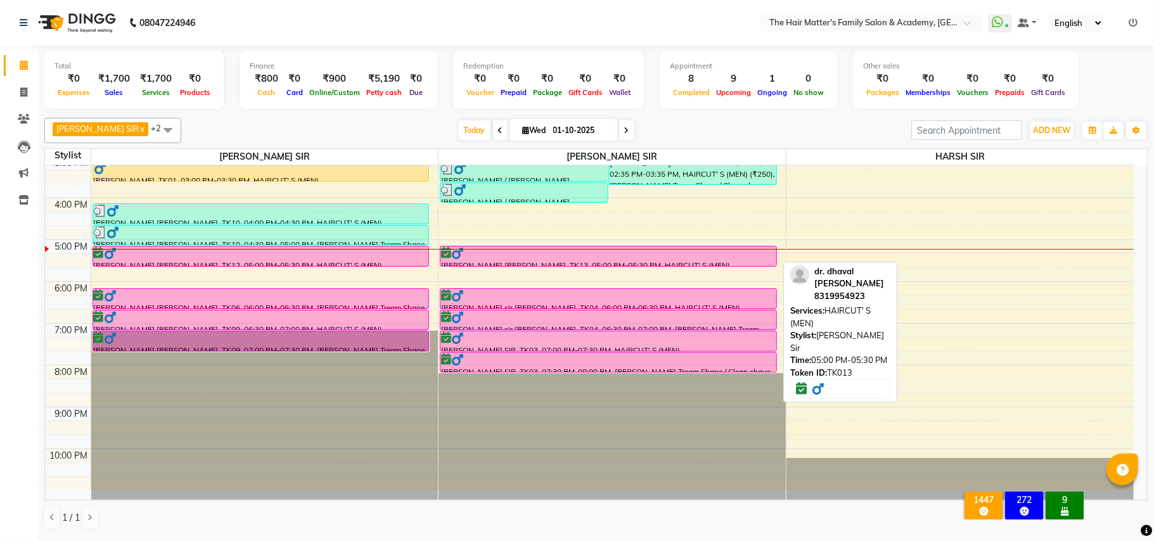
click at [475, 252] on div at bounding box center [608, 253] width 335 height 13
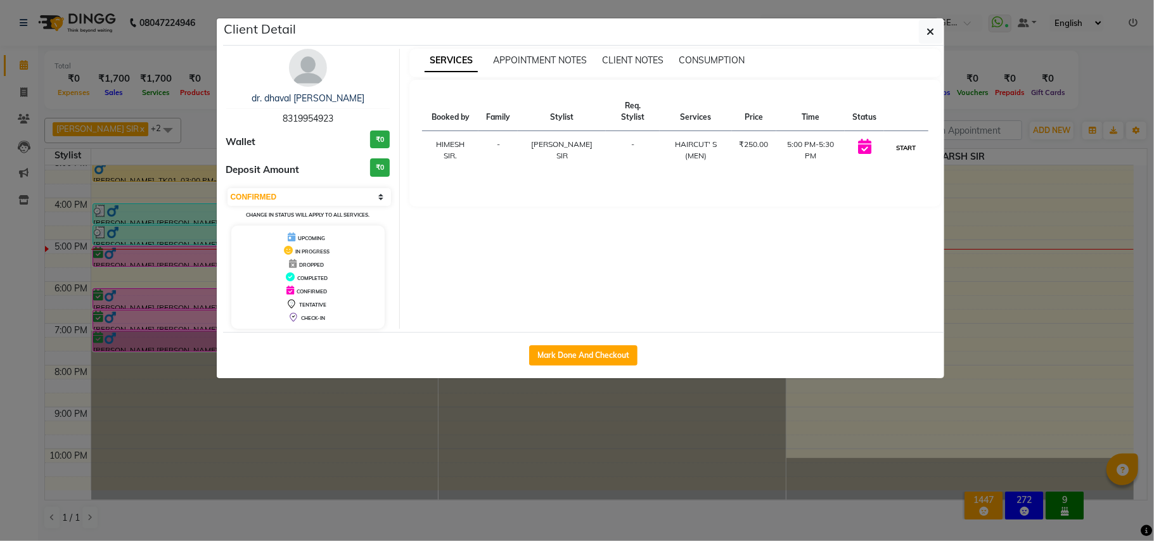
click at [916, 140] on button "START" at bounding box center [906, 148] width 26 height 16
select select "1"
click at [984, 147] on ngb-modal-window "Client Detail dr. dhaval [PERSON_NAME] 8319954923 Wallet ₹0 Deposit Amount ₹0 S…" at bounding box center [577, 270] width 1154 height 541
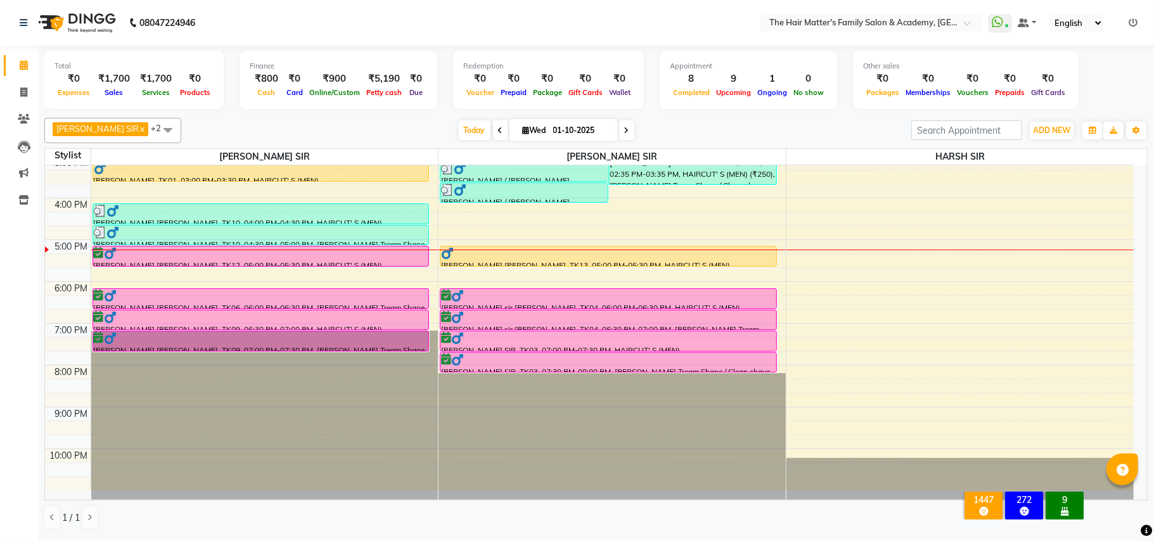
click at [348, 177] on div "[PERSON_NAME], TK01, 03:00 PM-03:30 PM, HAIRCUT' S (MEN)" at bounding box center [261, 172] width 336 height 20
select select "1"
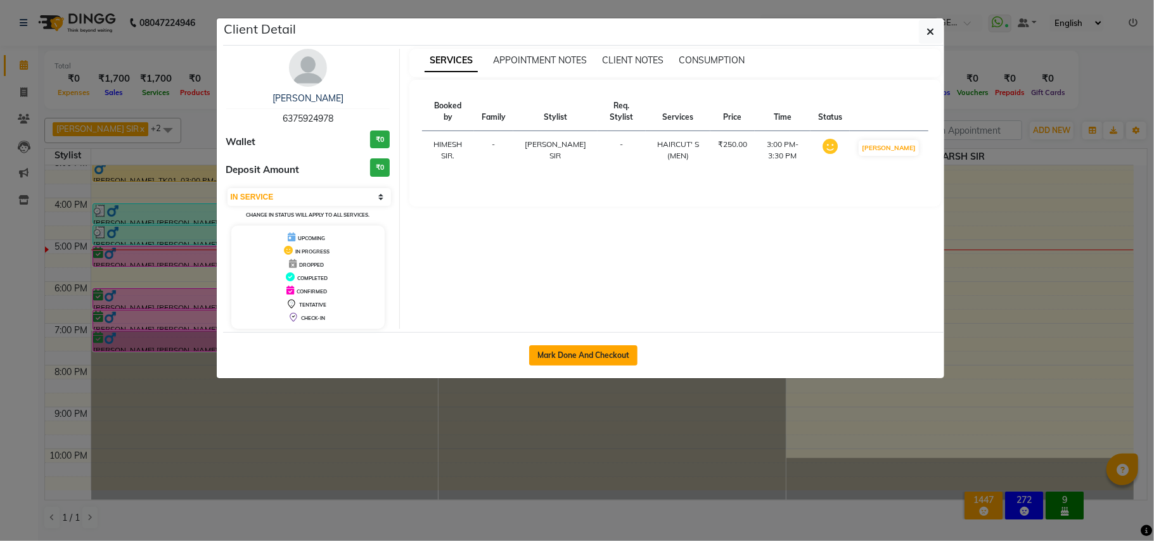
click at [579, 350] on button "Mark Done And Checkout" at bounding box center [583, 355] width 108 height 20
select select "5980"
select select "service"
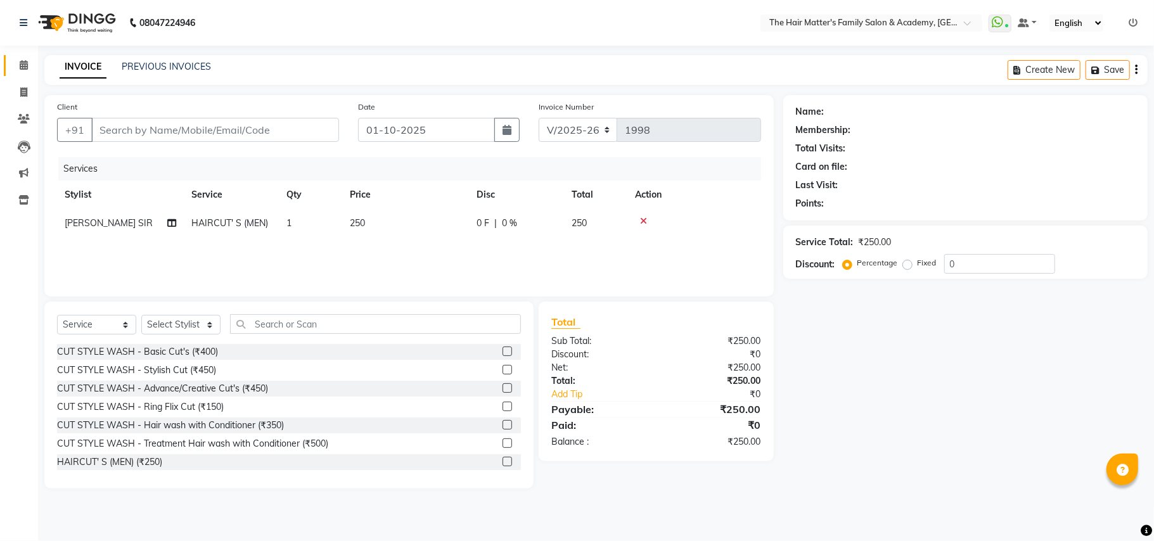
type input "6375924978"
select select "42572"
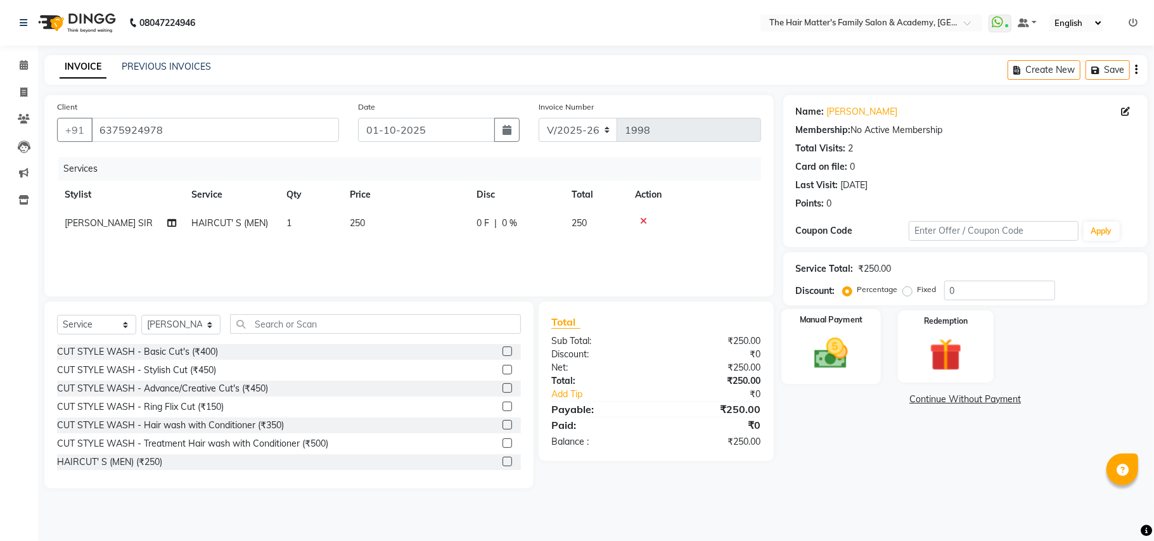
click at [838, 355] on img at bounding box center [830, 353] width 55 height 39
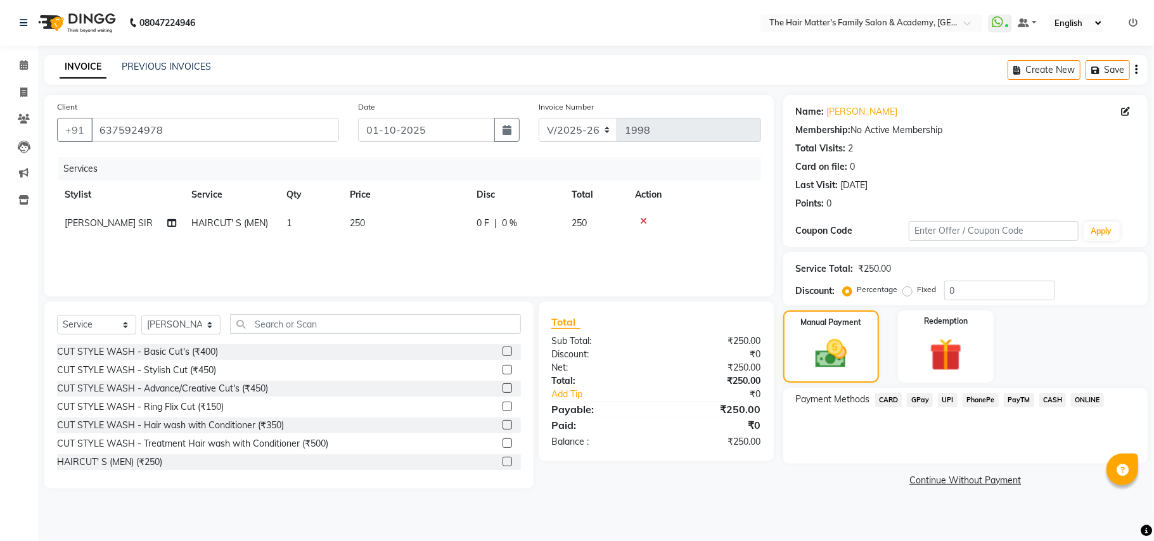
click at [1045, 403] on span "CASH" at bounding box center [1052, 400] width 27 height 15
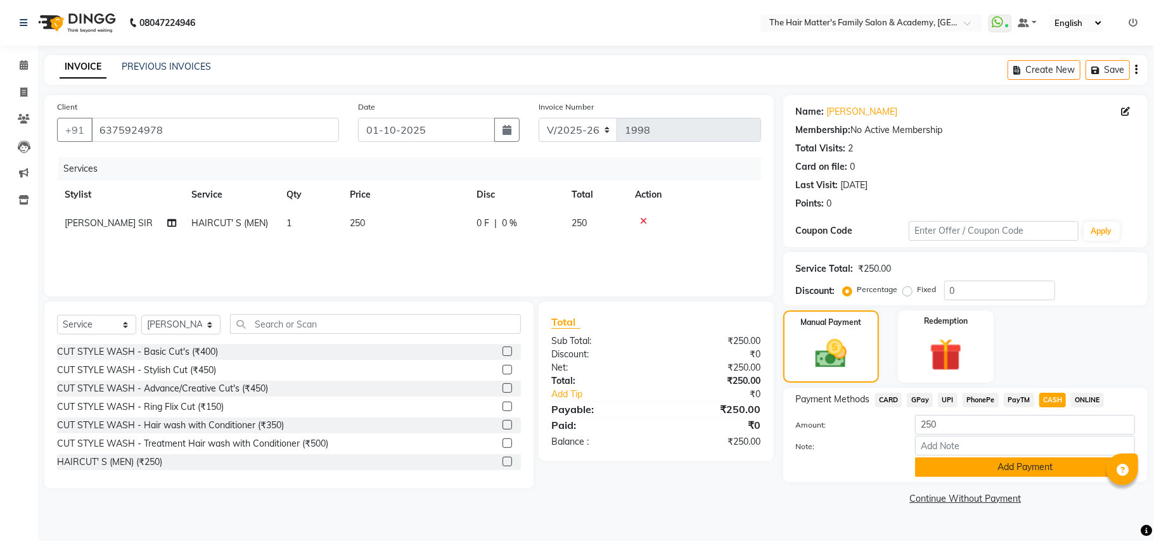
click at [969, 470] on button "Add Payment" at bounding box center [1025, 467] width 220 height 20
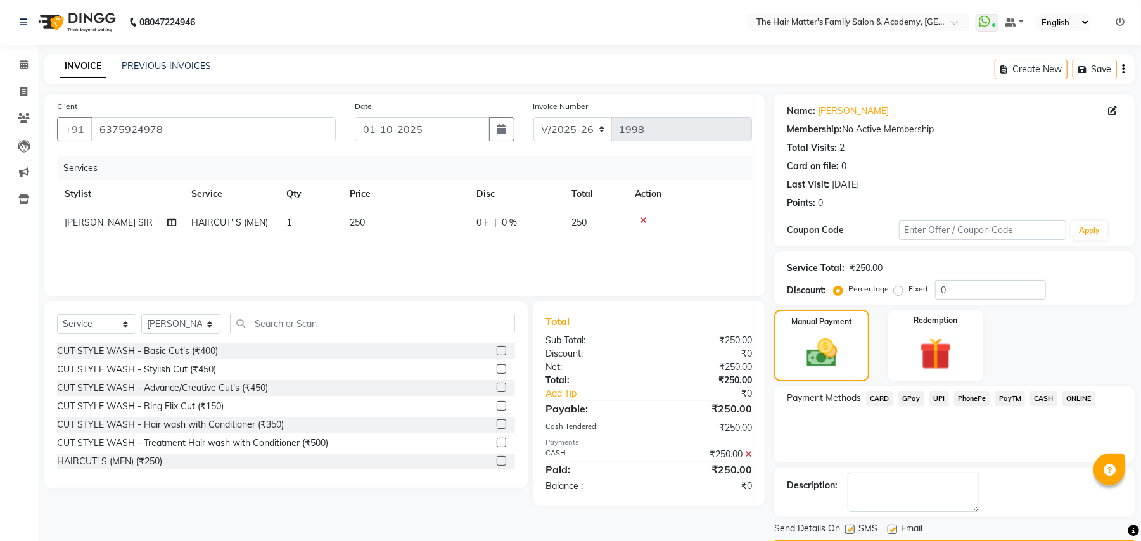
scroll to position [39, 0]
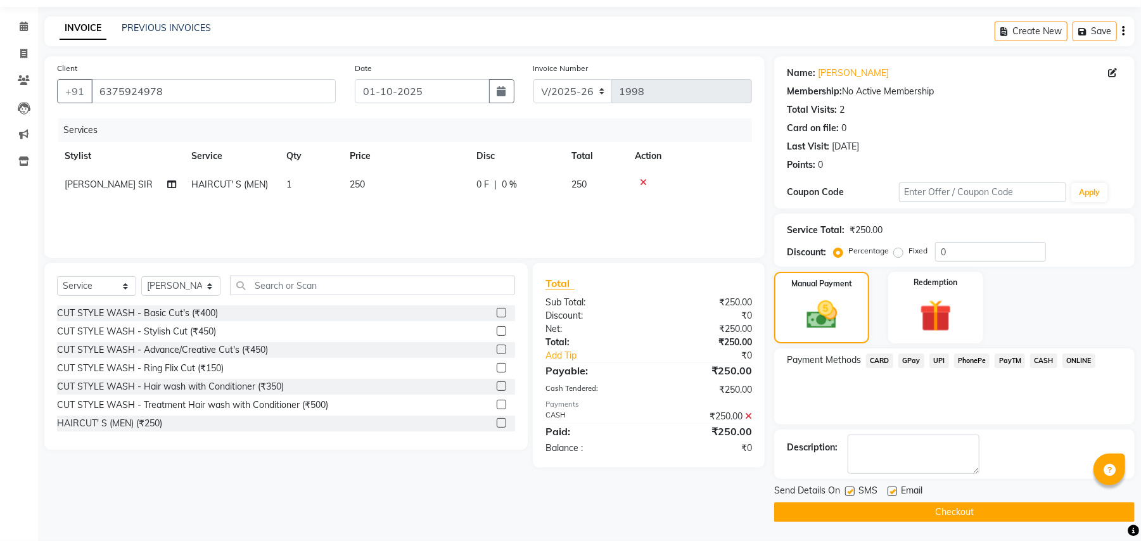
drag, startPoint x: 918, startPoint y: 515, endPoint x: 909, endPoint y: 512, distance: 9.8
click at [909, 512] on button "Checkout" at bounding box center [954, 512] width 361 height 20
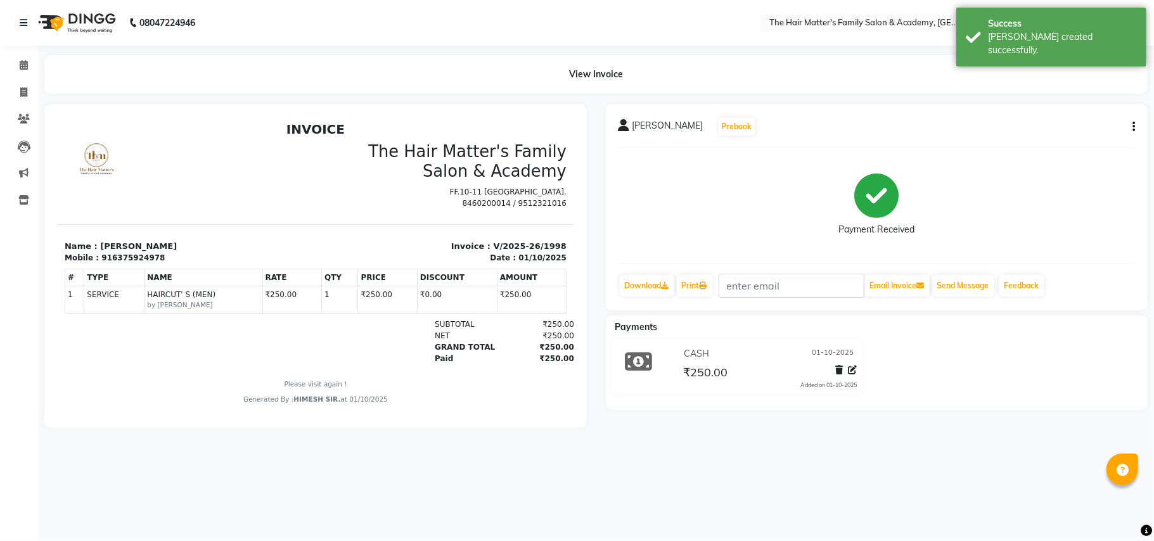
scroll to position [10, 0]
click at [22, 72] on link "Calendar" at bounding box center [19, 65] width 30 height 21
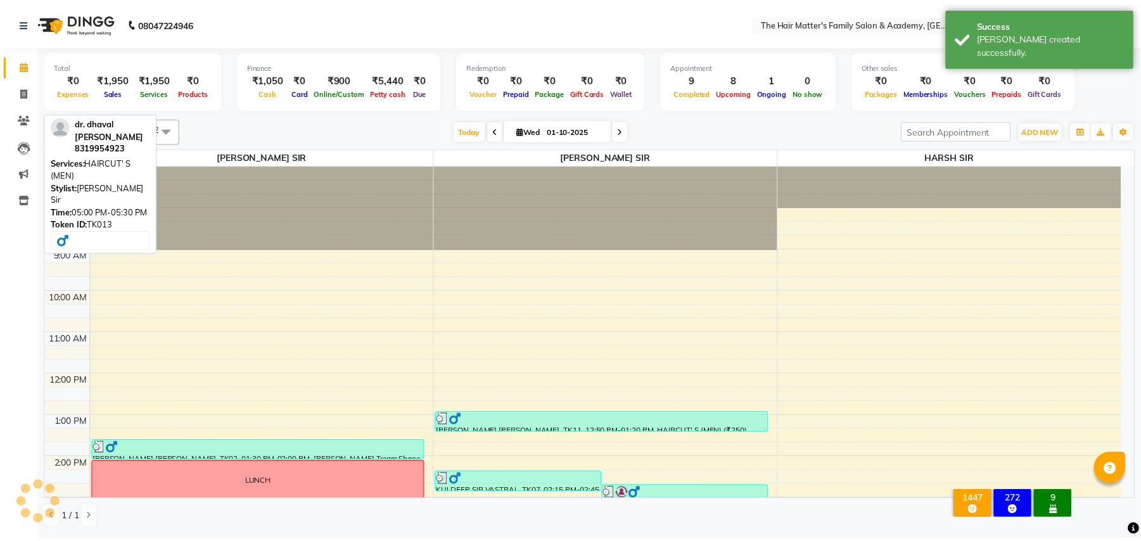
scroll to position [343, 0]
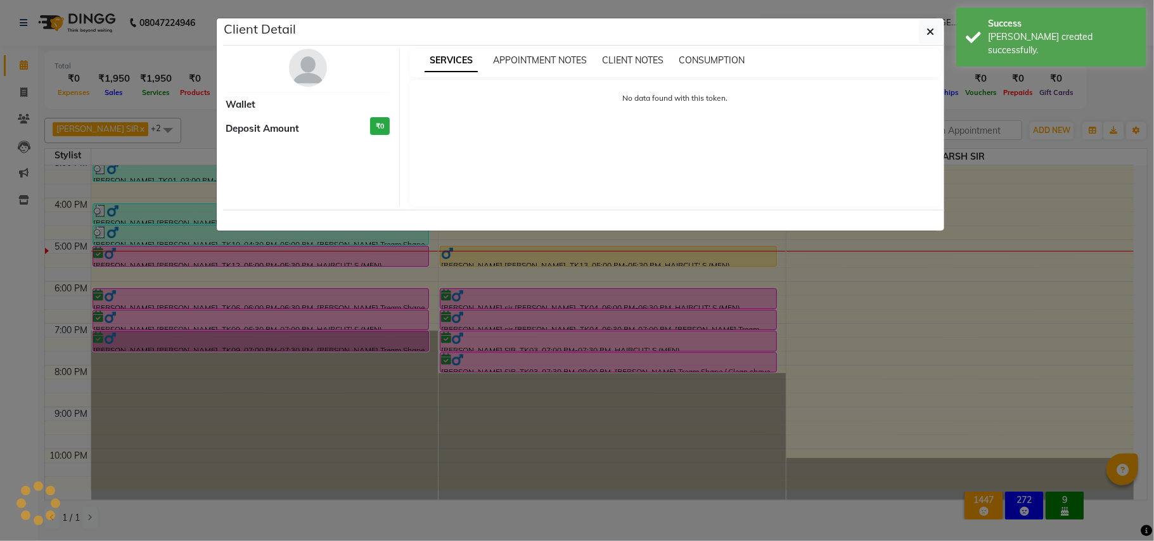
select select "1"
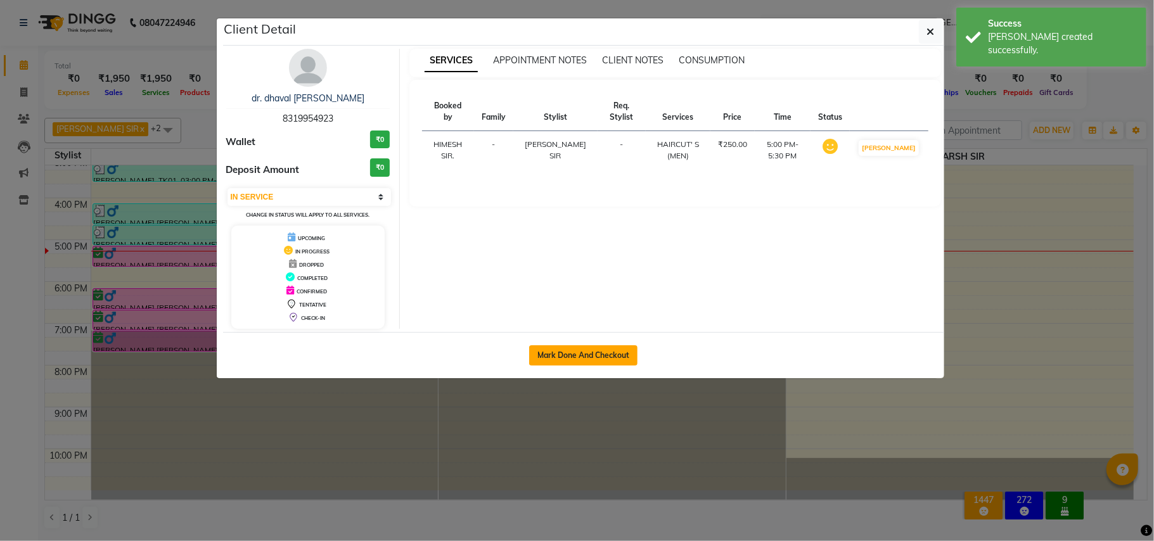
click at [577, 353] on button "Mark Done And Checkout" at bounding box center [583, 355] width 108 height 20
select select "service"
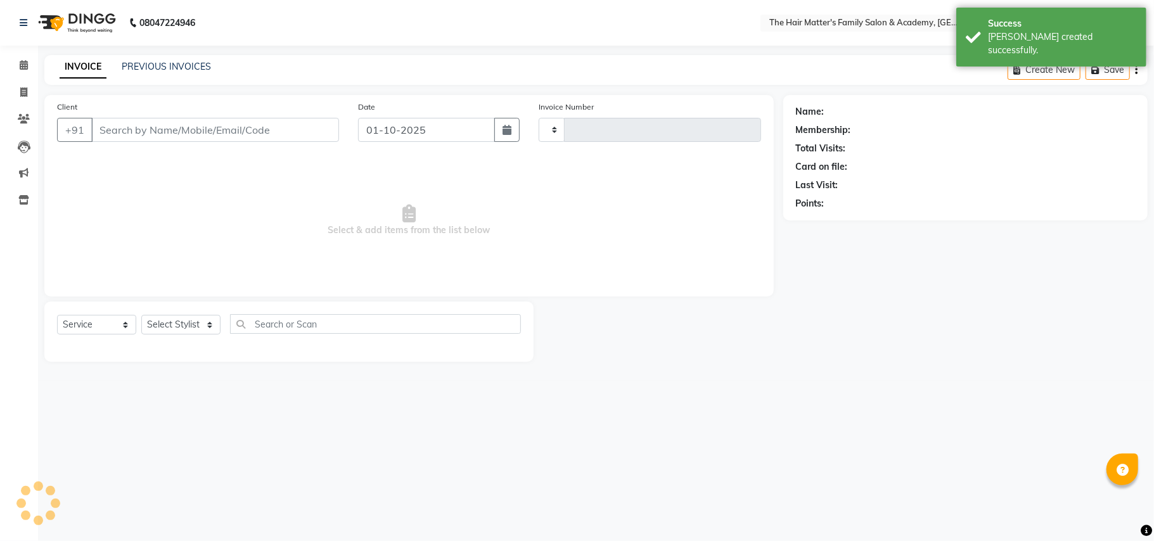
type input "1999"
select select "5980"
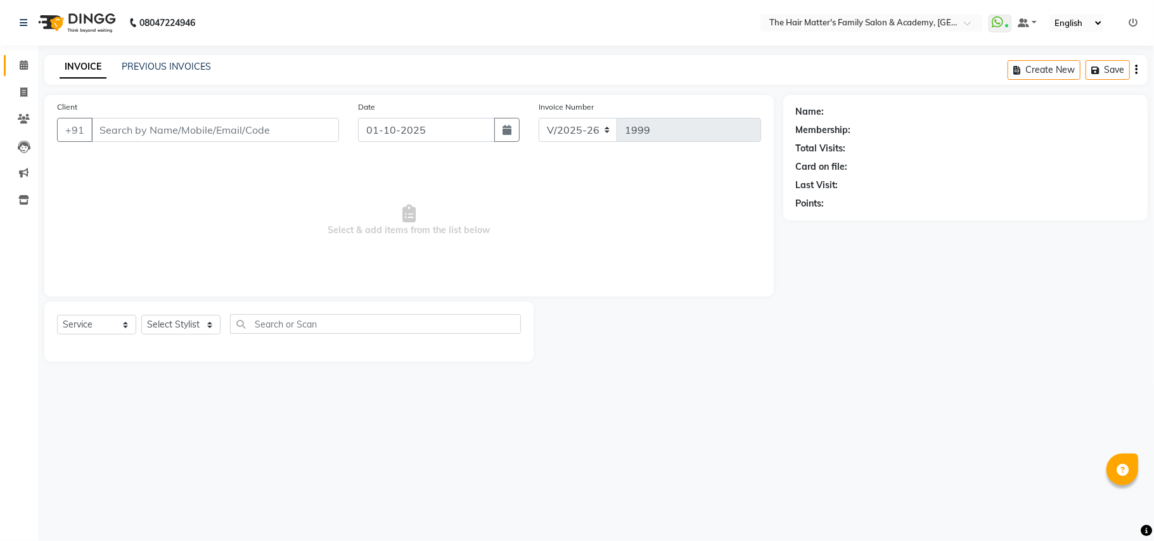
type input "8319954923"
select select "43094"
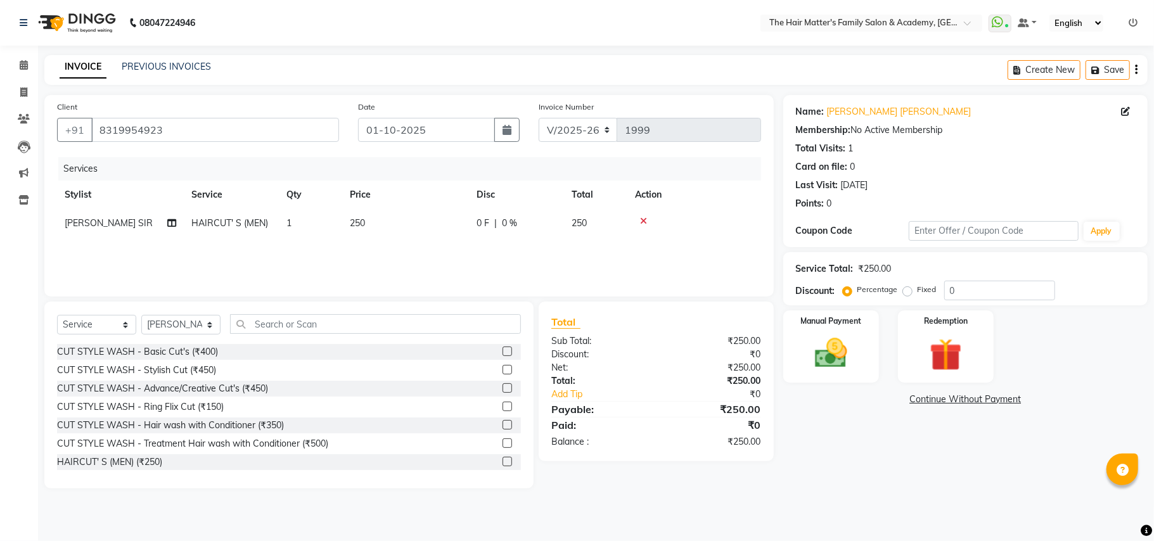
click at [834, 345] on img at bounding box center [831, 353] width 53 height 37
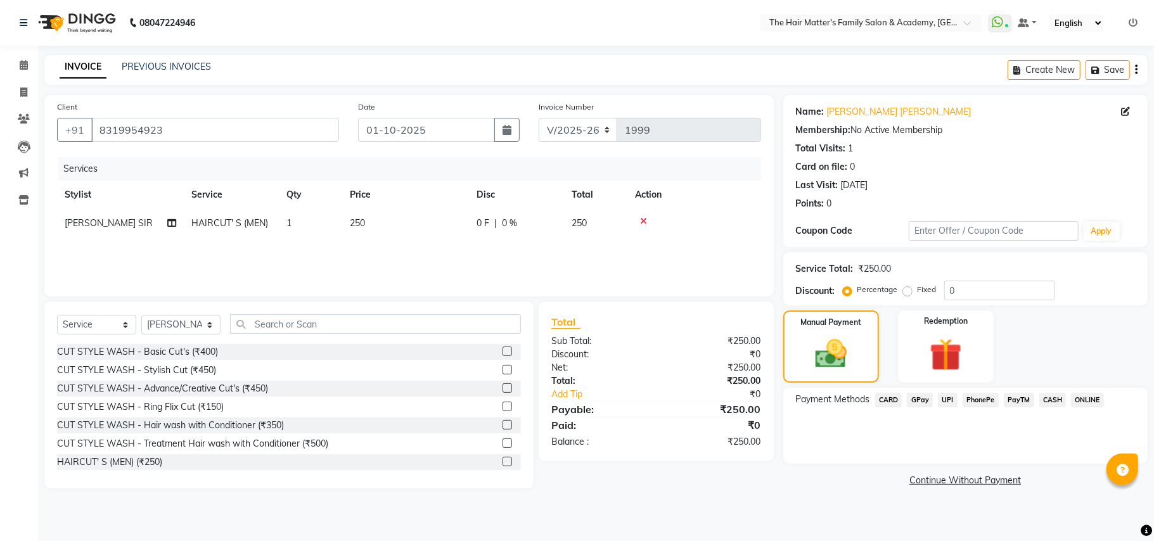
click at [1040, 401] on span "CASH" at bounding box center [1052, 400] width 27 height 15
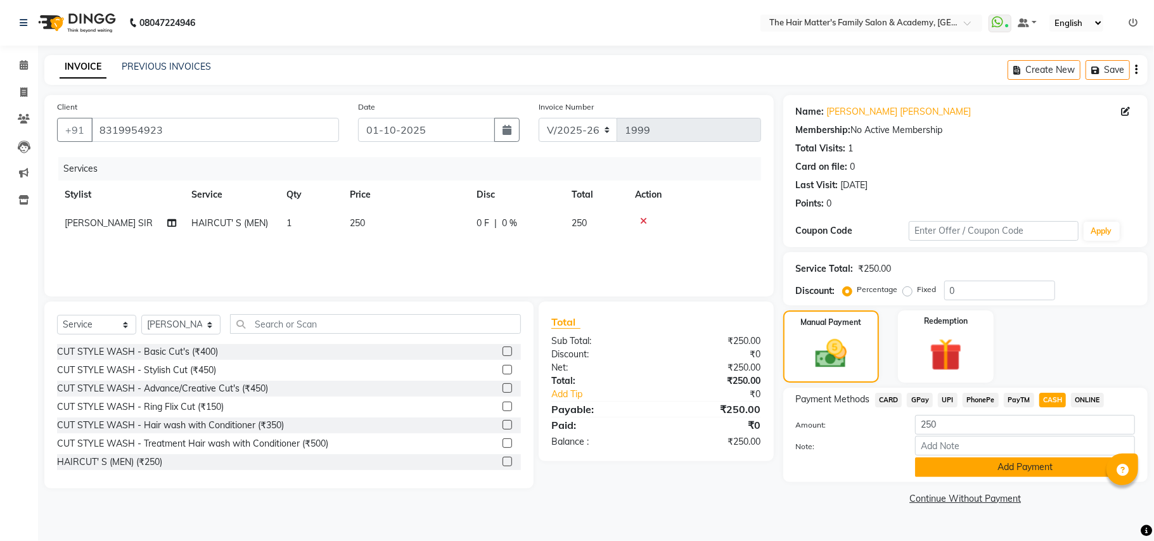
click at [978, 461] on button "Add Payment" at bounding box center [1025, 467] width 220 height 20
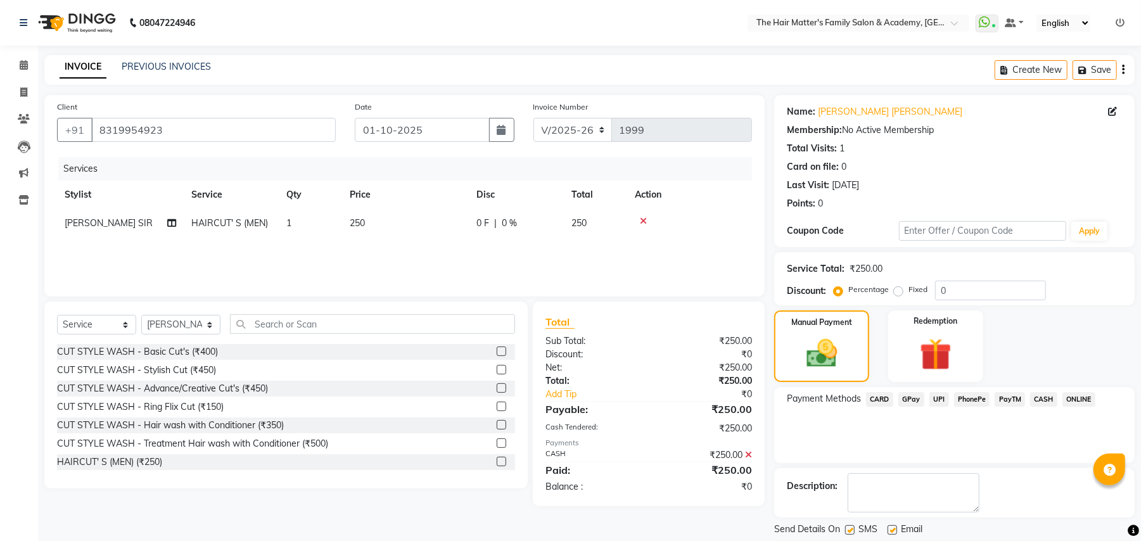
scroll to position [39, 0]
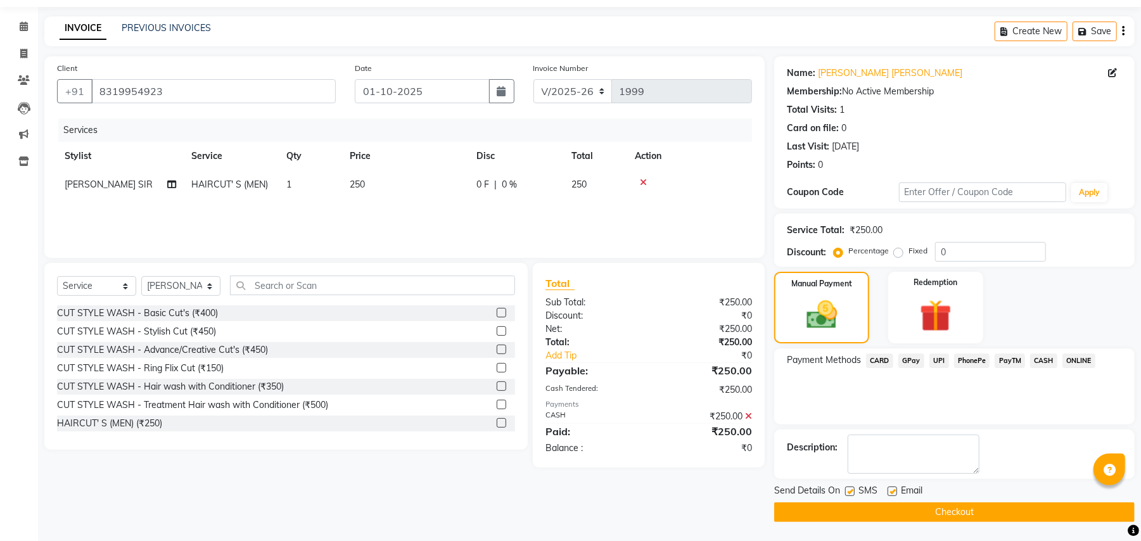
click at [925, 505] on button "Checkout" at bounding box center [954, 512] width 361 height 20
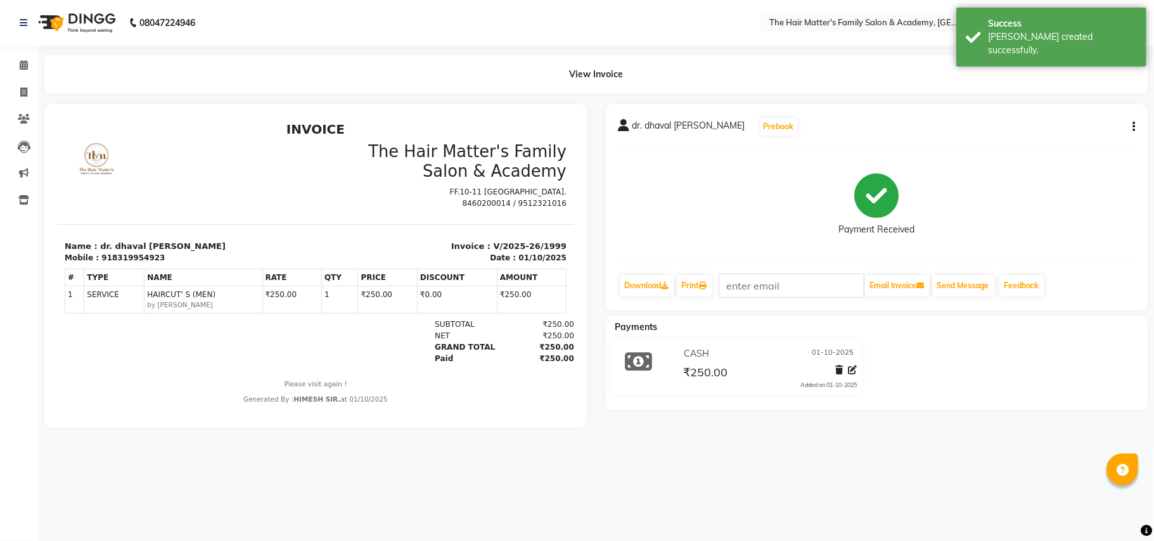
scroll to position [10, 0]
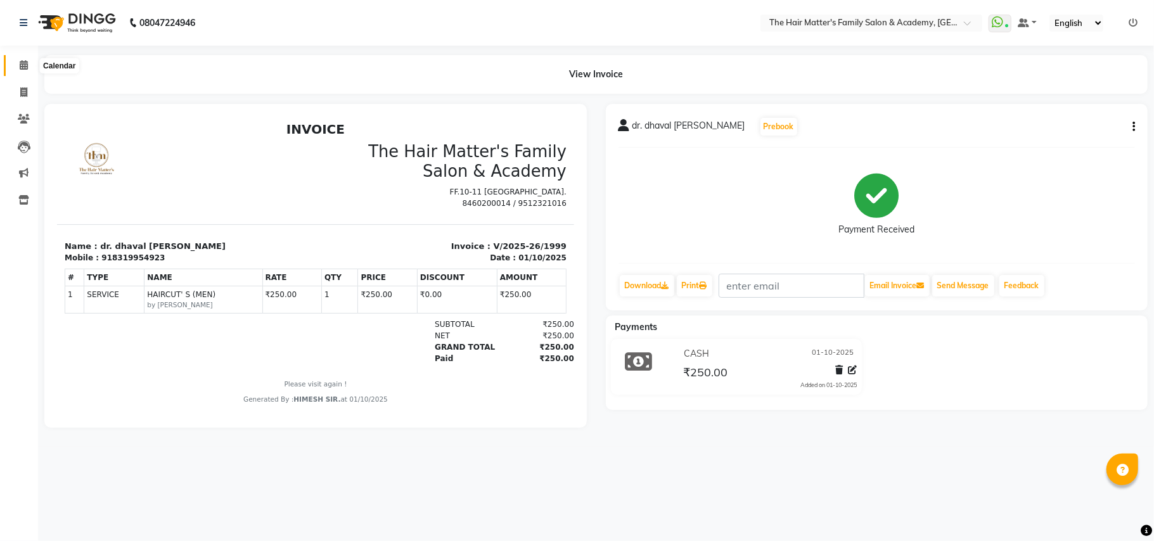
click at [18, 64] on span at bounding box center [24, 65] width 22 height 15
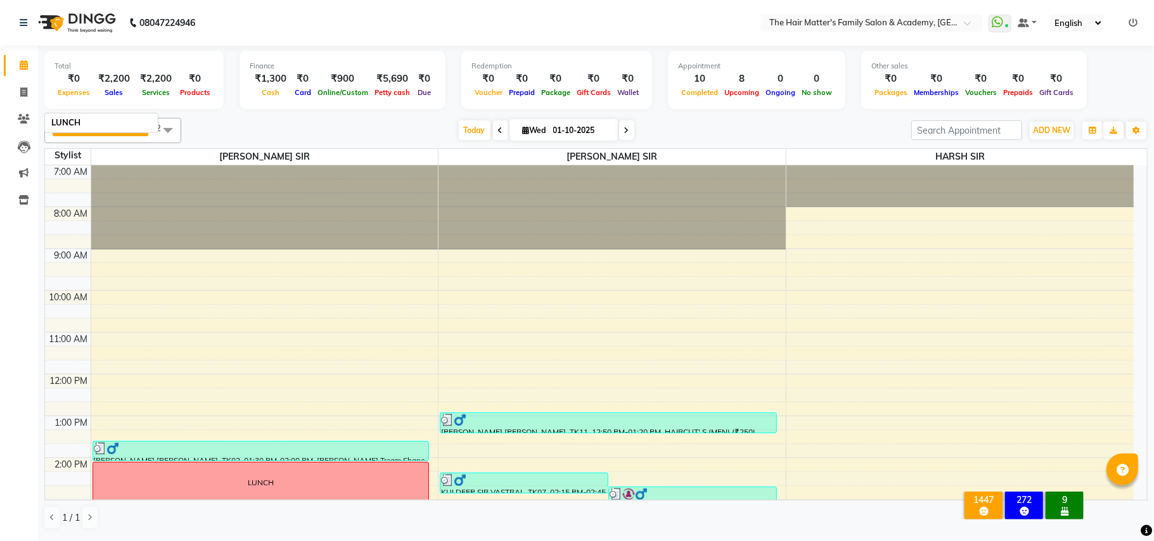
scroll to position [281, 0]
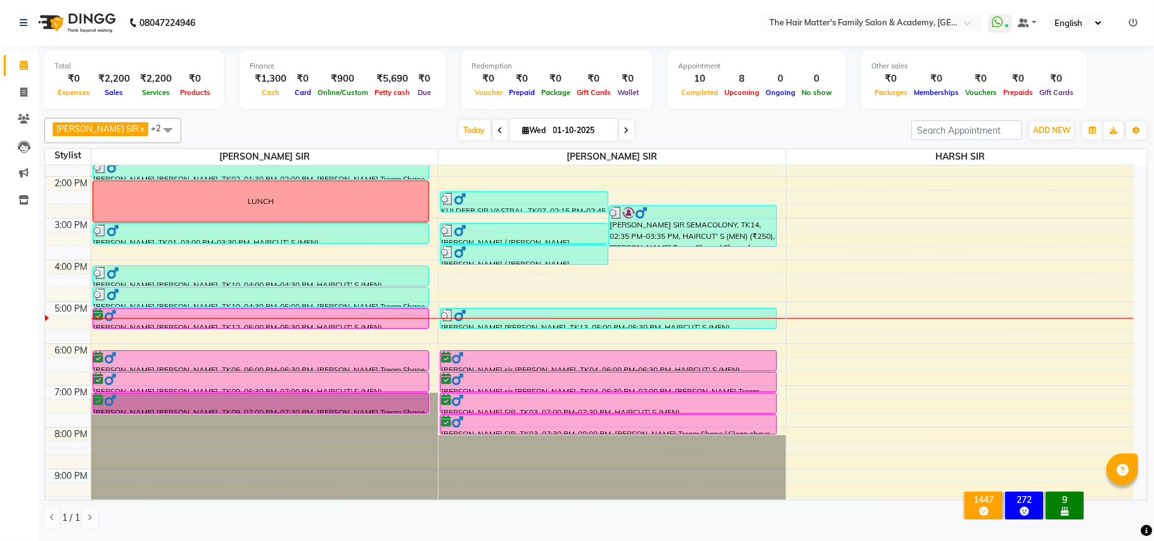
drag, startPoint x: 205, startPoint y: 328, endPoint x: 219, endPoint y: 330, distance: 13.5
click at [219, 330] on div "[PERSON_NAME] [PERSON_NAME], TK02, 01:30 PM-02:00 PM, [PERSON_NAME] Tream Shape…" at bounding box center [264, 218] width 347 height 668
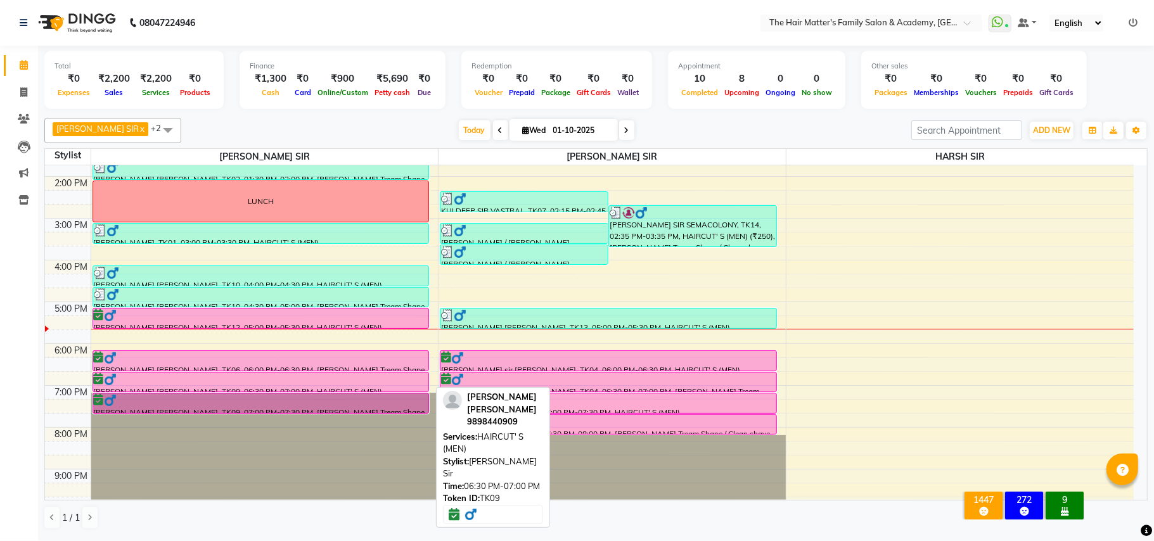
click at [191, 381] on div at bounding box center [261, 379] width 335 height 13
select select "6"
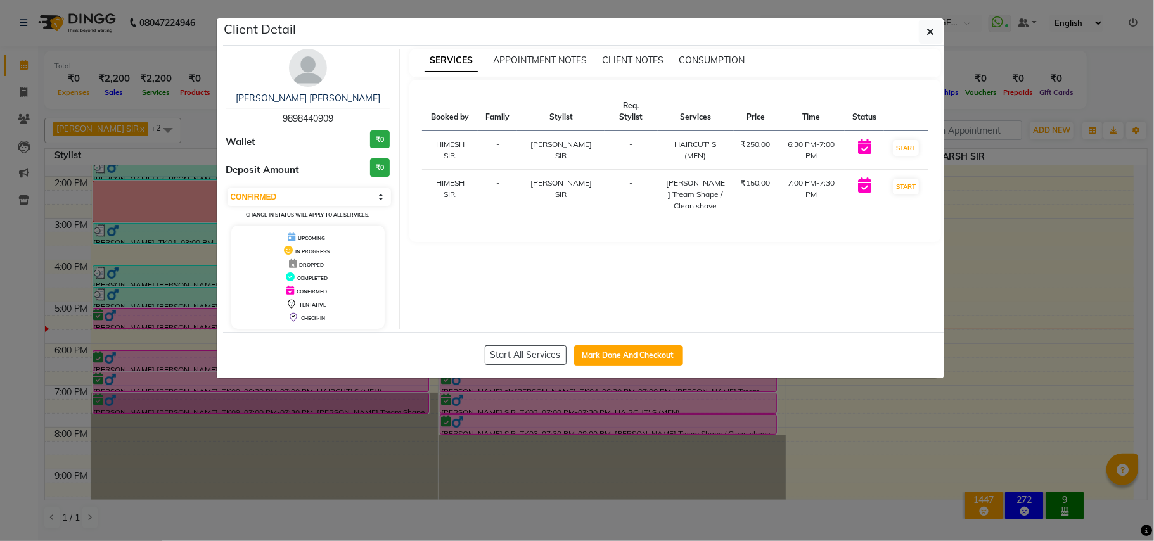
click at [317, 127] on div "[PERSON_NAME] [PERSON_NAME] 9898440909 Wallet ₹0 Deposit Amount ₹0 Select IN SE…" at bounding box center [309, 189] width 184 height 280
click at [318, 128] on div "[PERSON_NAME] [PERSON_NAME] 9898440909 Wallet ₹0 Deposit Amount ₹0 Select IN SE…" at bounding box center [309, 189] width 184 height 280
click at [318, 123] on span "9898440909" at bounding box center [308, 118] width 51 height 11
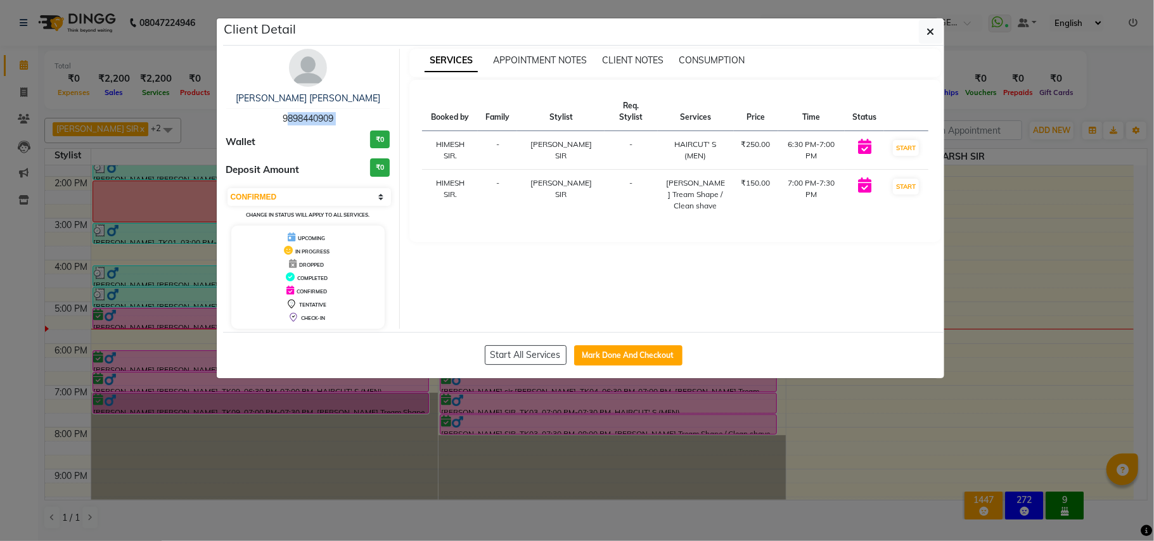
copy span "9898440909"
click at [936, 29] on button "button" at bounding box center [931, 32] width 24 height 24
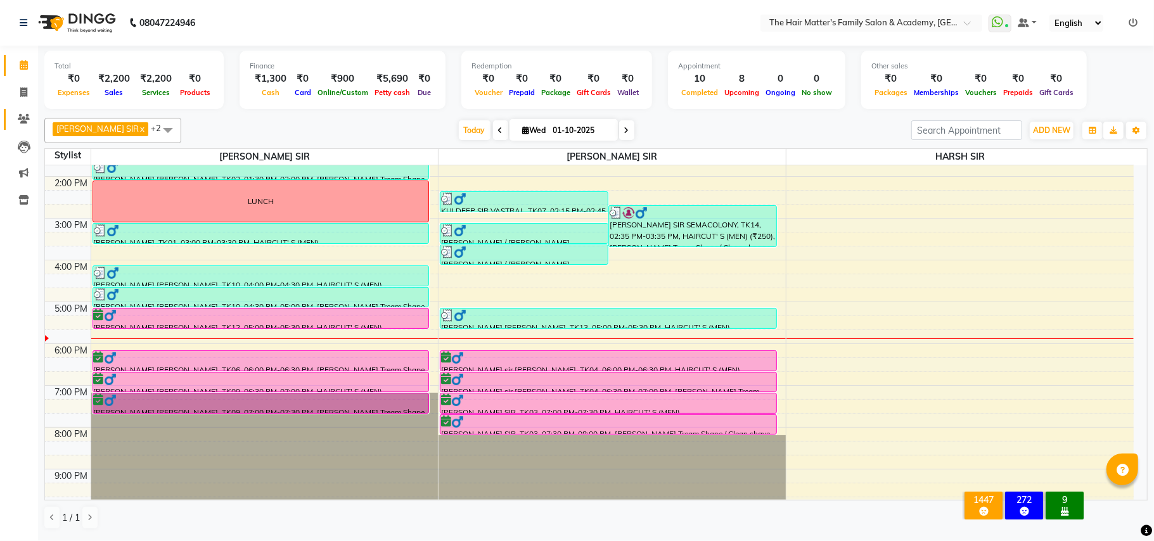
click at [10, 122] on link "Clients" at bounding box center [19, 119] width 30 height 21
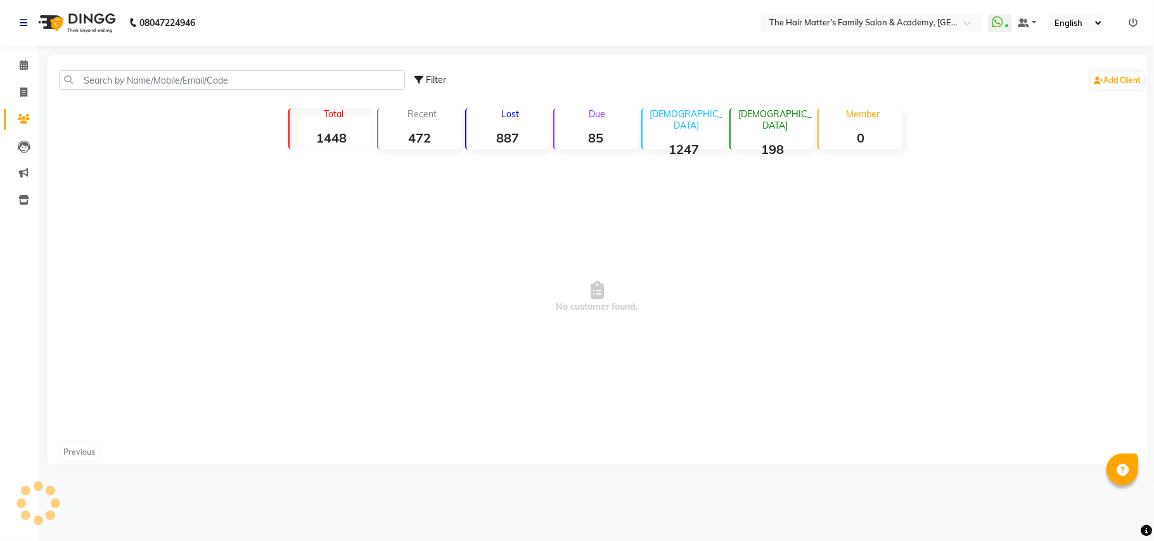
click at [128, 91] on div "Filter Add Client" at bounding box center [597, 80] width 1096 height 40
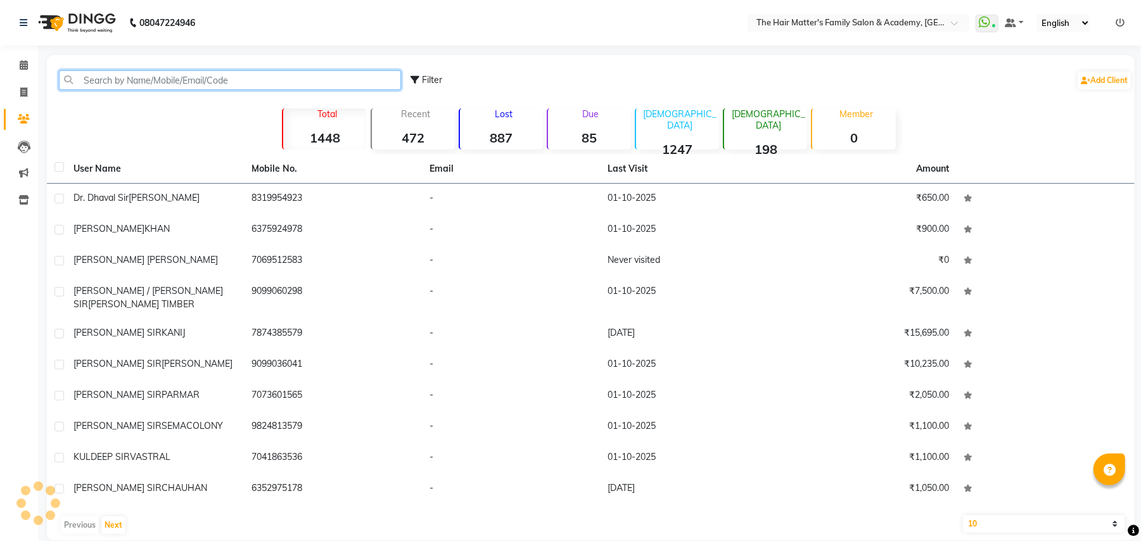
click at [137, 82] on input "text" at bounding box center [230, 80] width 342 height 20
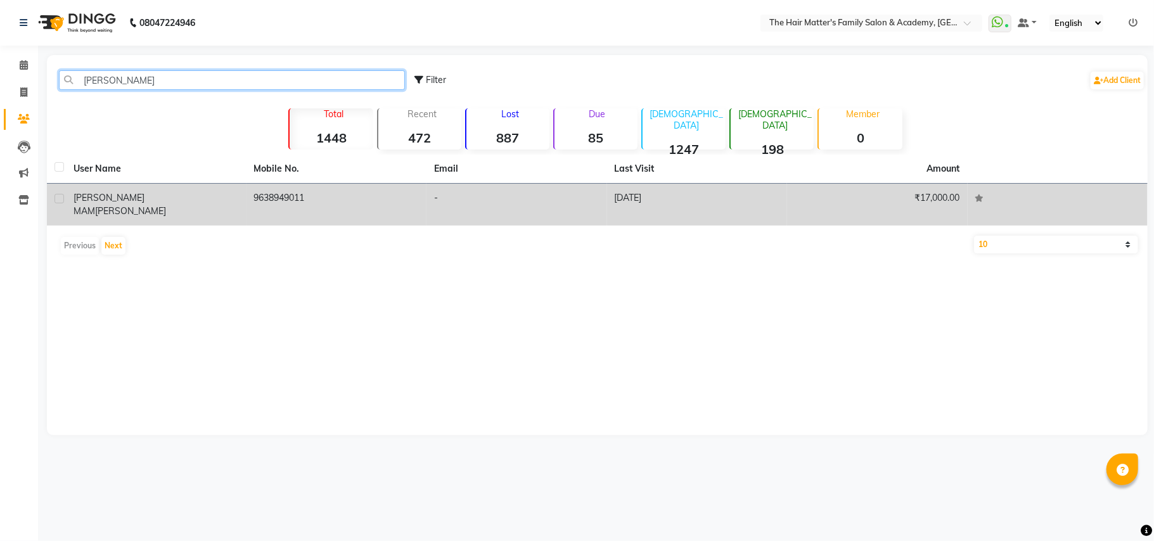
type input "[PERSON_NAME]"
click at [152, 205] on span "[PERSON_NAME]" at bounding box center [130, 210] width 71 height 11
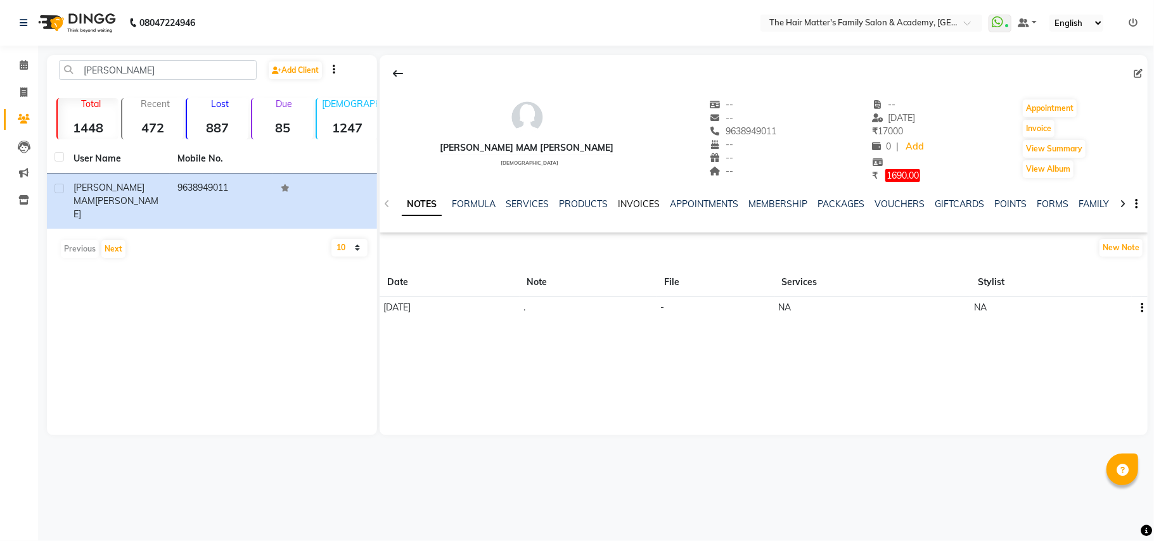
click at [635, 204] on link "INVOICES" at bounding box center [639, 203] width 42 height 11
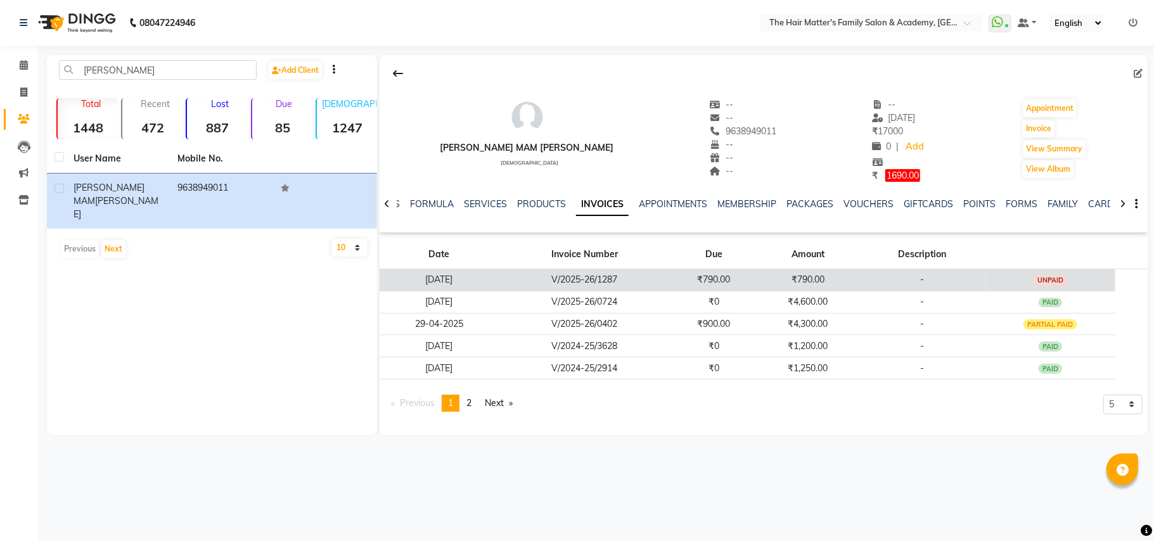
click at [662, 272] on td "V/2025-26/1287" at bounding box center [584, 280] width 172 height 22
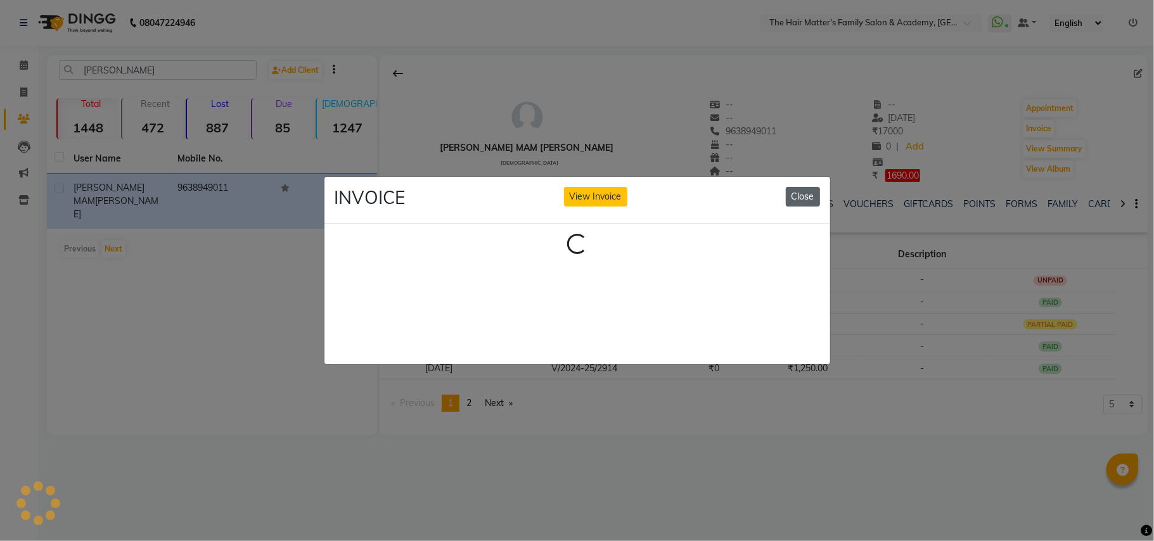
click at [799, 188] on button "Close" at bounding box center [803, 197] width 34 height 20
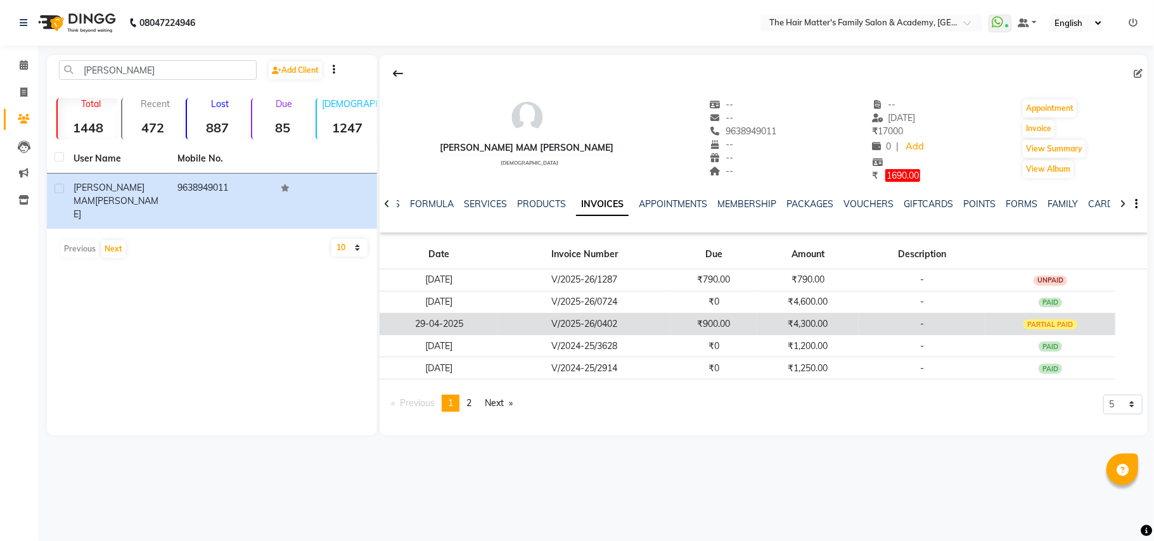
click at [703, 323] on td "₹900.00" at bounding box center [713, 324] width 87 height 22
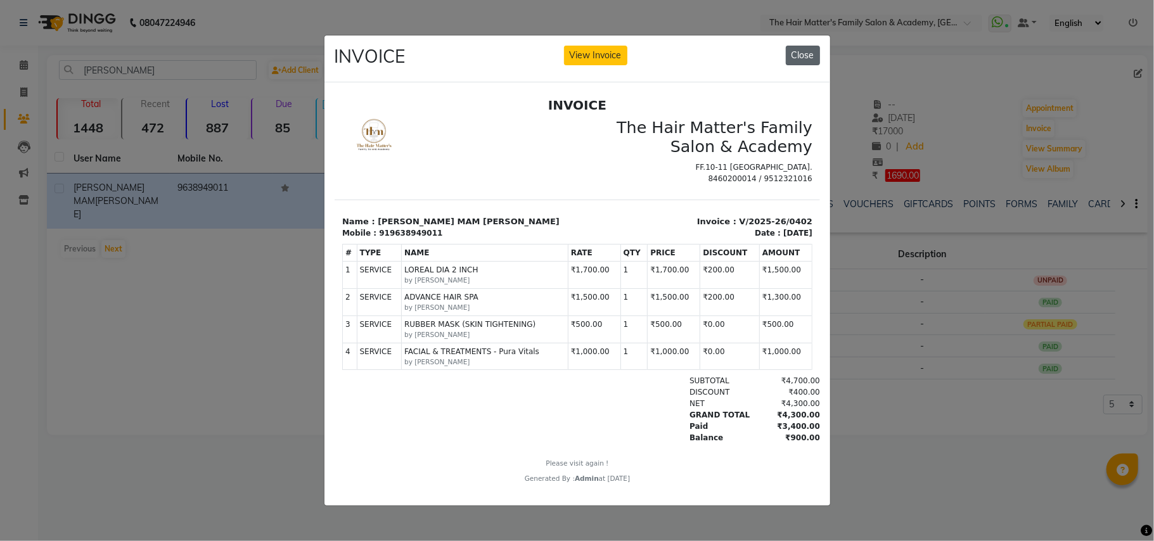
click at [786, 46] on button "Close" at bounding box center [803, 56] width 34 height 20
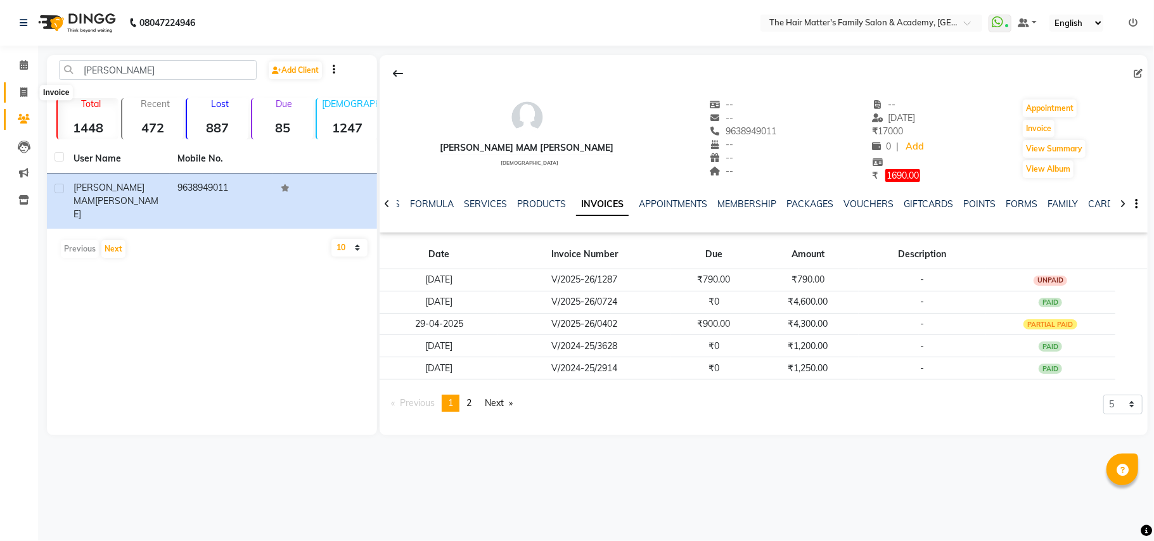
click at [13, 90] on span at bounding box center [24, 93] width 22 height 15
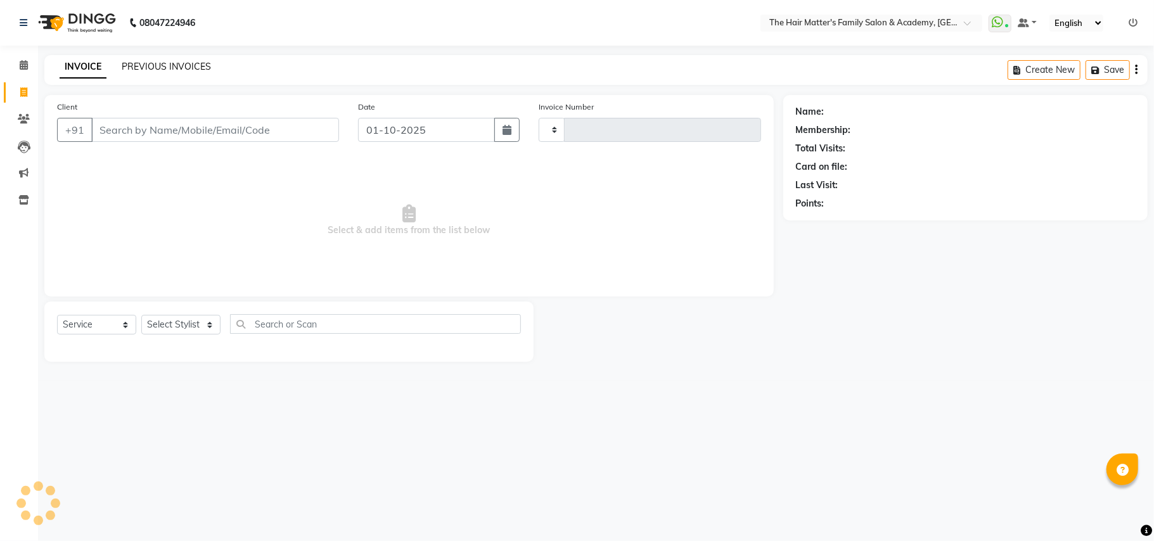
click at [166, 61] on link "PREVIOUS INVOICES" at bounding box center [166, 66] width 89 height 11
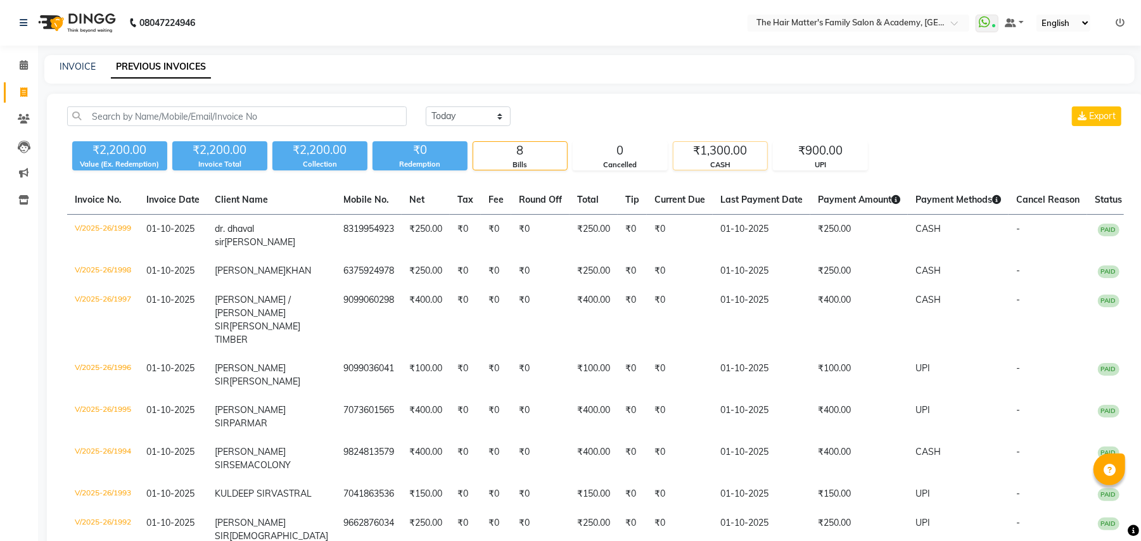
click at [734, 153] on div "₹1,300.00" at bounding box center [721, 151] width 94 height 18
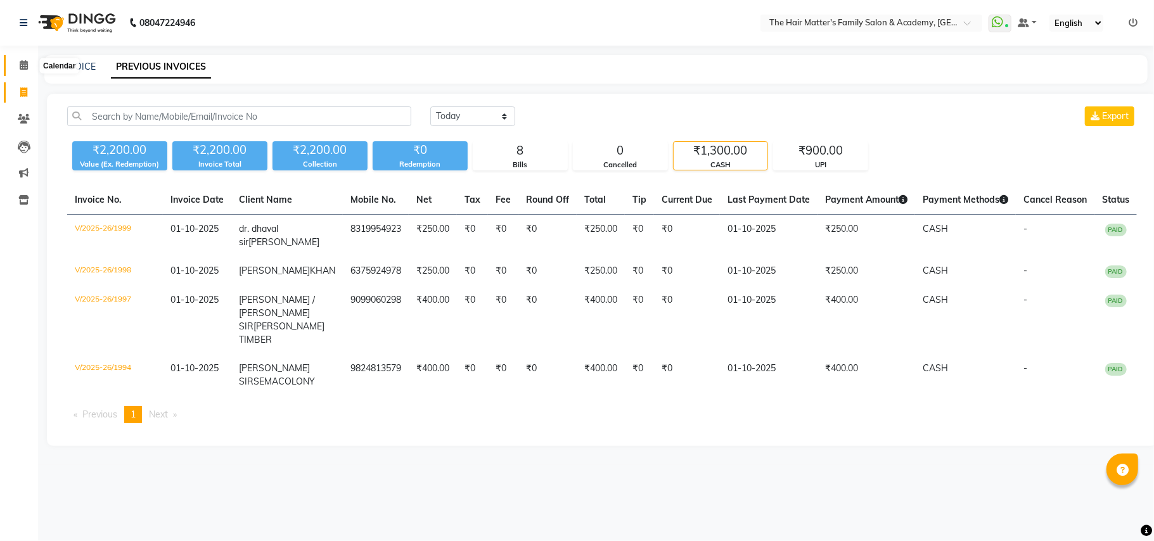
click at [21, 67] on icon at bounding box center [24, 65] width 8 height 10
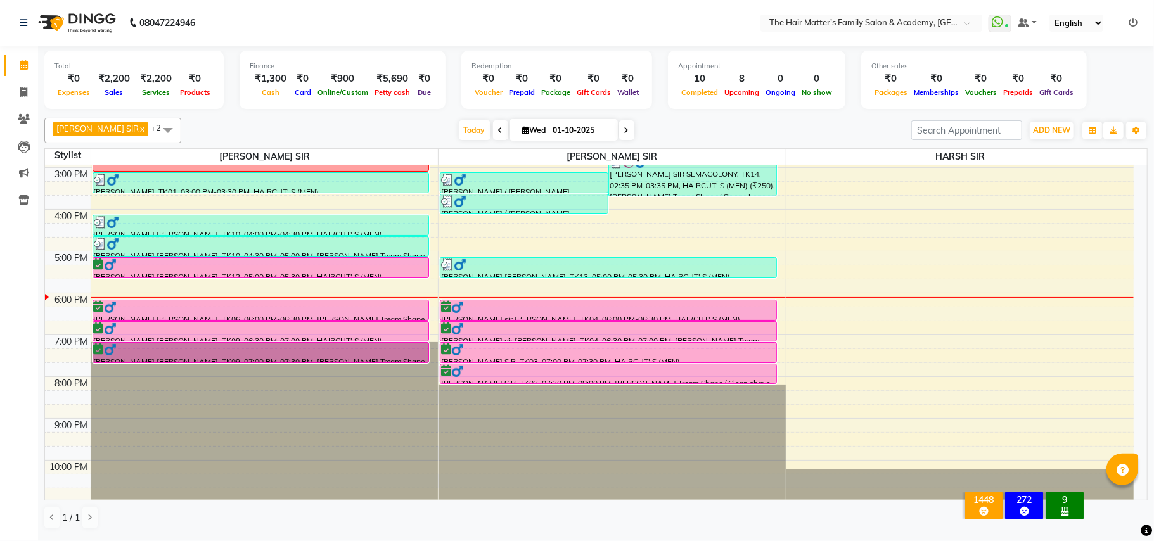
scroll to position [343, 0]
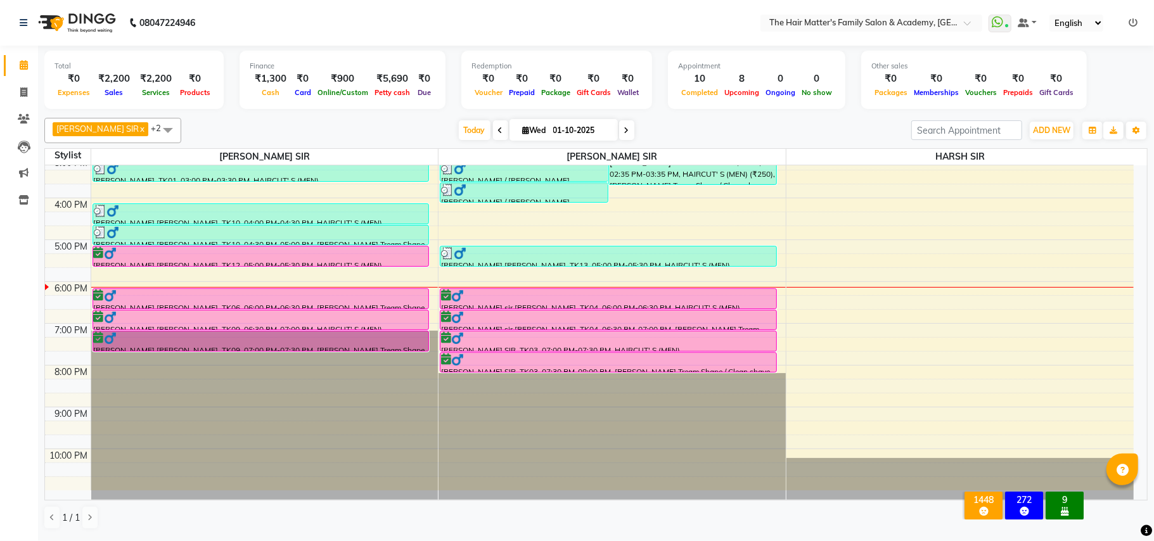
click at [579, 139] on input "01-10-2025" at bounding box center [580, 130] width 63 height 19
select select "10"
select select "2025"
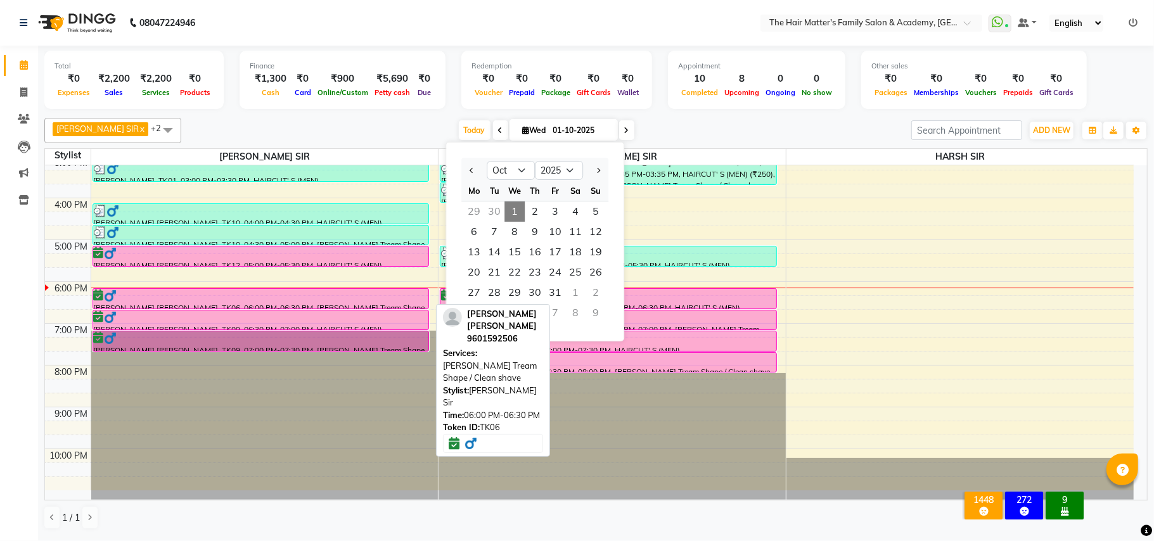
click at [305, 304] on div "[PERSON_NAME] [PERSON_NAME], TK06, 06:00 PM-06:30 PM, [PERSON_NAME] Tream Shape…" at bounding box center [261, 299] width 336 height 20
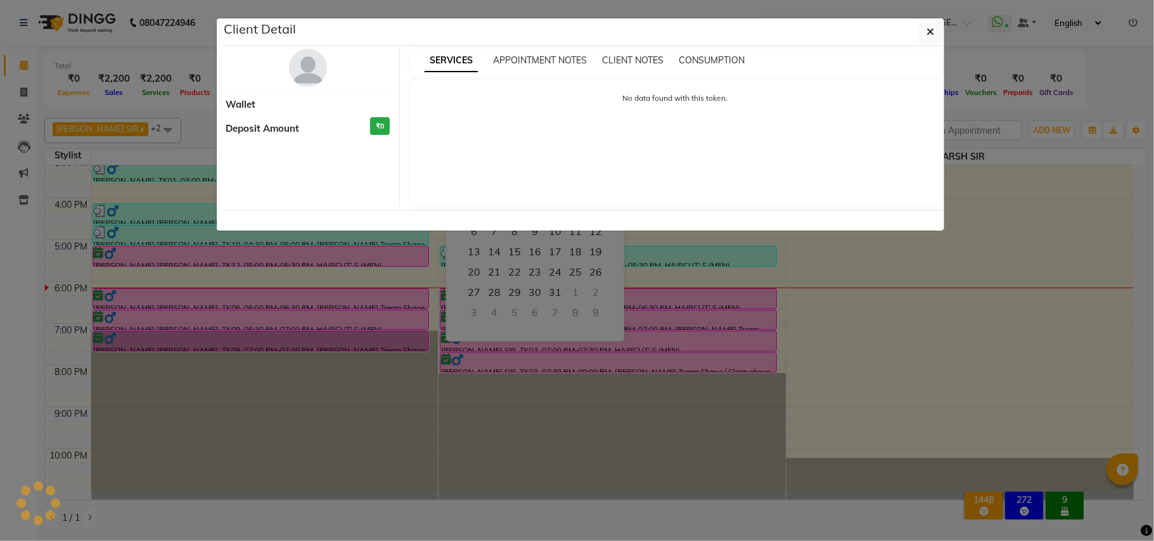
select select "6"
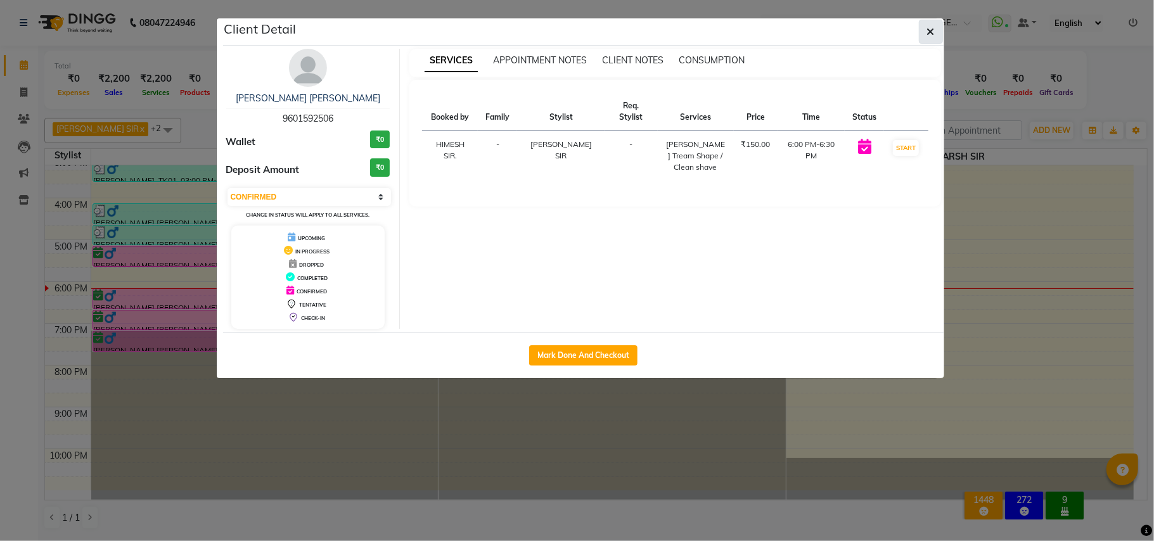
click at [940, 32] on button "button" at bounding box center [931, 32] width 24 height 24
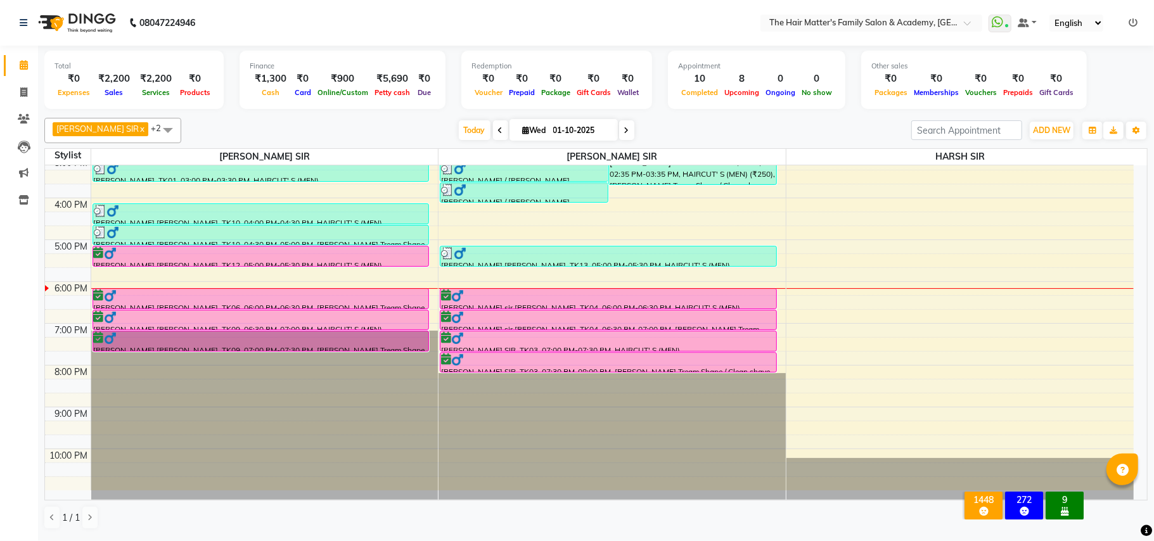
click at [1127, 21] on ul "WhatsApp Status ✕ Status: Connected Most Recent Message: [DATE] 03:29 PM Recent…" at bounding box center [1065, 23] width 155 height 17
click at [1137, 22] on icon at bounding box center [1132, 22] width 9 height 9
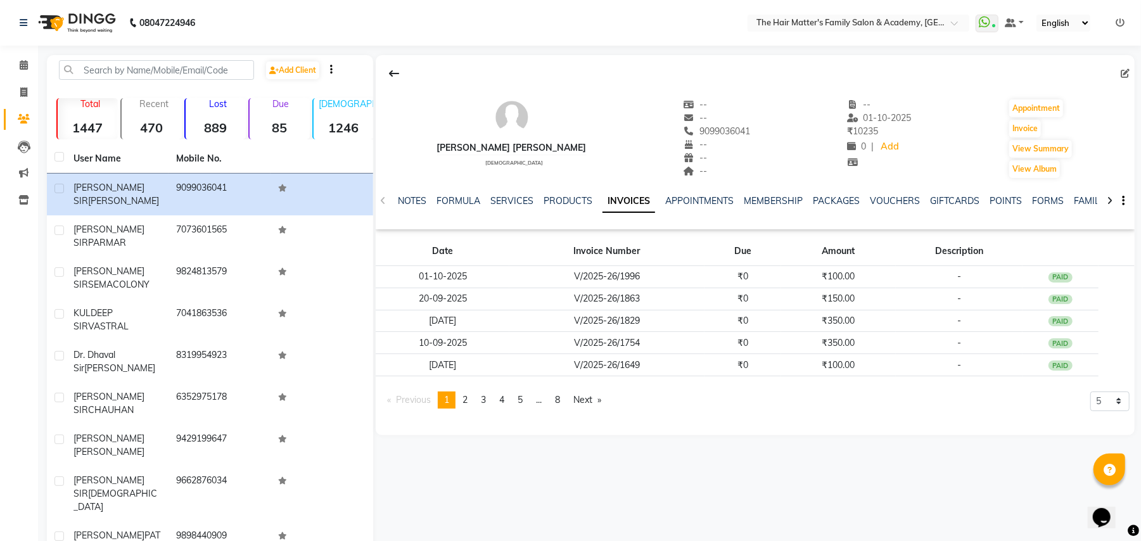
click at [25, 77] on li "Calendar" at bounding box center [19, 65] width 38 height 27
click at [25, 61] on icon at bounding box center [24, 65] width 8 height 10
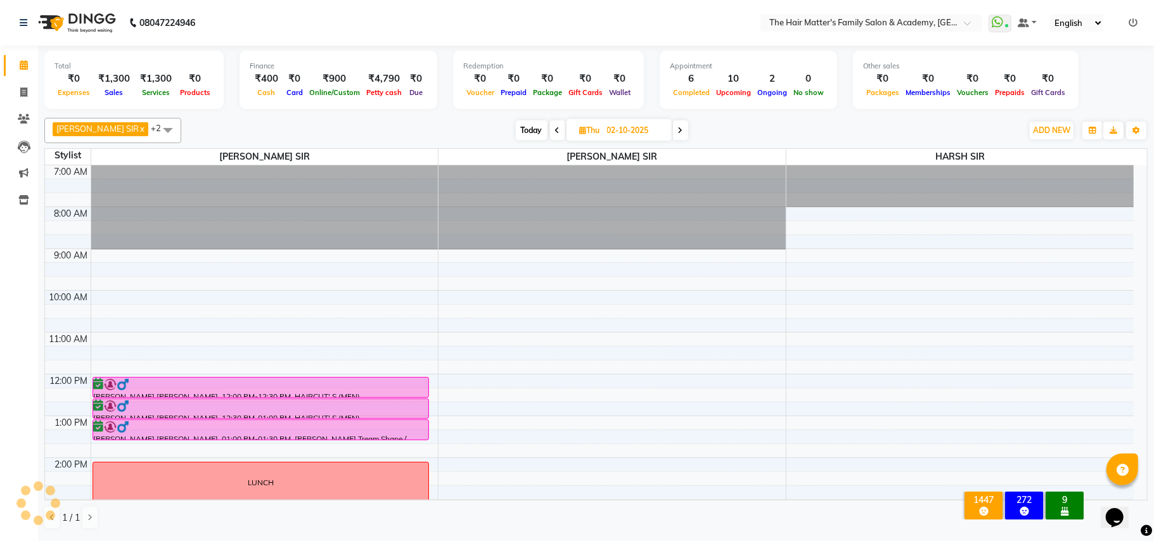
click at [516, 127] on span "Today" at bounding box center [532, 130] width 32 height 20
type input "01-10-2025"
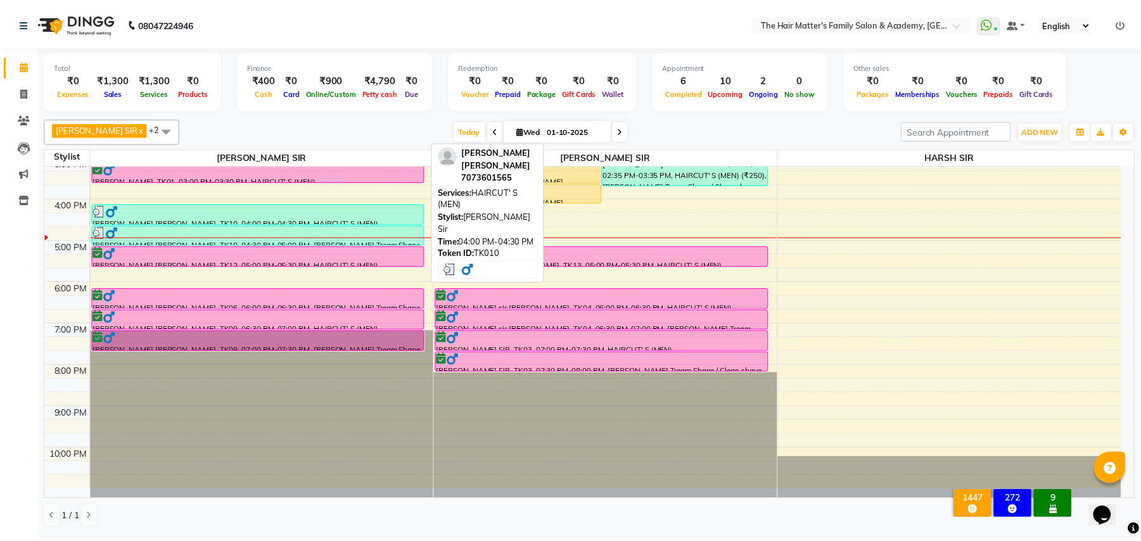
scroll to position [62, 0]
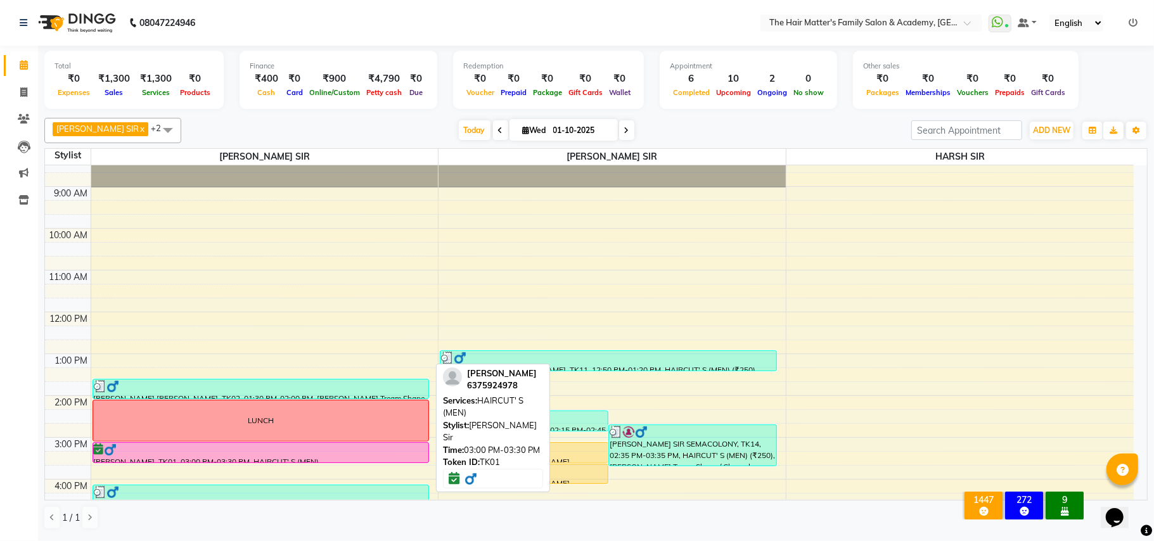
click at [214, 447] on div at bounding box center [261, 450] width 335 height 13
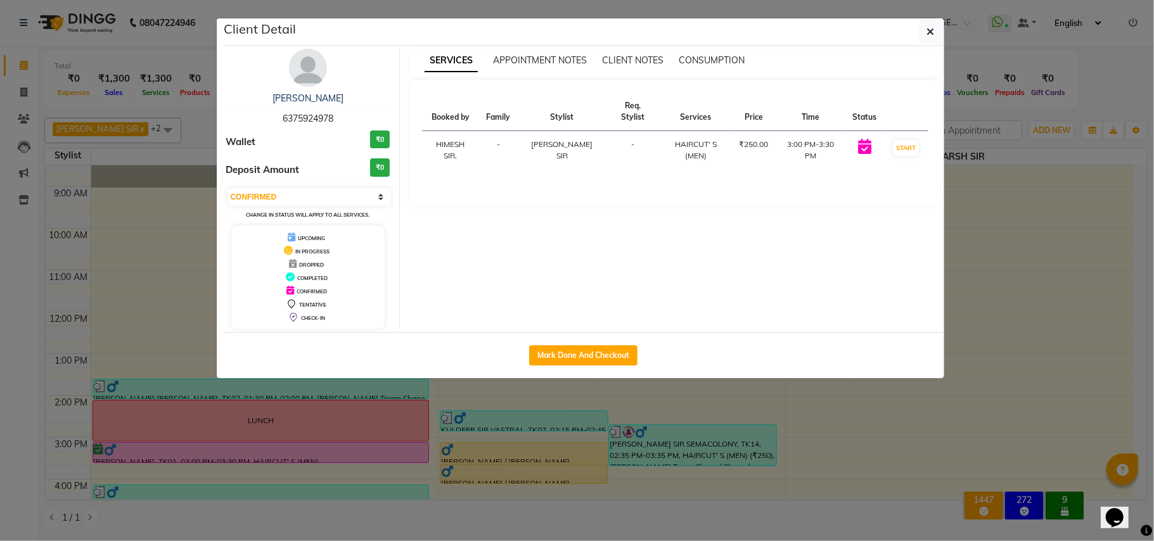
click at [888, 142] on td "START" at bounding box center [906, 150] width 44 height 39
click at [908, 131] on td "START" at bounding box center [906, 150] width 44 height 39
click at [903, 142] on button "START" at bounding box center [906, 148] width 26 height 16
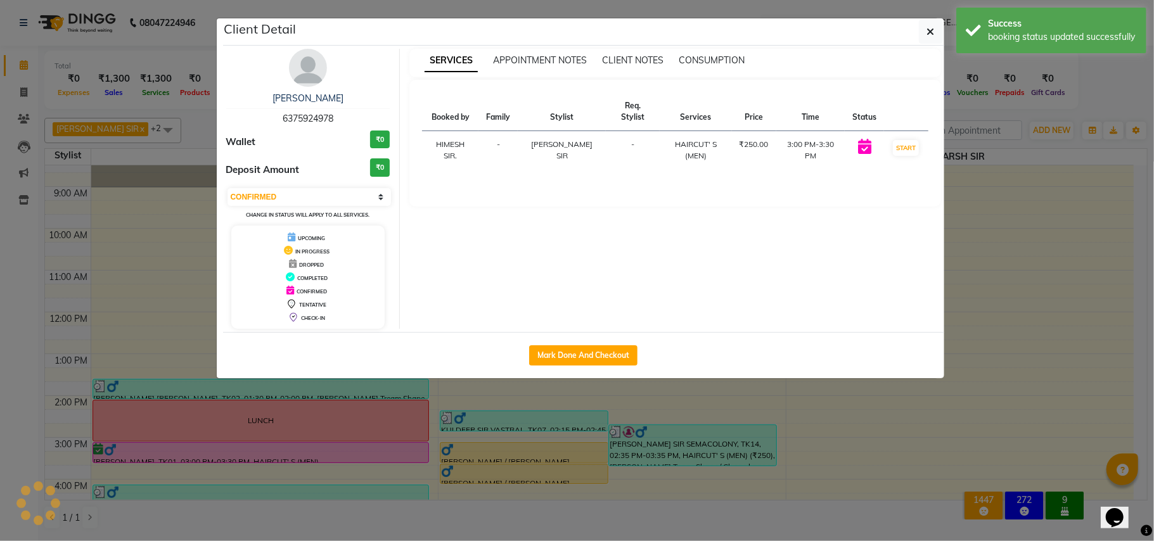
select select "1"
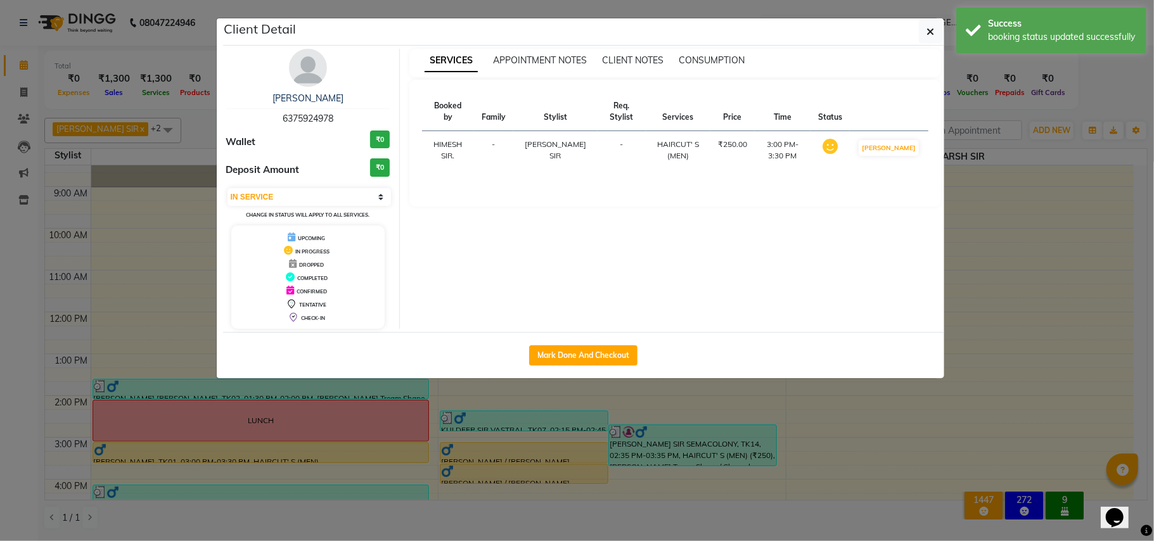
click at [1042, 199] on ngb-modal-window "Client Detail RASAN SIR KHAN 6375924978 Wallet ₹0 Deposit Amount ₹0 Select IN S…" at bounding box center [577, 270] width 1154 height 541
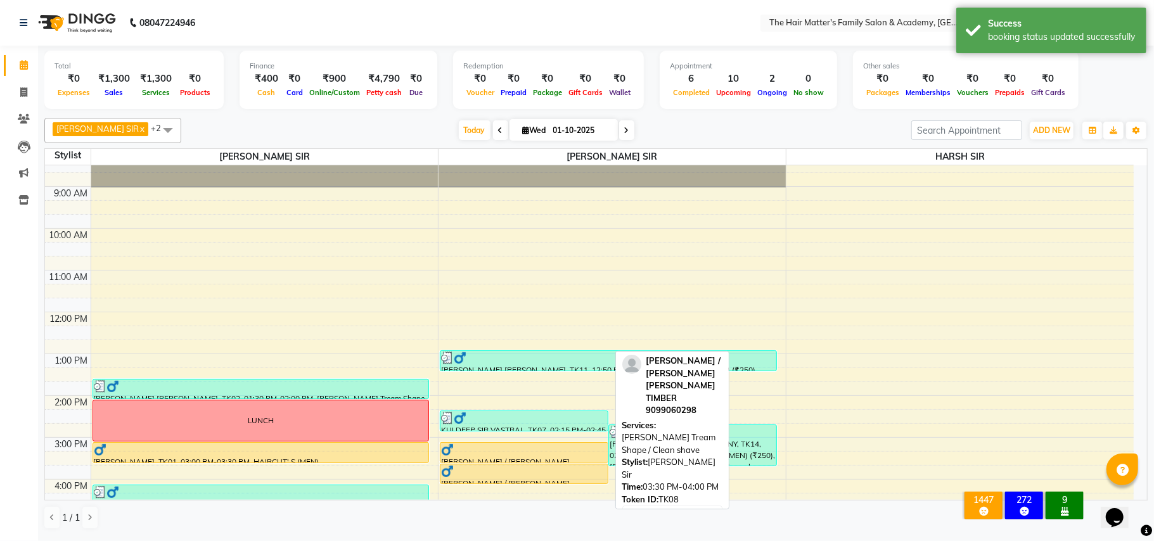
click at [530, 473] on div at bounding box center [524, 471] width 166 height 13
select select "1"
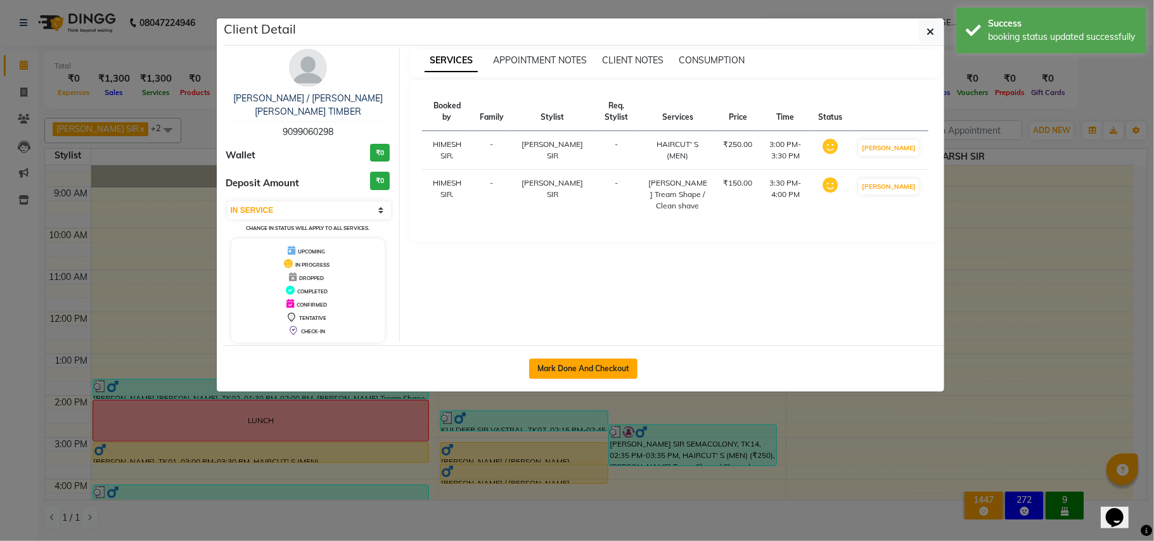
click at [594, 359] on button "Mark Done And Checkout" at bounding box center [583, 369] width 108 height 20
select select "service"
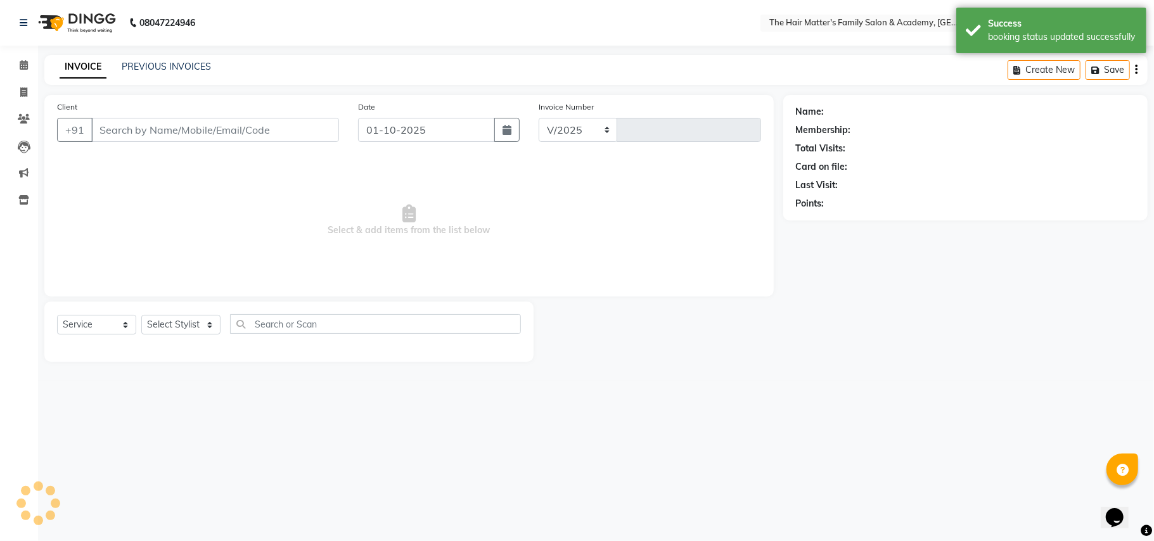
select select "5980"
type input "1997"
type input "9099060298"
select select "43094"
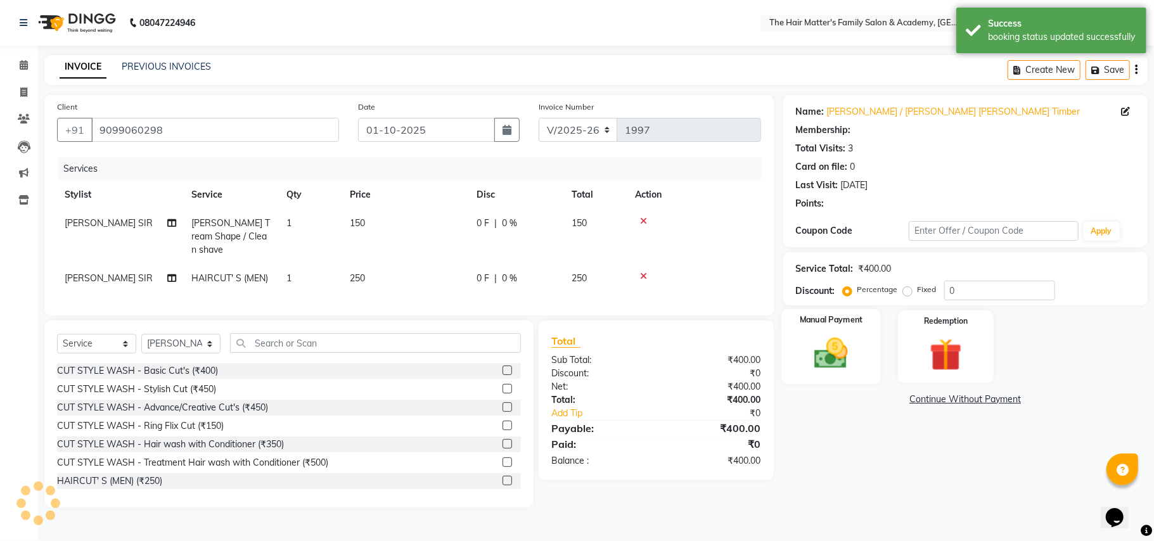
click at [833, 355] on img at bounding box center [830, 353] width 55 height 39
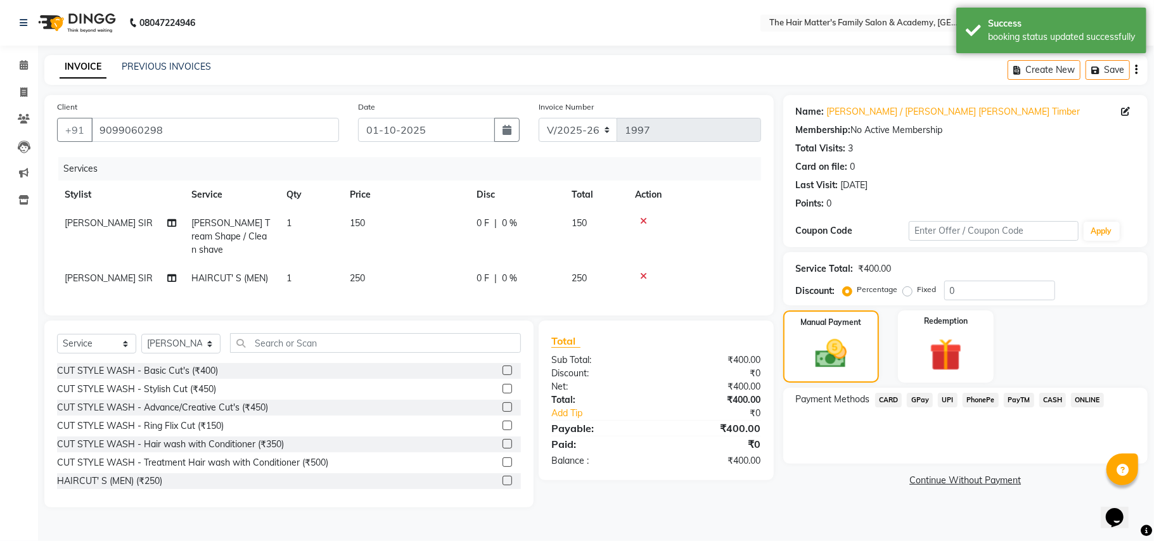
click at [1049, 395] on span "CASH" at bounding box center [1052, 400] width 27 height 15
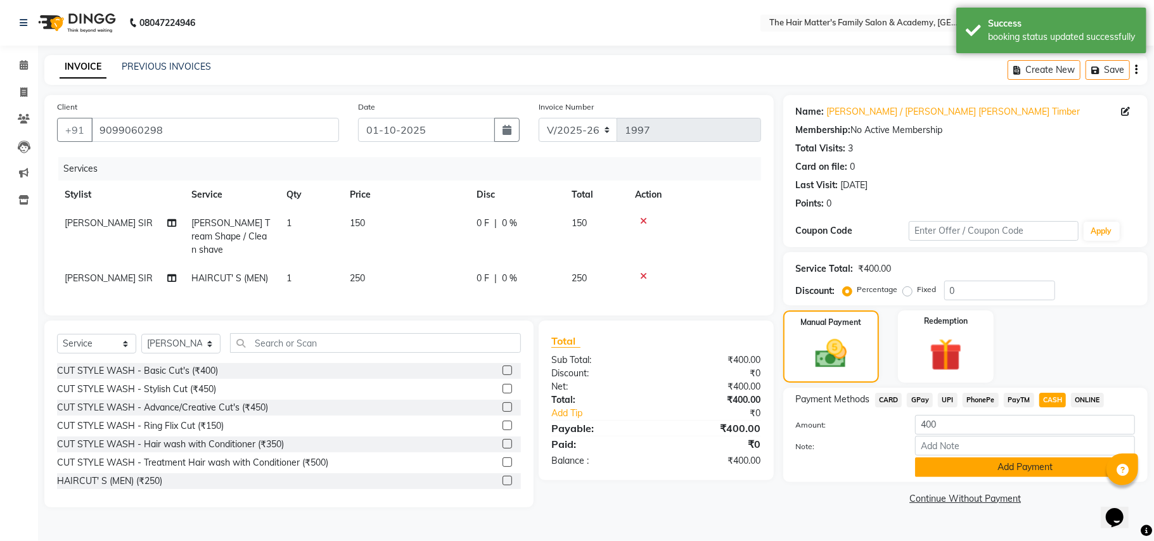
click at [992, 467] on button "Add Payment" at bounding box center [1025, 467] width 220 height 20
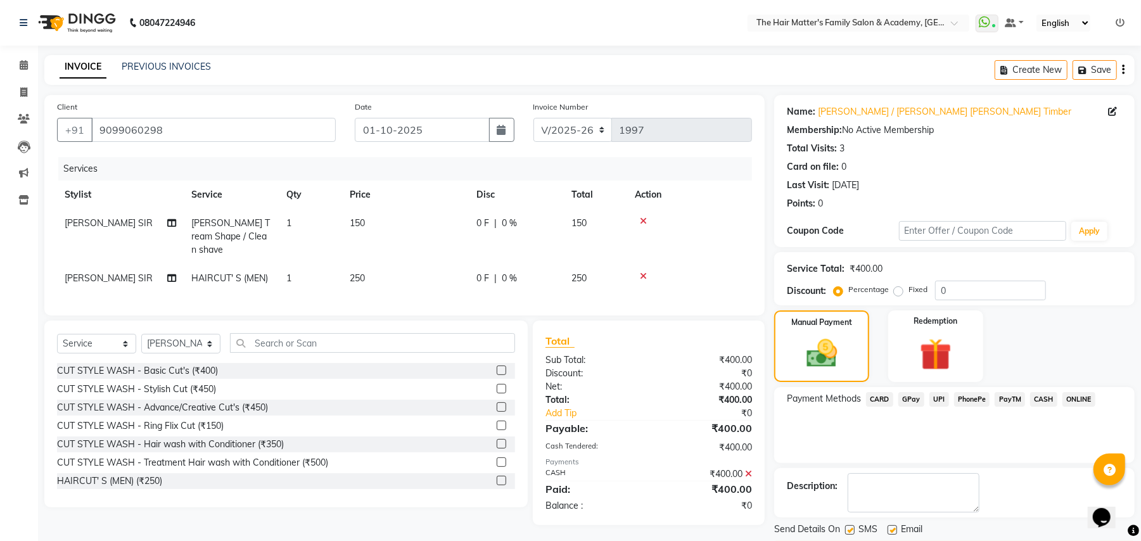
scroll to position [39, 0]
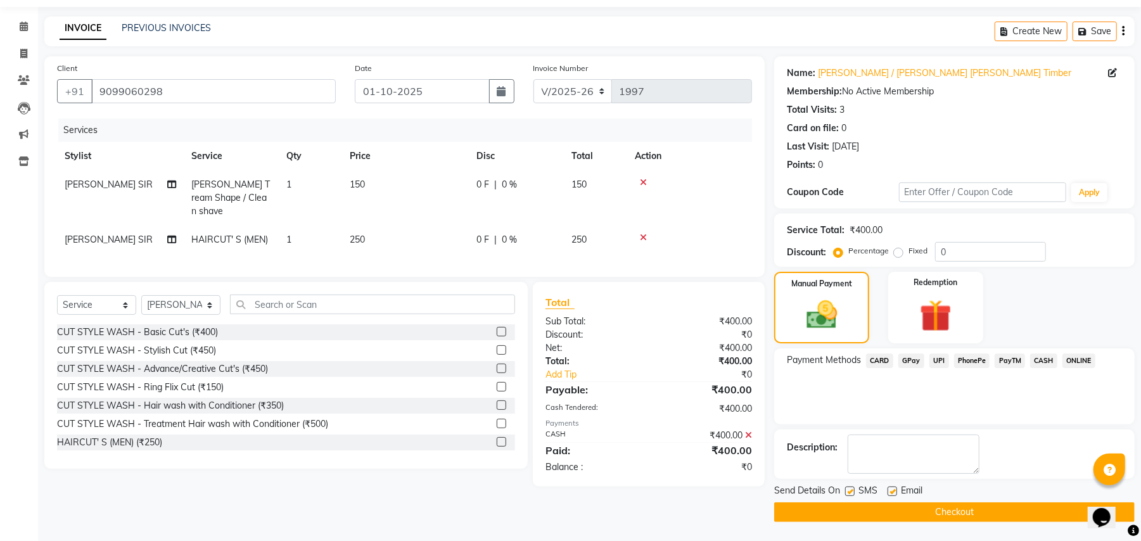
click at [857, 512] on button "Checkout" at bounding box center [954, 512] width 361 height 20
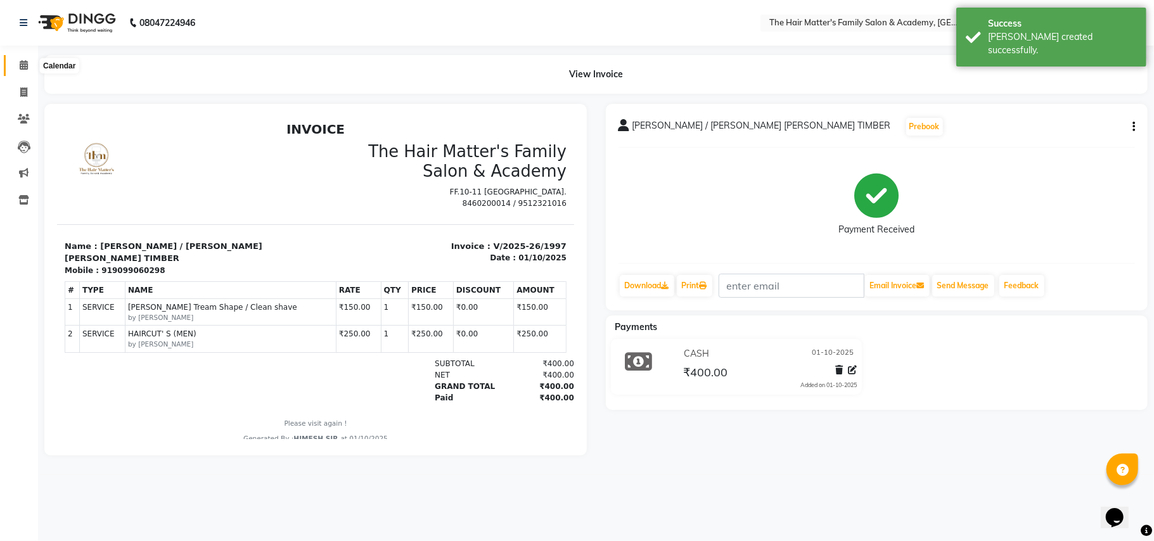
click at [22, 65] on icon at bounding box center [24, 65] width 8 height 10
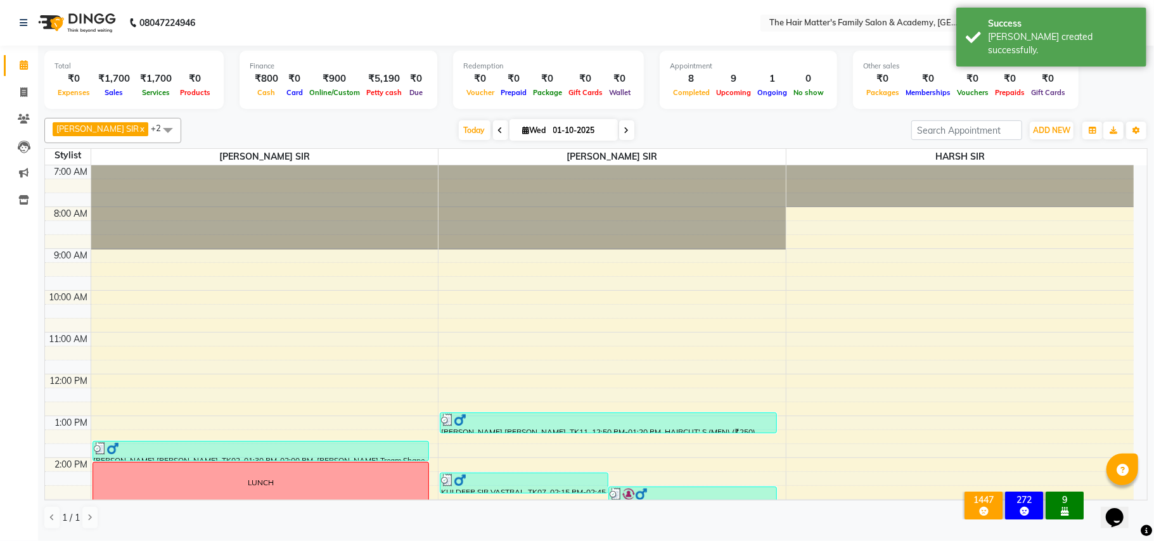
scroll to position [281, 0]
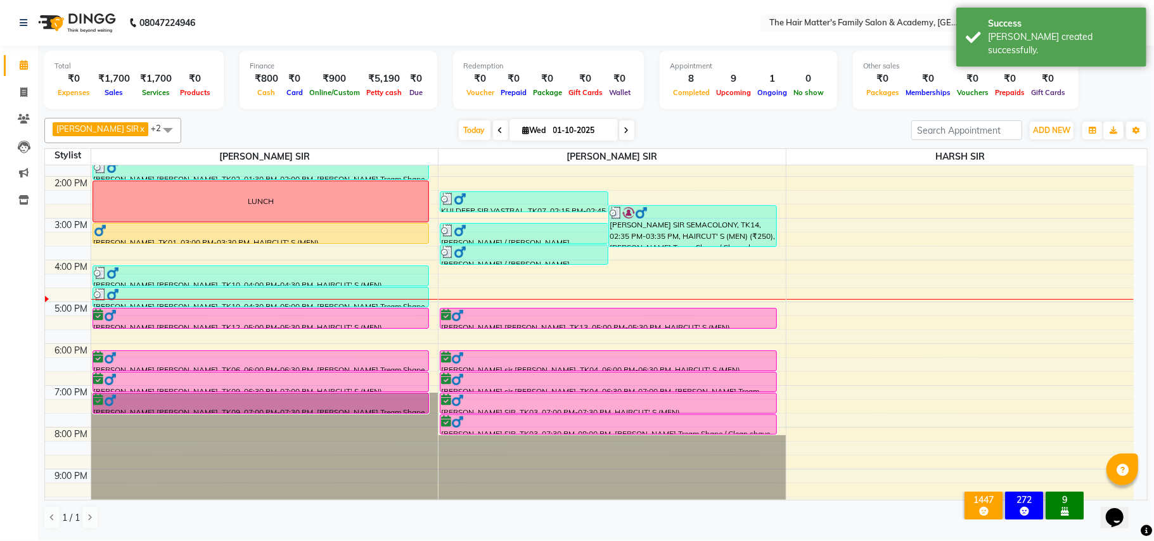
click at [624, 130] on icon at bounding box center [626, 131] width 5 height 8
type input "02-10-2025"
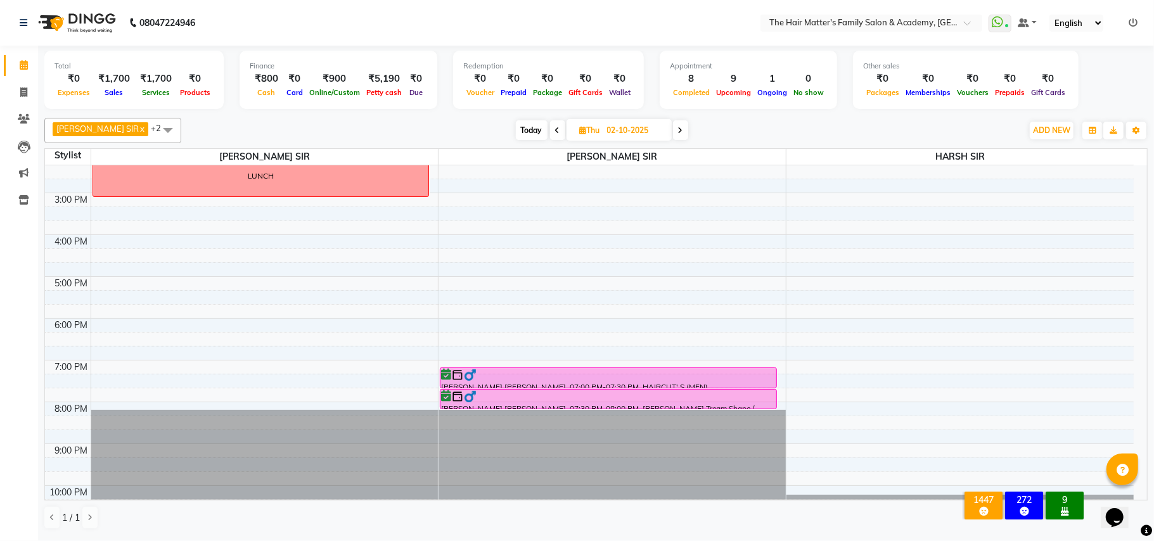
scroll to position [343, 0]
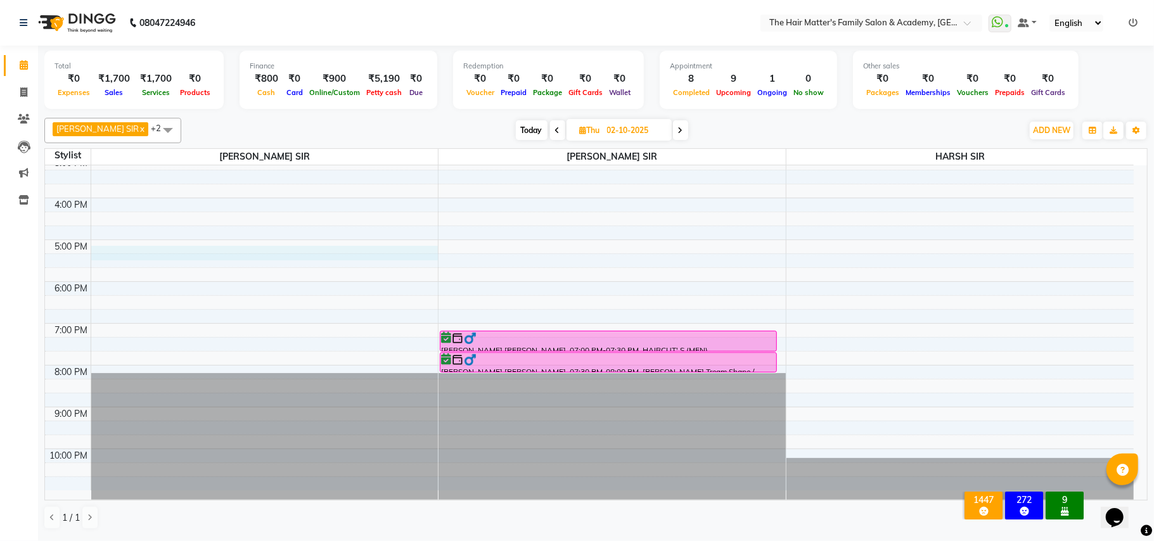
click at [97, 250] on div "7:00 AM 8:00 AM 9:00 AM 10:00 AM 11:00 AM 12:00 PM 1:00 PM 2:00 PM 3:00 PM 4:00…" at bounding box center [589, 156] width 1089 height 668
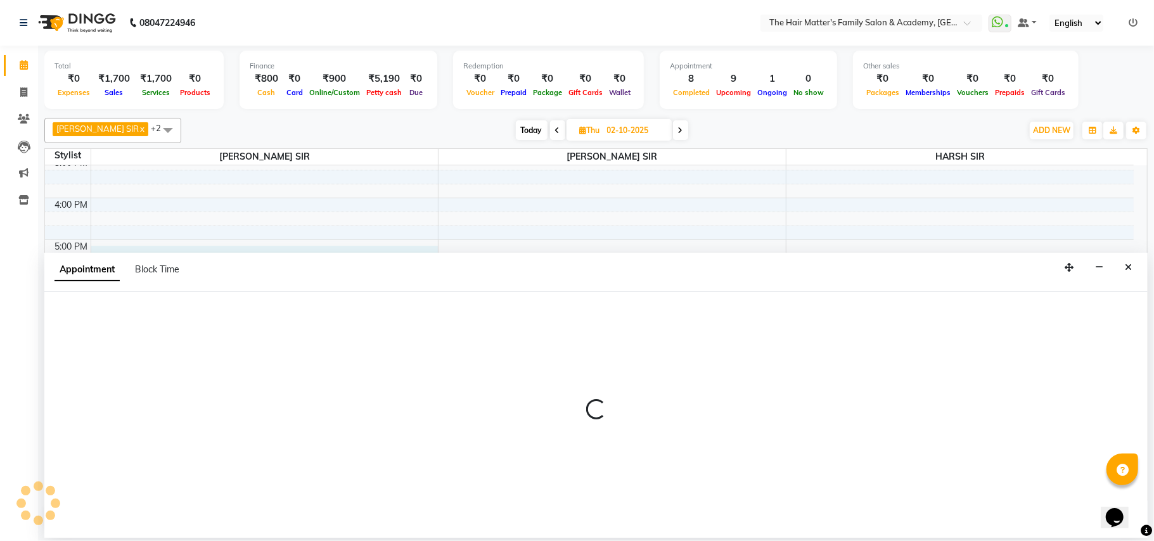
select select "42572"
select select "tentative"
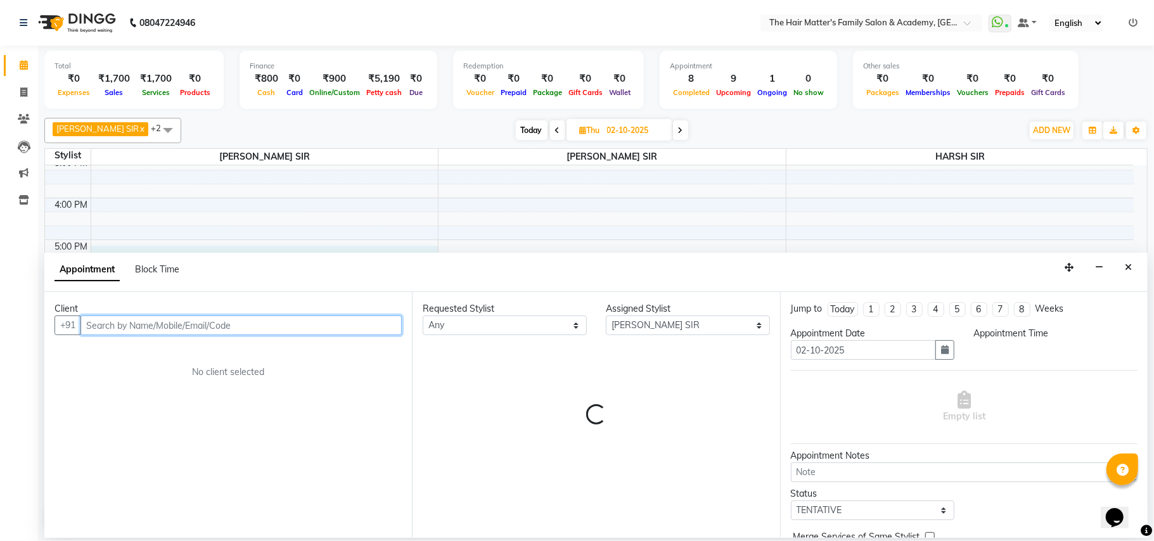
click at [104, 327] on input "text" at bounding box center [240, 326] width 321 height 20
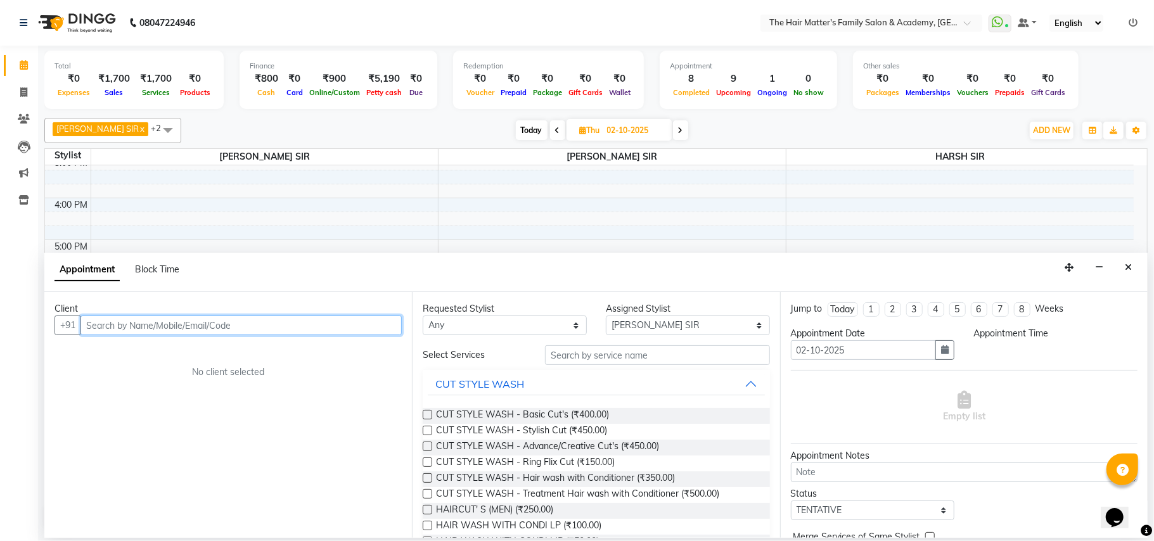
paste input "70695 12583"
type input "70695 12583"
select select "1020"
click at [118, 330] on input "70695 12583" at bounding box center [214, 326] width 269 height 20
click at [176, 325] on input "7069512583" at bounding box center [214, 326] width 269 height 20
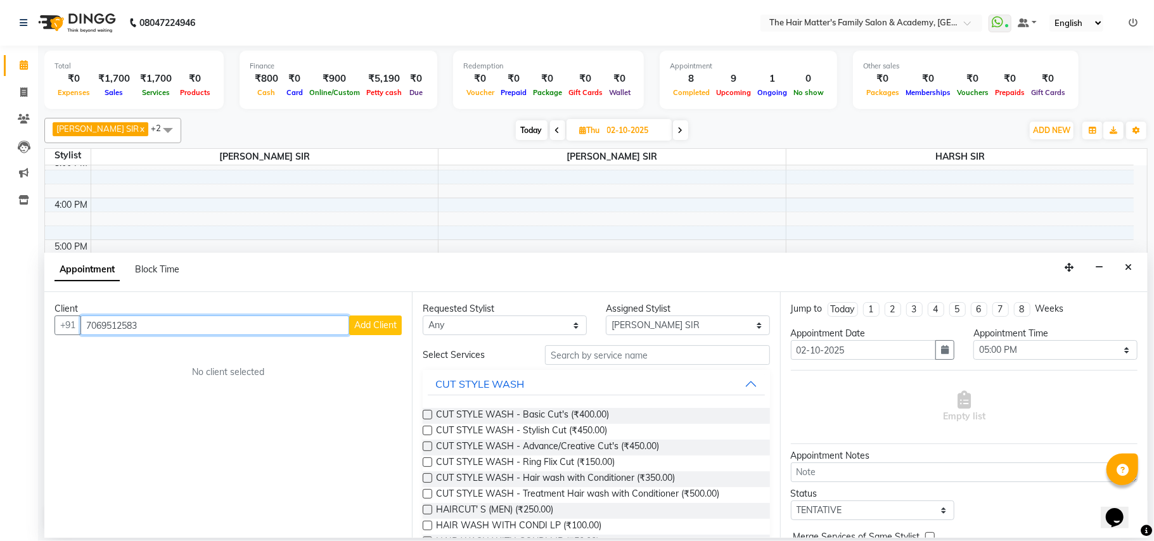
type input "7069512583"
click at [373, 331] on span "Add Client" at bounding box center [375, 324] width 42 height 11
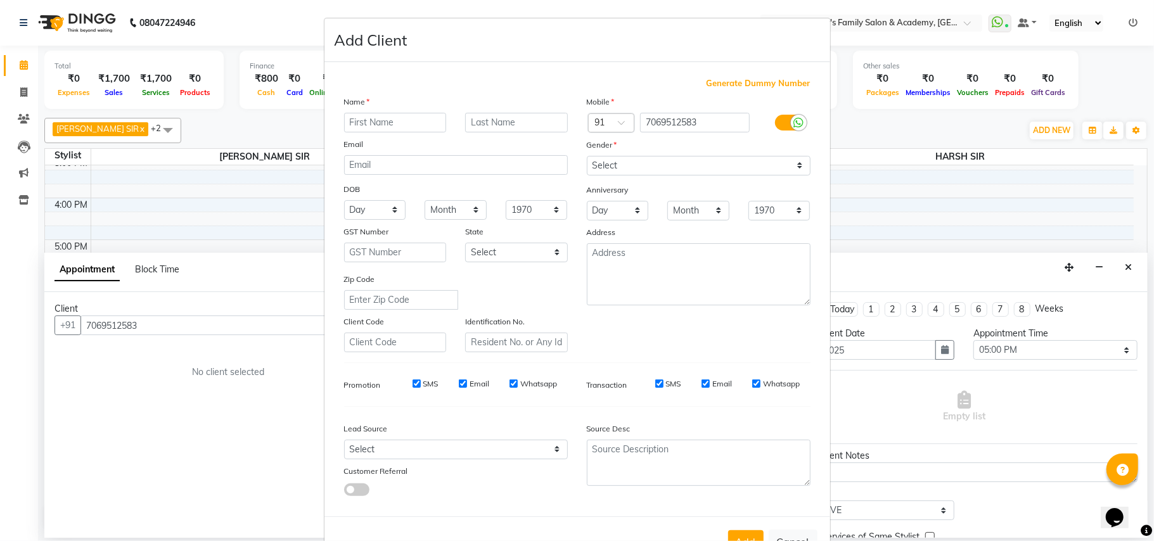
click at [425, 122] on input "text" at bounding box center [395, 123] width 103 height 20
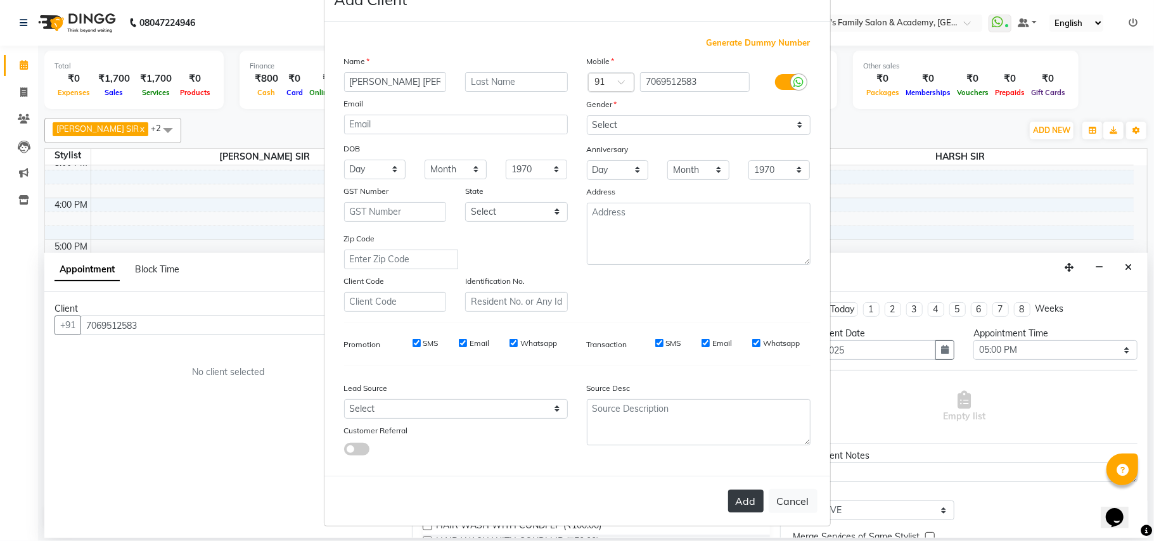
type input "[PERSON_NAME] [PERSON_NAME]"
click at [739, 490] on button "Add" at bounding box center [745, 501] width 35 height 23
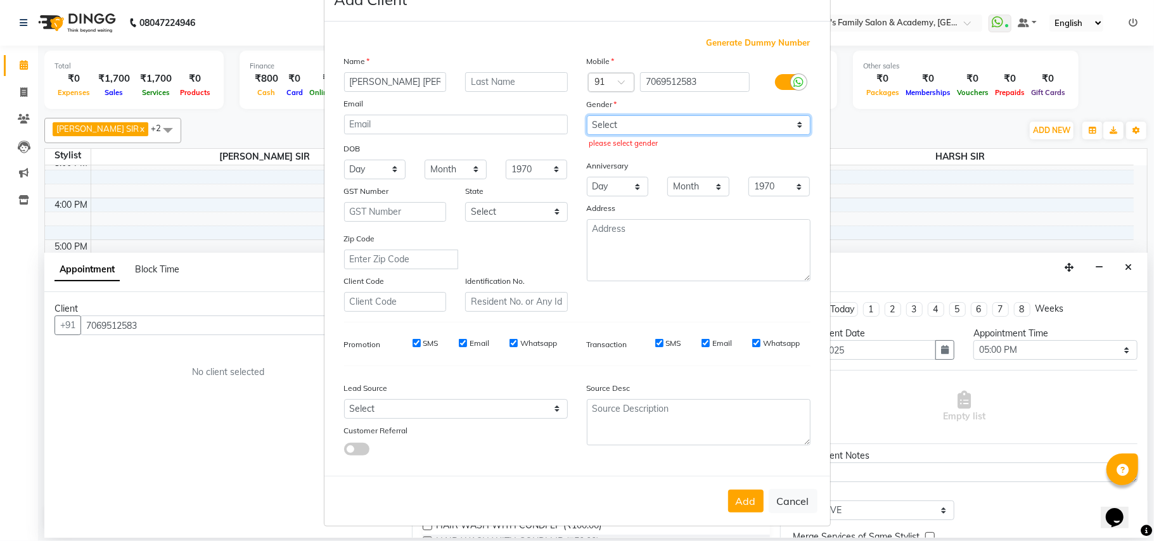
click at [594, 119] on select "Select Male Female Other Prefer Not To Say" at bounding box center [699, 125] width 224 height 20
select select "[DEMOGRAPHIC_DATA]"
click at [587, 115] on select "Select Male Female Other Prefer Not To Say" at bounding box center [699, 125] width 224 height 20
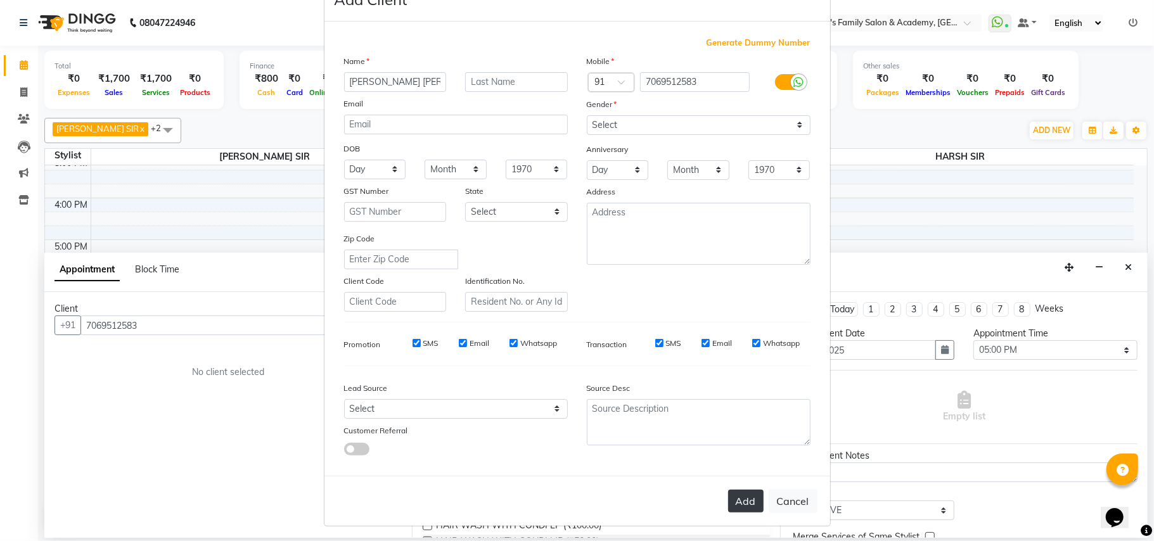
click at [731, 490] on button "Add" at bounding box center [745, 501] width 35 height 23
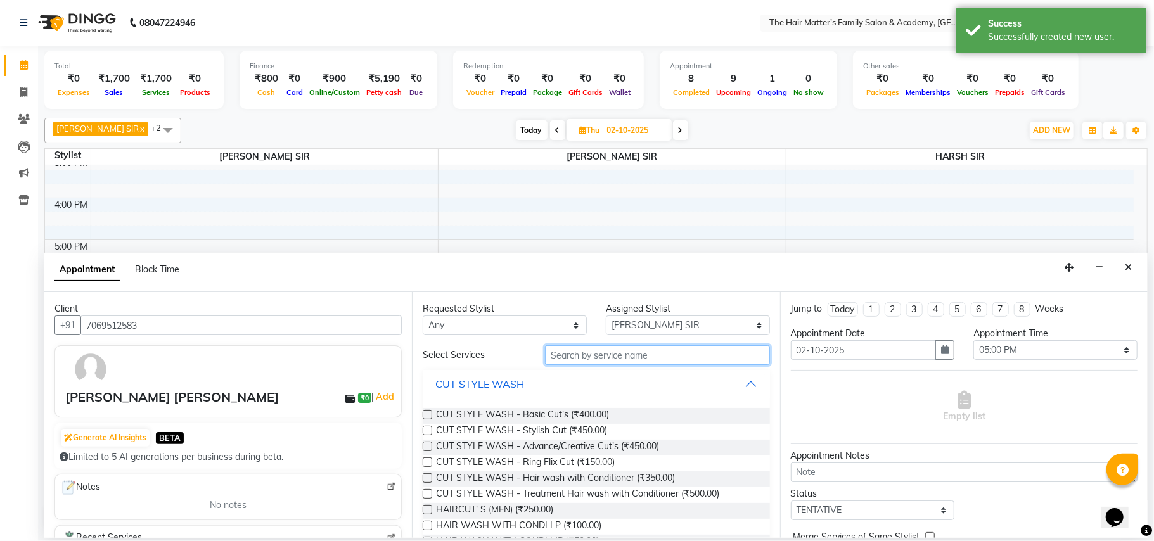
click at [574, 361] on input "text" at bounding box center [657, 355] width 225 height 20
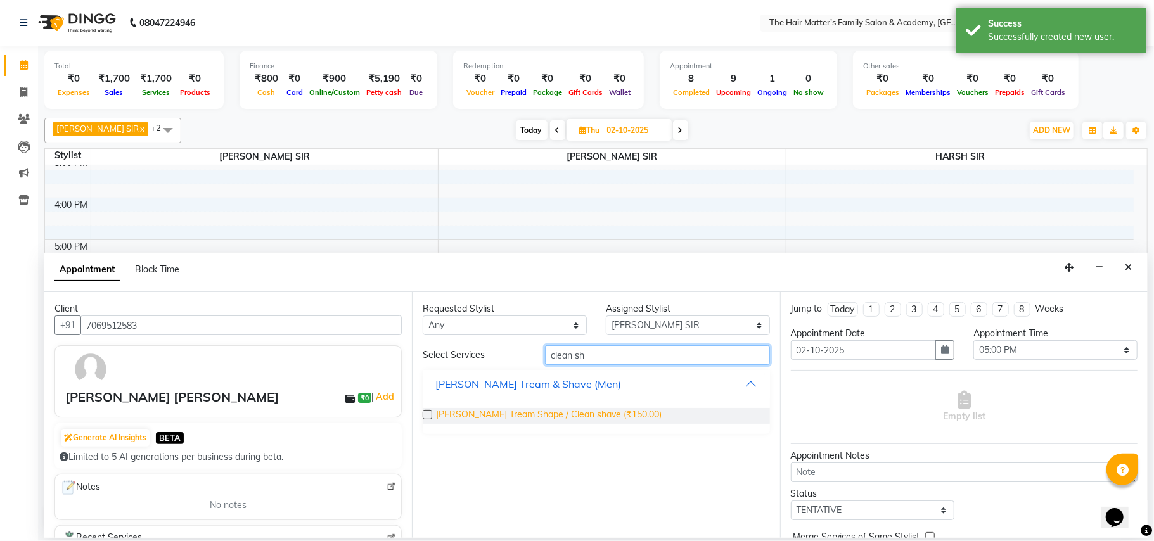
type input "clean sh"
click at [593, 411] on span "[PERSON_NAME] Tream Shape / Clean shave (₹150.00)" at bounding box center [549, 416] width 226 height 16
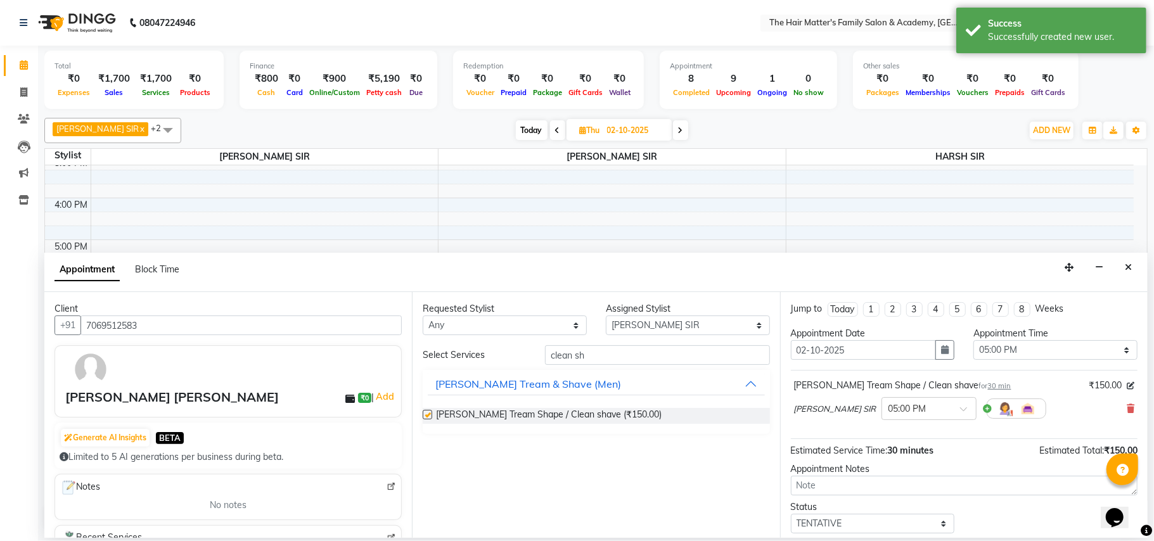
checkbox input "false"
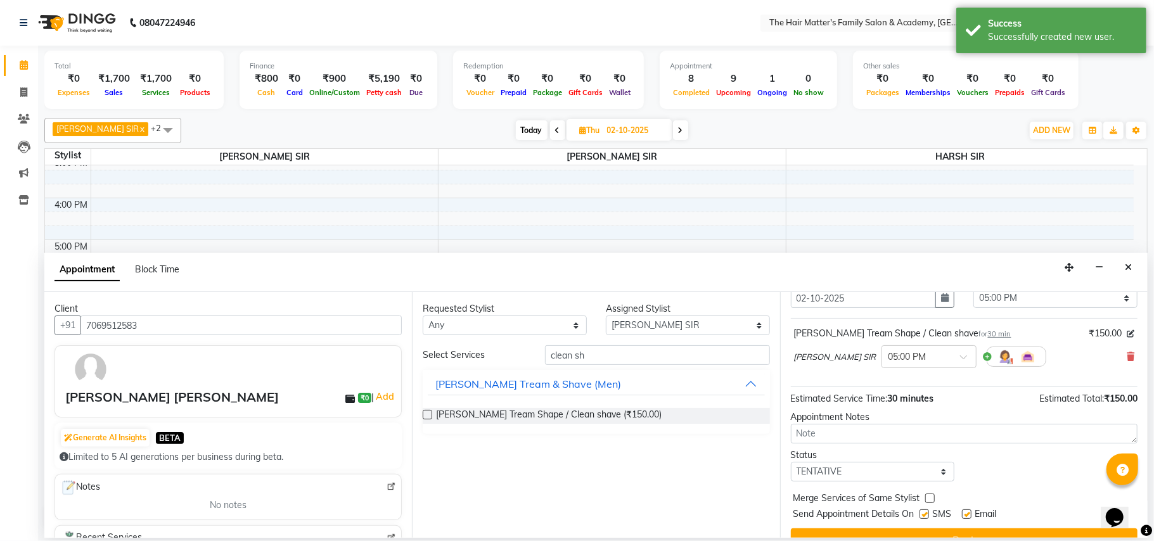
scroll to position [77, 0]
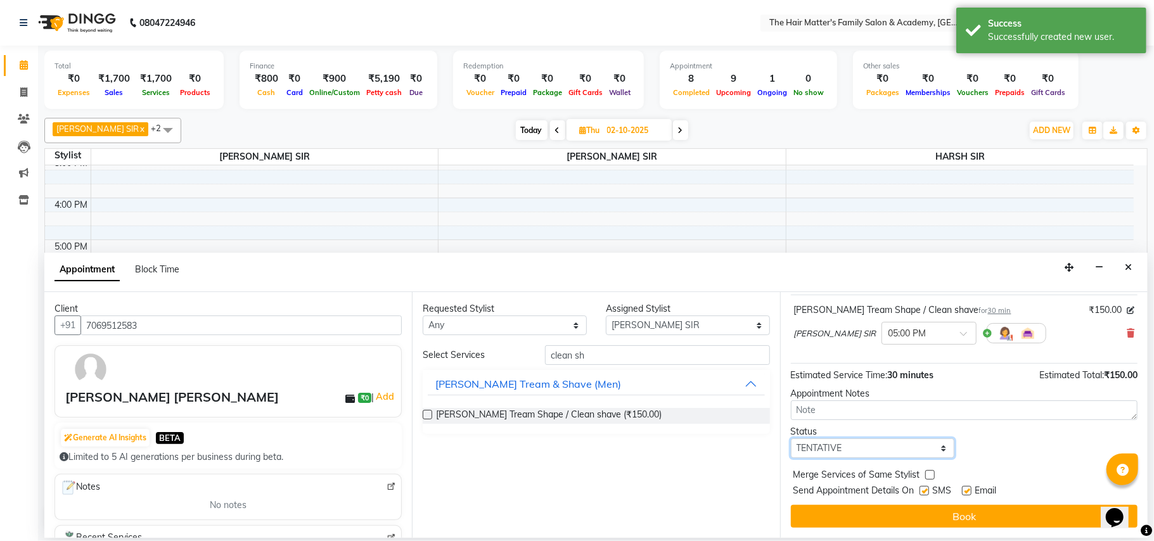
click at [877, 457] on select "Select TENTATIVE CONFIRM UPCOMING" at bounding box center [873, 448] width 164 height 20
click at [871, 455] on select "Select TENTATIVE CONFIRM UPCOMING" at bounding box center [873, 448] width 164 height 20
click at [867, 452] on select "Select TENTATIVE CONFIRM UPCOMING" at bounding box center [873, 448] width 164 height 20
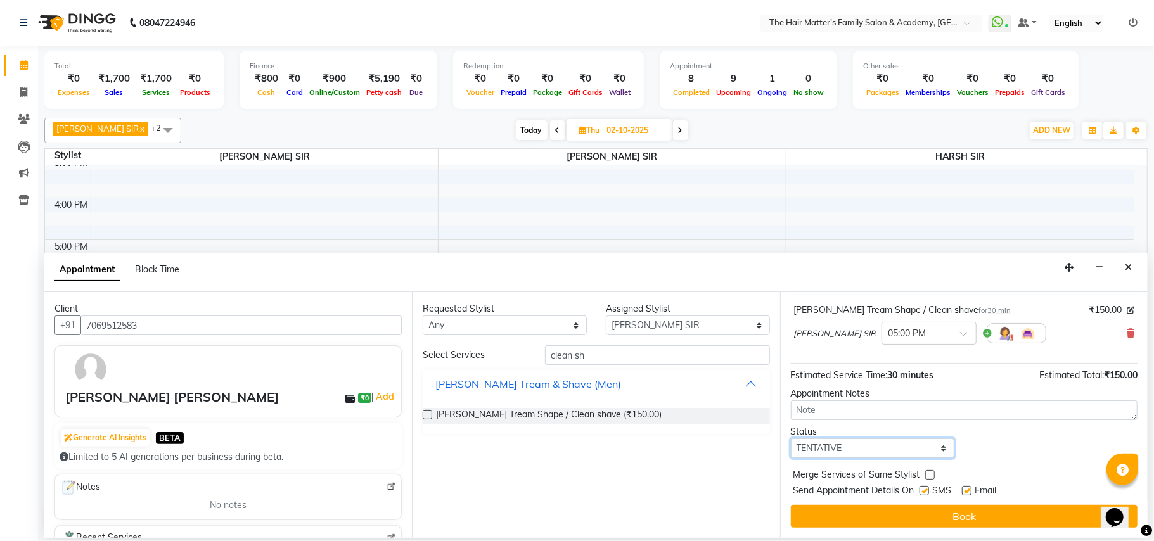
select select "confirm booking"
click at [791, 440] on select "Select TENTATIVE CONFIRM UPCOMING" at bounding box center [873, 448] width 164 height 20
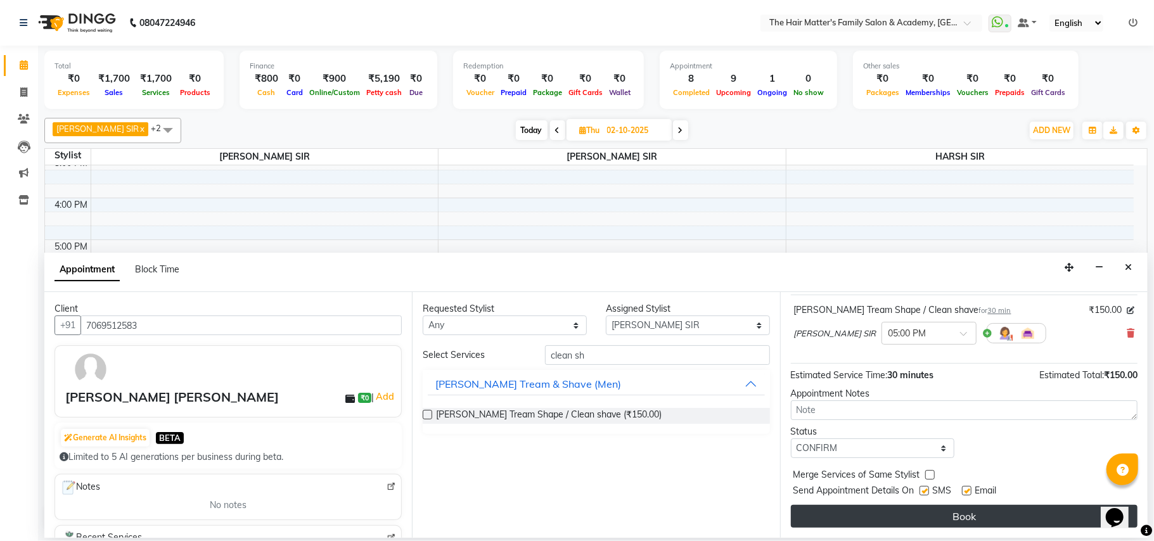
click at [867, 506] on button "Book" at bounding box center [964, 516] width 347 height 23
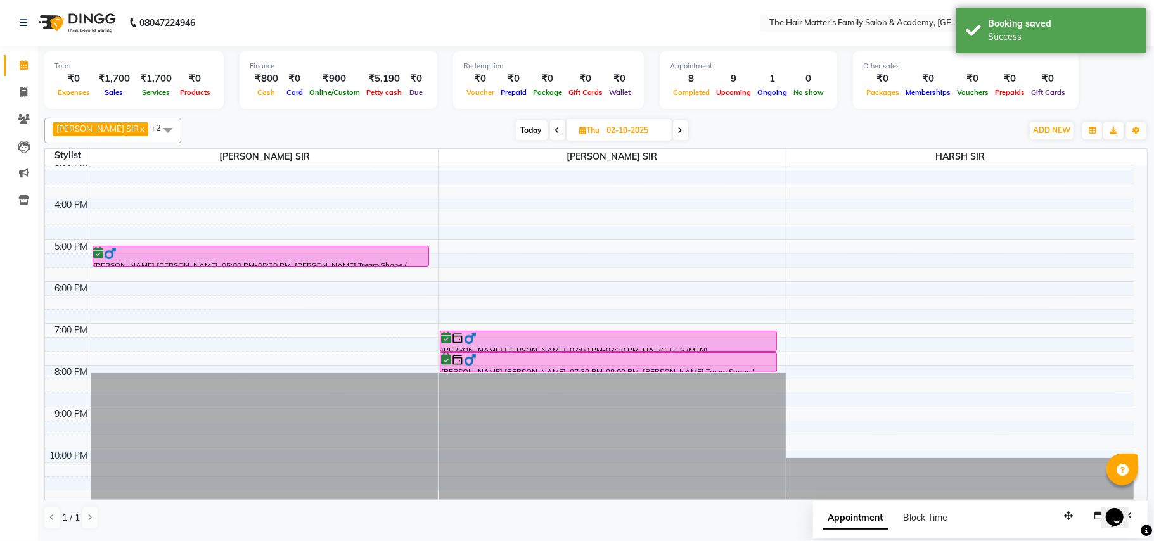
click at [247, 265] on div "SWAPNIL SIR CHRISTIAN, 12:00 PM-12:30 PM, HAIRCUT' S (MEN) SWAPNIL SIR CHRISTIA…" at bounding box center [264, 156] width 347 height 668
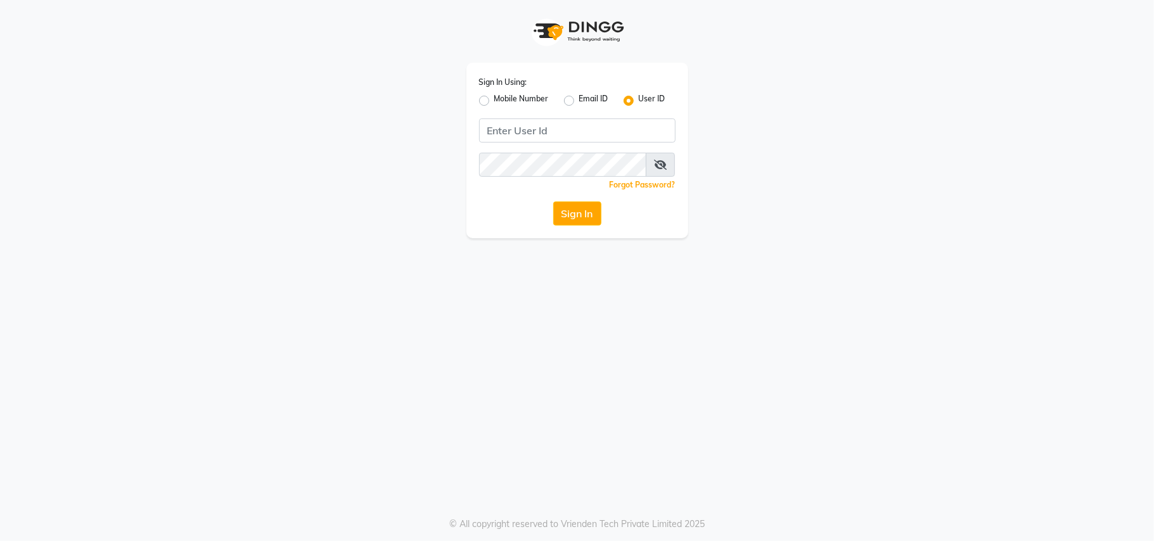
click at [494, 99] on label "Mobile Number" at bounding box center [521, 100] width 54 height 15
click at [494, 99] on input "Mobile Number" at bounding box center [498, 97] width 8 height 8
radio input "true"
radio input "false"
click at [559, 132] on input "Username" at bounding box center [598, 130] width 154 height 24
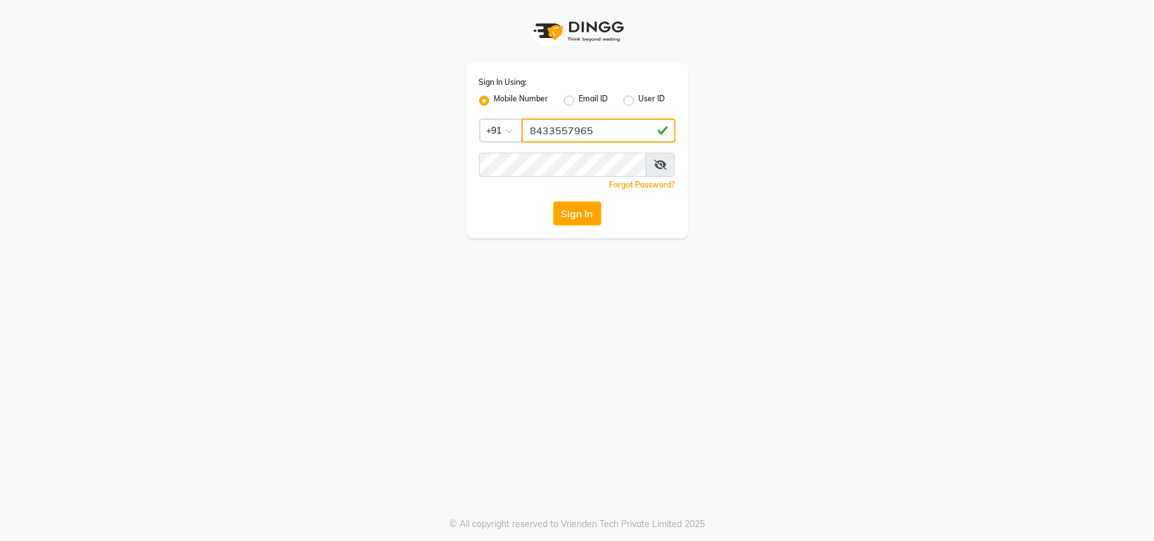
type input "8433557965"
click at [565, 210] on button "Sign In" at bounding box center [577, 213] width 48 height 24
